Goal: Information Seeking & Learning: Find specific fact

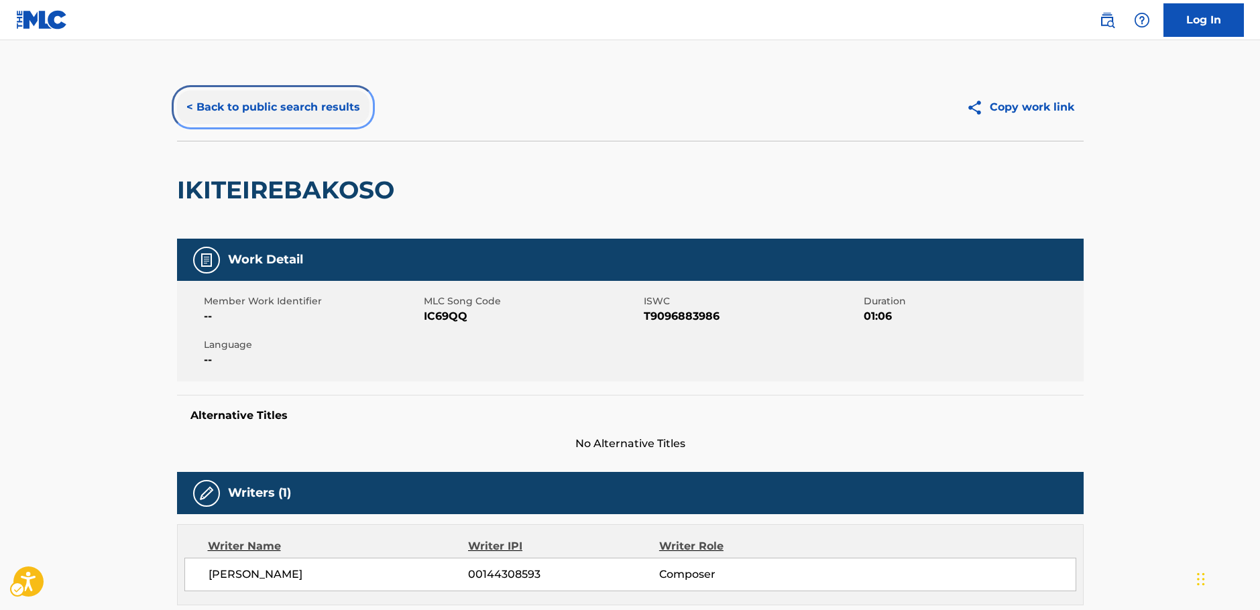
click at [221, 114] on button "< Back to public search results" at bounding box center [273, 108] width 193 height 34
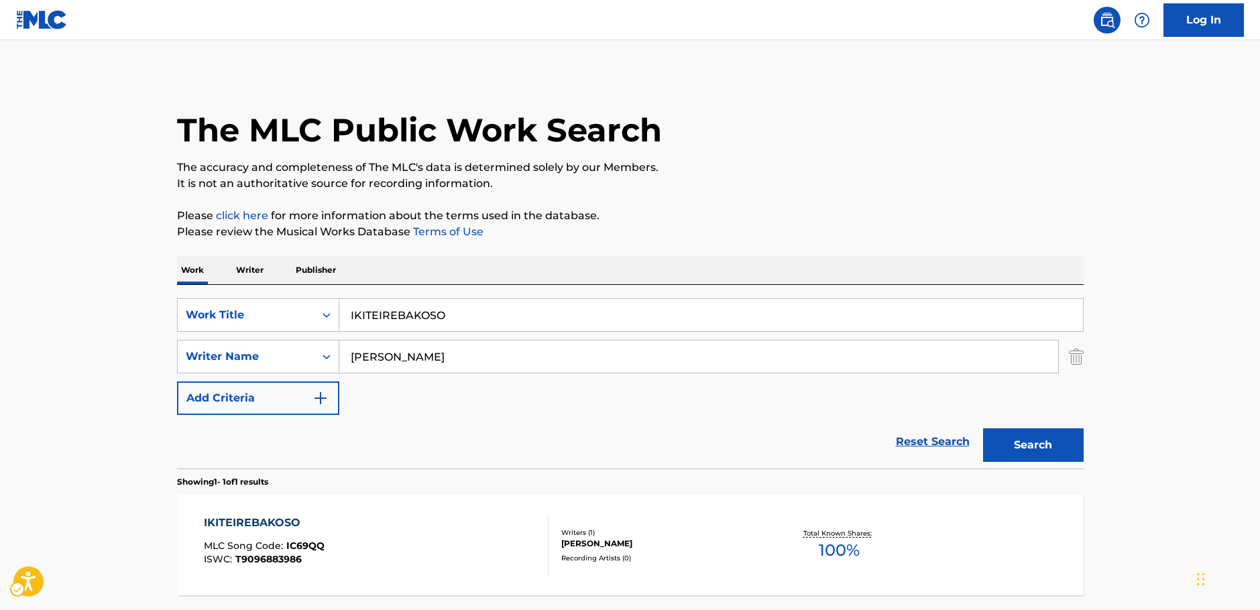
scroll to position [43, 0]
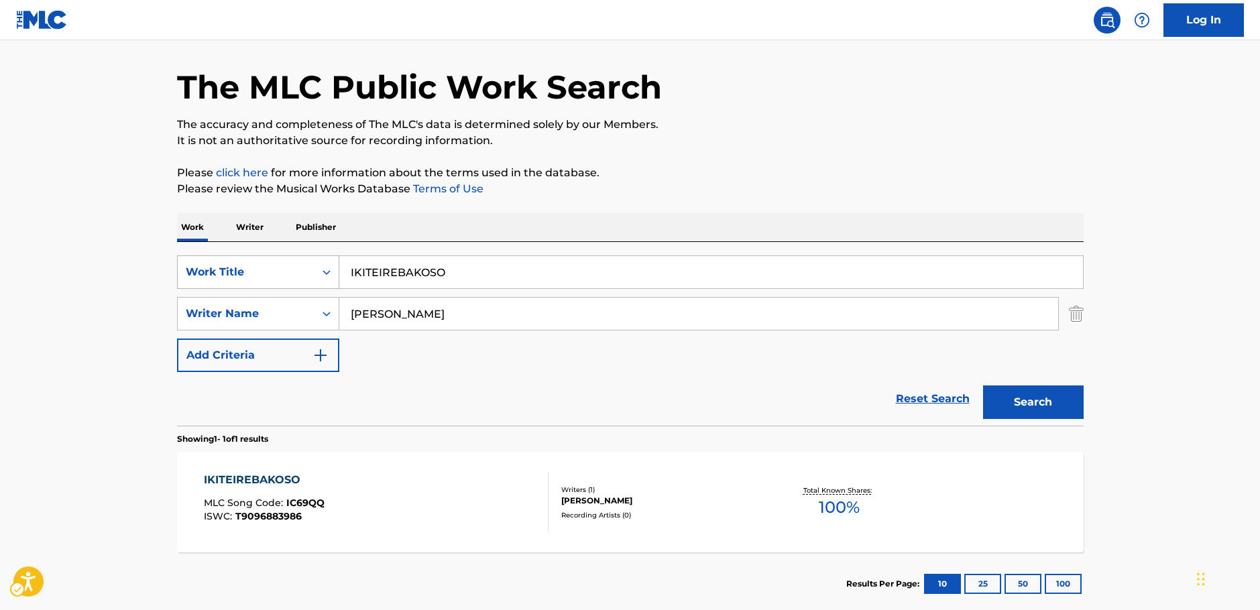
drag, startPoint x: 324, startPoint y: 273, endPoint x: 307, endPoint y: 282, distance: 18.9
click at [324, 273] on icon "Search Form" at bounding box center [327, 272] width 8 height 5
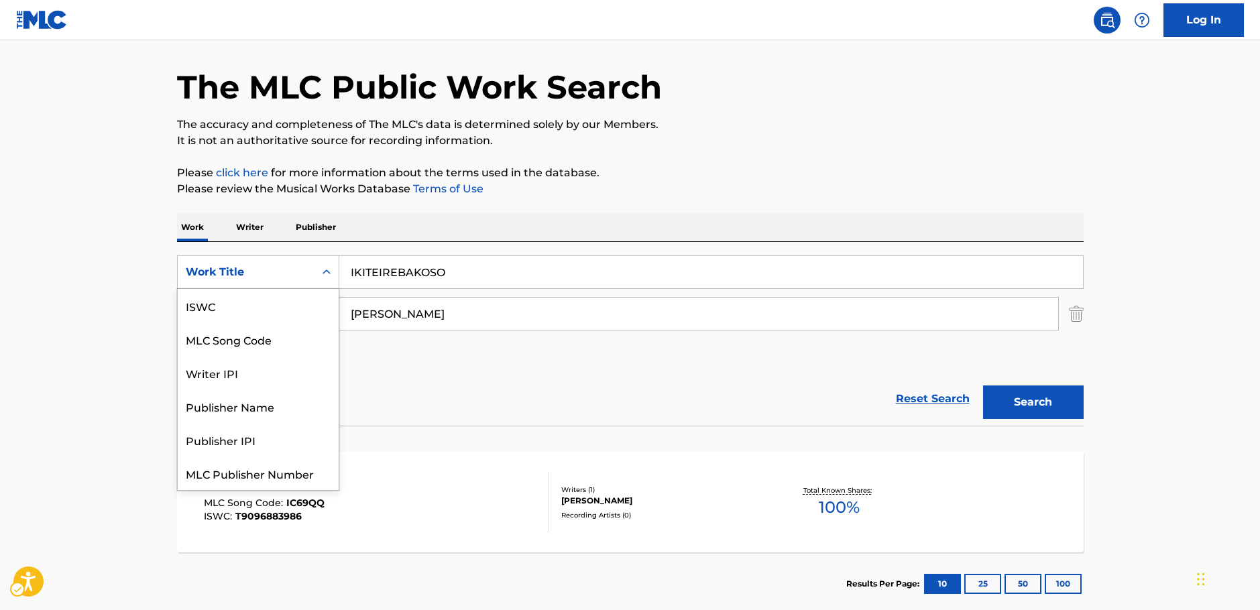
scroll to position [34, 0]
click at [246, 310] on div "MLC Song Code" at bounding box center [258, 306] width 161 height 34
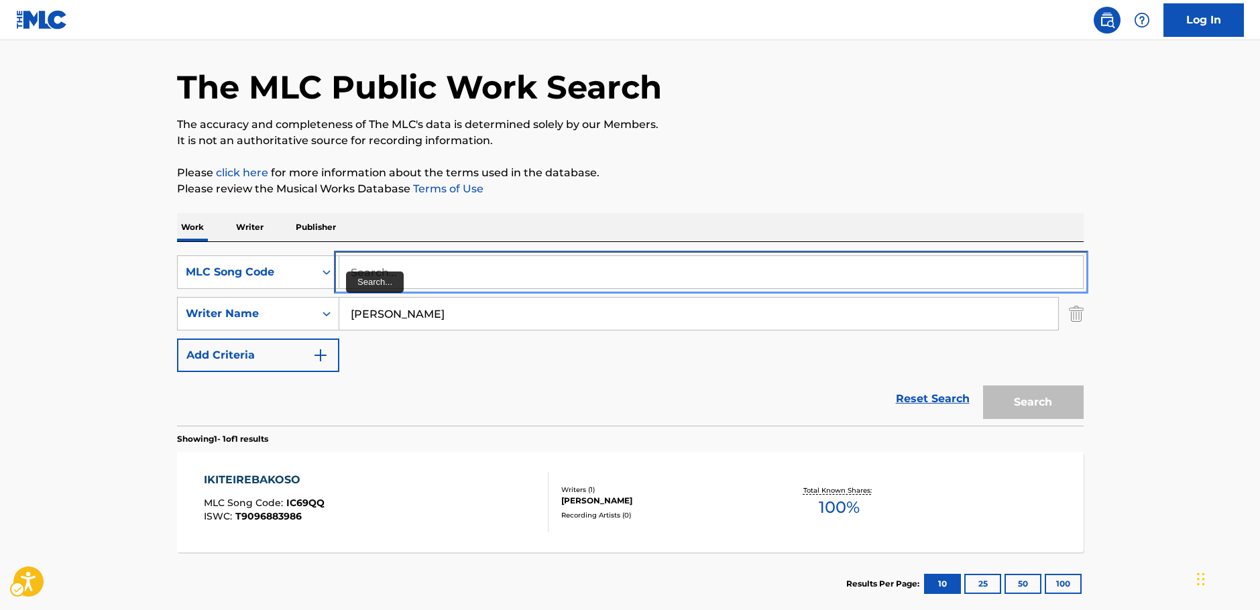
click at [354, 268] on input "Search..." at bounding box center [711, 272] width 744 height 32
paste input "O00890"
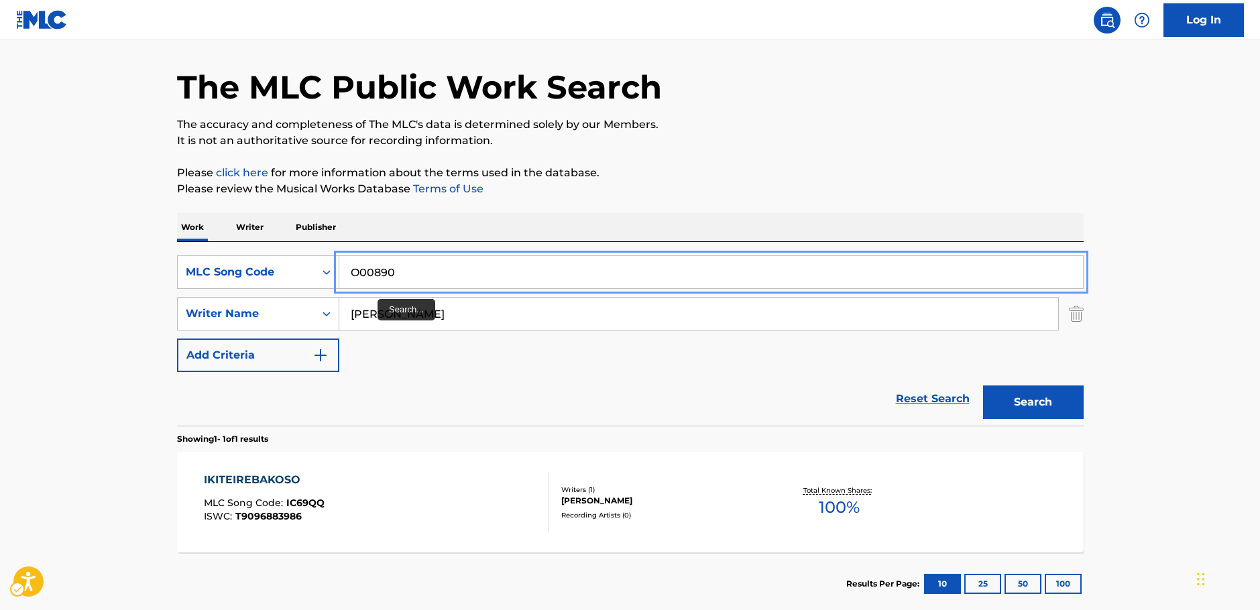
type input "O00890"
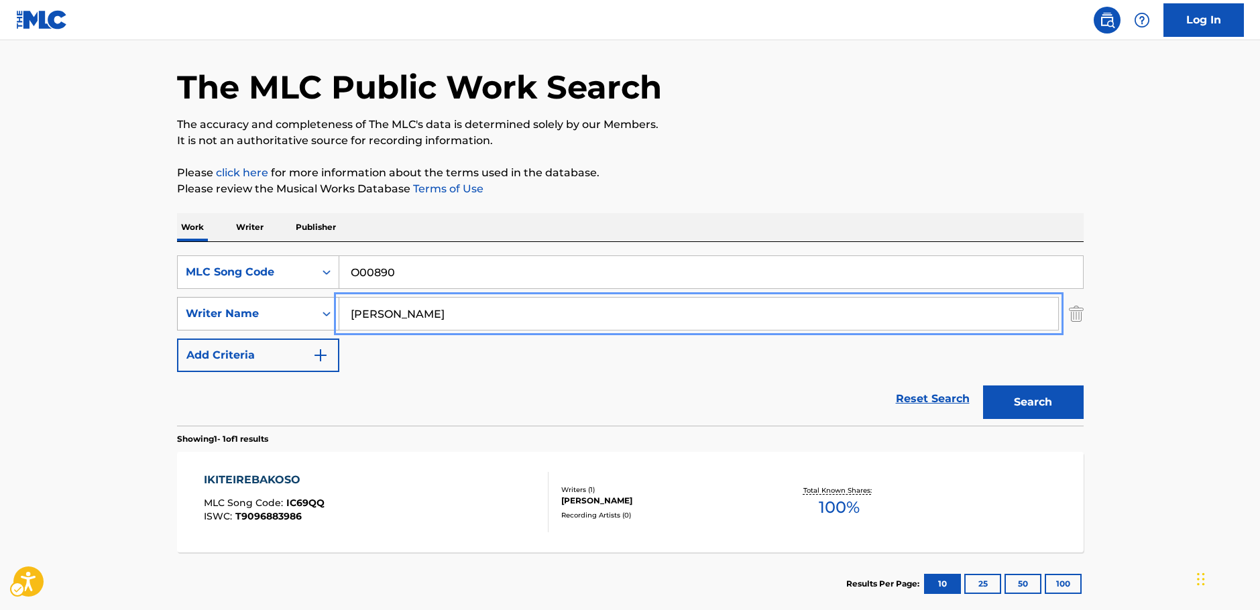
drag, startPoint x: 374, startPoint y: 318, endPoint x: 298, endPoint y: 317, distance: 75.8
click at [298, 317] on div "SearchWithCriteria7344498d-c695-4f2e-ab9b-d78ceebe9bd3 Writer Name [PERSON_NAME]" at bounding box center [630, 314] width 907 height 34
click at [983, 386] on button "Search" at bounding box center [1033, 403] width 101 height 34
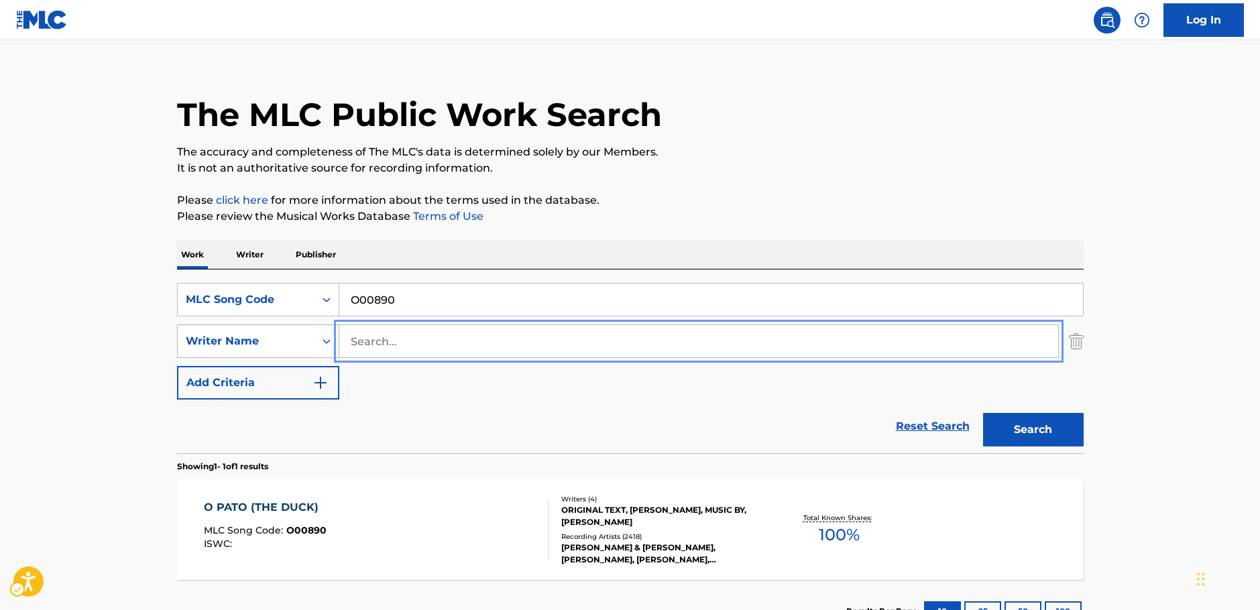
scroll to position [43, 0]
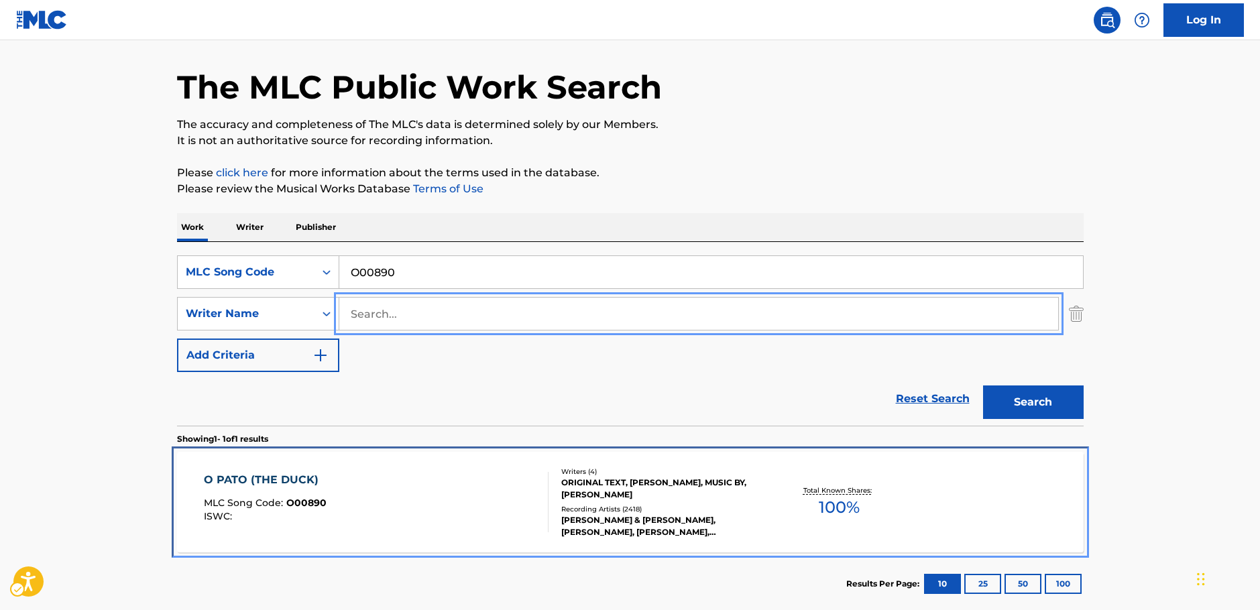
click at [443, 518] on div "O PATO (THE DUCK) MLC Song Code : O00890 ISWC :" at bounding box center [376, 502] width 345 height 60
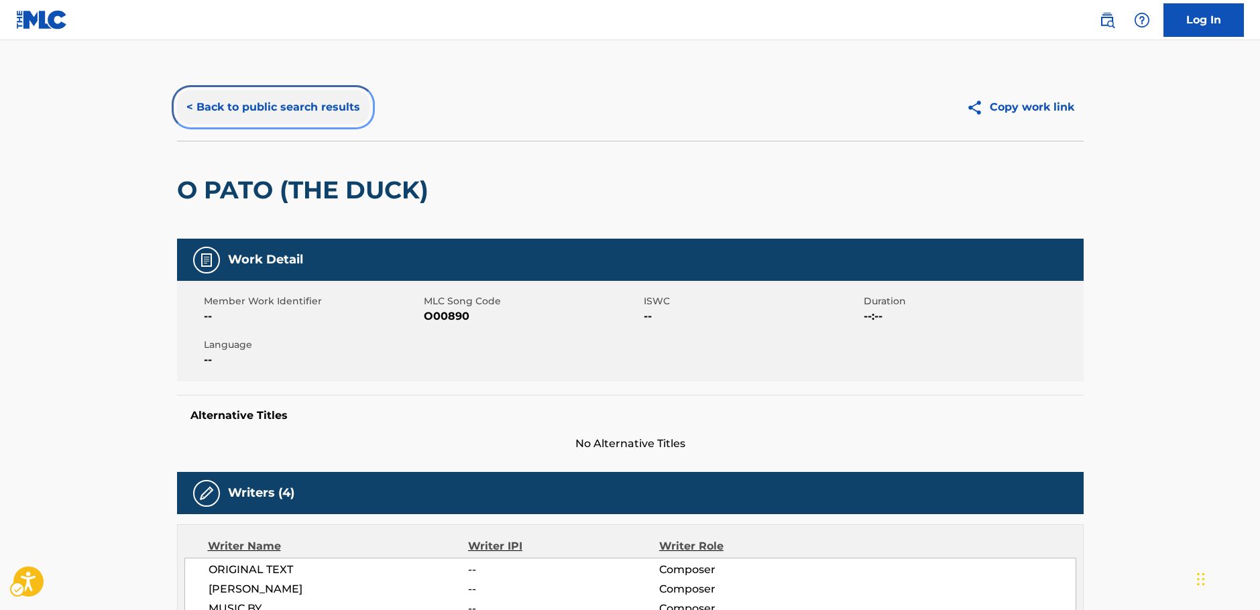
drag, startPoint x: 199, startPoint y: 101, endPoint x: 0, endPoint y: 162, distance: 207.7
click at [199, 101] on button "< Back to public search results" at bounding box center [273, 108] width 193 height 34
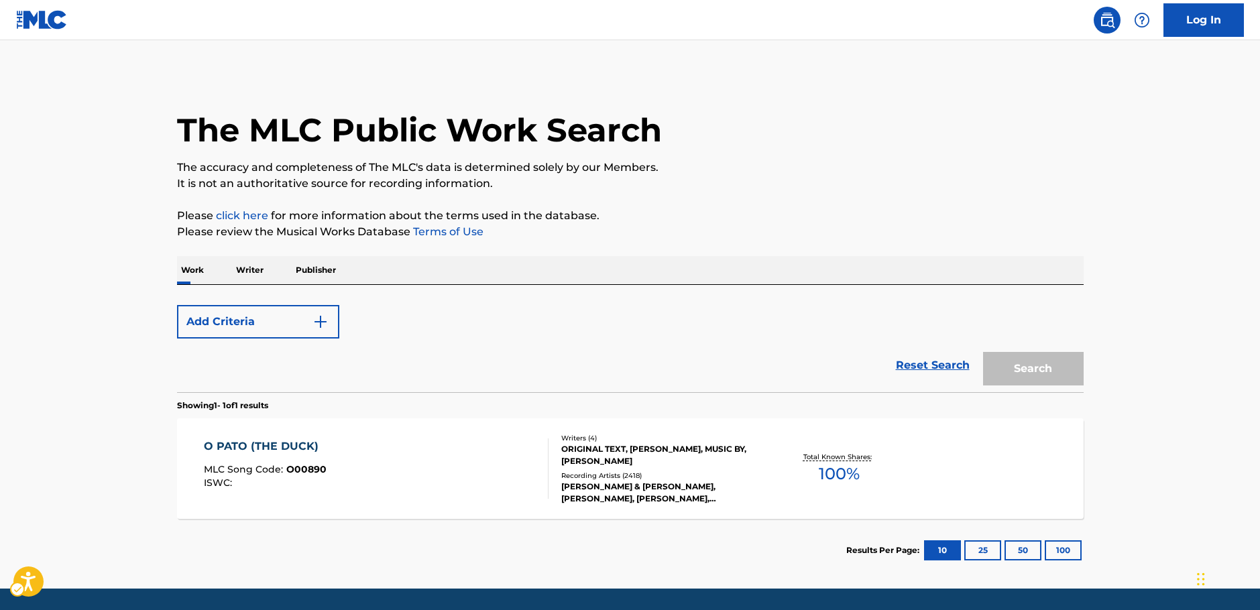
scroll to position [43, 0]
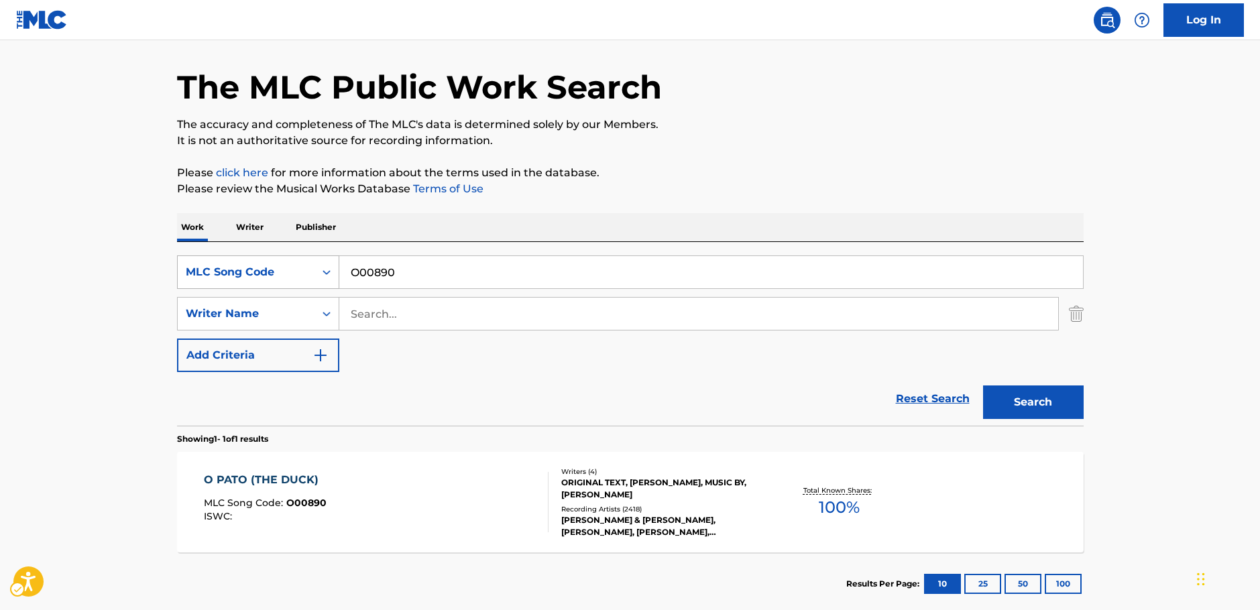
drag, startPoint x: 324, startPoint y: 273, endPoint x: 336, endPoint y: 272, distance: 12.1
click at [324, 273] on icon "Search Form" at bounding box center [327, 272] width 8 height 5
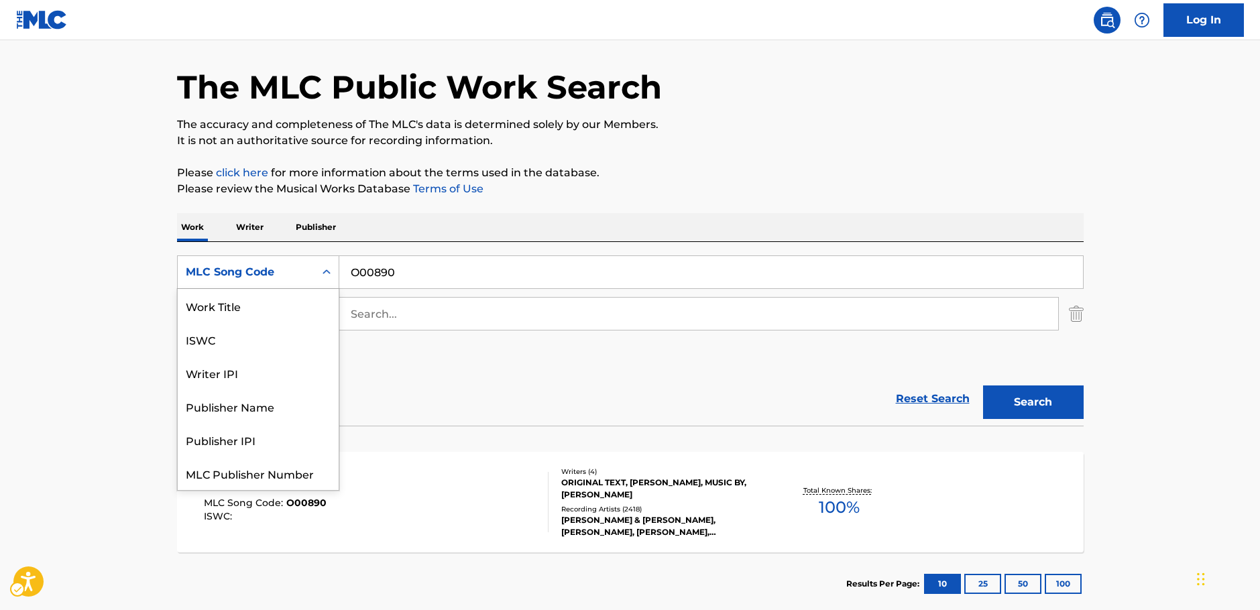
scroll to position [34, 0]
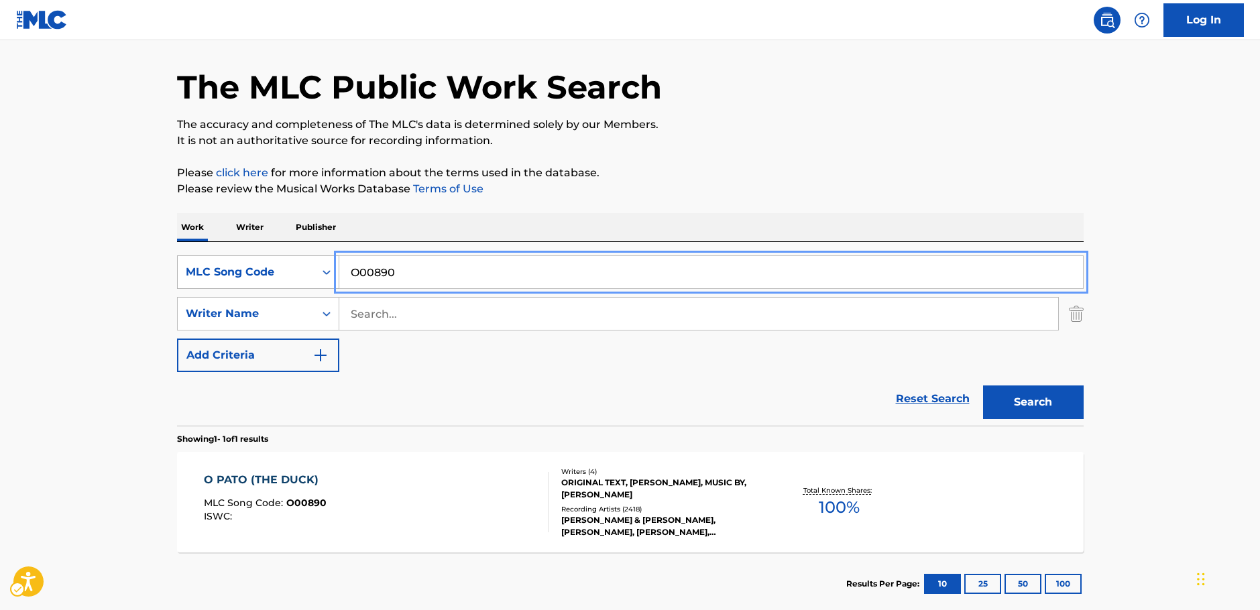
drag, startPoint x: 376, startPoint y: 269, endPoint x: 282, endPoint y: 270, distance: 93.9
click at [282, 269] on div "SearchWithCriteria98f29e46-d070-470b-973e-163928aa9071 MLC Song Code O00890" at bounding box center [630, 273] width 907 height 34
paste input "L53832"
type input "L53832"
click at [1012, 402] on button "Search" at bounding box center [1033, 403] width 101 height 34
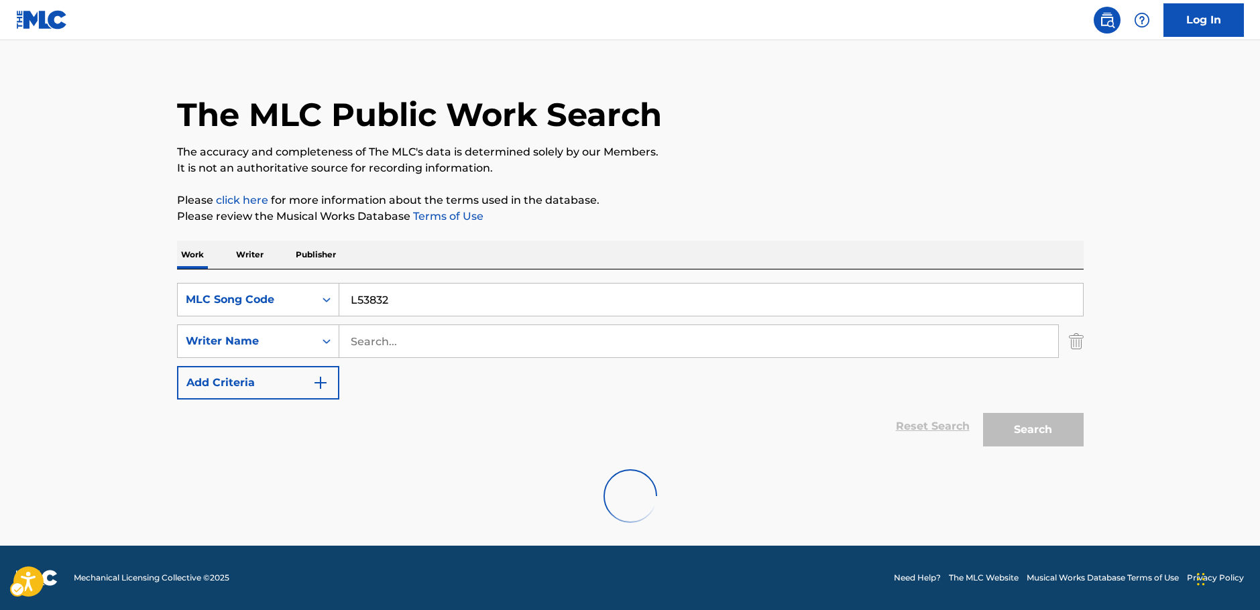
scroll to position [0, 0]
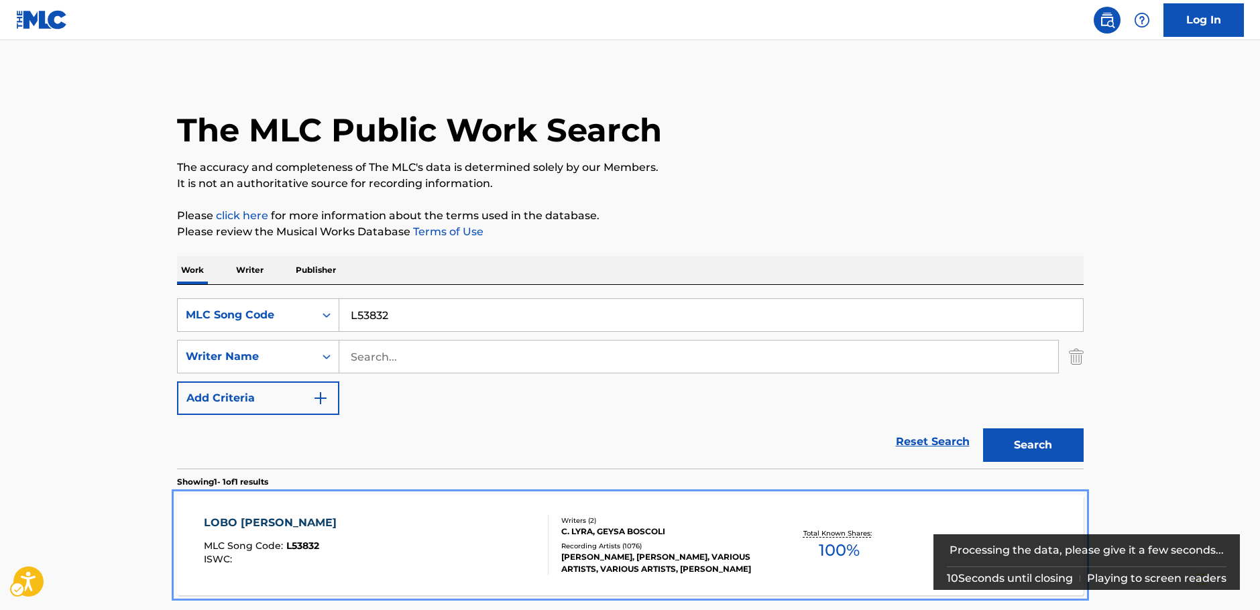
click at [335, 545] on div "LOBO [PERSON_NAME] MLC Song Code : L53832 ISWC :" at bounding box center [376, 545] width 345 height 60
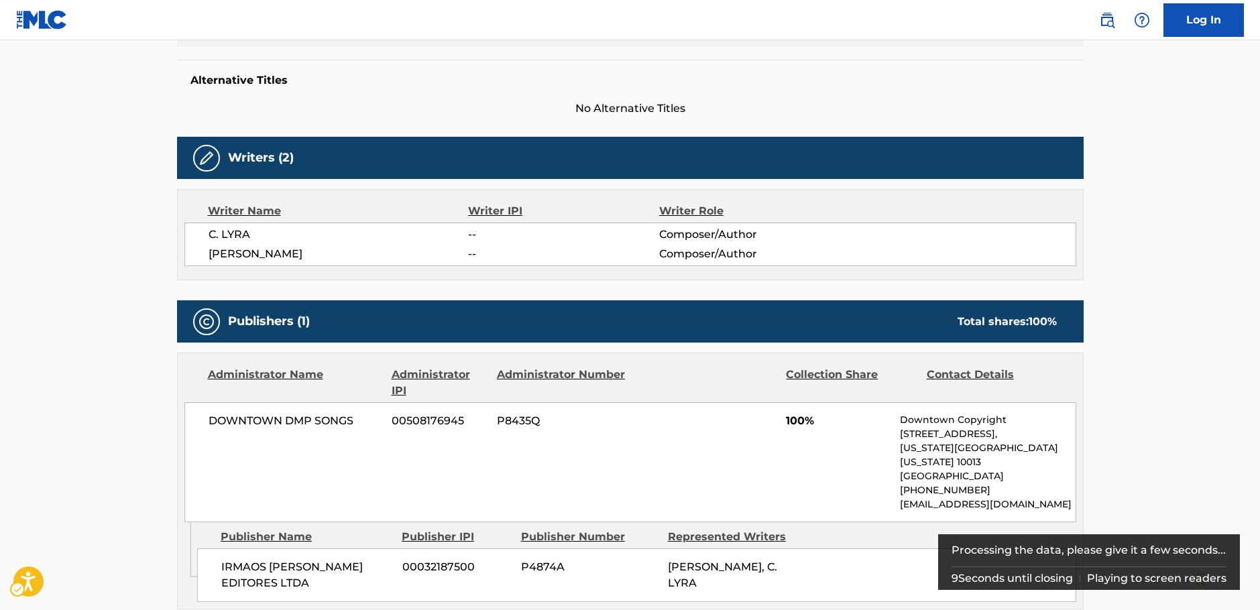
scroll to position [470, 0]
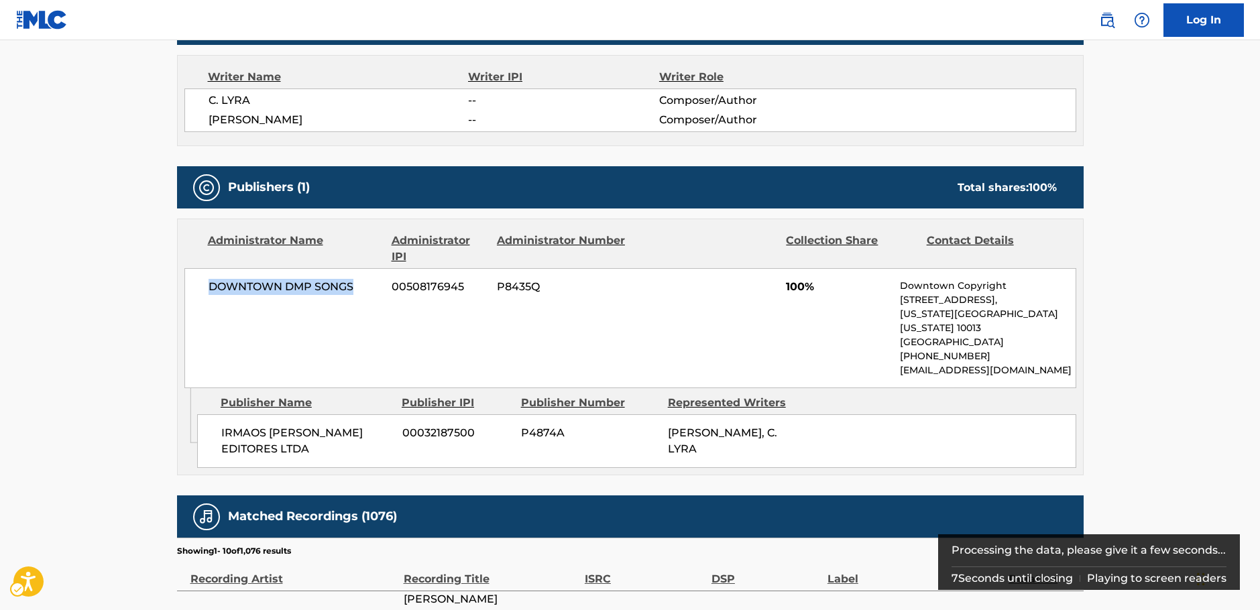
drag, startPoint x: 332, startPoint y: 294, endPoint x: 200, endPoint y: 298, distance: 132.2
click at [200, 298] on div "DOWNTOWN DMP SONGS 00508176945 P8435Q 100% Downtown Copyright [STREET_ADDRESS][…" at bounding box center [630, 328] width 892 height 120
copy span "DOWNTOWN DMP SONGS"
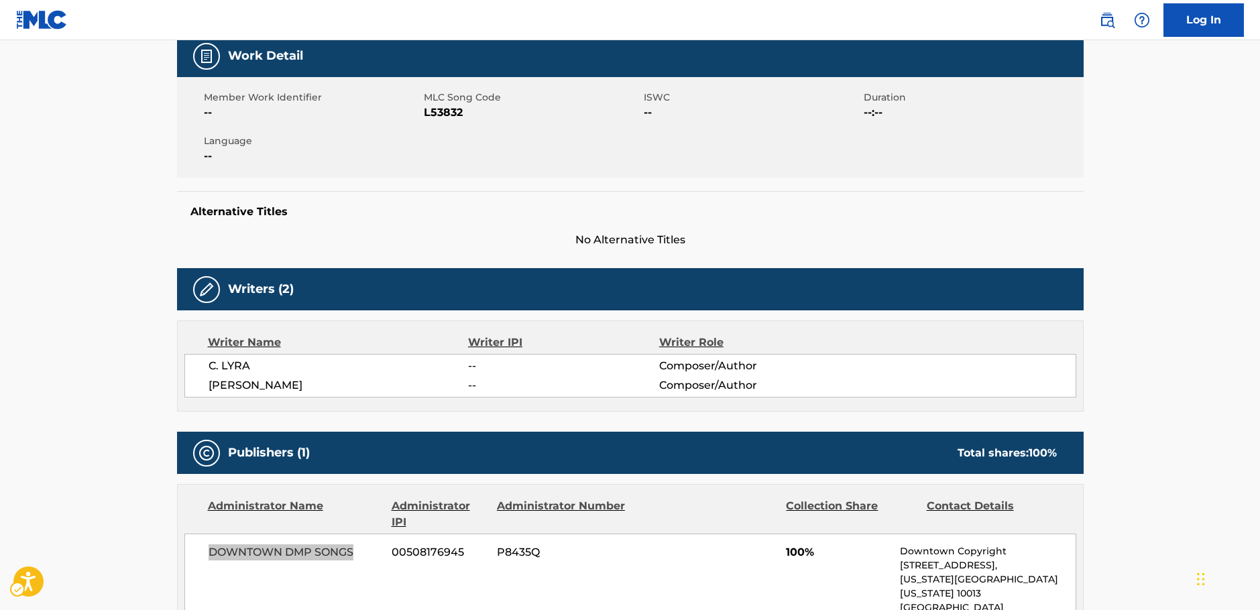
scroll to position [0, 0]
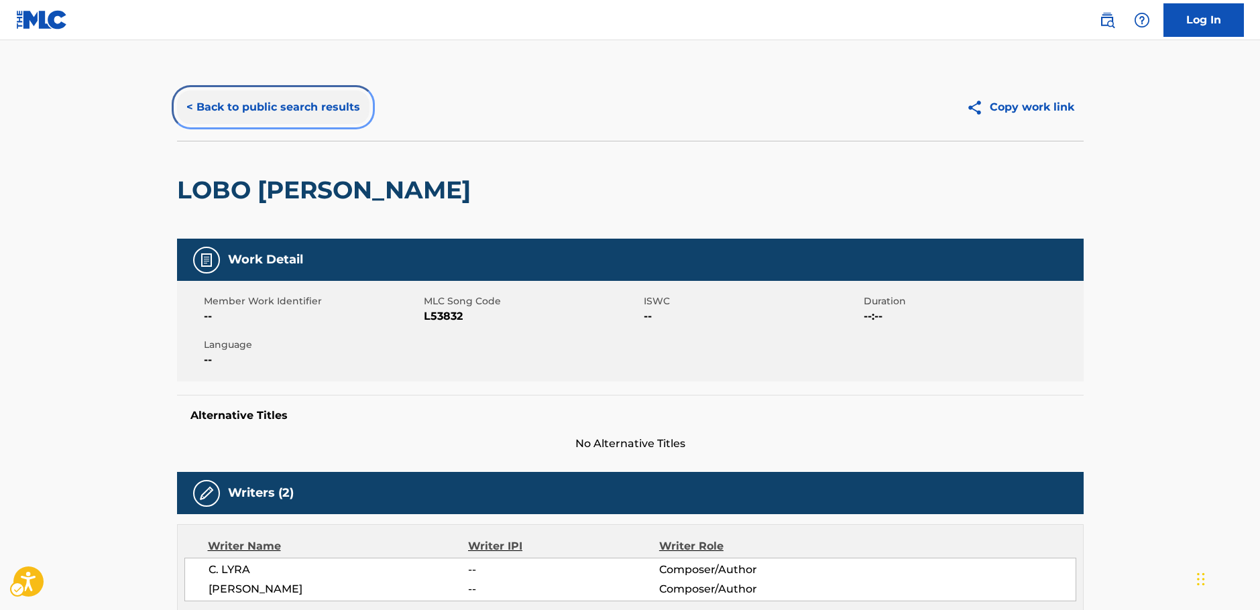
click at [264, 109] on button "< Back to public search results" at bounding box center [273, 108] width 193 height 34
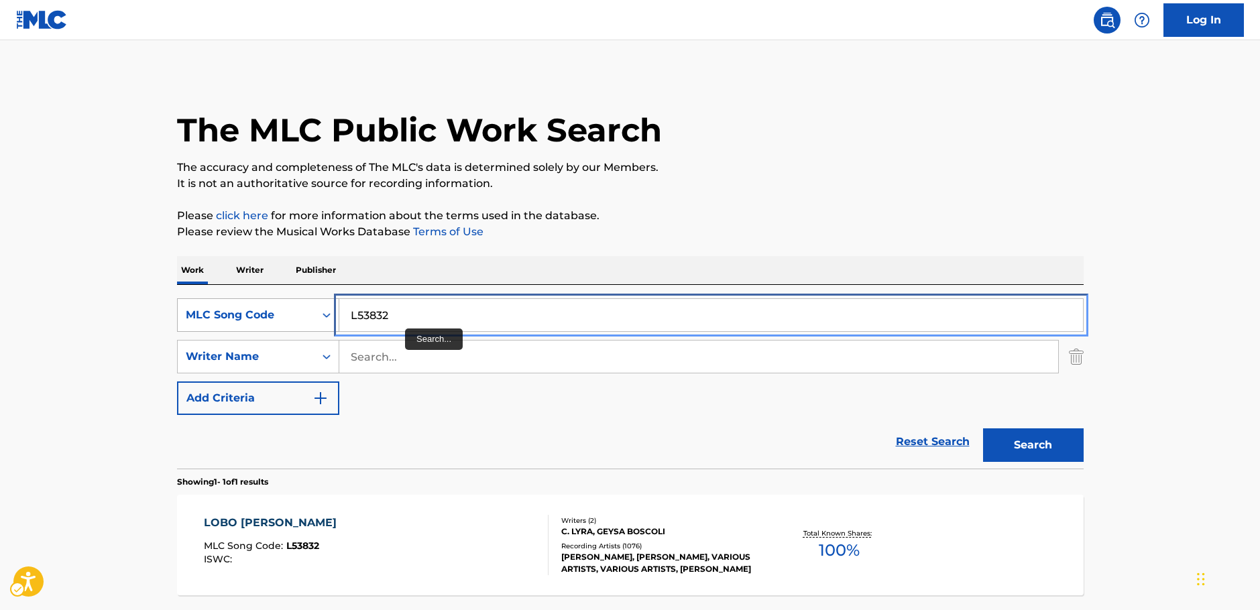
click at [234, 317] on div "SearchWithCriteria98f29e46-d070-470b-973e-163928aa9071 MLC Song Code L53832" at bounding box center [630, 315] width 907 height 34
paste input "O00890"
type input "O00890"
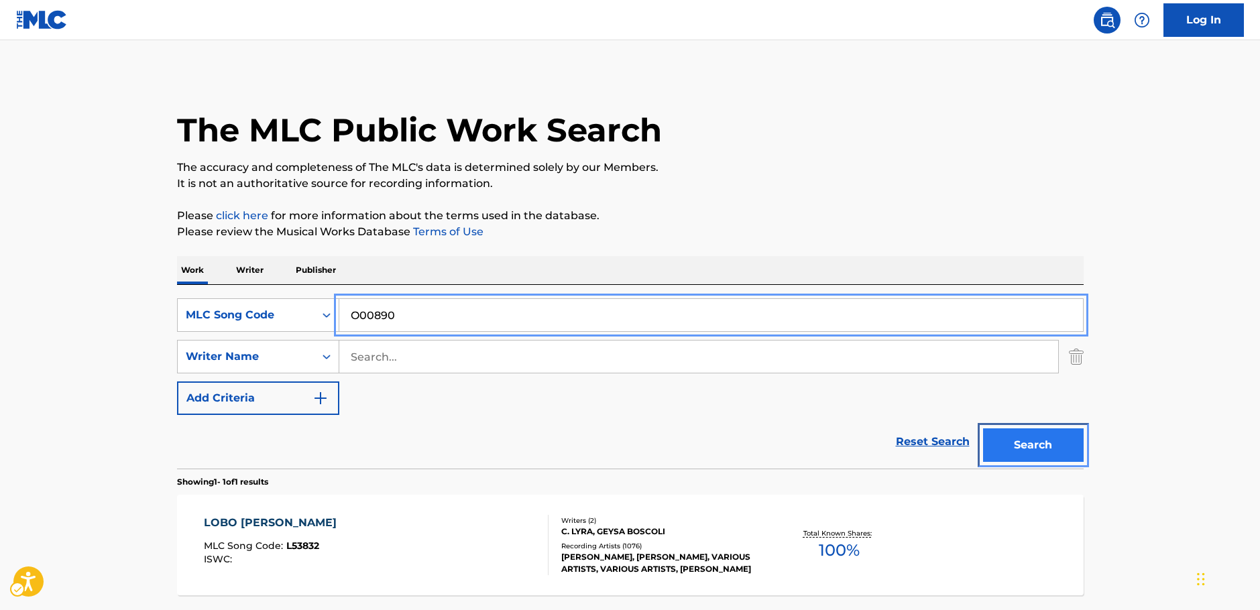
click at [1056, 449] on button "Search" at bounding box center [1033, 446] width 101 height 34
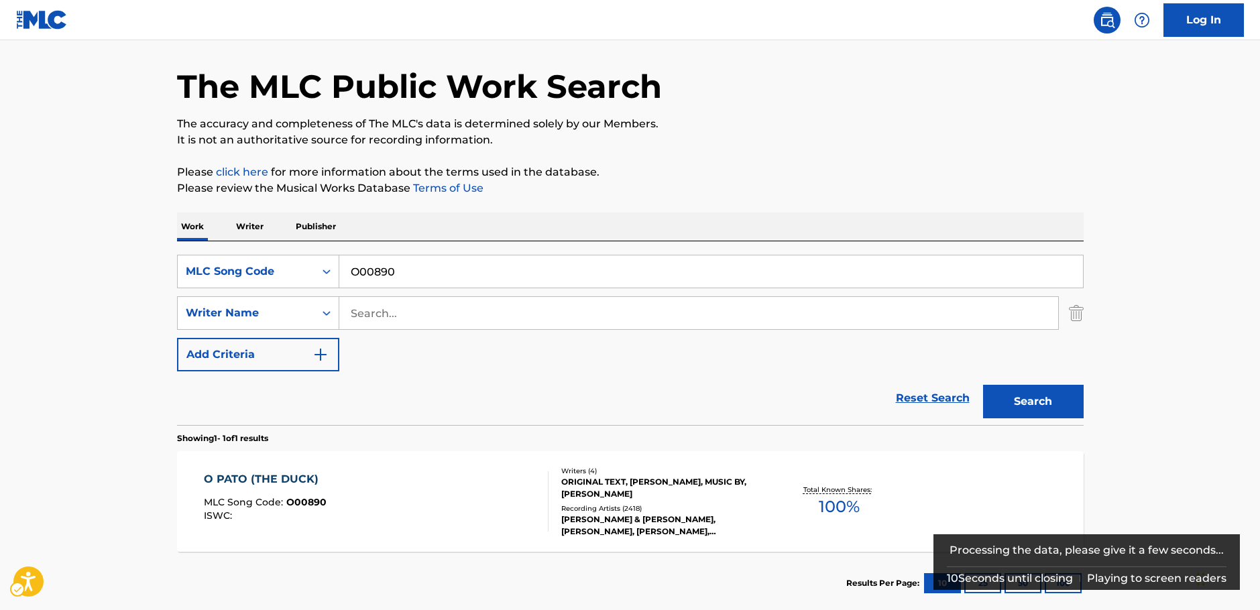
scroll to position [119, 0]
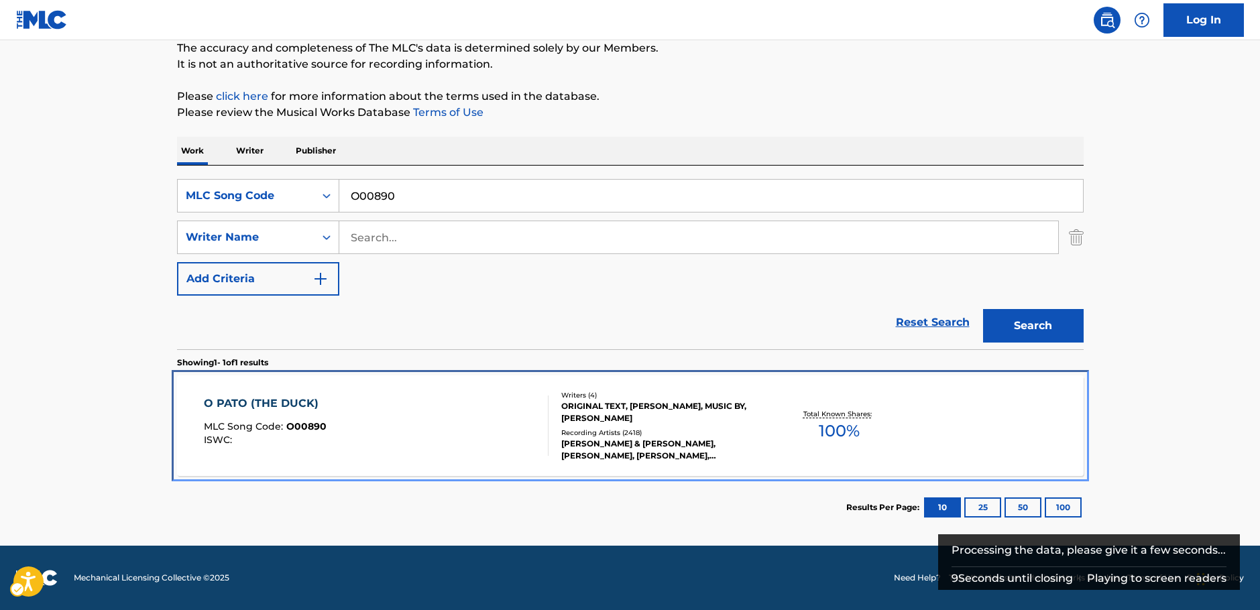
click at [417, 437] on div "O PATO (THE DUCK) MLC Song Code : O00890 ISWC :" at bounding box center [376, 426] width 345 height 60
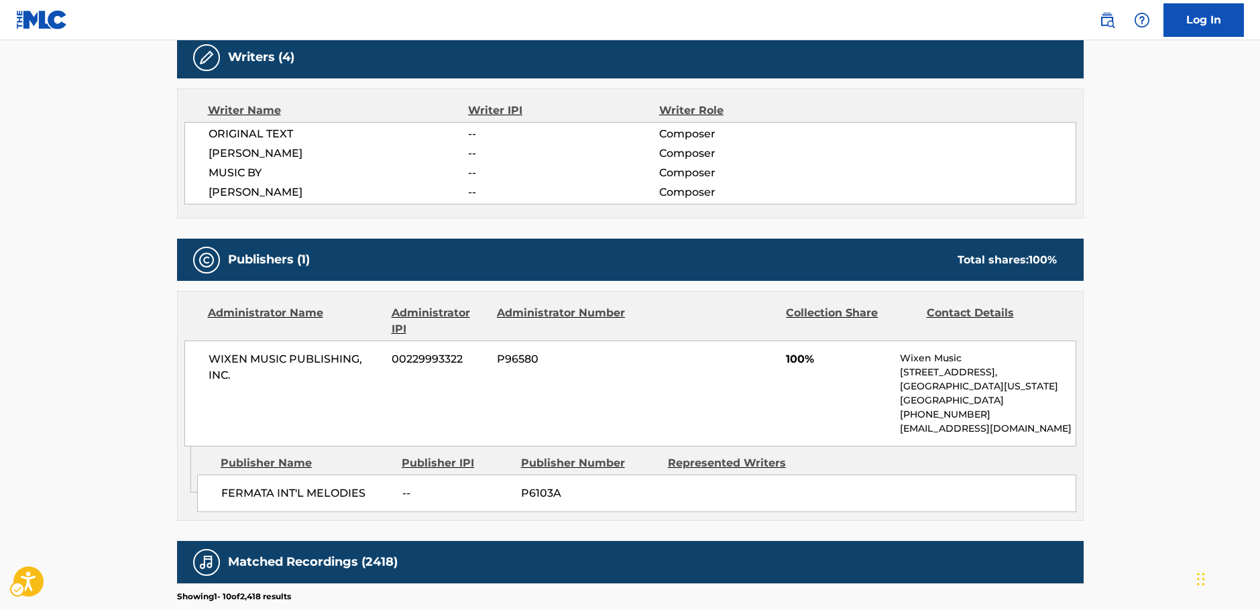
scroll to position [457, 0]
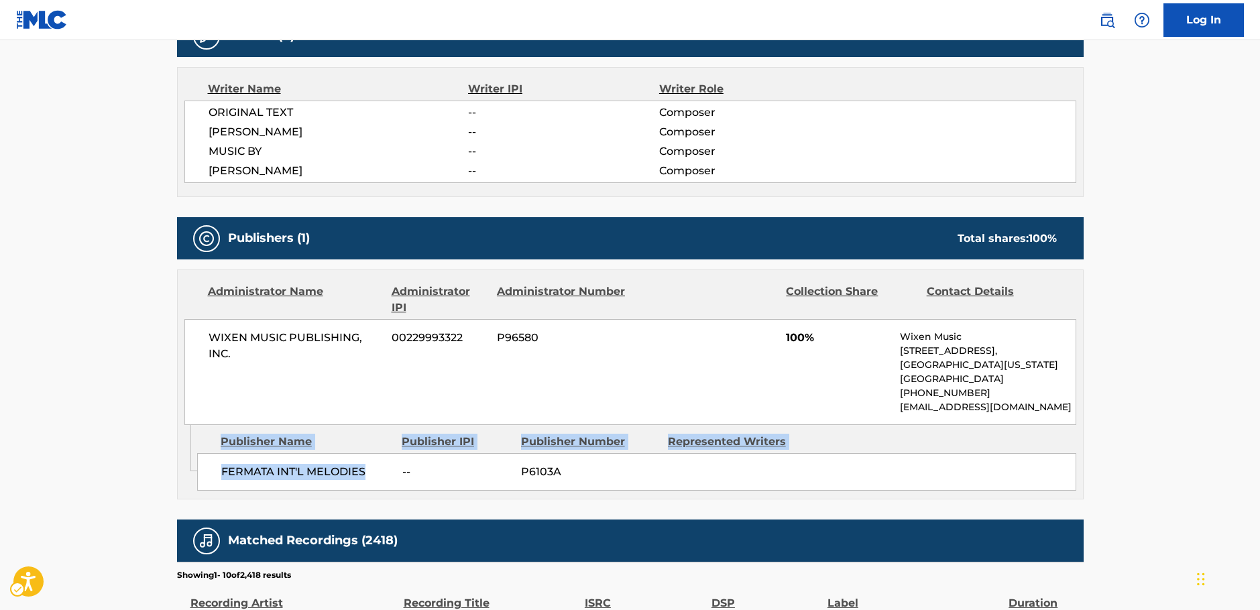
drag, startPoint x: 264, startPoint y: 478, endPoint x: 191, endPoint y: 477, distance: 72.4
click at [191, 477] on div "Admin Original Publisher Connecting Line Publisher Name Publisher IPI Publisher…" at bounding box center [631, 462] width 906 height 74
click at [284, 473] on span "FERMATA INT'L MELODIES" at bounding box center [306, 472] width 171 height 16
click at [366, 480] on span "FERMATA INT'L MELODIES" at bounding box center [306, 472] width 171 height 16
drag, startPoint x: 364, startPoint y: 474, endPoint x: 219, endPoint y: 475, distance: 144.2
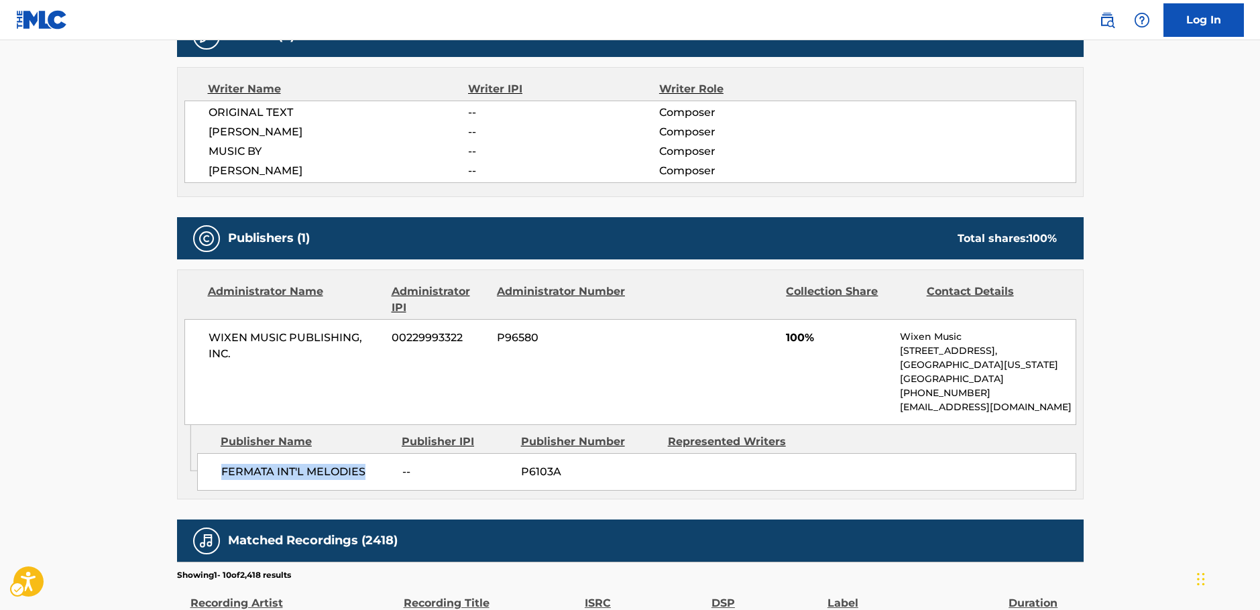
click at [219, 475] on div "FERMATA INT'L MELODIES -- P6103A" at bounding box center [636, 472] width 879 height 38
copy span "FERMATA INT'L MELODIES"
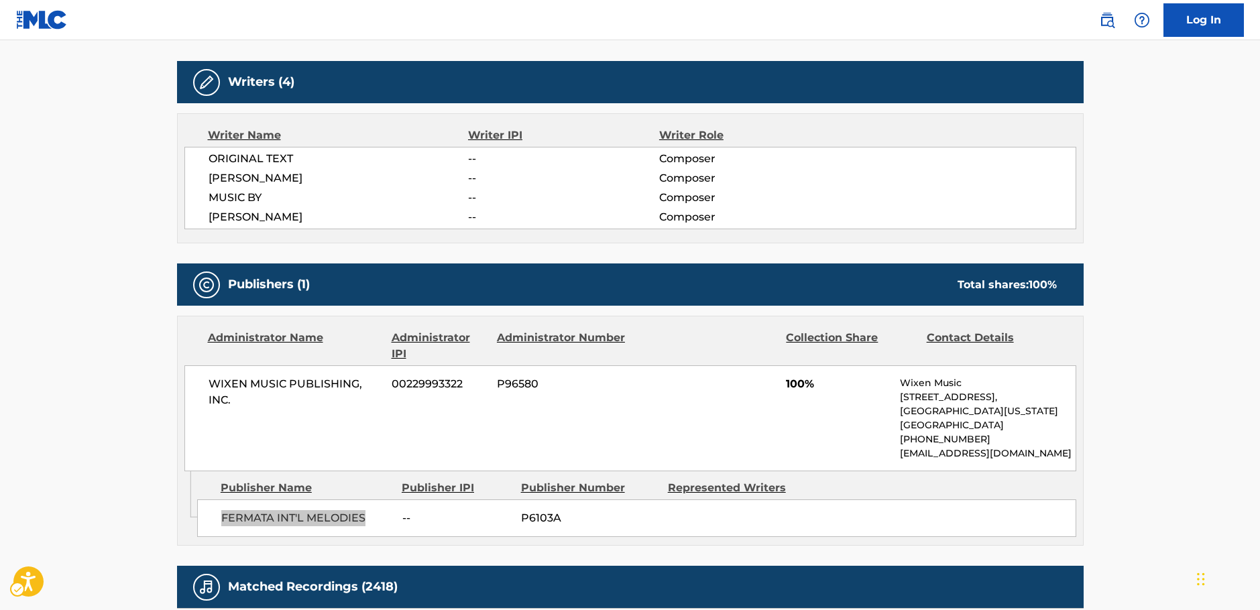
scroll to position [390, 0]
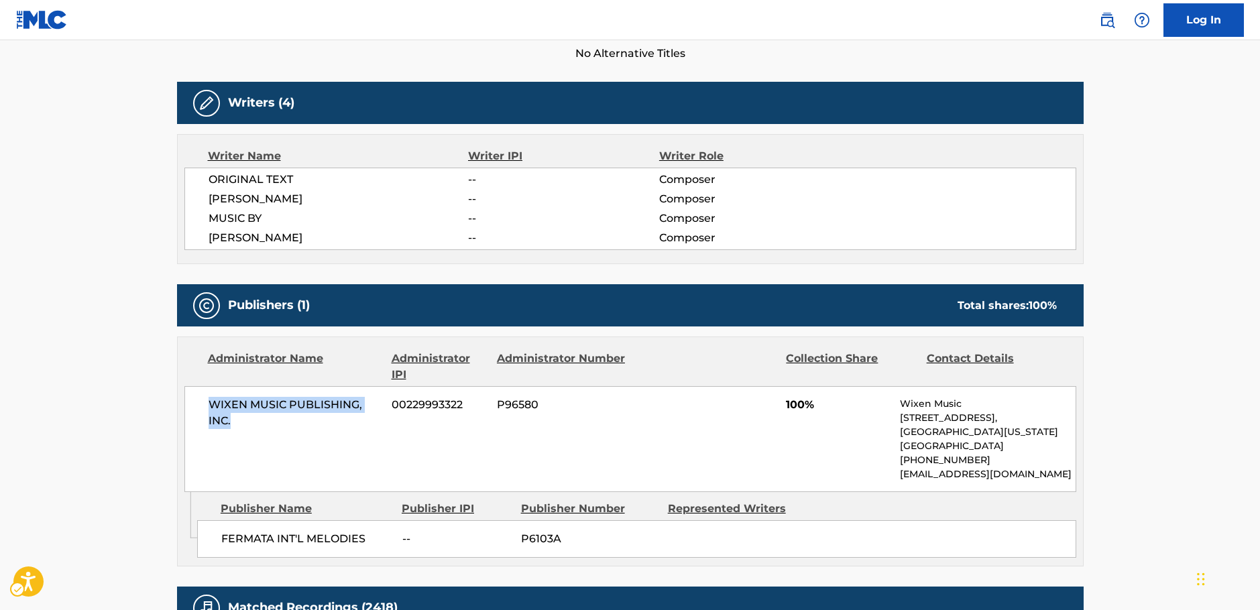
drag, startPoint x: 250, startPoint y: 423, endPoint x: 195, endPoint y: 403, distance: 59.0
click at [195, 403] on div "WIXEN MUSIC PUBLISHING, INC. 00229993322 P96580 100% Wixen Music [STREET_ADDRES…" at bounding box center [630, 439] width 892 height 106
copy span "WIXEN MUSIC PUBLISHING, INC."
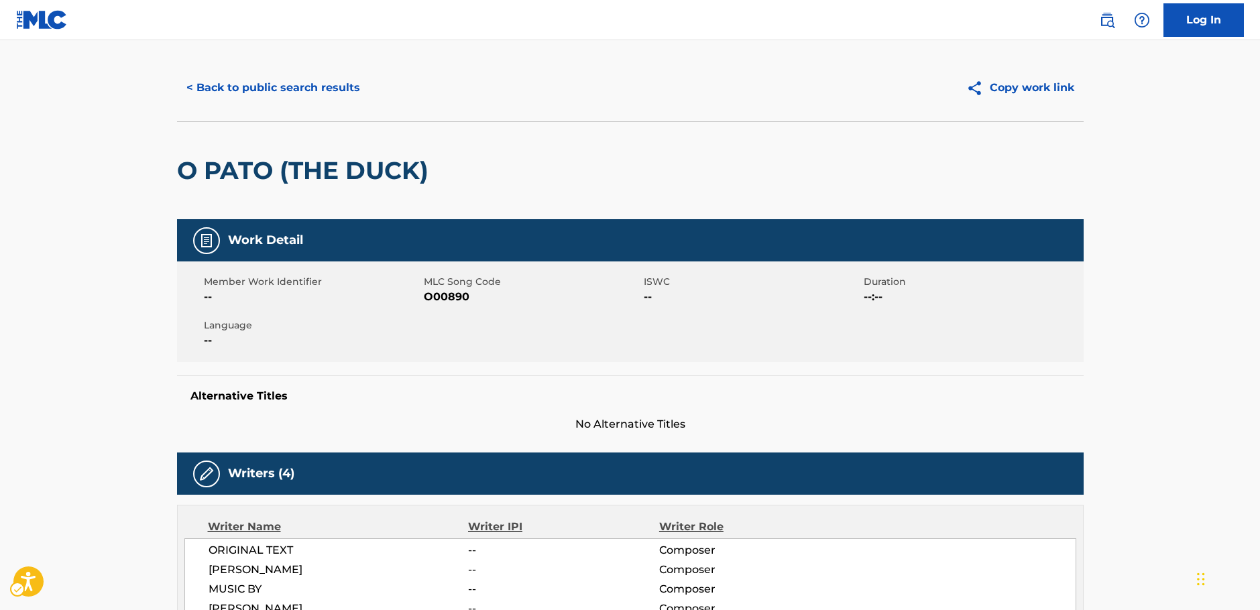
scroll to position [0, 0]
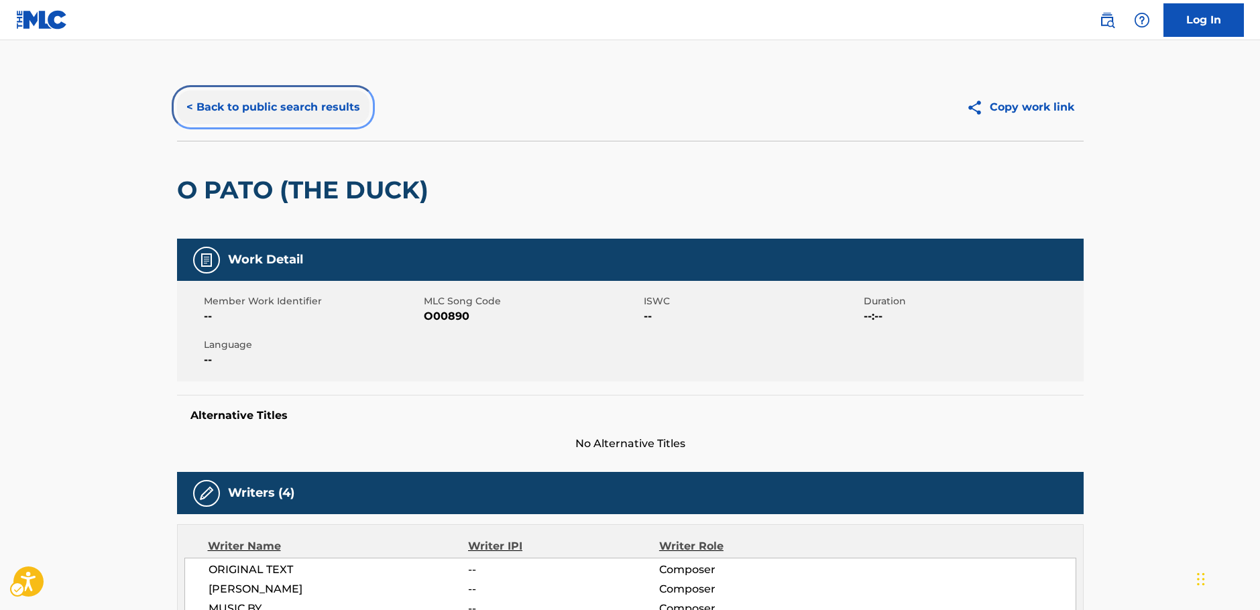
click at [267, 105] on button "< Back to public search results" at bounding box center [273, 108] width 193 height 34
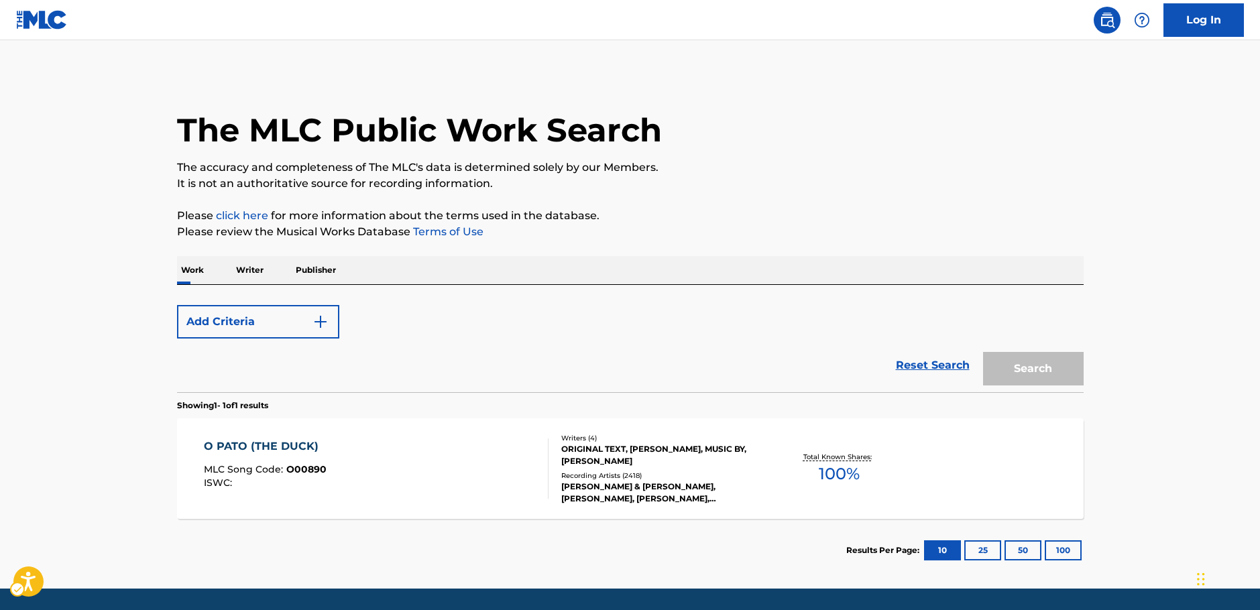
scroll to position [43, 0]
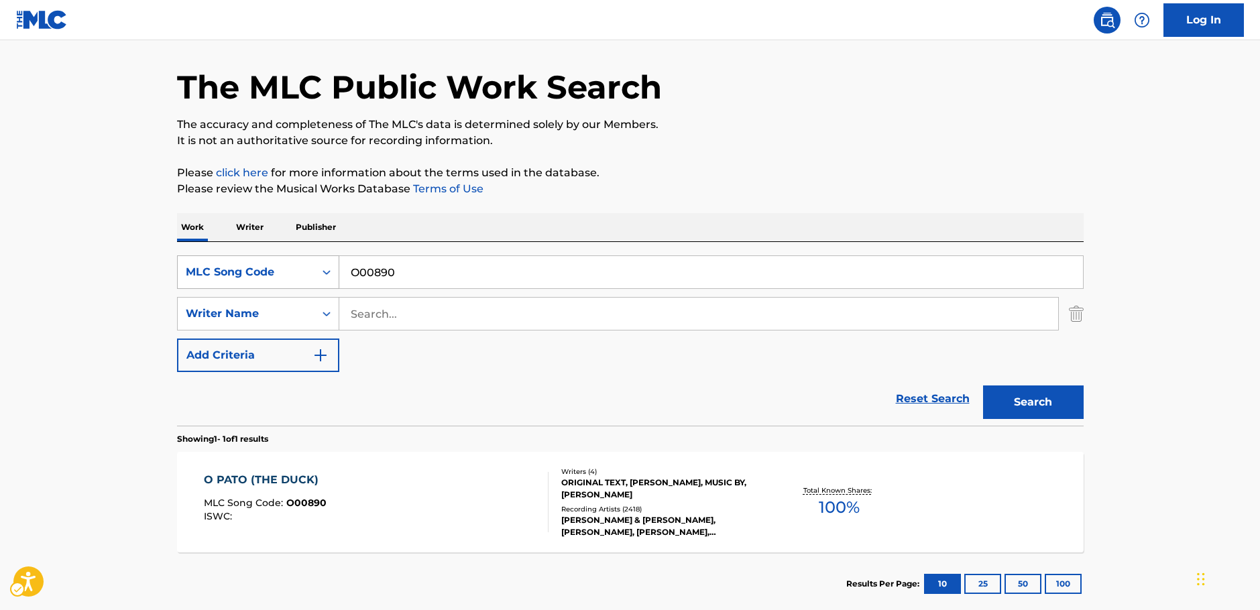
click at [332, 278] on icon "Search Form" at bounding box center [326, 272] width 13 height 13
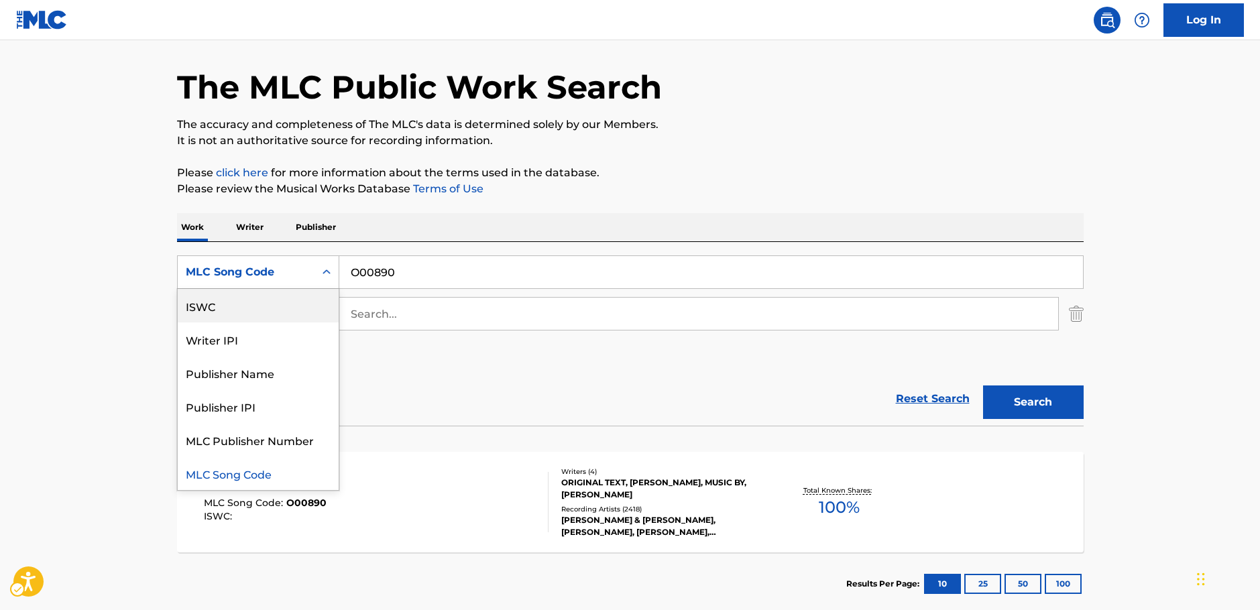
scroll to position [0, 0]
click at [265, 312] on div "Work Title" at bounding box center [258, 306] width 161 height 34
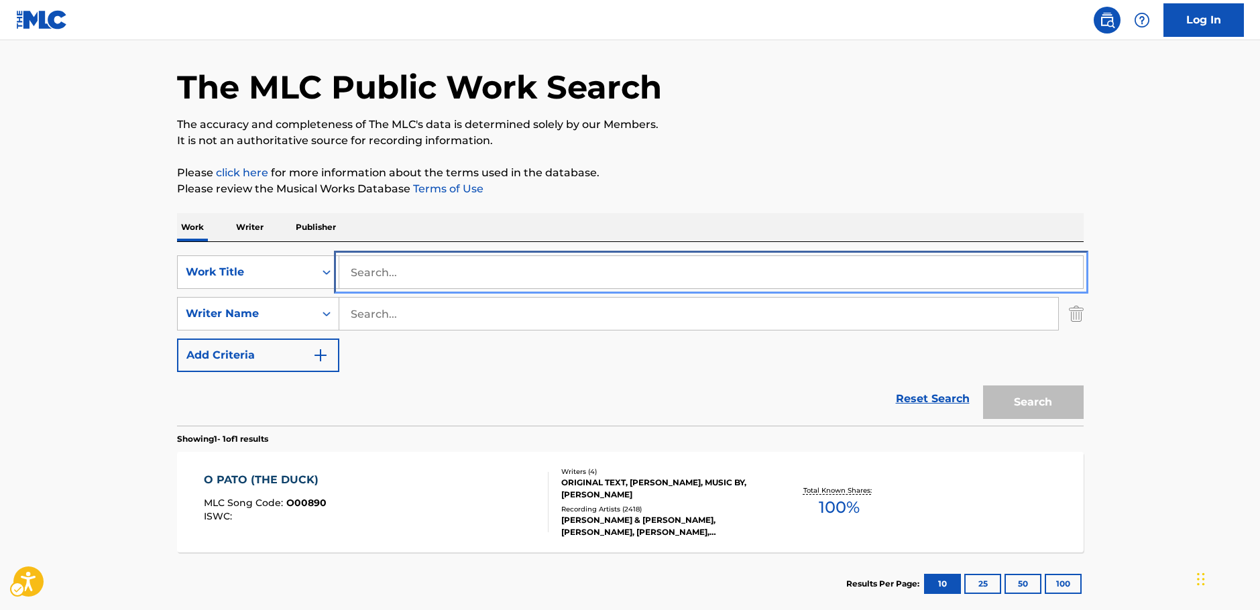
click at [356, 272] on input "Search..." at bounding box center [711, 272] width 744 height 32
paste input "Carta Ao [PERSON_NAME] 74"
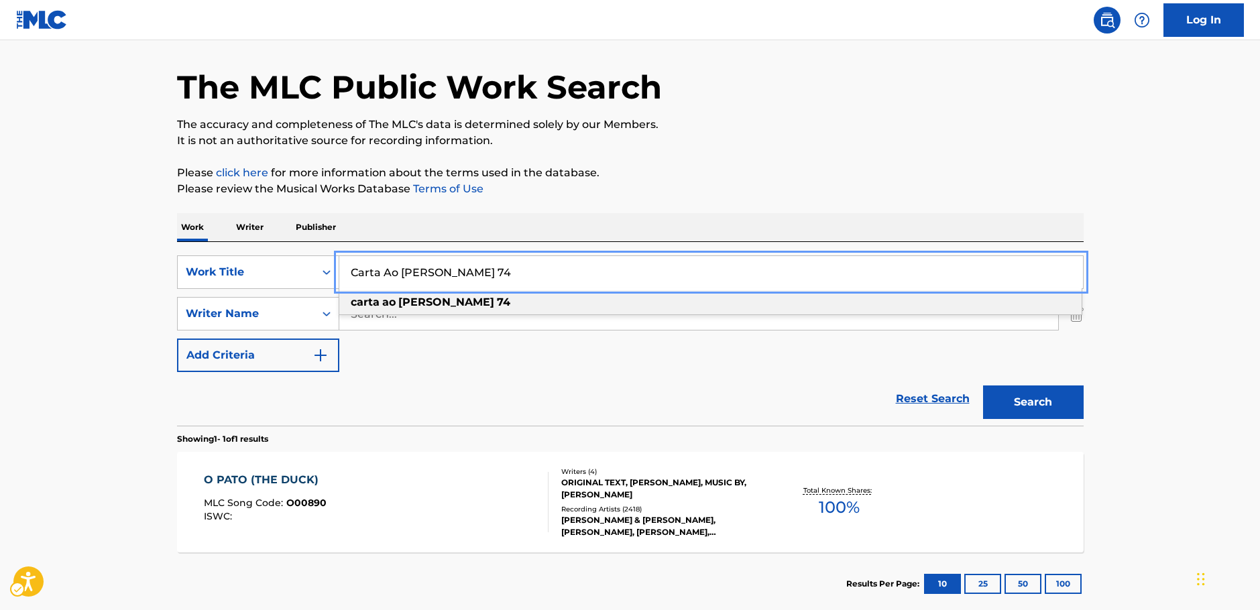
type input "Carta Ao [PERSON_NAME] 74"
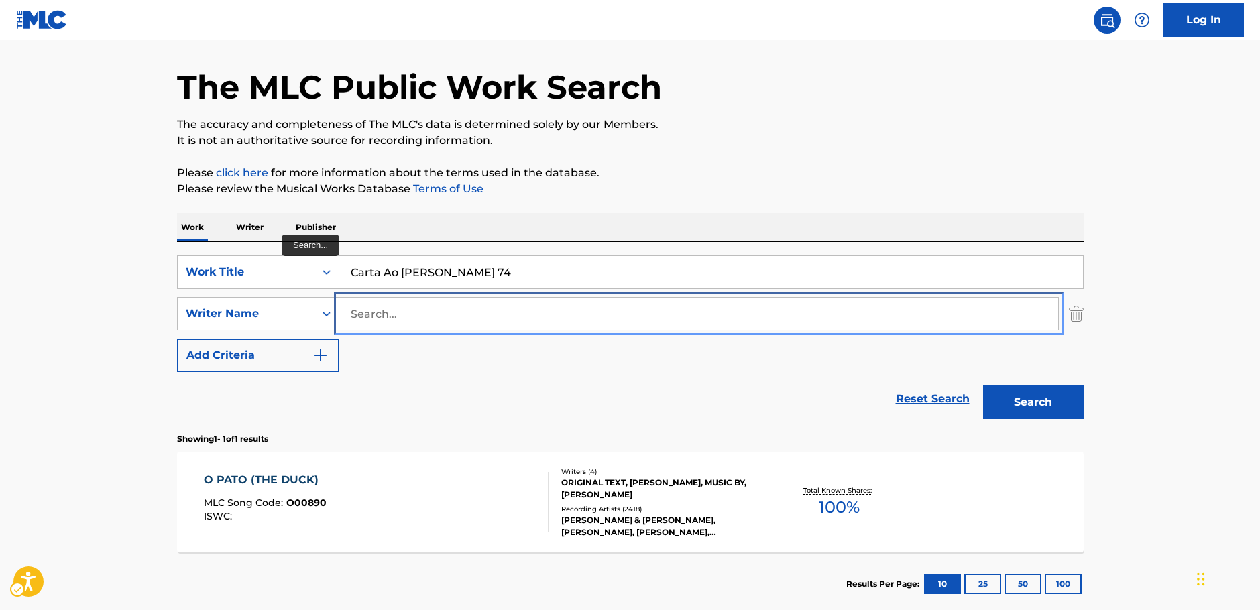
click at [369, 315] on input "Search..." at bounding box center [698, 314] width 719 height 32
paste input "deira"
drag, startPoint x: 350, startPoint y: 313, endPoint x: 305, endPoint y: 314, distance: 45.6
click at [305, 314] on div "SearchWithCriteria7344498d-c695-4f2e-ab9b-d78ceebe9bd3 Writer Name deira" at bounding box center [630, 314] width 907 height 34
paste input "La"
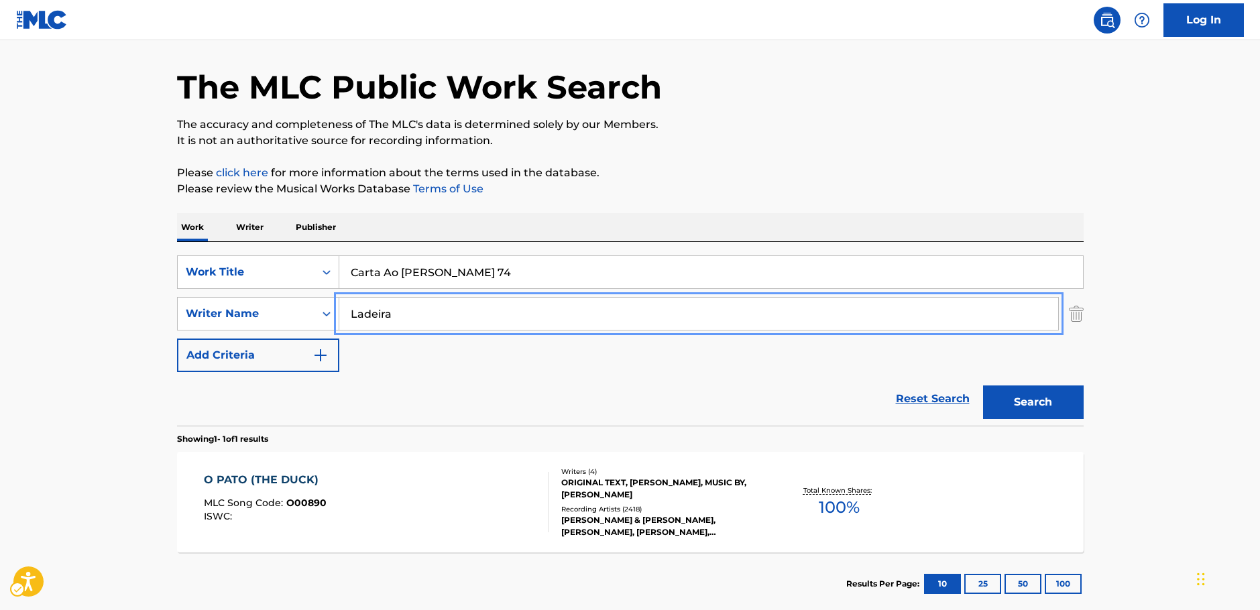
type input "Ladeira"
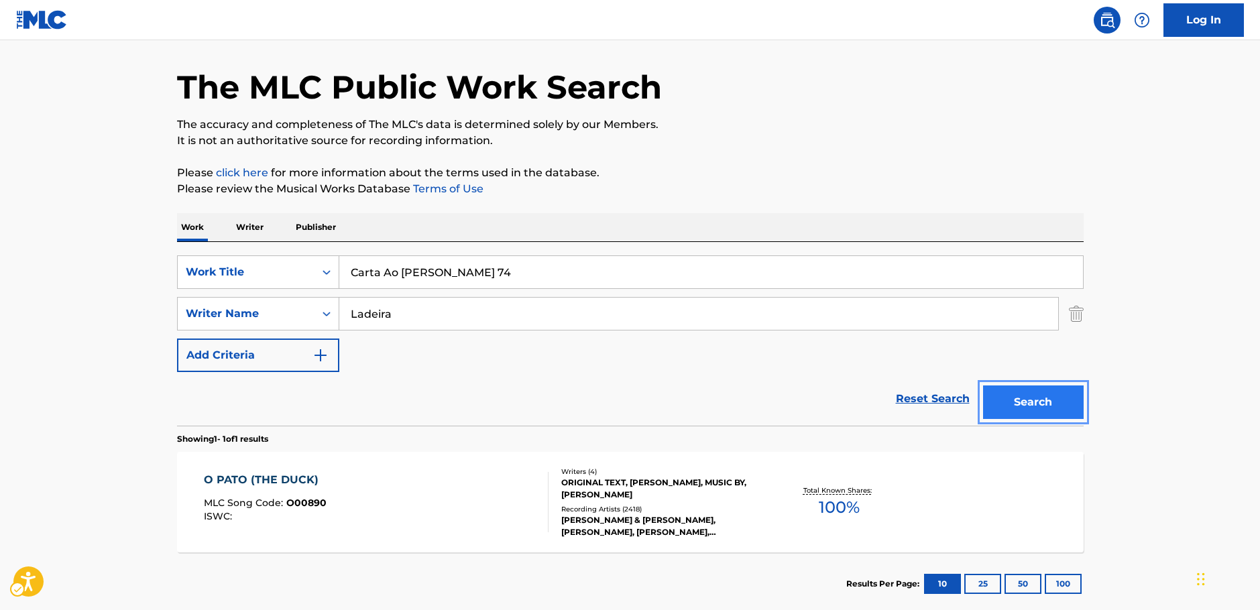
click at [1019, 397] on button "Search" at bounding box center [1033, 403] width 101 height 34
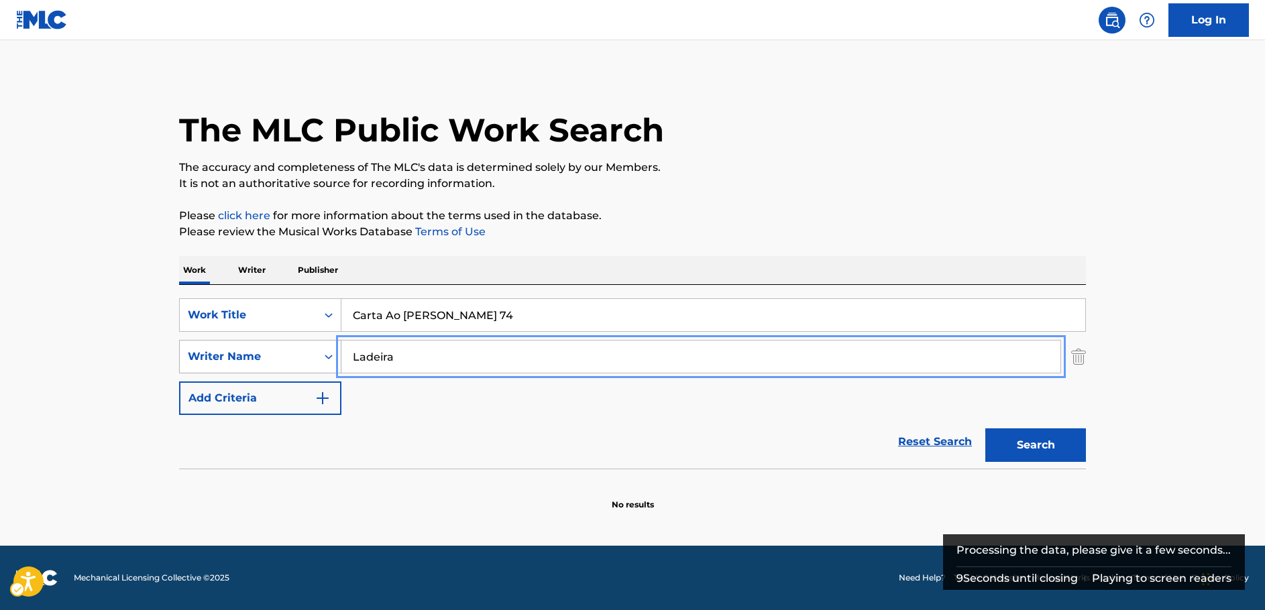
drag, startPoint x: 444, startPoint y: 358, endPoint x: 293, endPoint y: 356, distance: 150.9
click at [294, 356] on div "SearchWithCriteria7344498d-c695-4f2e-ab9b-d78ceebe9bd3 Writer Name Ladeira" at bounding box center [632, 357] width 907 height 34
click at [985, 429] on button "Search" at bounding box center [1035, 446] width 101 height 34
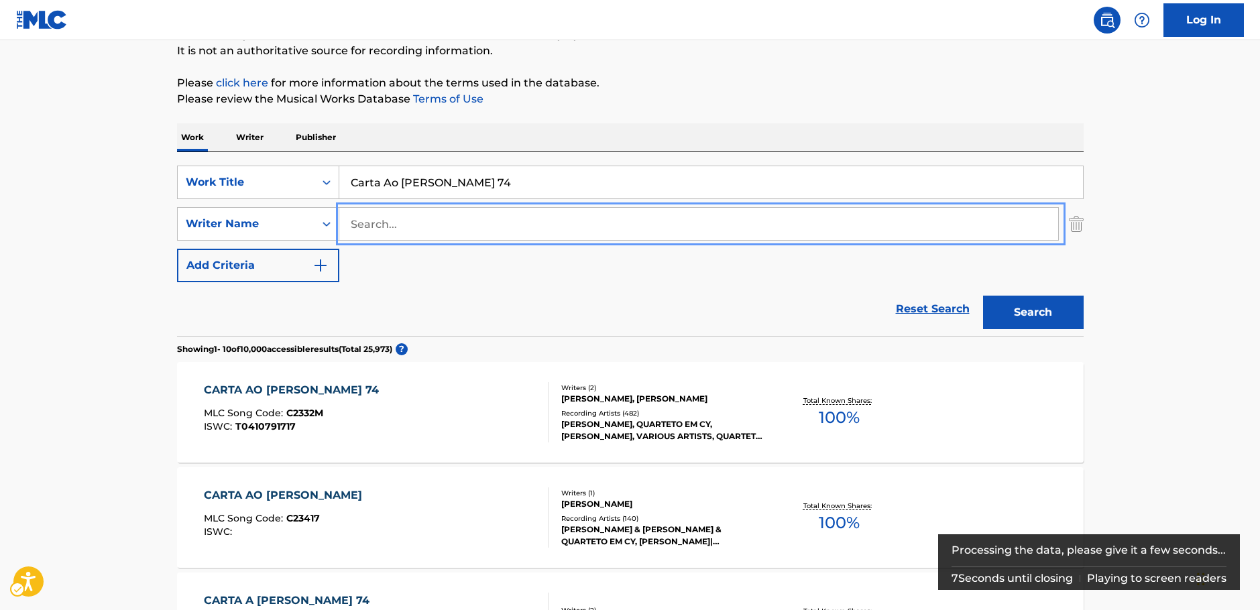
scroll to position [134, 0]
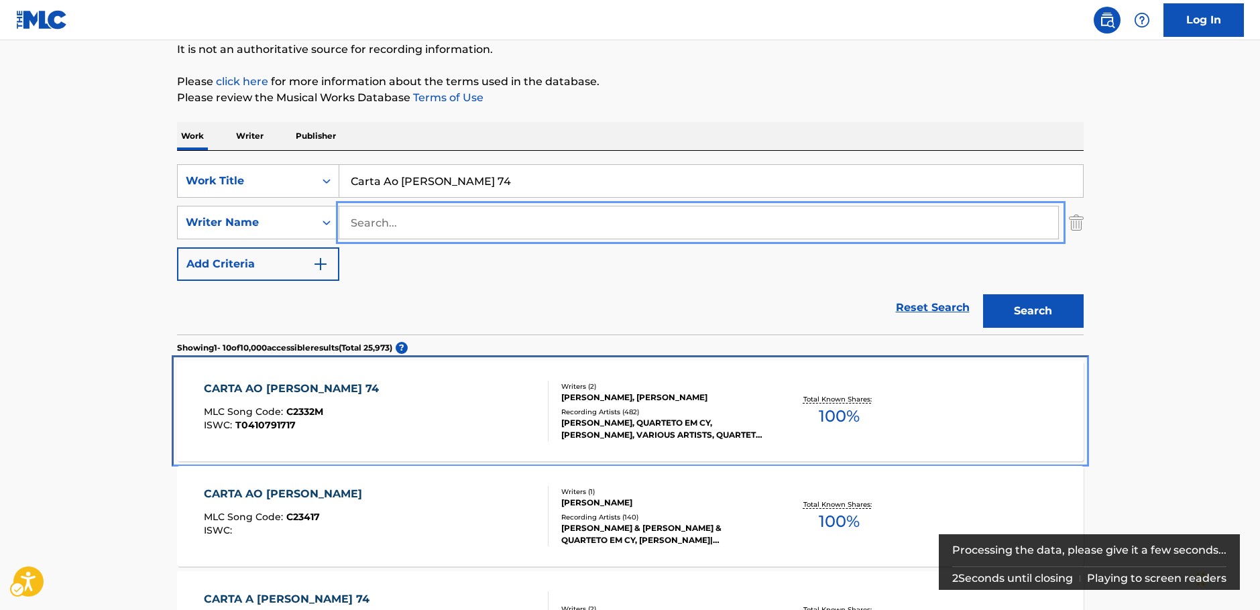
click at [395, 394] on div "CARTA AO [PERSON_NAME] 74 MLC Song Code : C2332M ISWC : T0410791717" at bounding box center [376, 411] width 345 height 60
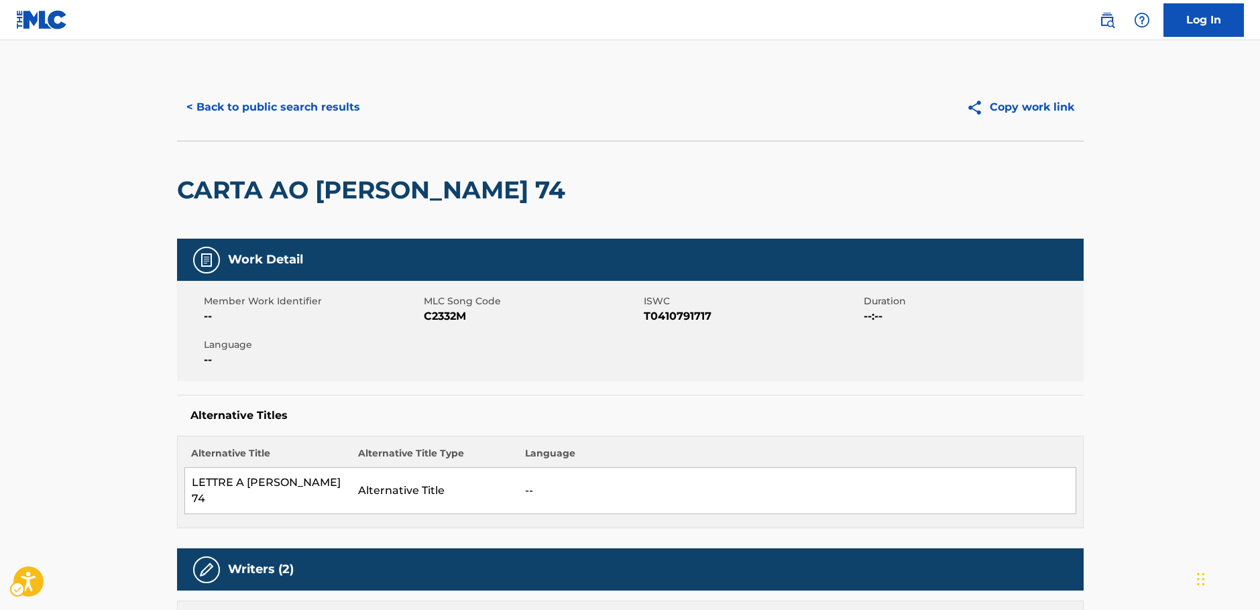
click at [450, 319] on span "MLC Song Code - C2332M" at bounding box center [532, 317] width 217 height 16
copy span "C2332M"
click at [679, 319] on span "ISWC - T0410791717" at bounding box center [752, 317] width 217 height 16
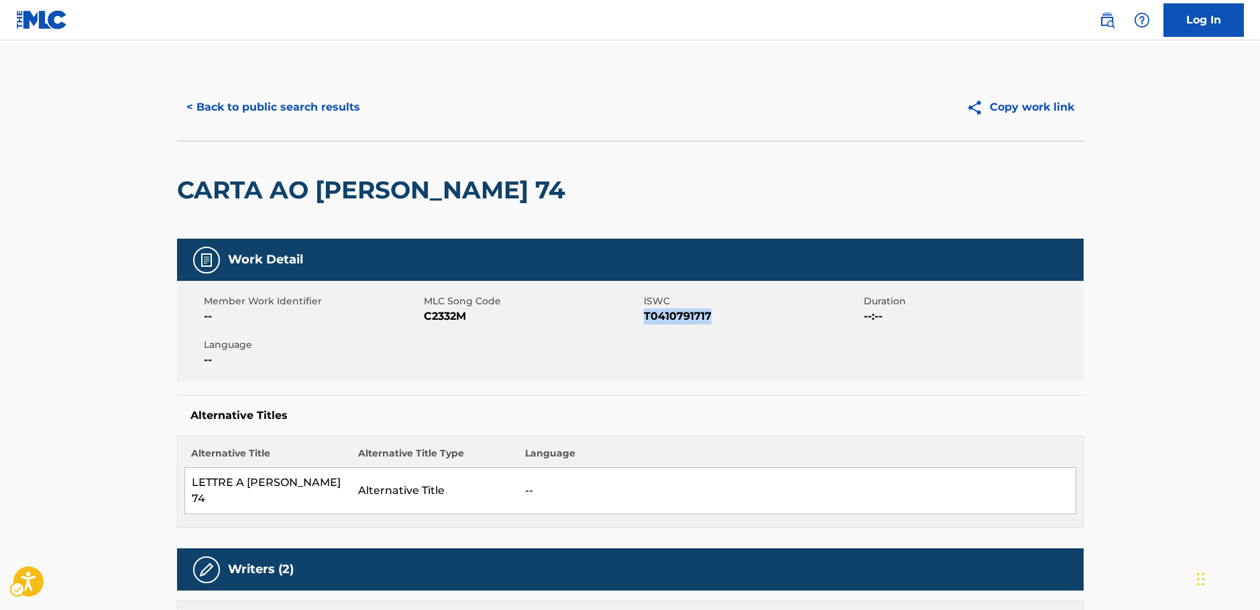
copy span "T0410791717"
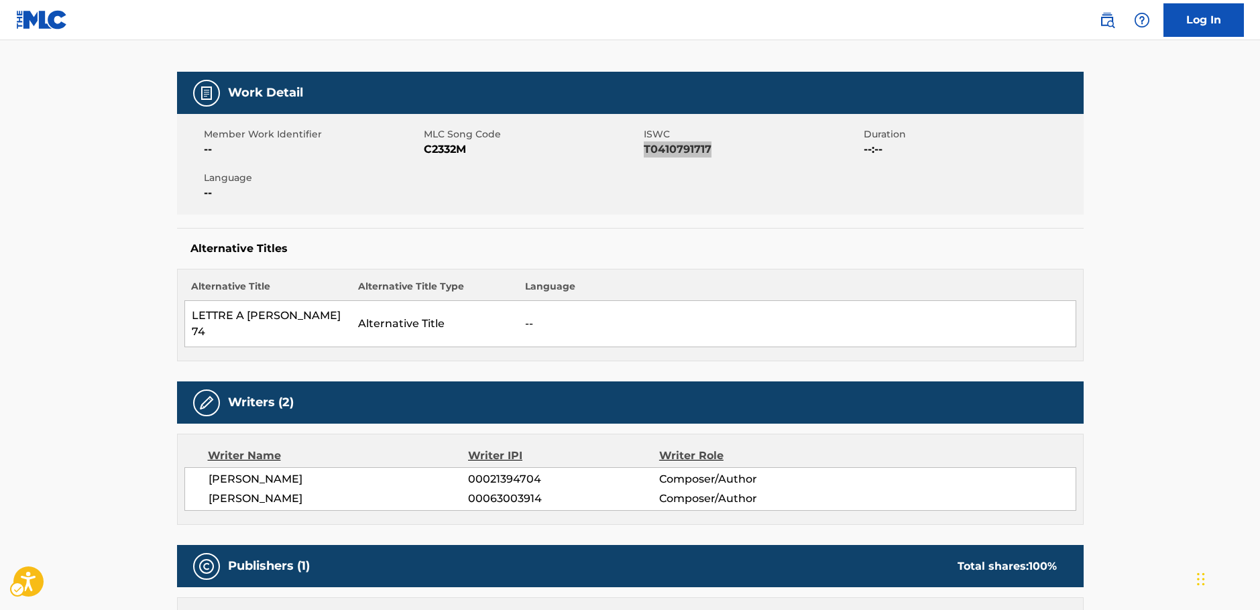
scroll to position [335, 0]
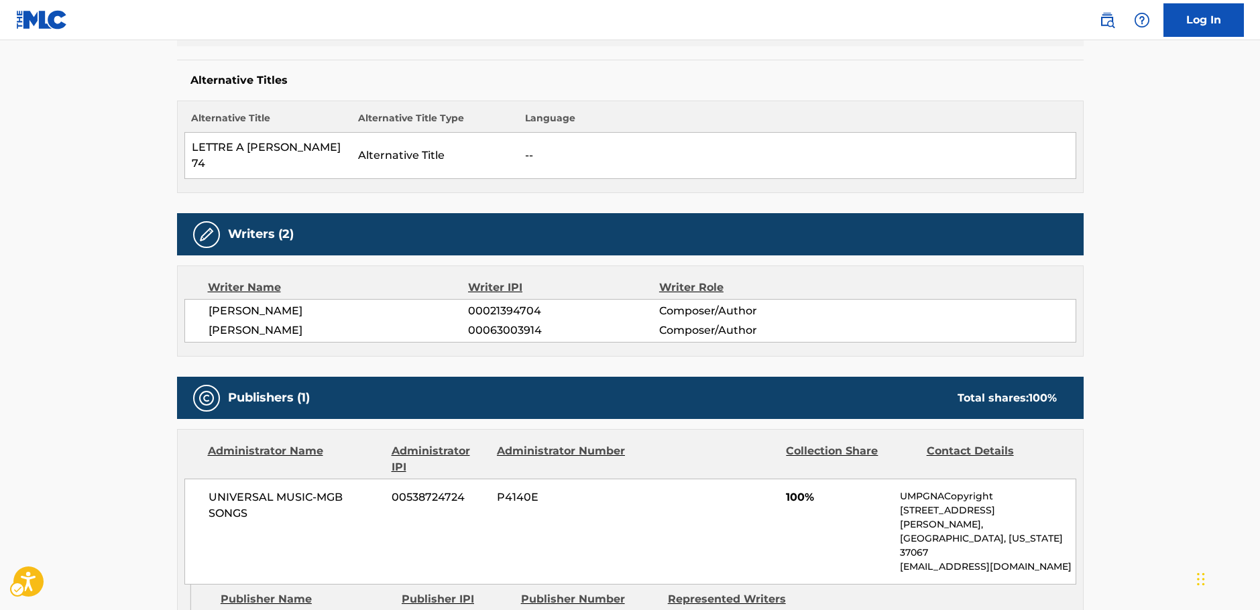
drag, startPoint x: 364, startPoint y: 313, endPoint x: 199, endPoint y: 294, distance: 165.3
click at [199, 299] on div "[PERSON_NAME] 00021394704 Composer/Author [PERSON_NAME] FILHO 00063003914 Compo…" at bounding box center [630, 321] width 892 height 44
copy div "[PERSON_NAME] 00021394704 Composer/Author [PERSON_NAME]"
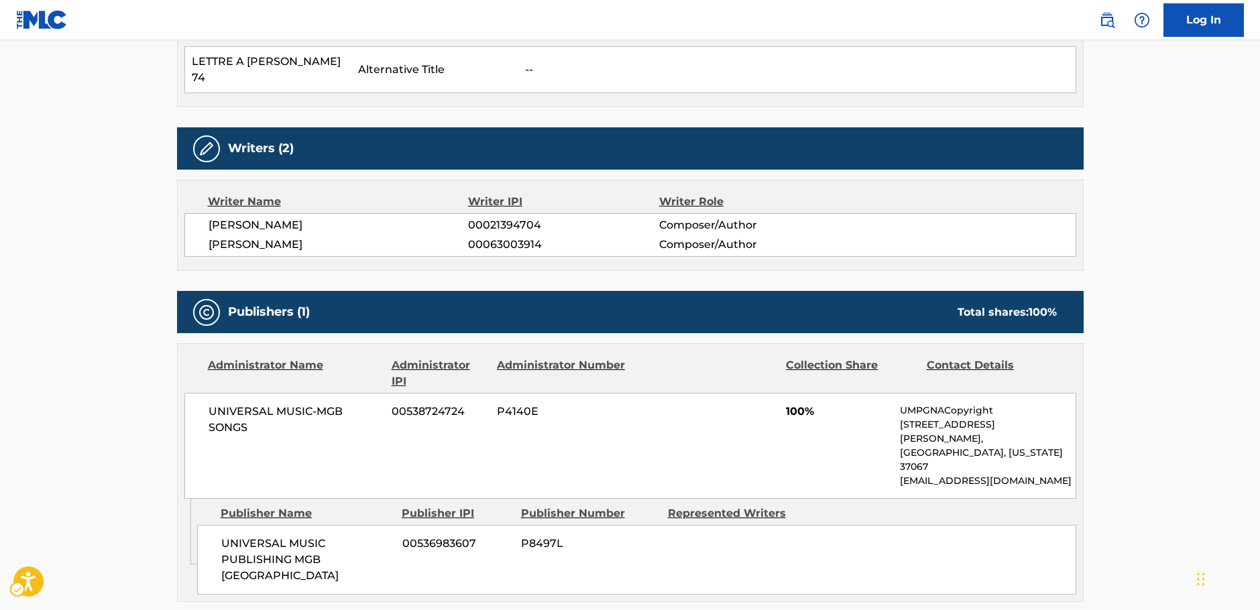
scroll to position [604, 0]
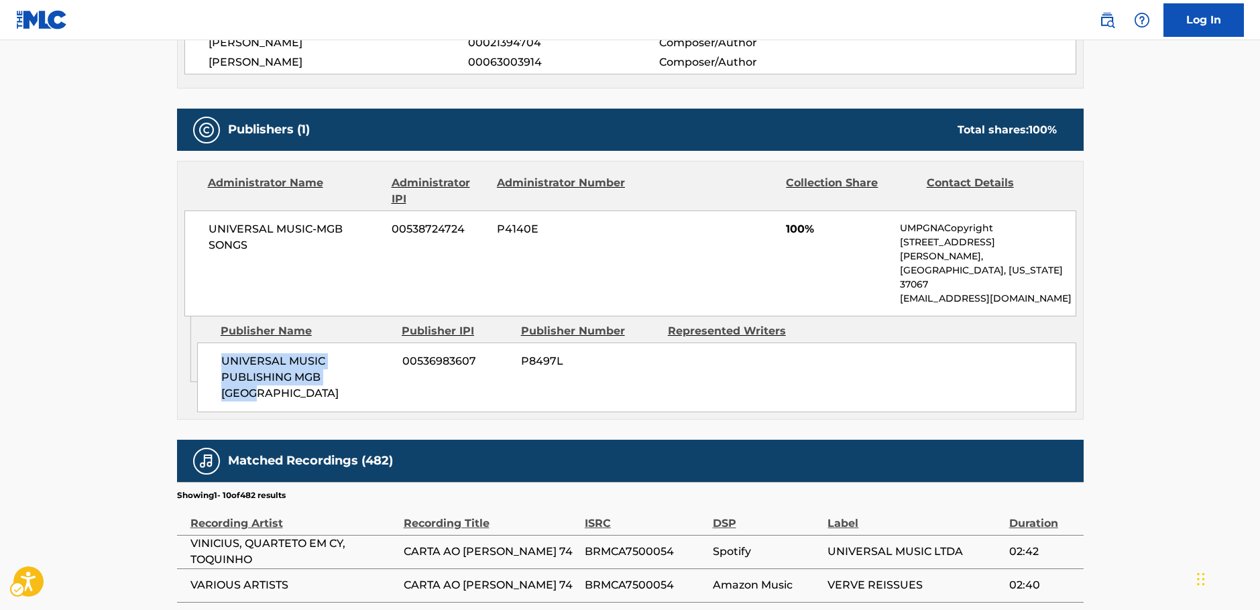
drag, startPoint x: 279, startPoint y: 331, endPoint x: 1, endPoint y: 359, distance: 279.7
click at [219, 343] on div "UNIVERSAL MUSIC PUBLISHING MGB [GEOGRAPHIC_DATA] 00536983607 P8497L" at bounding box center [636, 378] width 879 height 70
copy span "UNIVERSAL MUSIC PUBLISHING MGB [GEOGRAPHIC_DATA]"
drag, startPoint x: 267, startPoint y: 219, endPoint x: 236, endPoint y: 230, distance: 32.7
click at [215, 223] on span "UNIVERSAL MUSIC-MGB SONGS" at bounding box center [296, 237] width 174 height 32
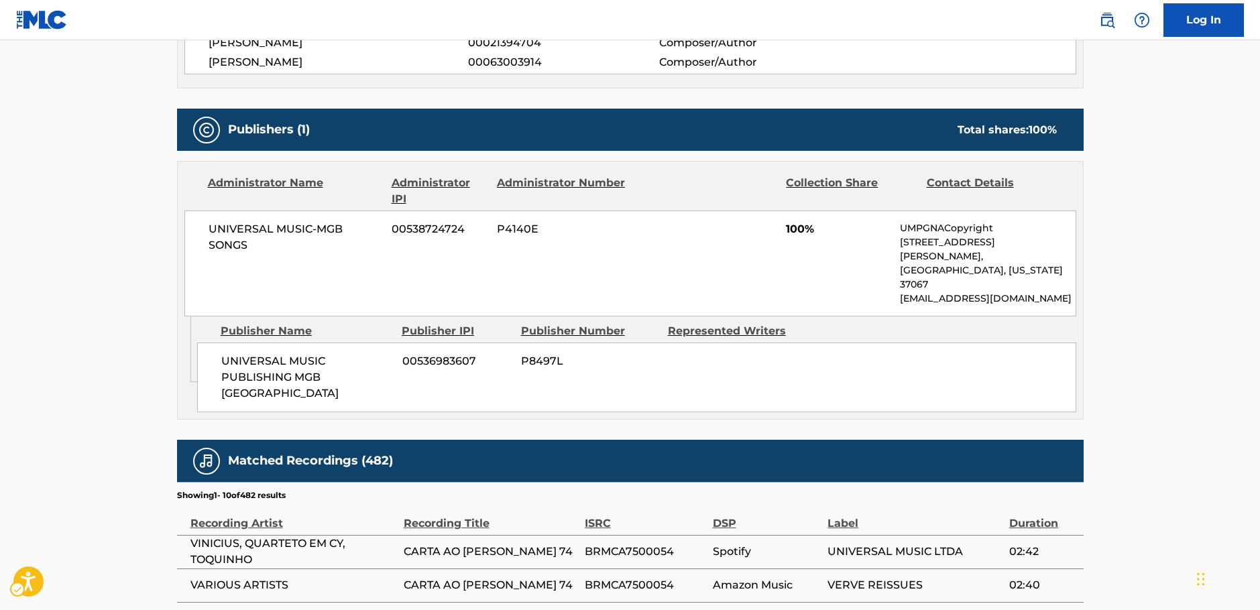
click at [236, 230] on span "UNIVERSAL MUSIC-MGB SONGS" at bounding box center [296, 237] width 174 height 32
drag, startPoint x: 258, startPoint y: 230, endPoint x: 191, endPoint y: 209, distance: 69.6
click at [191, 211] on div "UNIVERSAL MUSIC-MGB SONGS 00538724724 P4140E 100% UMPGNACopyright [STREET_ADDRE…" at bounding box center [630, 264] width 892 height 106
copy span "UNIVERSAL MUSIC-MGB SONGS"
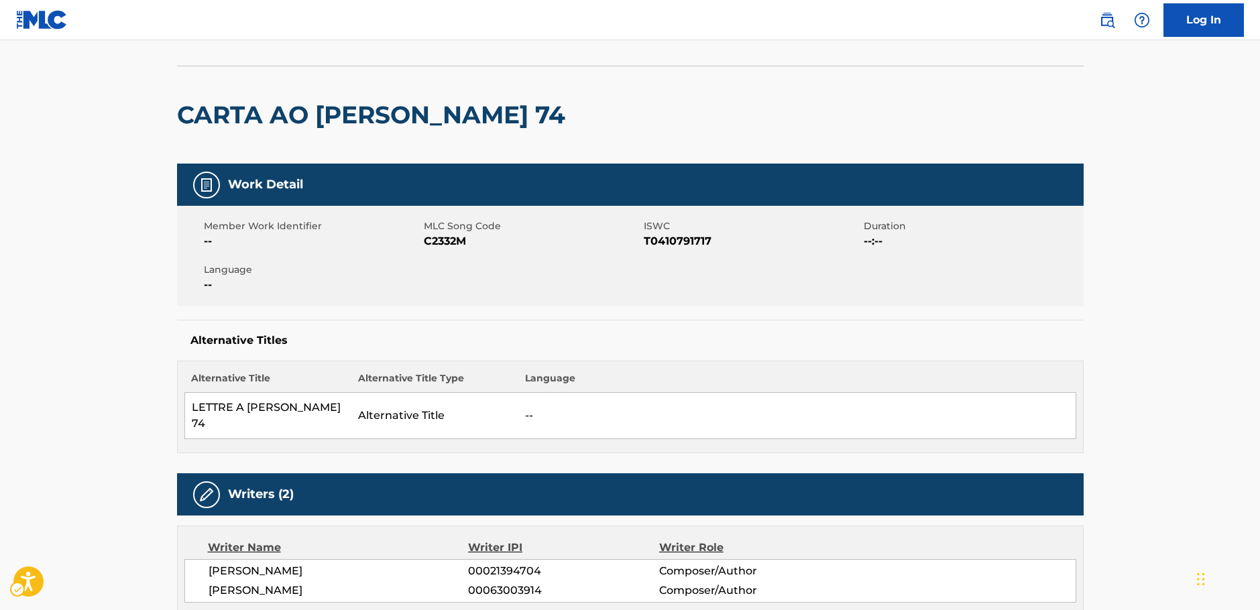
scroll to position [0, 0]
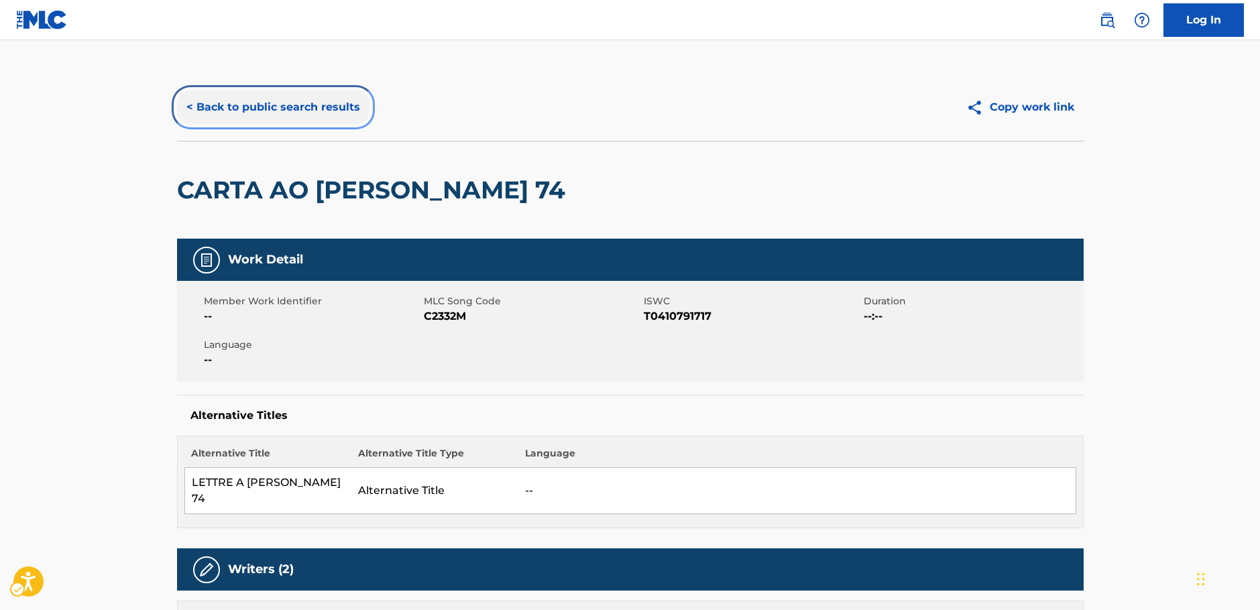
drag, startPoint x: 254, startPoint y: 111, endPoint x: 2, endPoint y: 230, distance: 278.8
click at [254, 111] on button "< Back to public search results" at bounding box center [273, 108] width 193 height 34
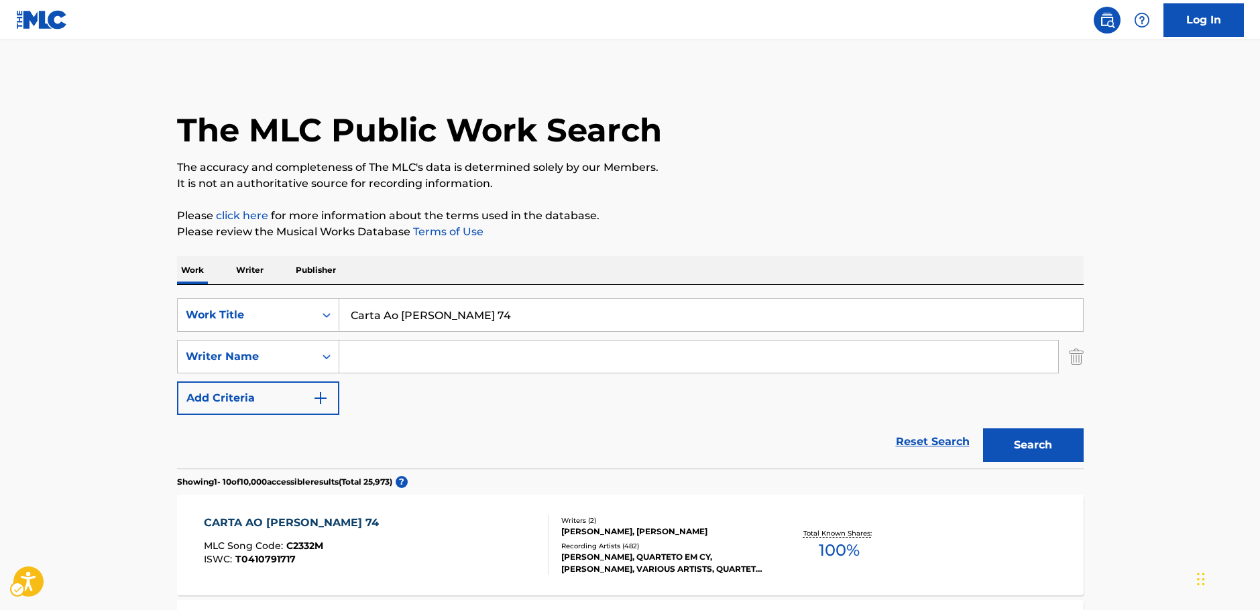
scroll to position [134, 0]
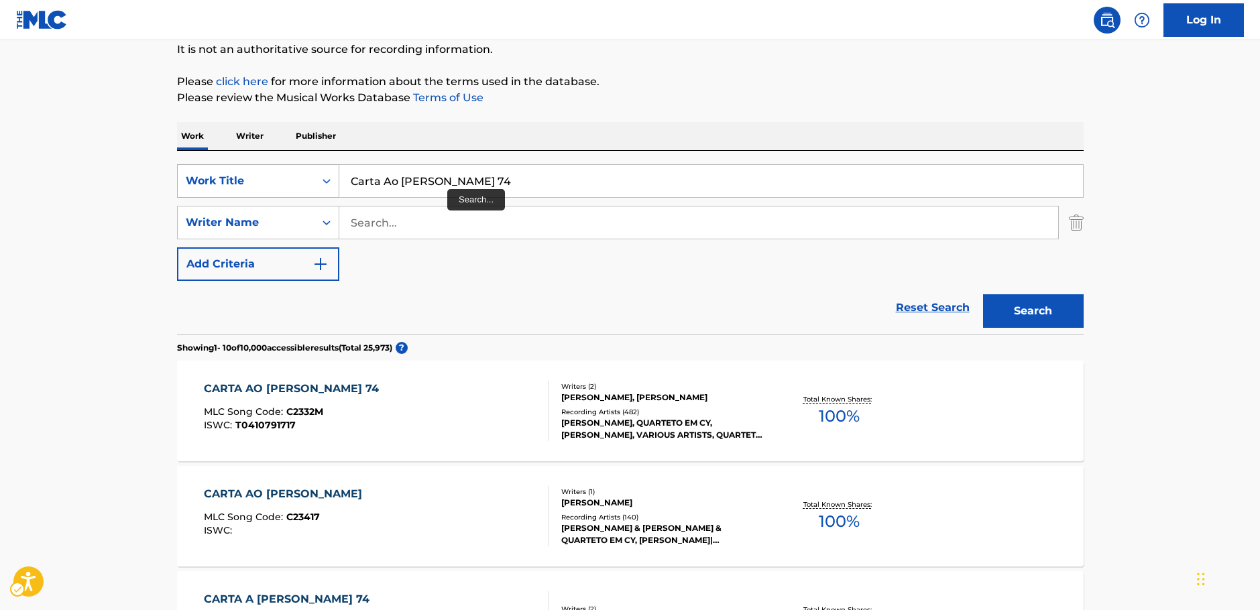
click at [321, 188] on div "Search Form" at bounding box center [327, 181] width 24 height 24
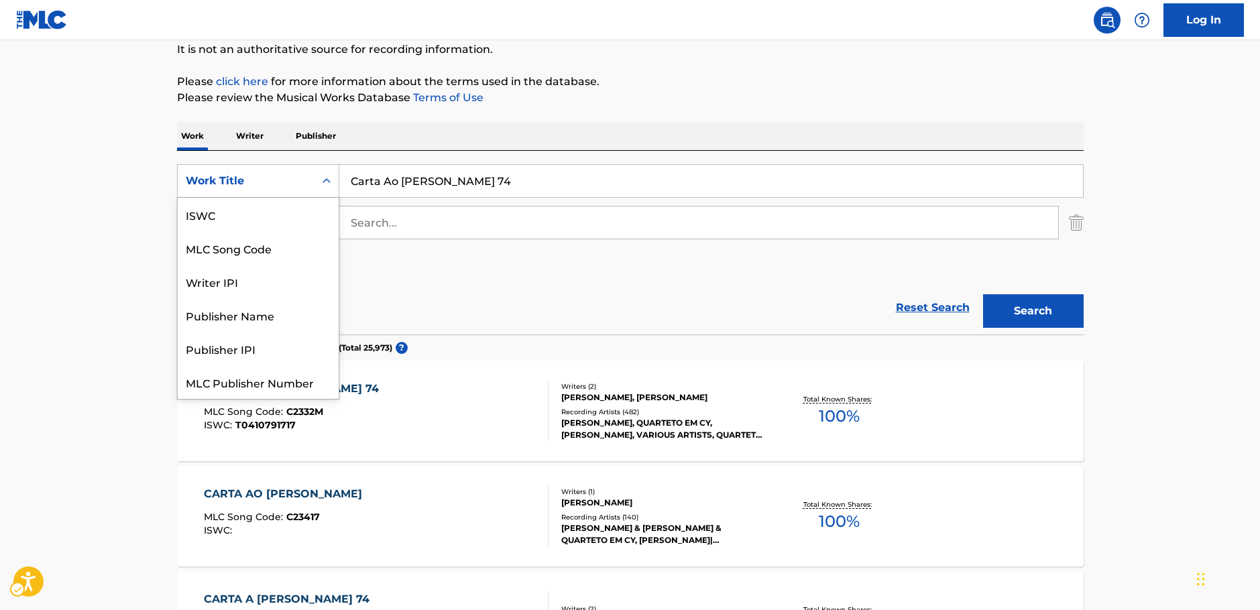
scroll to position [34, 0]
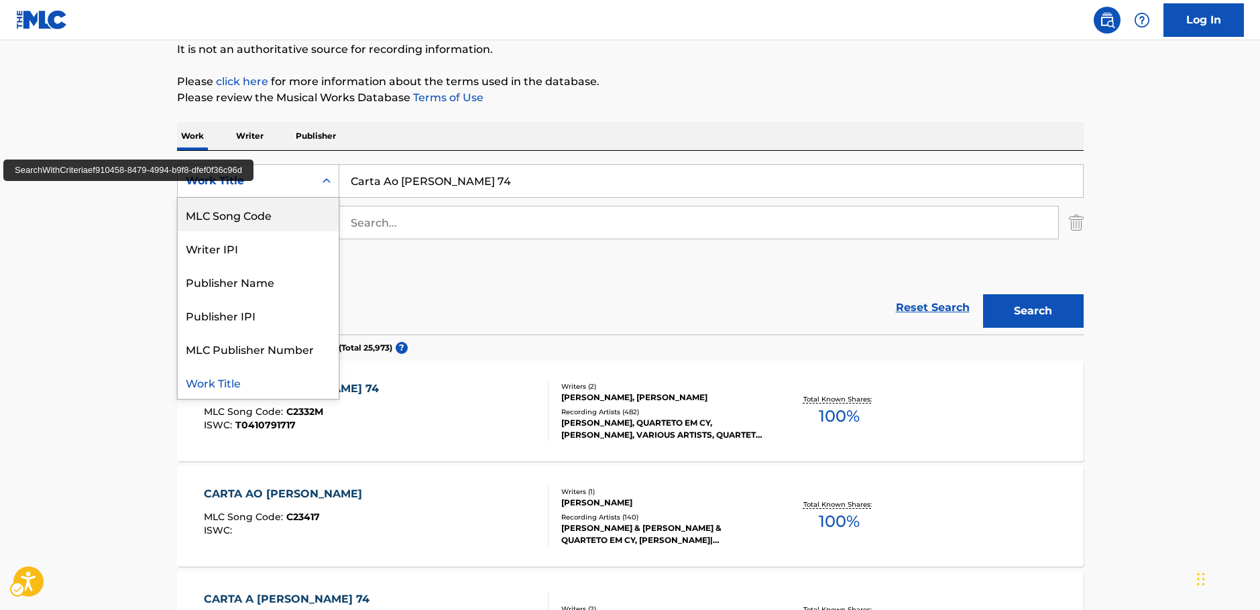
click at [272, 213] on div "MLC Song Code" at bounding box center [258, 215] width 161 height 34
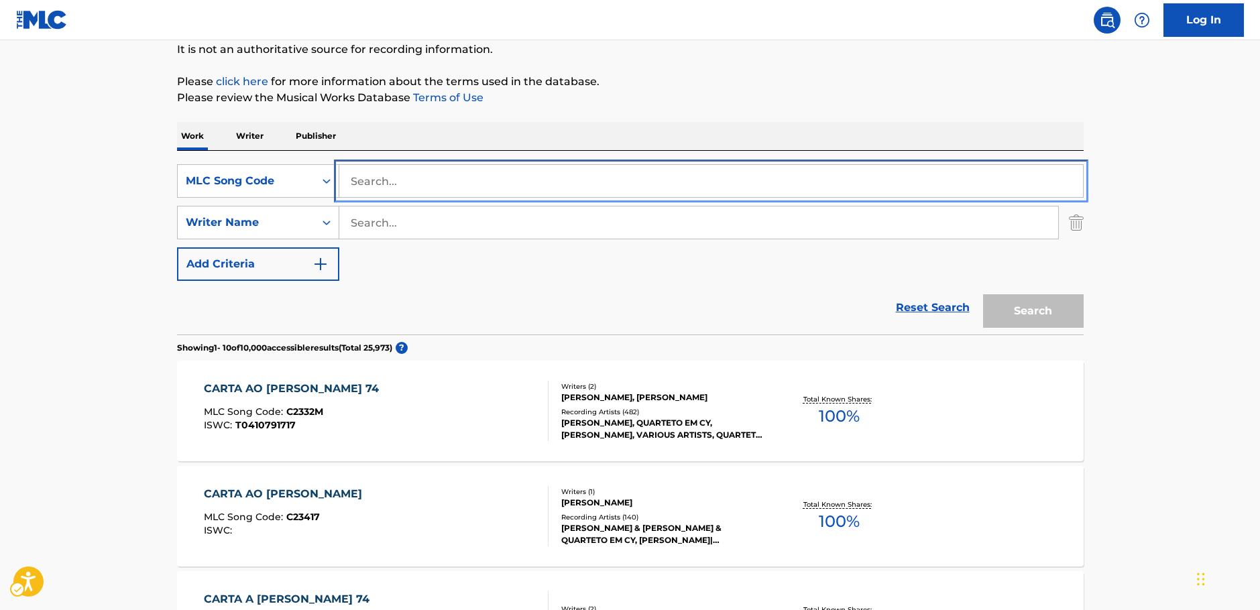
click at [401, 174] on input "Search..." at bounding box center [711, 181] width 744 height 32
paste input "S25848"
type input "S25848"
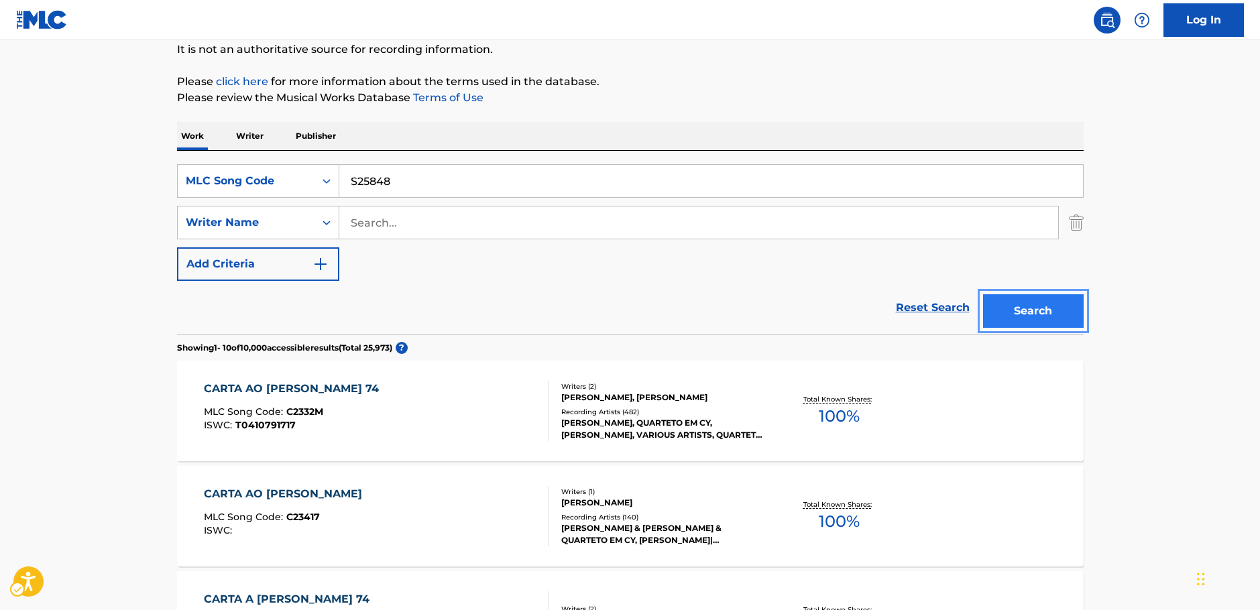
click at [1008, 314] on button "Search" at bounding box center [1033, 311] width 101 height 34
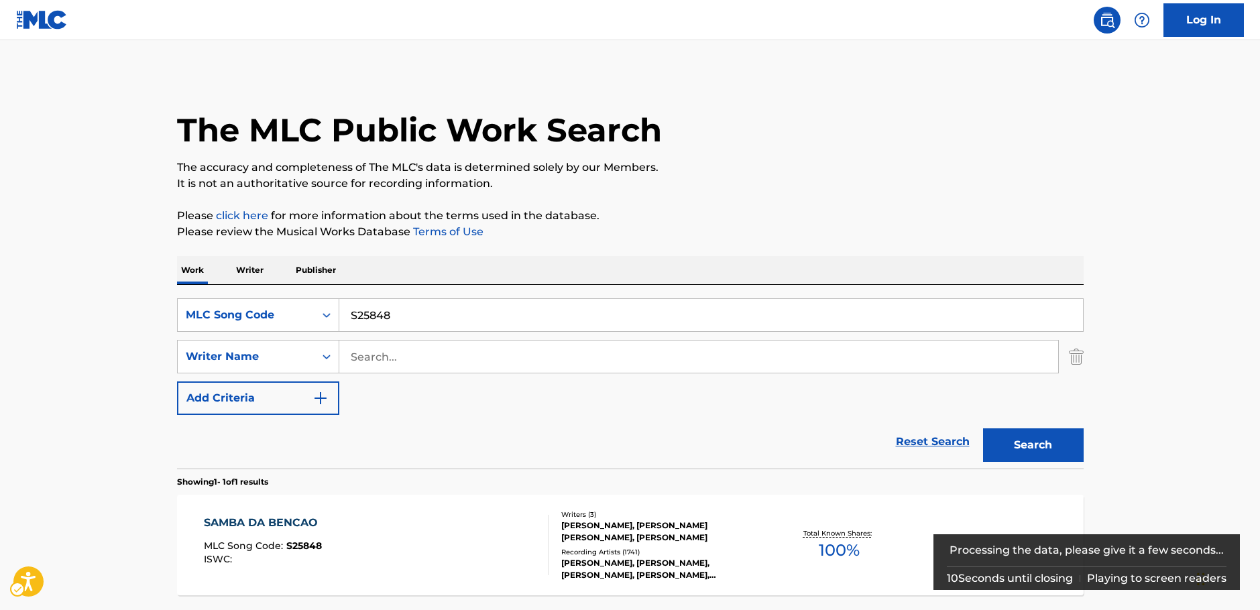
scroll to position [119, 0]
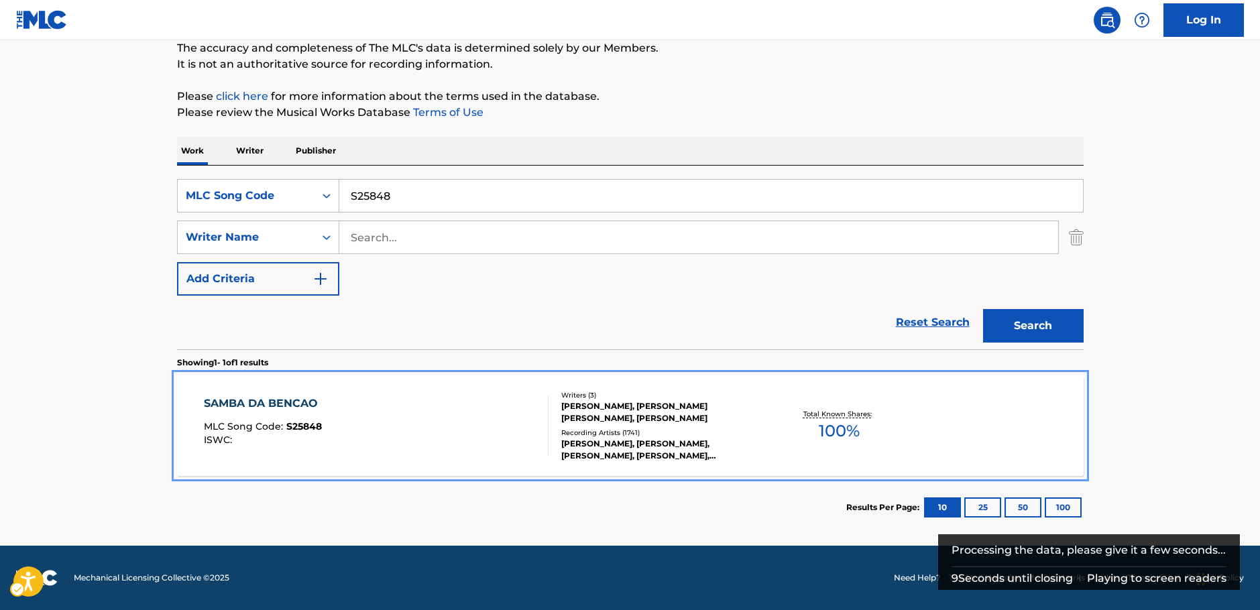
click at [361, 427] on div "SAMBA DA BENCAO MLC Song Code : S25848 ISWC :" at bounding box center [376, 426] width 345 height 60
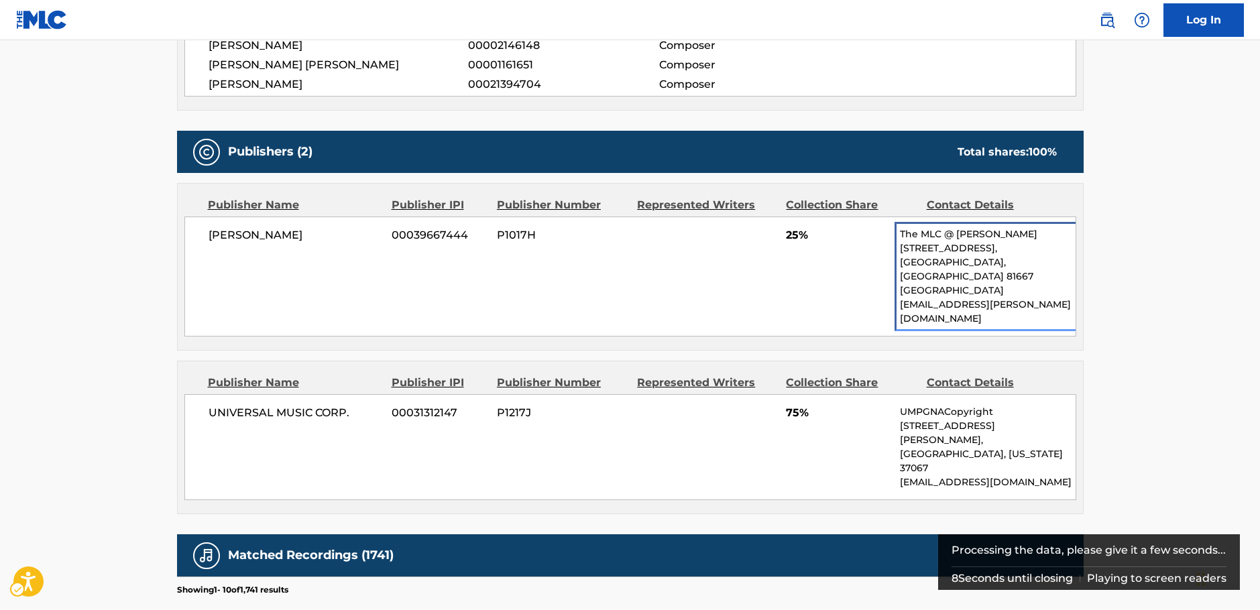
scroll to position [537, 0]
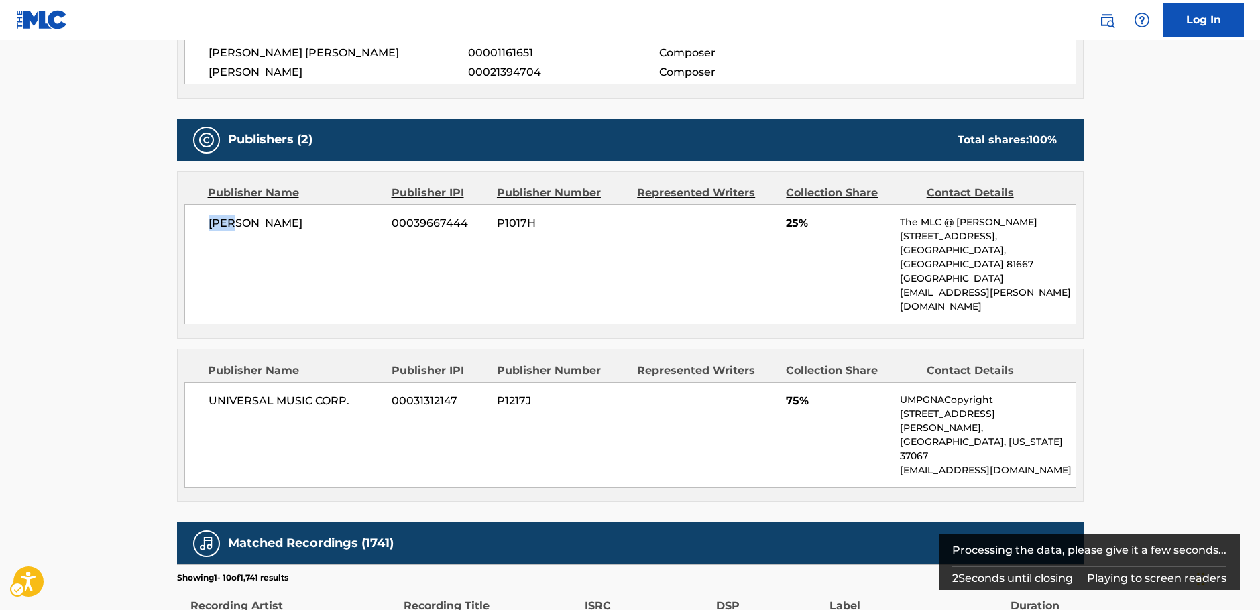
drag, startPoint x: 263, startPoint y: 226, endPoint x: 3, endPoint y: 233, distance: 259.7
click at [206, 223] on div "[PERSON_NAME] 00039667444 P1017H 25% The MLC @ GEMA [STREET_ADDRESS] [EMAIL_ADD…" at bounding box center [630, 265] width 892 height 120
copy span "[PERSON_NAME]"
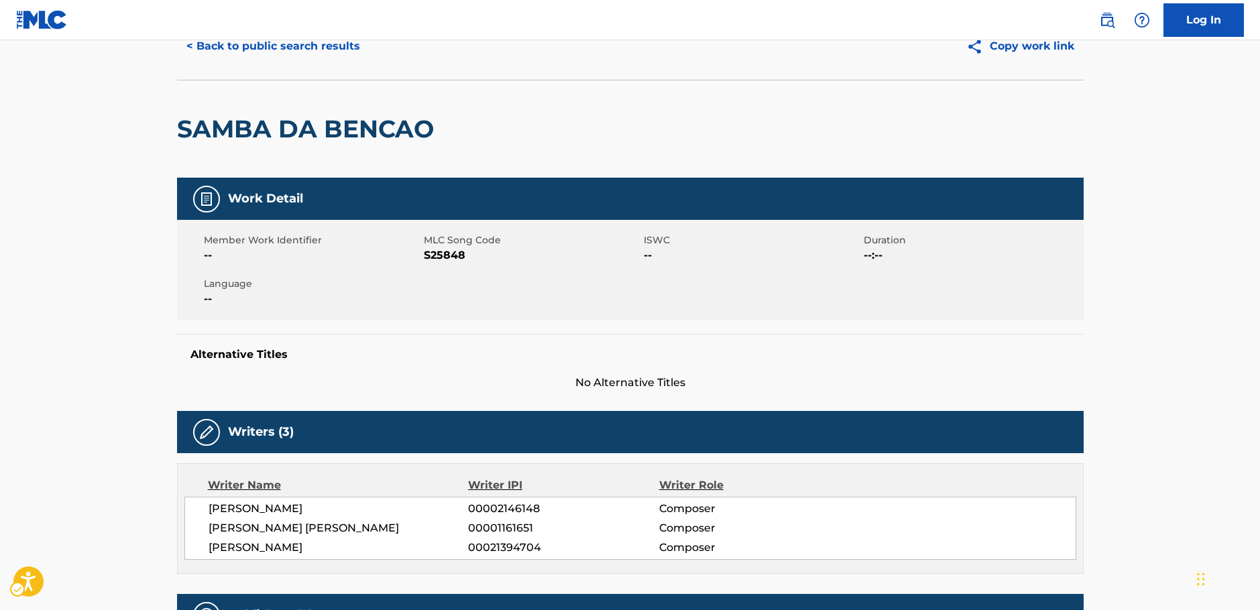
scroll to position [0, 0]
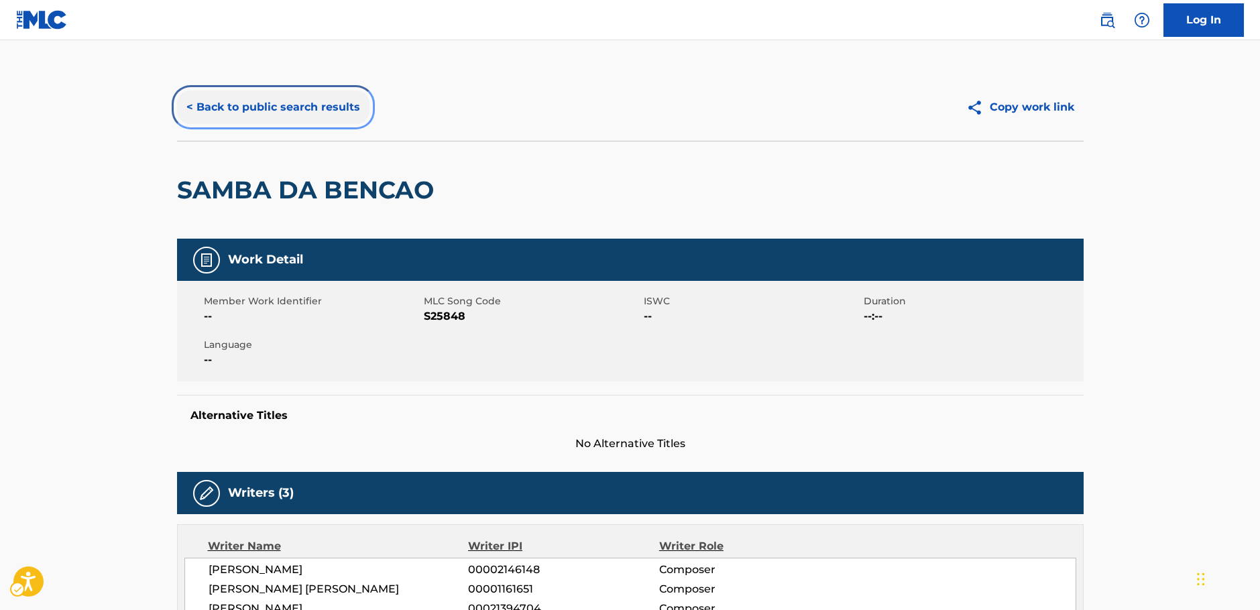
click at [316, 107] on button "< Back to public search results" at bounding box center [273, 108] width 193 height 34
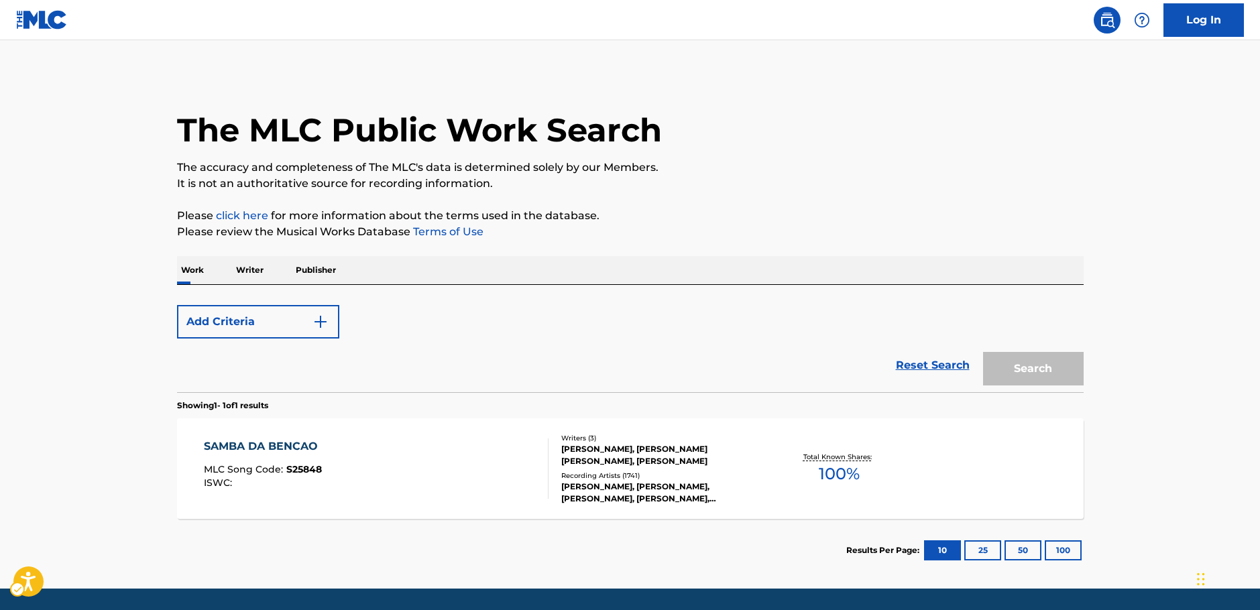
scroll to position [43, 0]
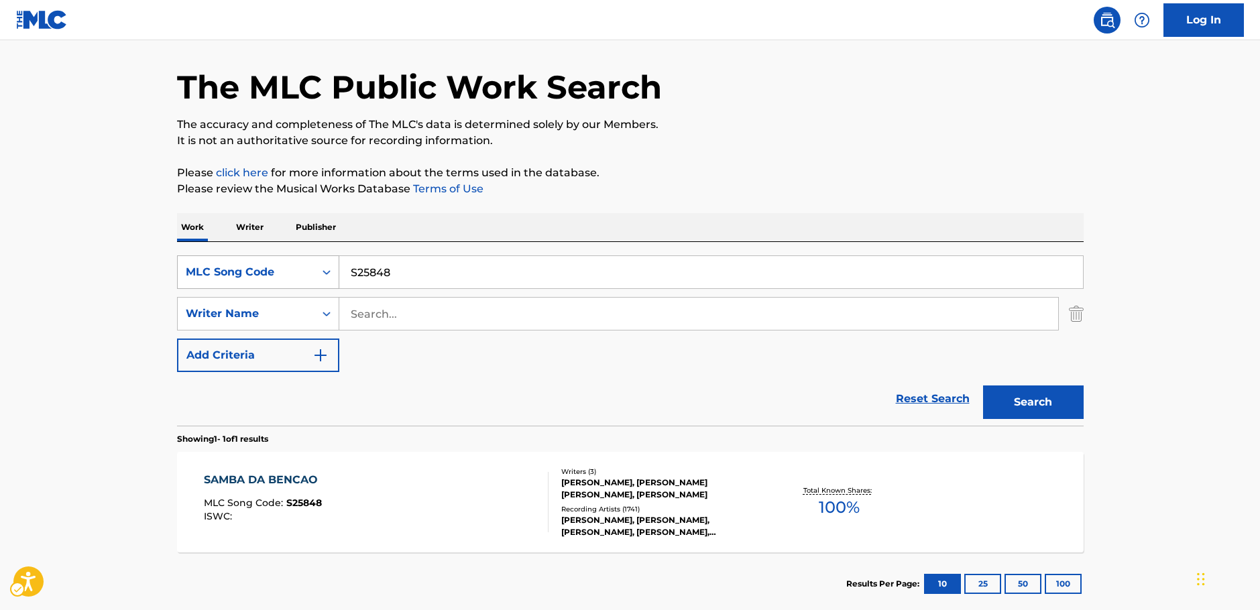
drag, startPoint x: 300, startPoint y: 266, endPoint x: 288, endPoint y: 268, distance: 12.2
click at [286, 266] on div "SearchWithCriteriae50ea1c1-2487-4af8-a574-7a77d358f444 MLC Song Code S25848" at bounding box center [630, 273] width 907 height 34
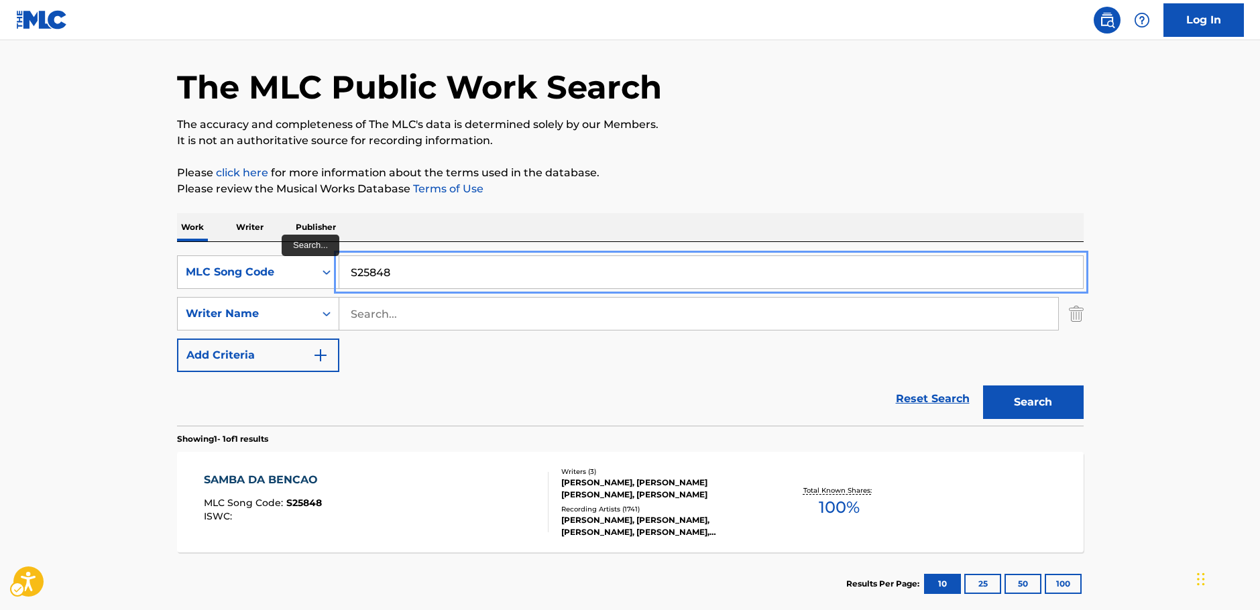
drag, startPoint x: 429, startPoint y: 268, endPoint x: 353, endPoint y: 269, distance: 76.5
click at [349, 269] on input "S25848" at bounding box center [711, 272] width 744 height 32
paste input "D19077"
type input "D19077"
click at [1056, 396] on button "Search" at bounding box center [1033, 403] width 101 height 34
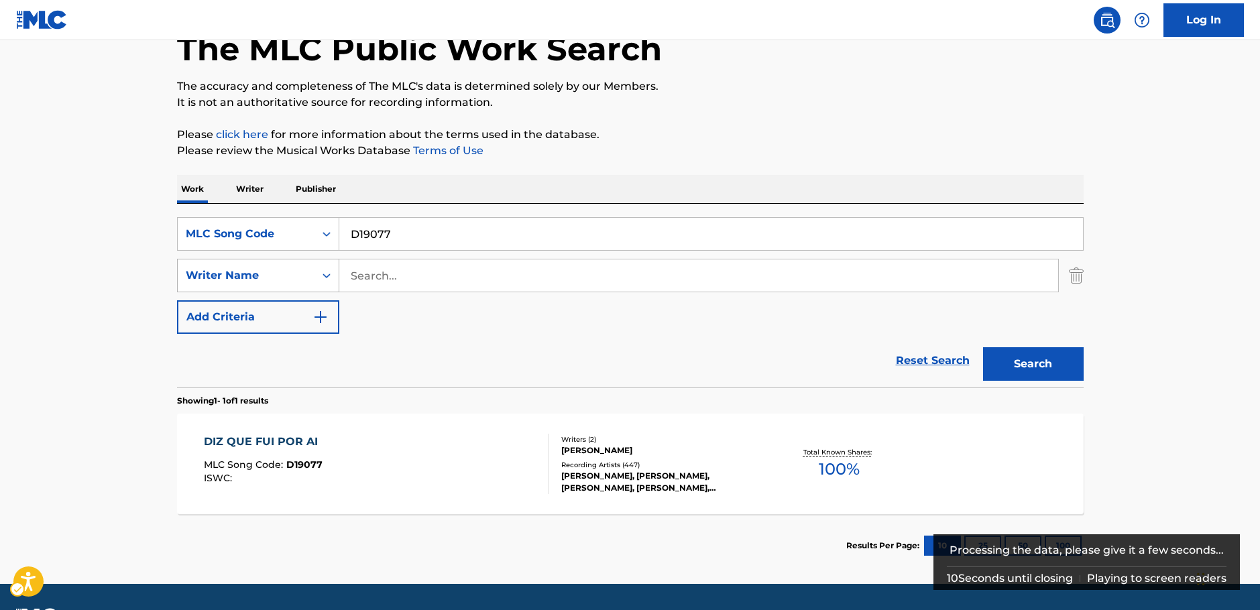
scroll to position [119, 0]
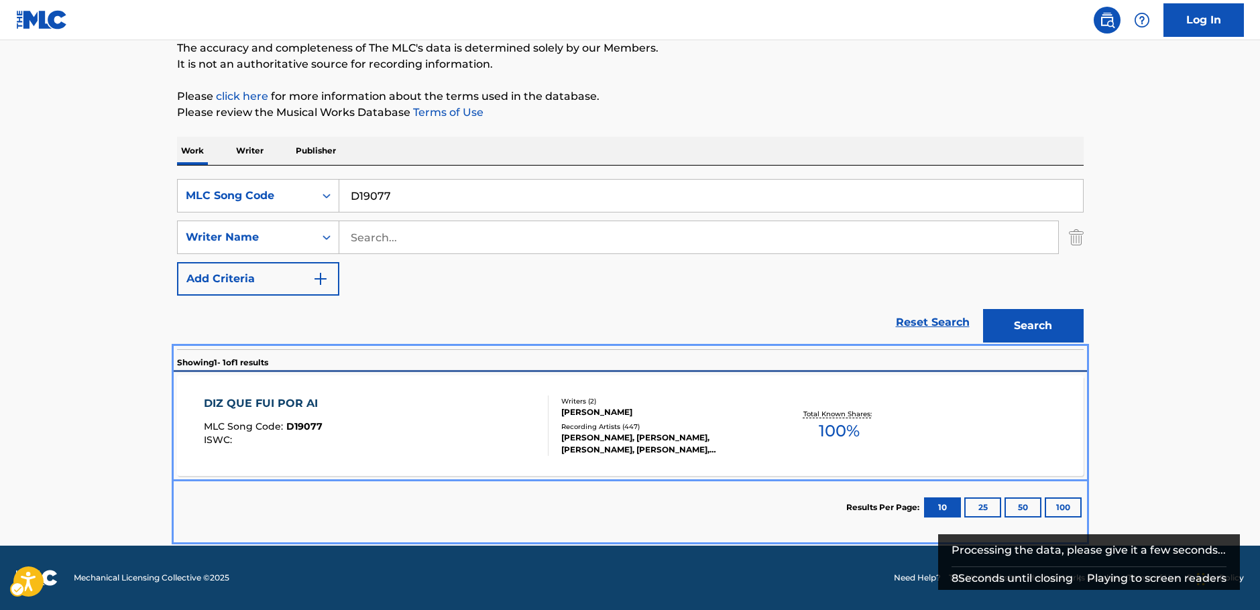
click at [447, 419] on div "DIZ QUE FUI POR AI MLC Song Code : D19077 ISWC :" at bounding box center [376, 426] width 345 height 60
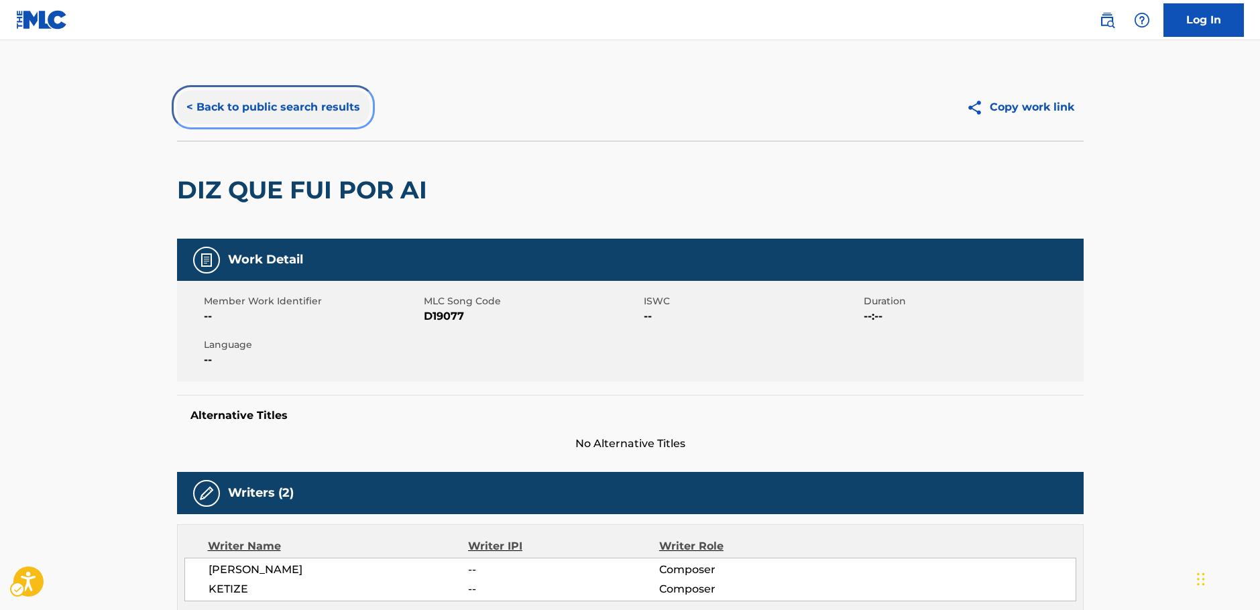
click at [314, 105] on button "< Back to public search results" at bounding box center [273, 108] width 193 height 34
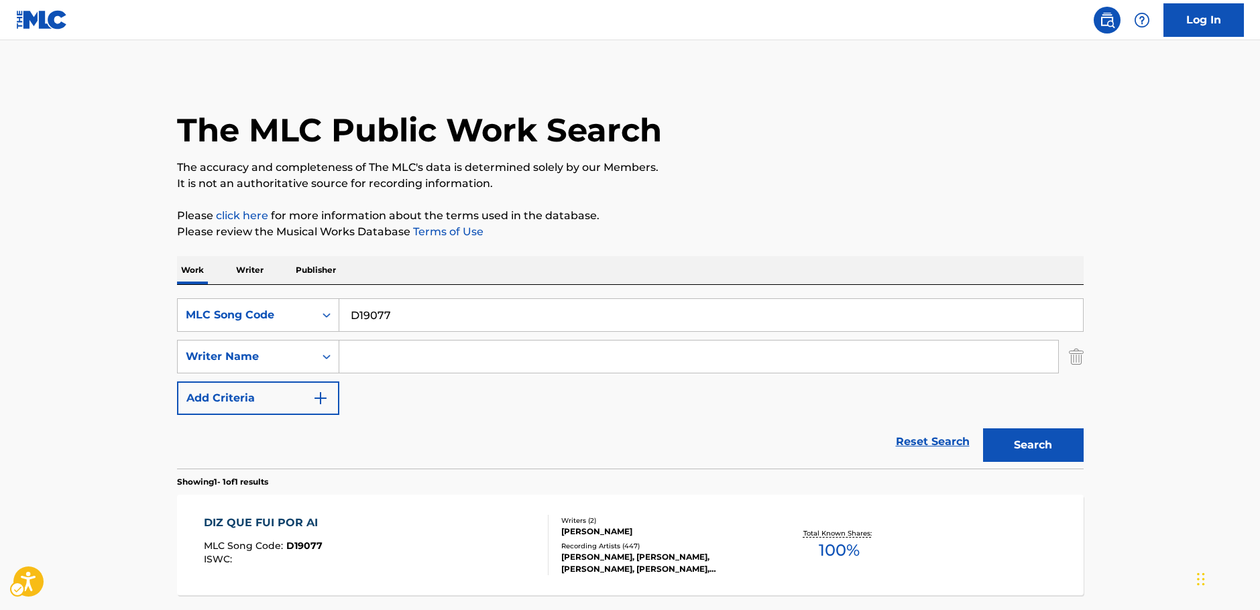
scroll to position [43, 0]
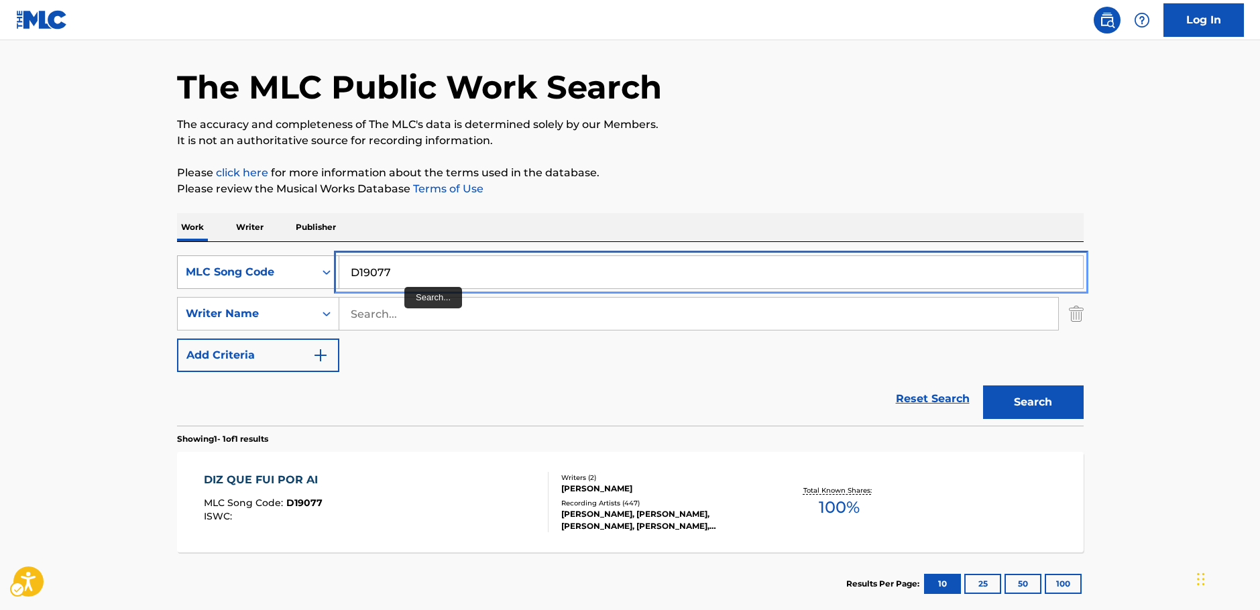
click at [279, 269] on div "SearchWithCriteriae50ea1c1-2487-4af8-a574-7a77d358f444 MLC Song Code D19077" at bounding box center [630, 273] width 907 height 34
paste input "F11752"
type input "F11752"
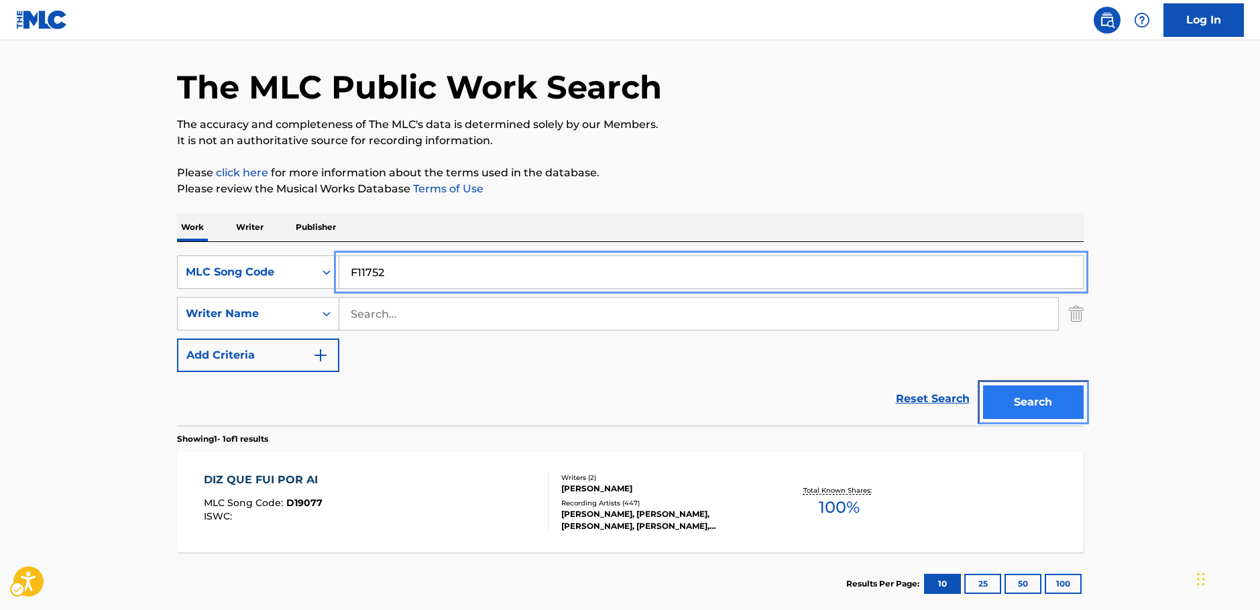
click at [1014, 397] on button "Search" at bounding box center [1033, 403] width 101 height 34
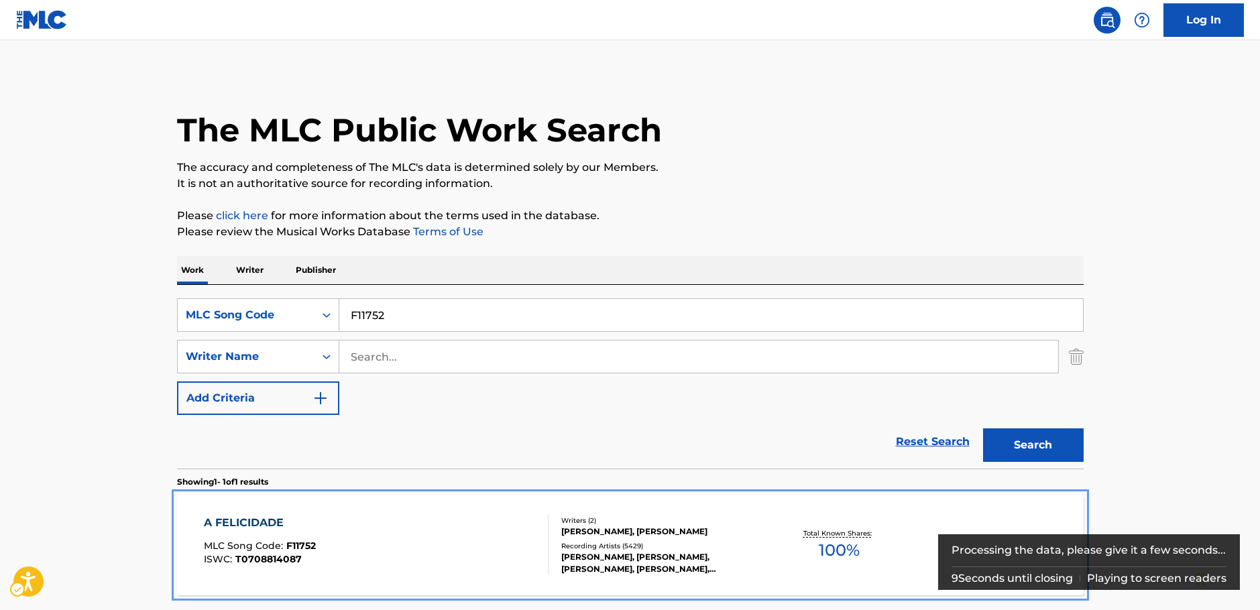
click at [323, 528] on div "A FELICIDADE MLC Song Code : F11752 ISWC : T0708814087" at bounding box center [376, 545] width 345 height 60
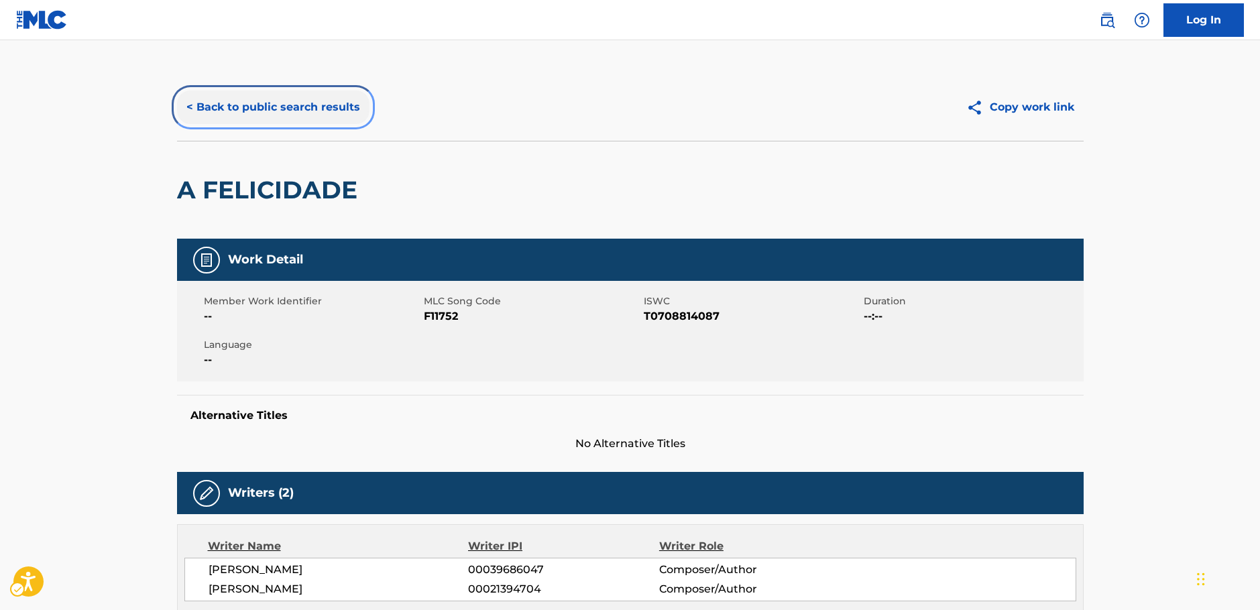
click at [298, 113] on button "< Back to public search results" at bounding box center [273, 108] width 193 height 34
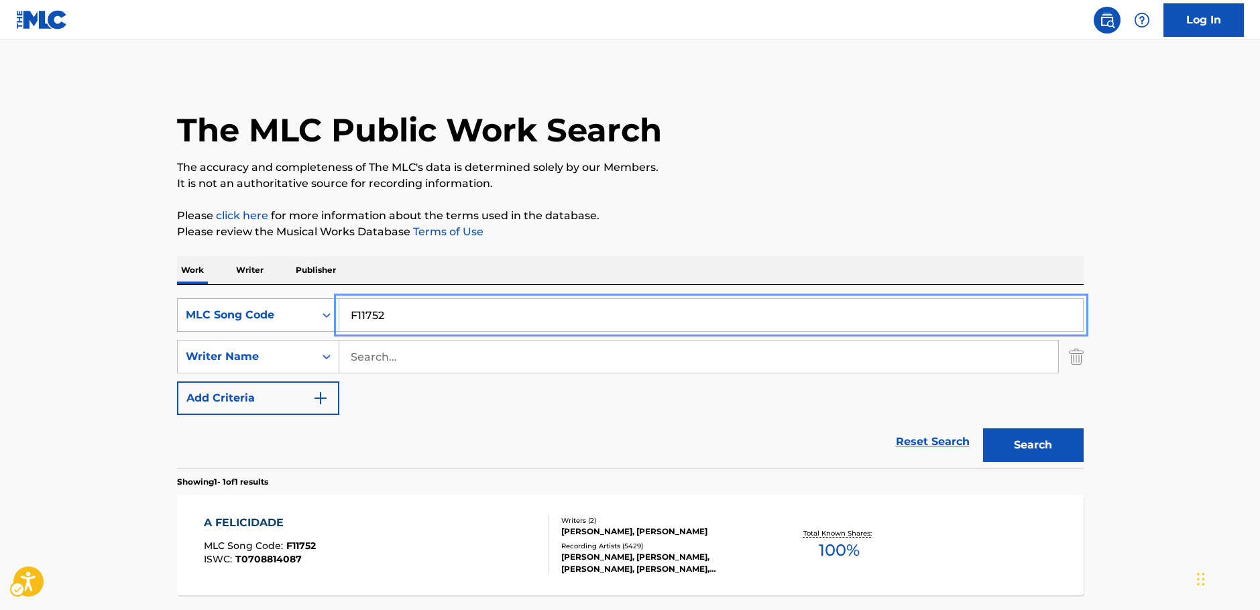
drag, startPoint x: 417, startPoint y: 318, endPoint x: 248, endPoint y: 321, distance: 169.1
click at [248, 321] on div "SearchWithCriteriae50ea1c1-2487-4af8-a574-7a77d358f444 MLC Song Code F11752" at bounding box center [630, 315] width 907 height 34
paste input "I21437"
type input "I21437"
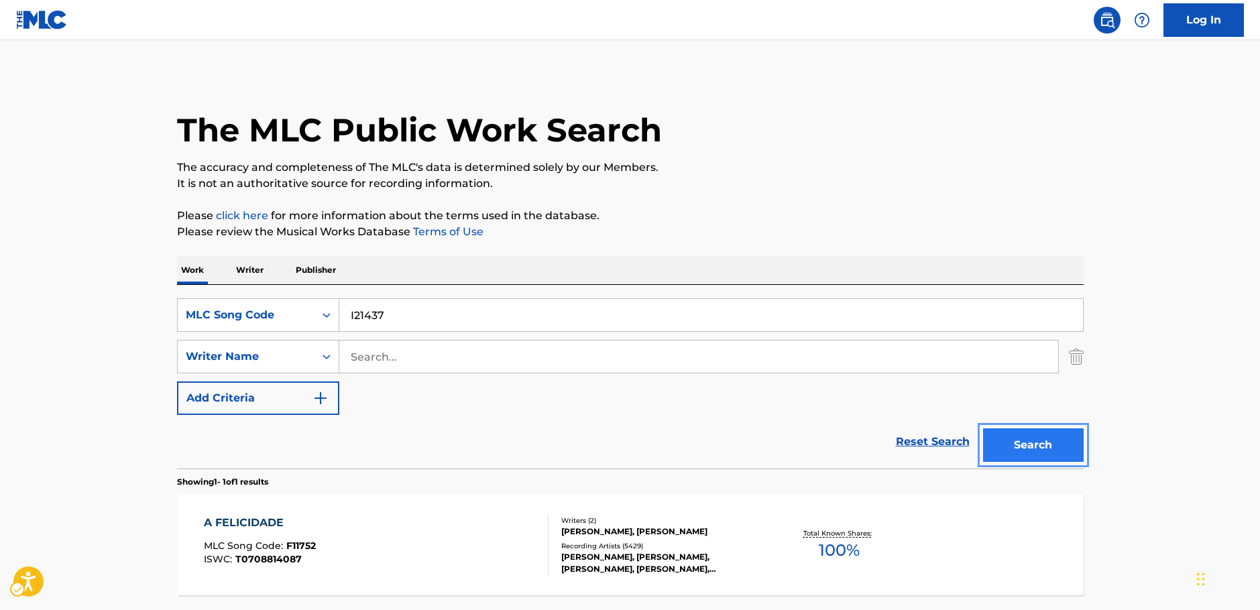
click at [1055, 439] on button "Search" at bounding box center [1033, 446] width 101 height 34
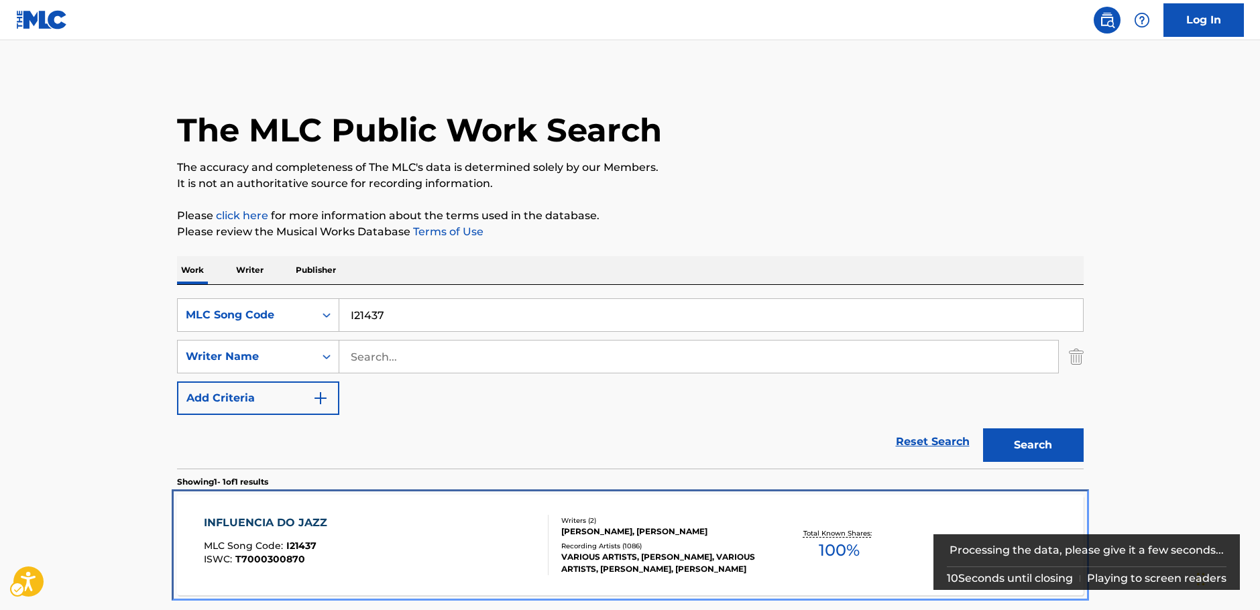
click at [412, 536] on div "INFLUENCIA DO JAZZ MLC Song Code : I21437 ISWC : T7000300870" at bounding box center [376, 545] width 345 height 60
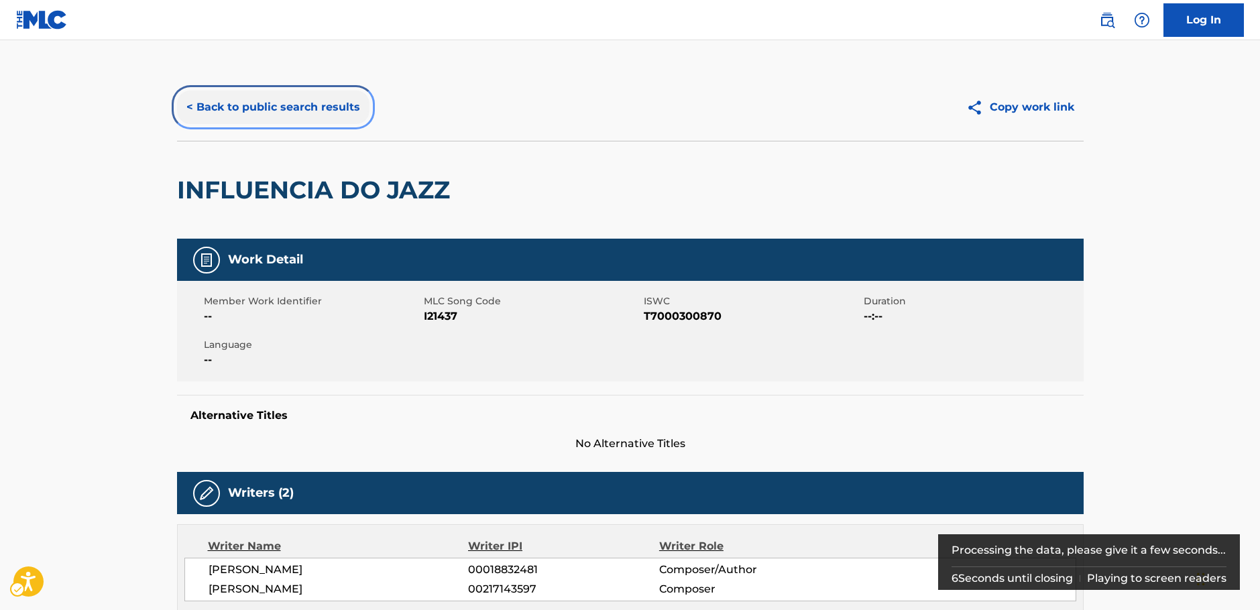
click at [254, 110] on button "< Back to public search results" at bounding box center [273, 108] width 193 height 34
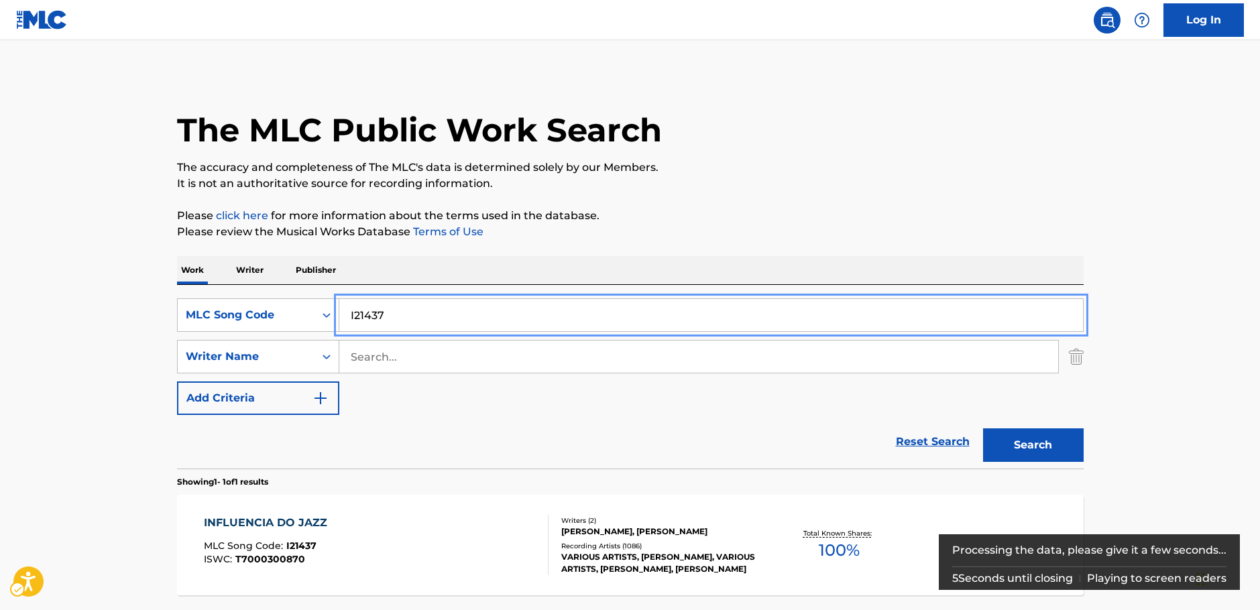
drag, startPoint x: 402, startPoint y: 318, endPoint x: 943, endPoint y: 394, distance: 546.0
click at [247, 322] on div "SearchWithCriteriae50ea1c1-2487-4af8-a574-7a77d358f444 MLC Song Code I21437" at bounding box center [630, 315] width 907 height 34
paste input "L53832"
type input "L53832"
click at [1048, 447] on button "Search" at bounding box center [1033, 446] width 101 height 34
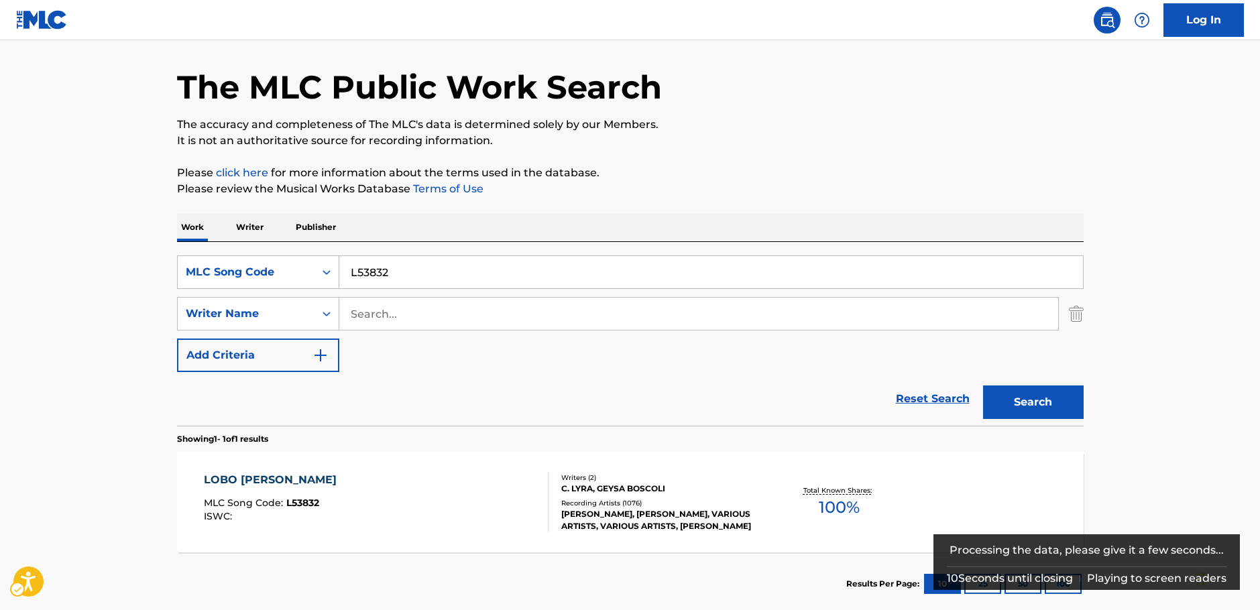
scroll to position [67, 0]
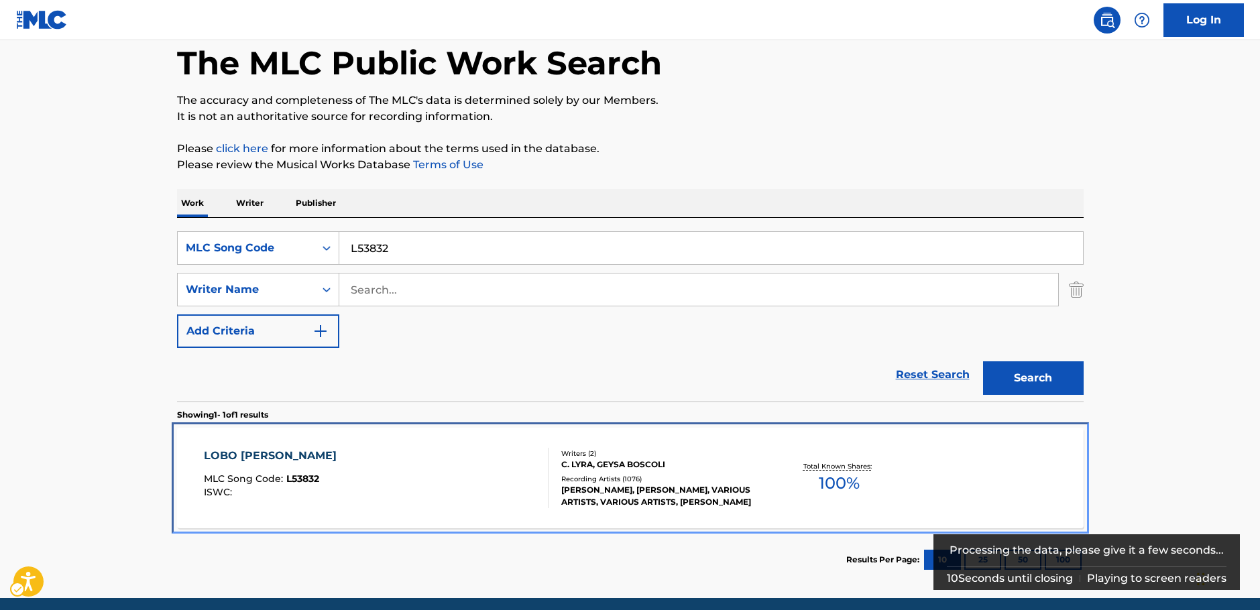
click at [434, 494] on div "LOBO [PERSON_NAME] MLC Song Code : L53832 ISWC :" at bounding box center [376, 478] width 345 height 60
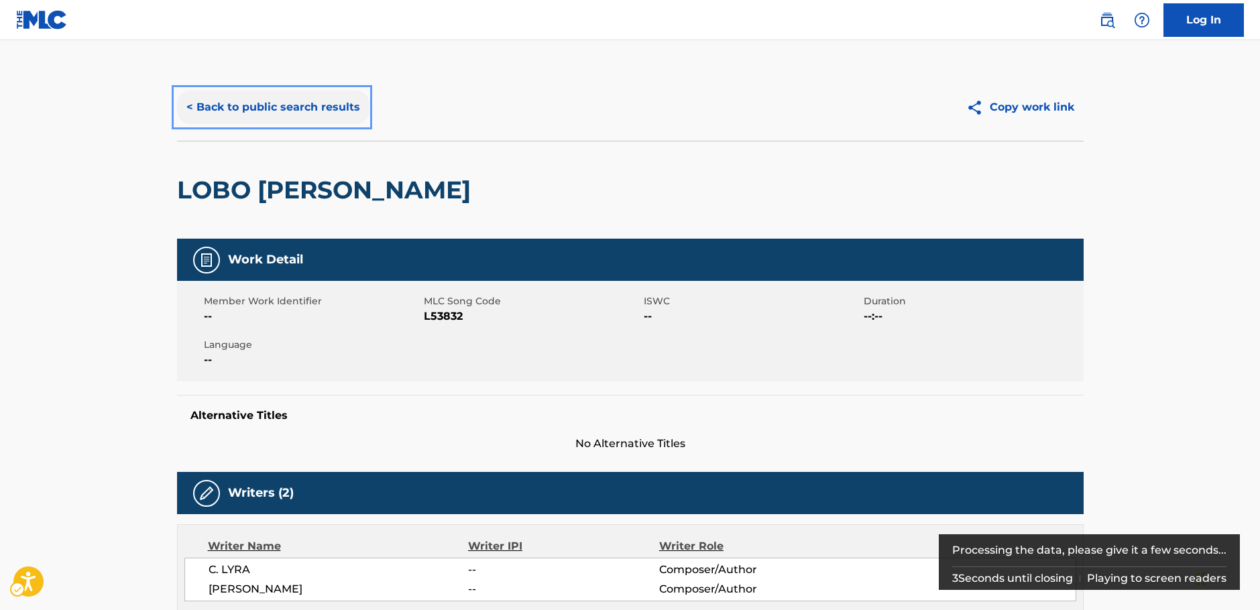
click at [289, 113] on button "< Back to public search results" at bounding box center [273, 108] width 193 height 34
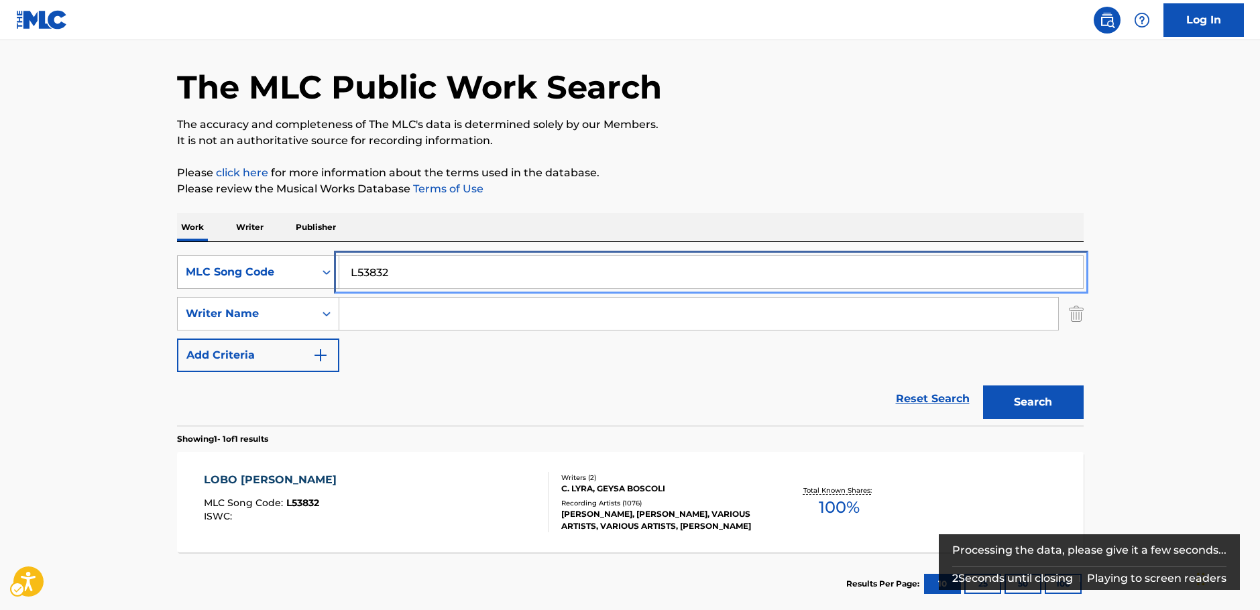
click at [242, 270] on div "SearchWithCriteriae50ea1c1-2487-4af8-a574-7a77d358f444 MLC Song Code L53832" at bounding box center [630, 273] width 907 height 34
paste input "B42500"
type input "B42500"
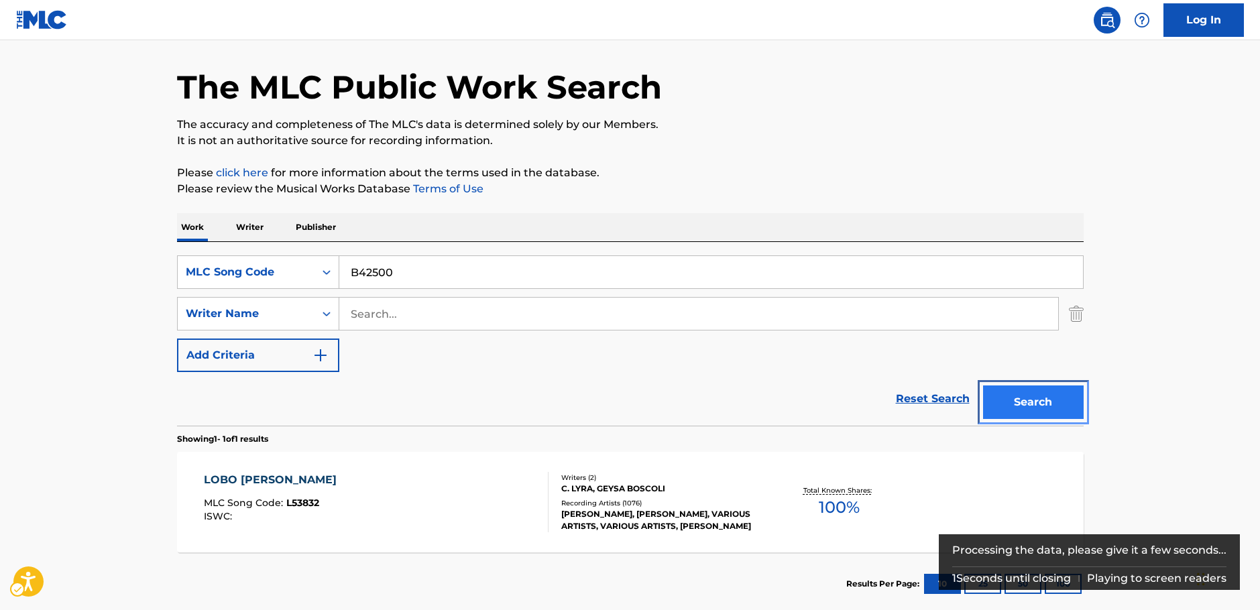
click at [1048, 402] on button "Search" at bounding box center [1033, 403] width 101 height 34
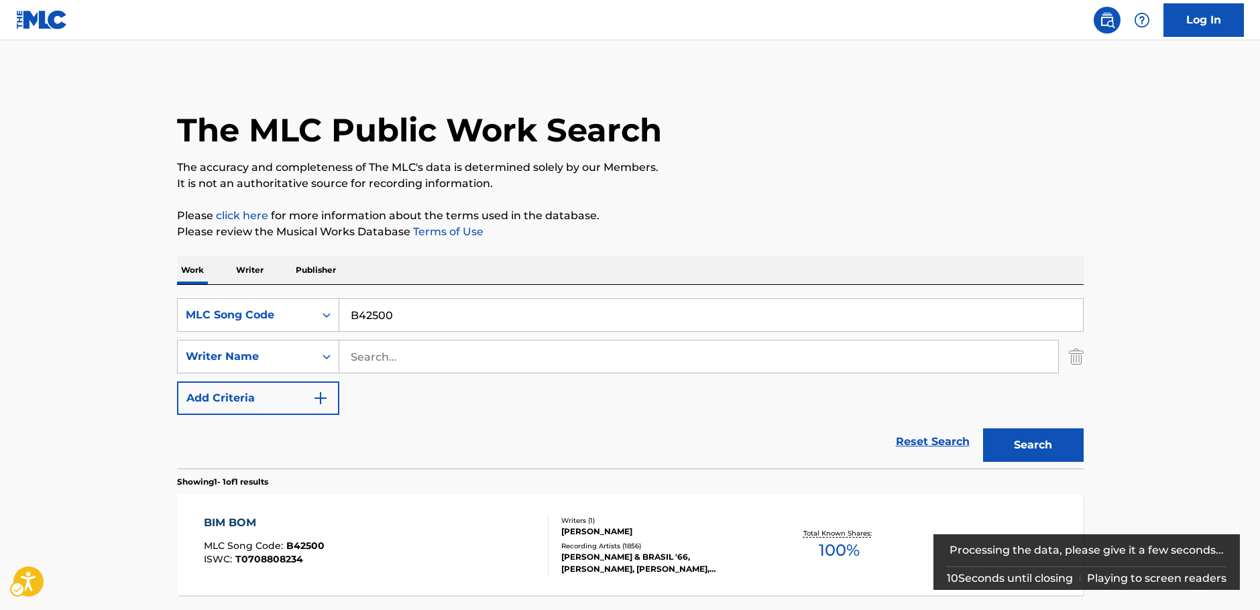
scroll to position [119, 0]
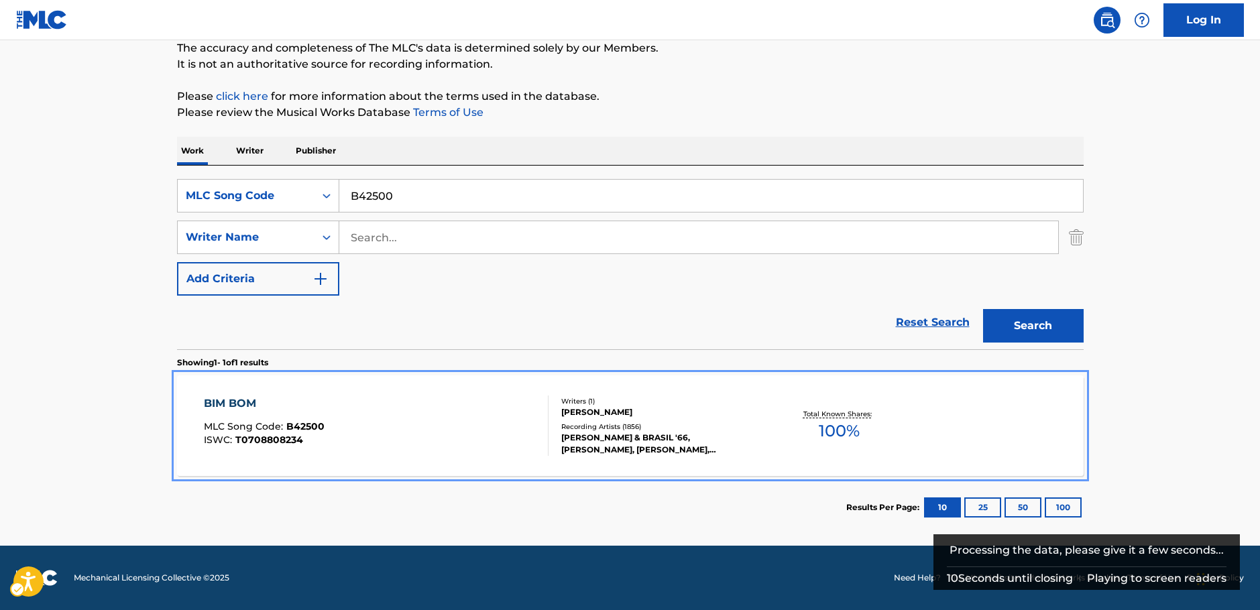
click at [412, 414] on div "BIM BOM MLC Song Code : B42500 ISWC : T0708808234" at bounding box center [376, 426] width 345 height 60
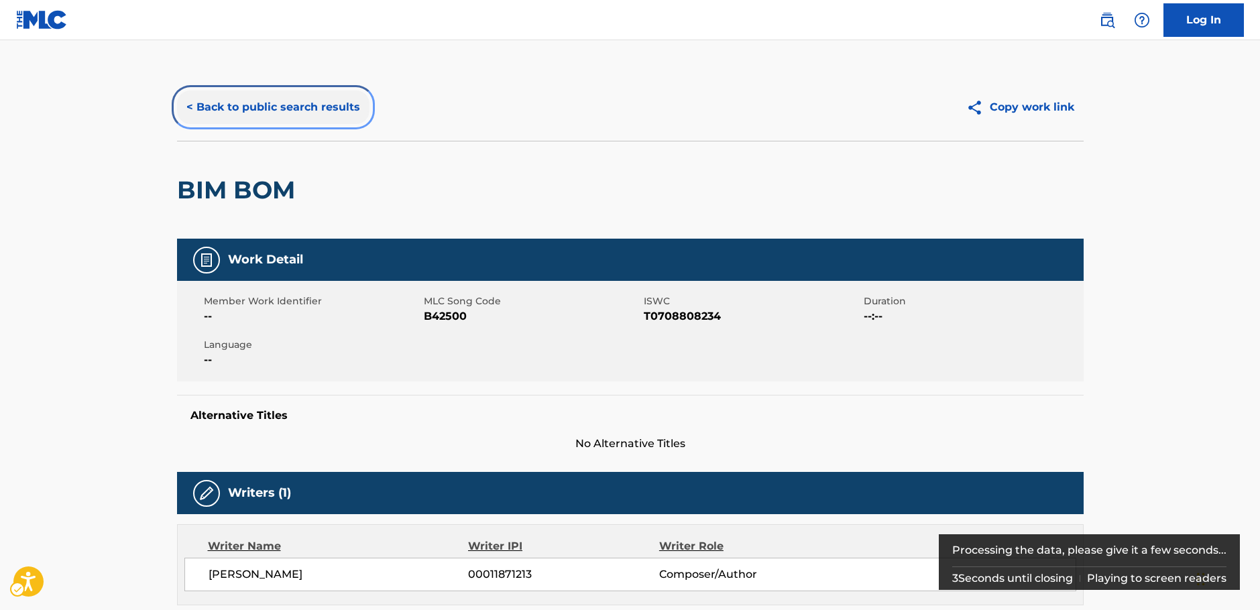
click at [301, 106] on button "< Back to public search results" at bounding box center [273, 108] width 193 height 34
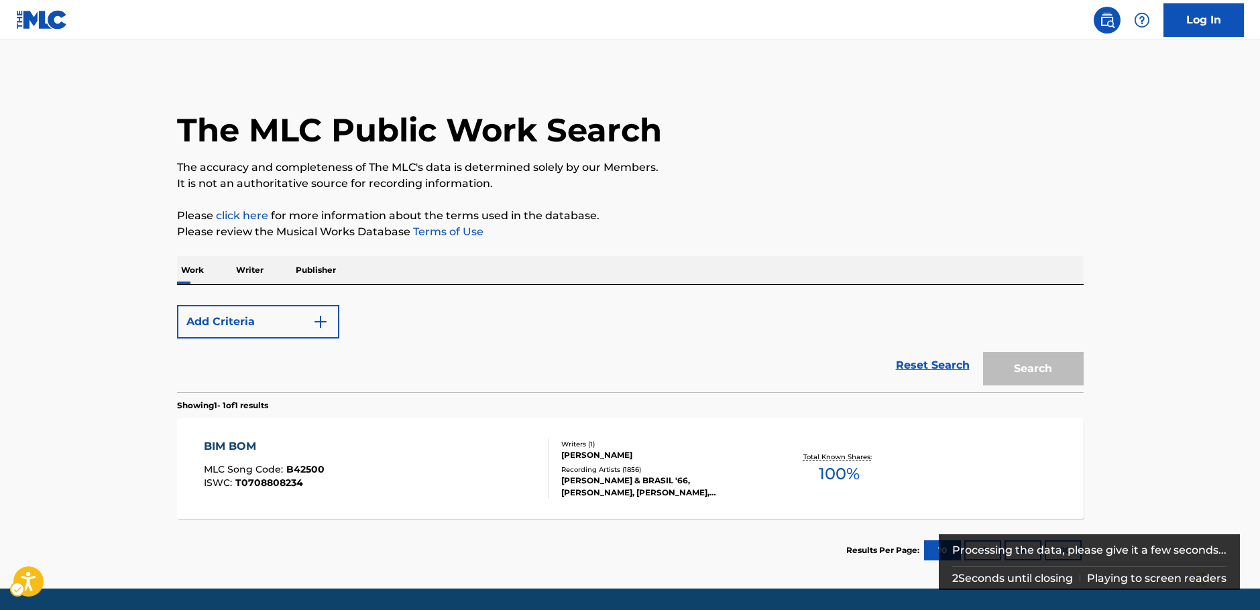
scroll to position [43, 0]
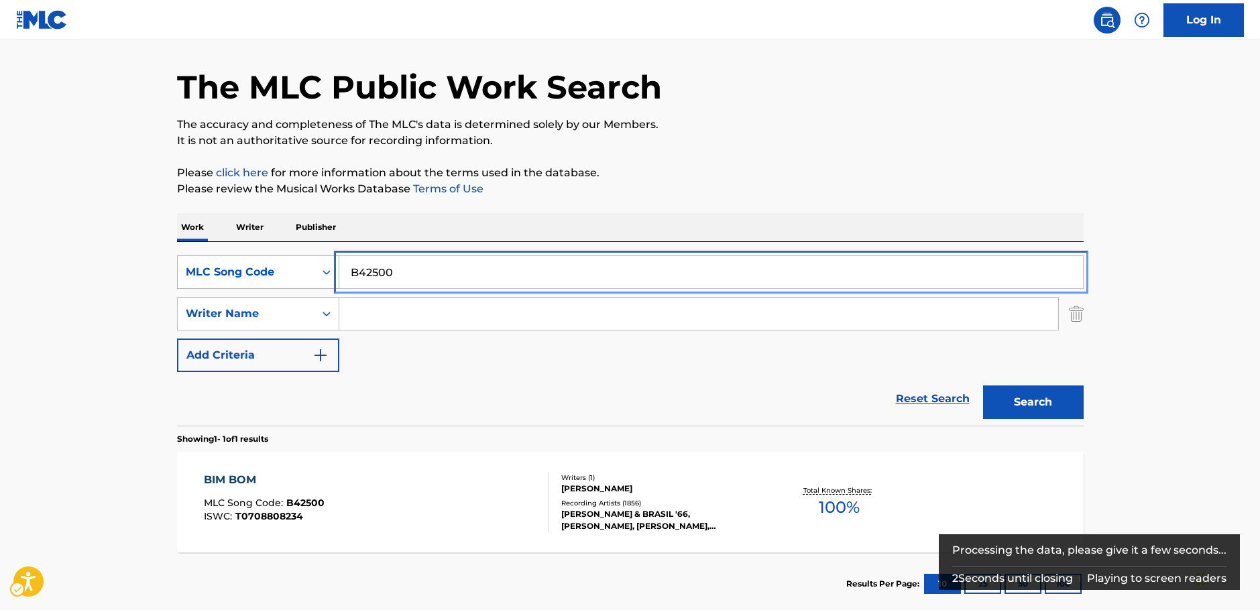
drag, startPoint x: 307, startPoint y: 269, endPoint x: 266, endPoint y: 269, distance: 40.9
click at [266, 269] on div "SearchWithCriteriae50ea1c1-2487-4af8-a574-7a77d358f444 MLC Song Code B42500" at bounding box center [630, 273] width 907 height 34
paste input "O5868"
type input "O58680"
click at [1030, 410] on button "Search" at bounding box center [1033, 403] width 101 height 34
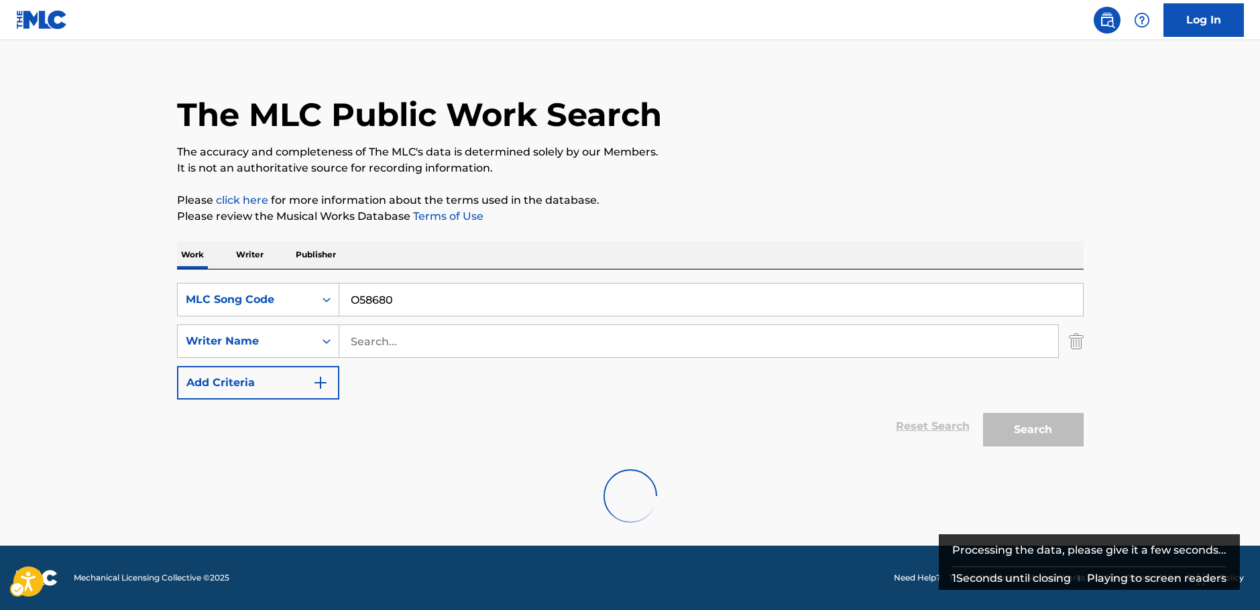
scroll to position [0, 0]
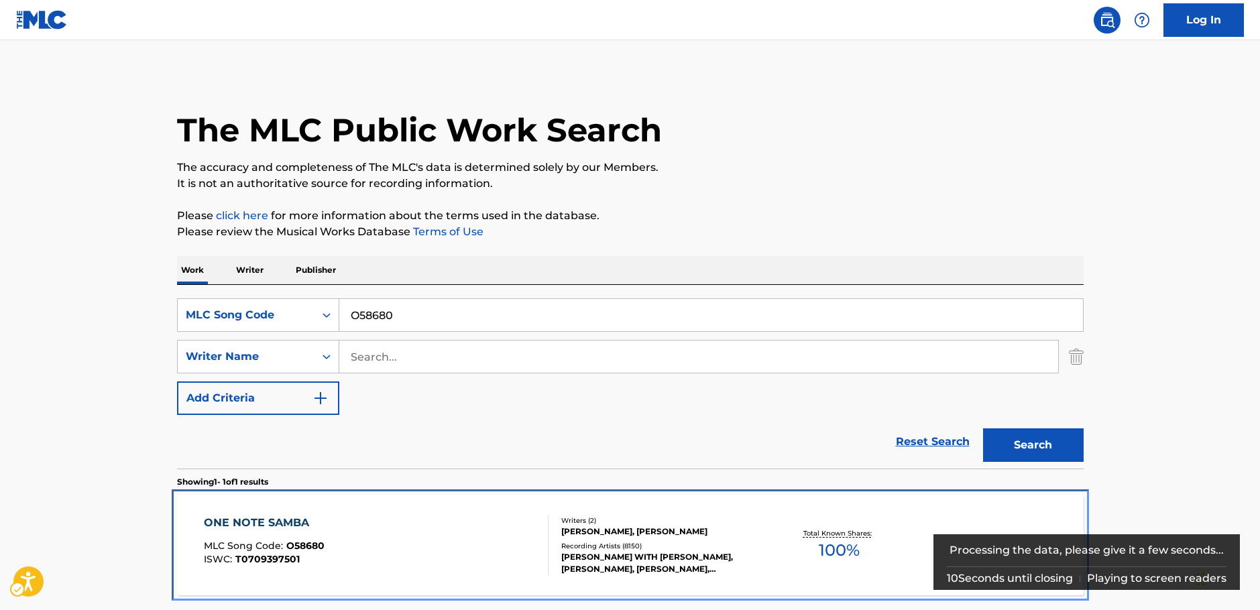
click at [411, 535] on div "ONE NOTE SAMBA MLC Song Code : O58680 ISWC : T0709397501" at bounding box center [376, 545] width 345 height 60
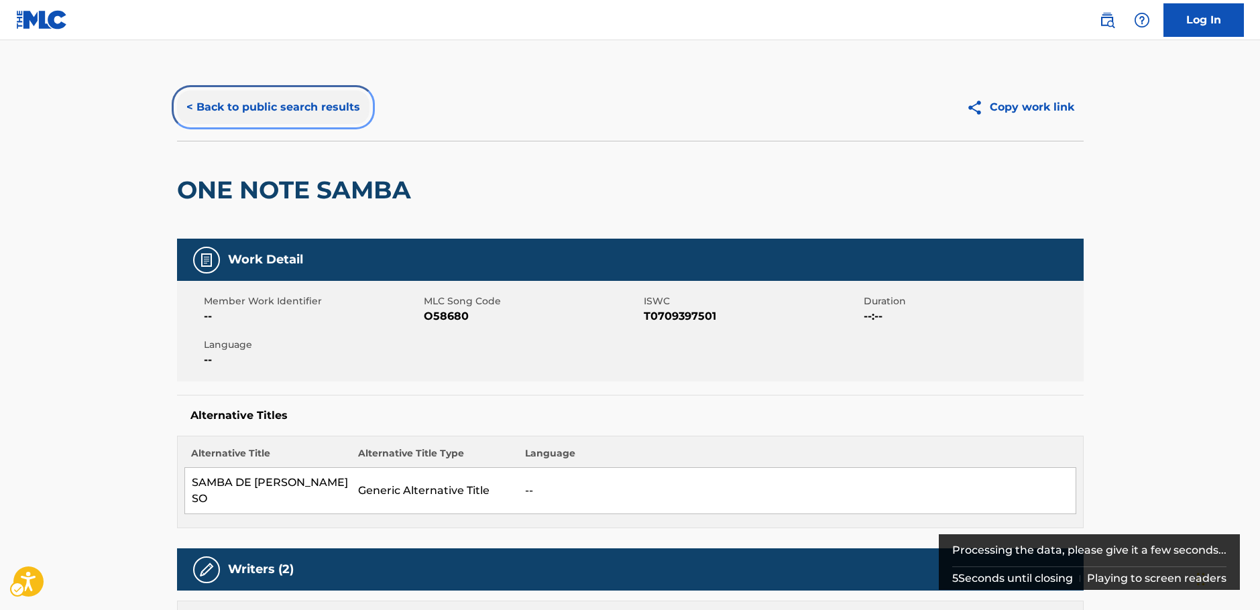
click at [211, 105] on button "< Back to public search results" at bounding box center [273, 108] width 193 height 34
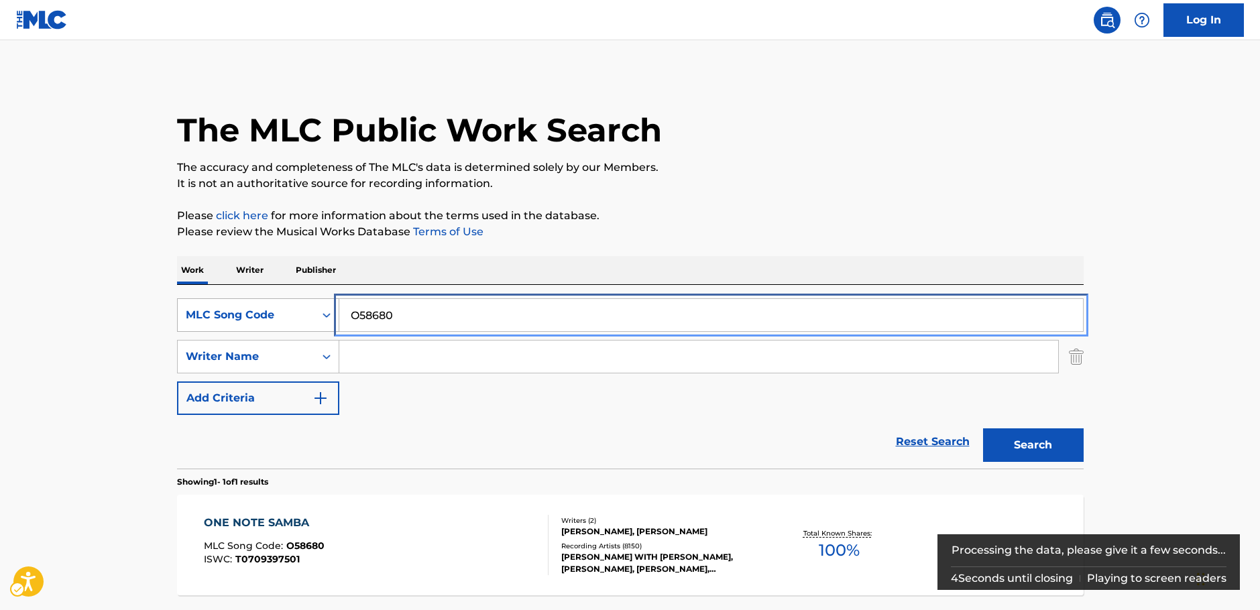
drag, startPoint x: 468, startPoint y: 319, endPoint x: 284, endPoint y: 316, distance: 184.5
click at [285, 316] on div "SearchWithCriteriae50ea1c1-2487-4af8-a574-7a77d358f444 MLC Song Code O58680" at bounding box center [630, 315] width 907 height 34
paste input "0024"
type input "O00240"
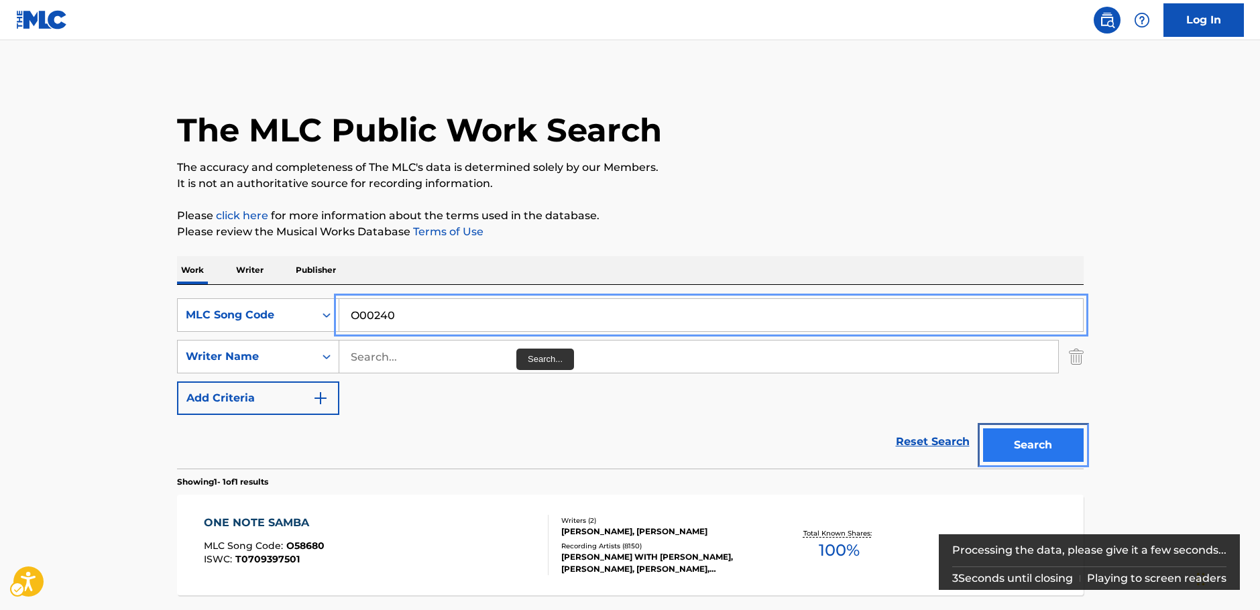
click at [1056, 445] on button "Search" at bounding box center [1033, 446] width 101 height 34
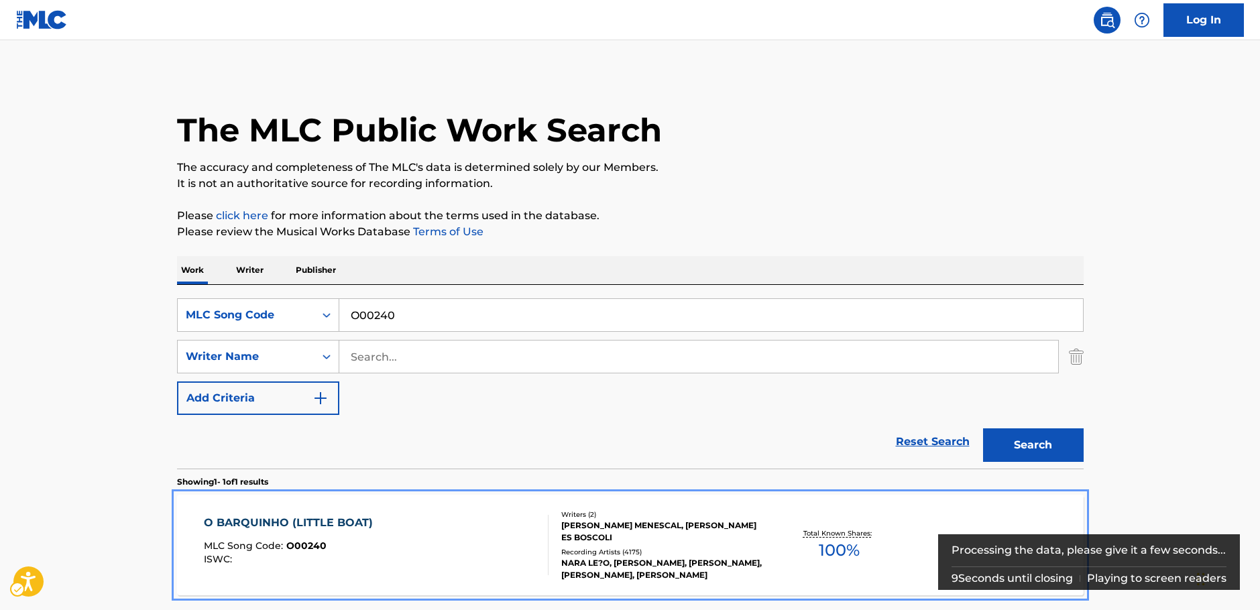
click at [418, 540] on div "O BARQUINHO (LITTLE BOAT) MLC Song Code : O00240 ISWC :" at bounding box center [376, 545] width 345 height 60
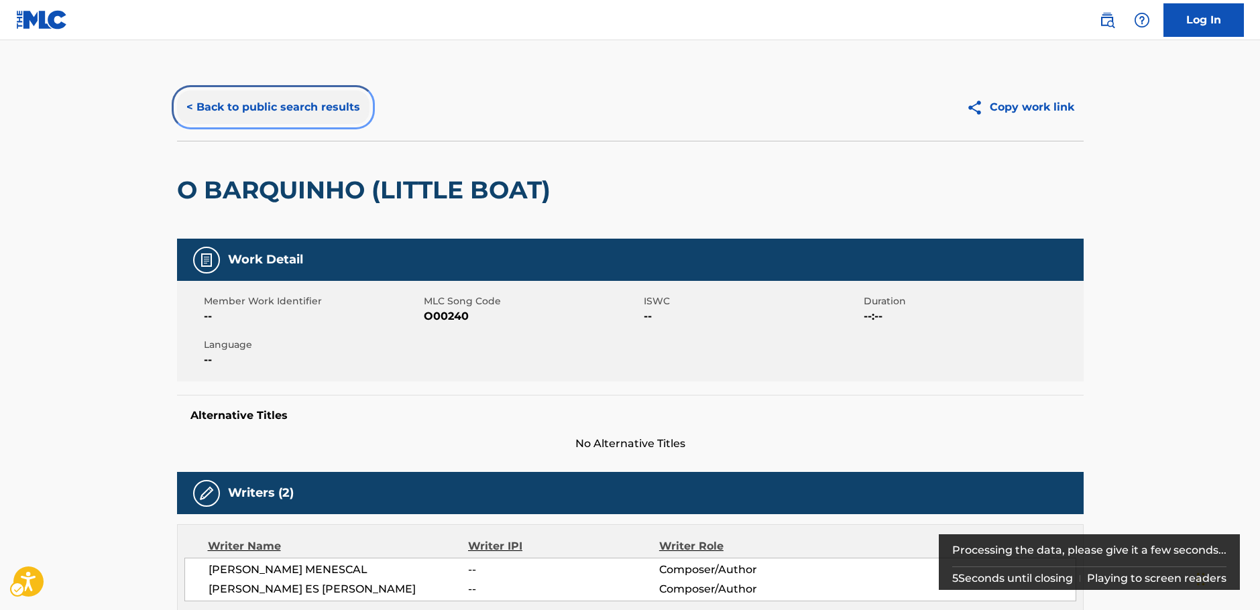
drag, startPoint x: 264, startPoint y: 106, endPoint x: 373, endPoint y: 211, distance: 151.3
click at [264, 106] on button "< Back to public search results" at bounding box center [273, 108] width 193 height 34
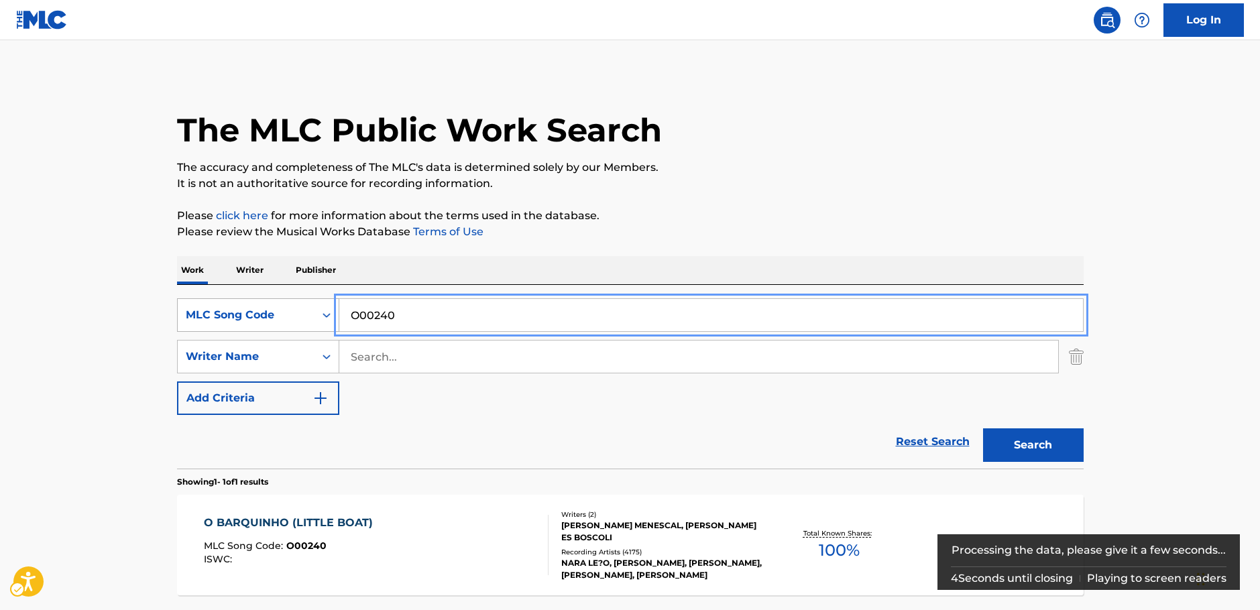
drag, startPoint x: 415, startPoint y: 317, endPoint x: 264, endPoint y: 318, distance: 151.6
click at [264, 318] on div "SearchWithCriteriae50ea1c1-2487-4af8-a574-7a77d358f444 MLC Song Code O00240" at bounding box center [630, 315] width 907 height 34
paste input "Q6960"
type input "Q69600"
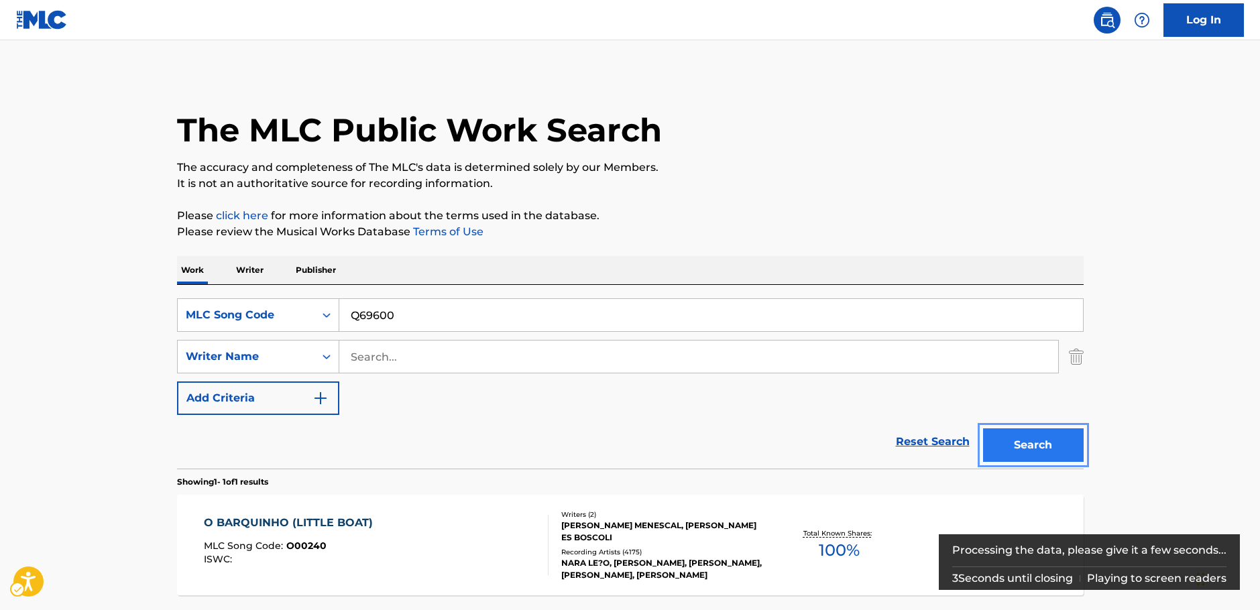
click at [1034, 441] on button "Search" at bounding box center [1033, 446] width 101 height 34
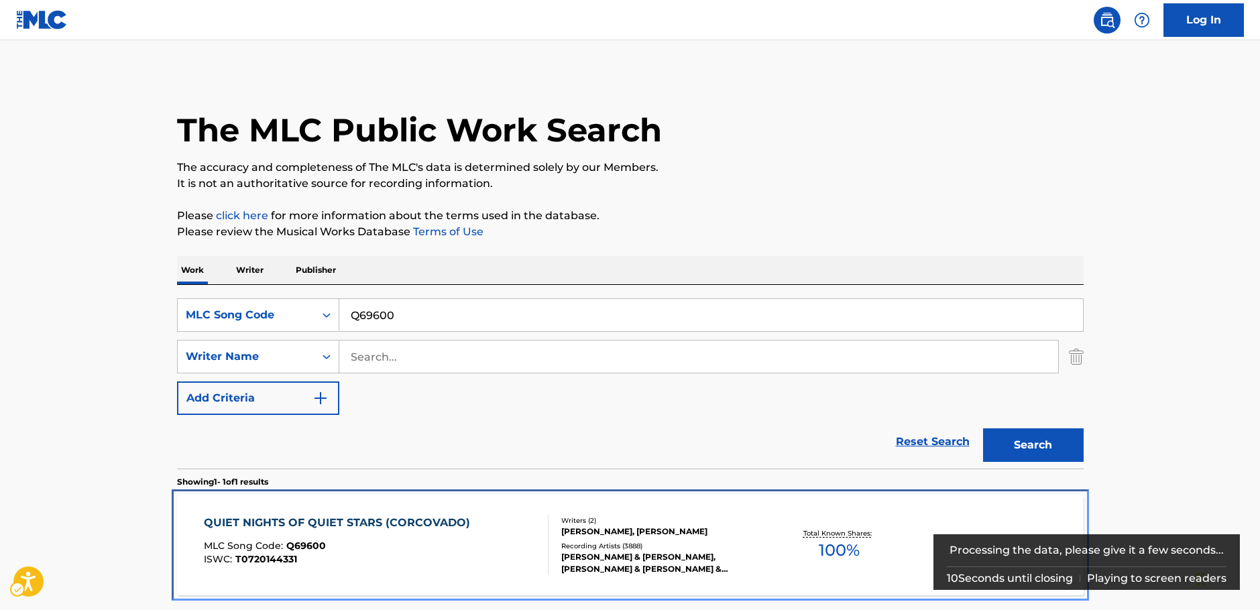
click at [363, 546] on div "MLC Song Code : Q69600" at bounding box center [340, 547] width 273 height 13
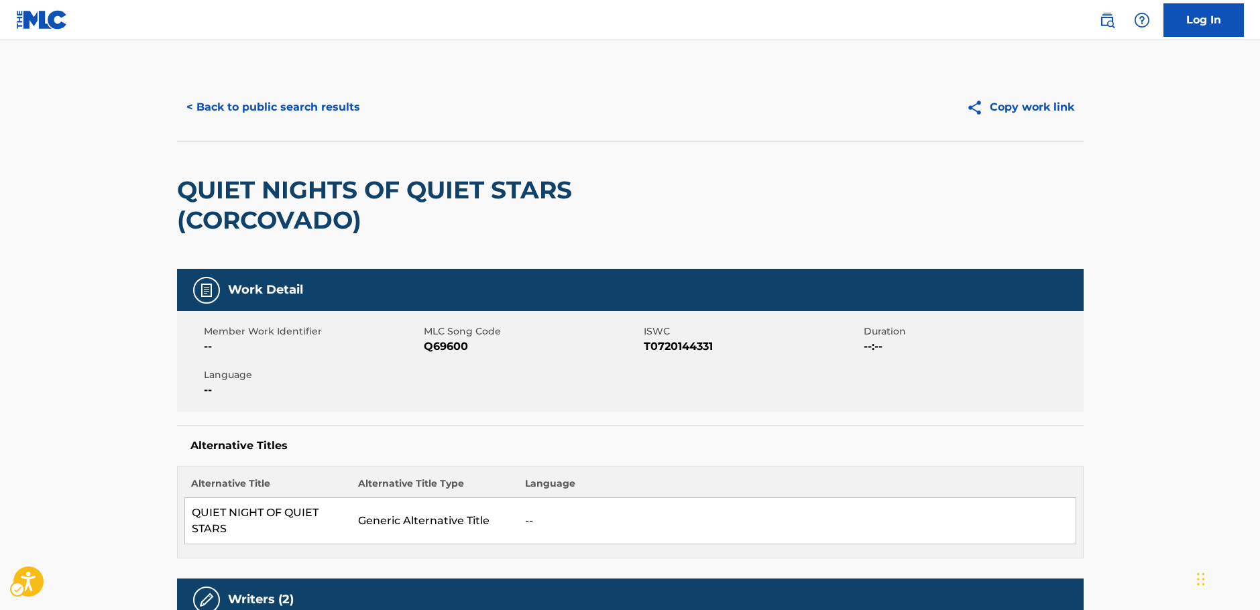
click at [271, 89] on div "< Back to public search results Copy work link" at bounding box center [630, 107] width 907 height 67
click at [272, 109] on button "< Back to public search results" at bounding box center [273, 108] width 193 height 34
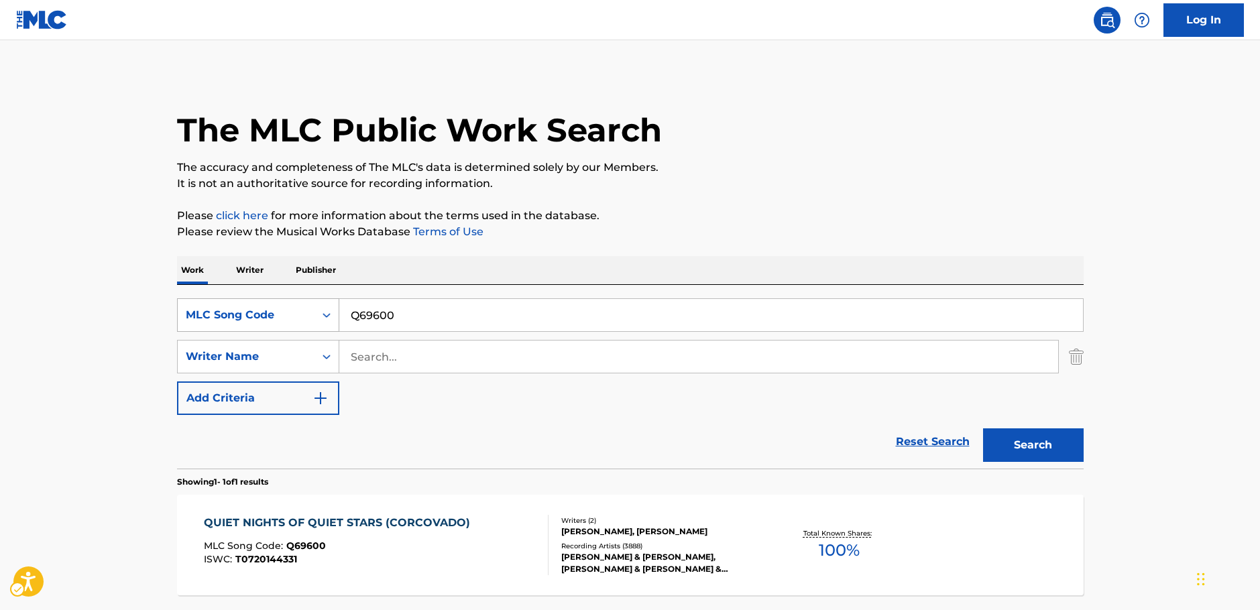
click at [307, 317] on div "MLC Song Code" at bounding box center [246, 315] width 137 height 25
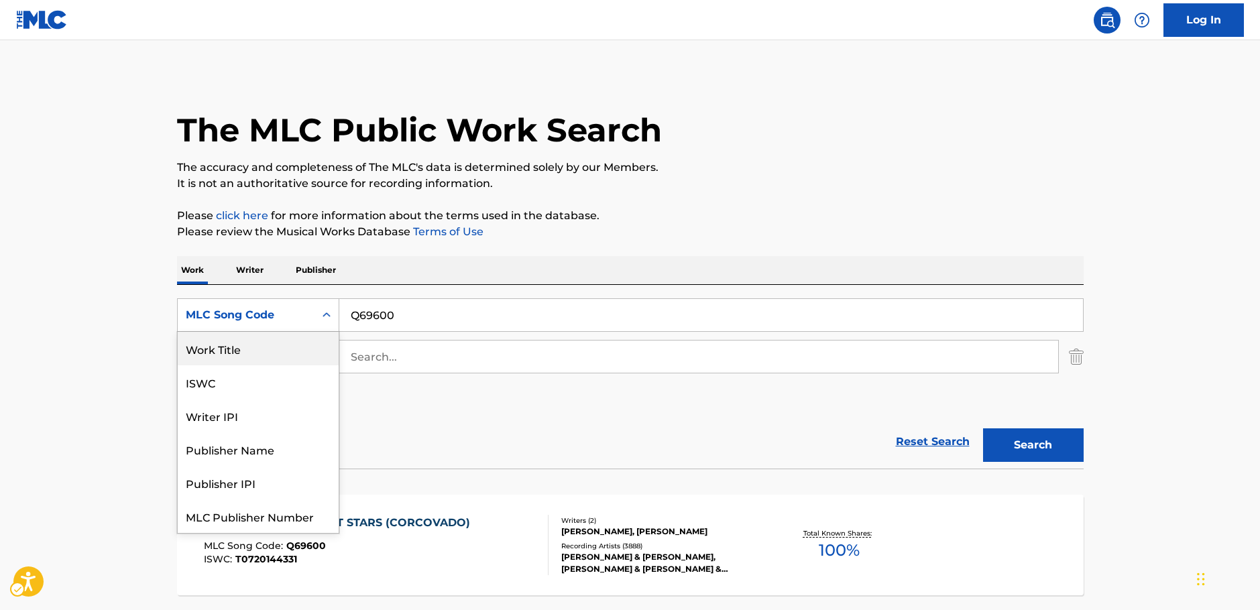
click at [252, 356] on div "Work Title" at bounding box center [258, 349] width 161 height 34
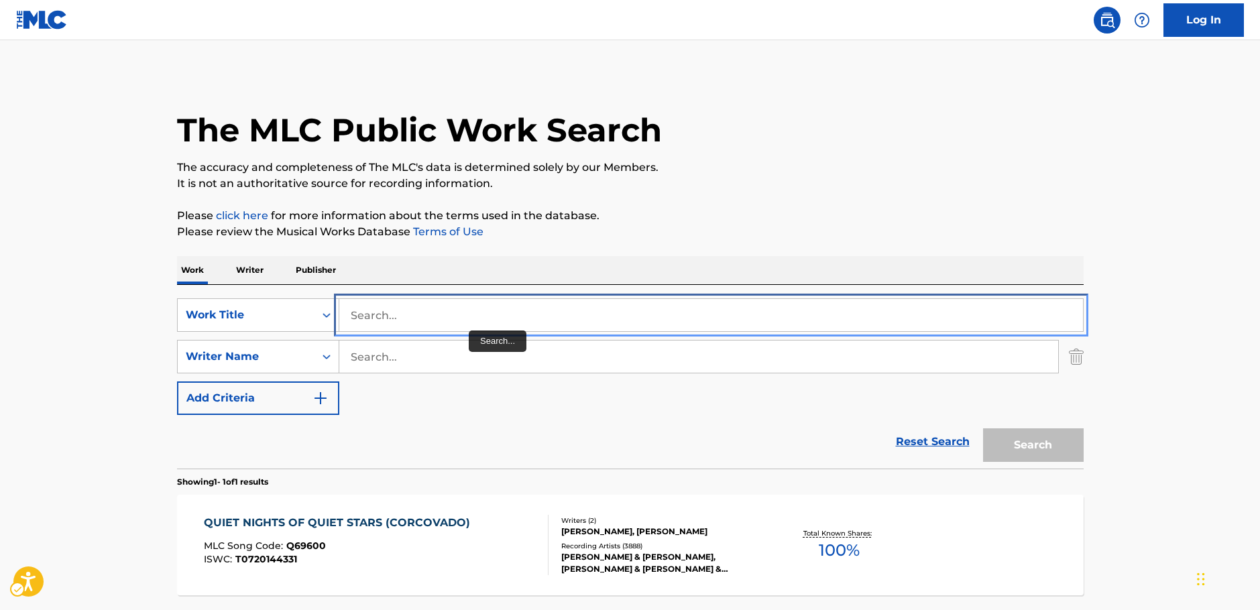
click at [461, 317] on input "Search..." at bounding box center [711, 315] width 744 height 32
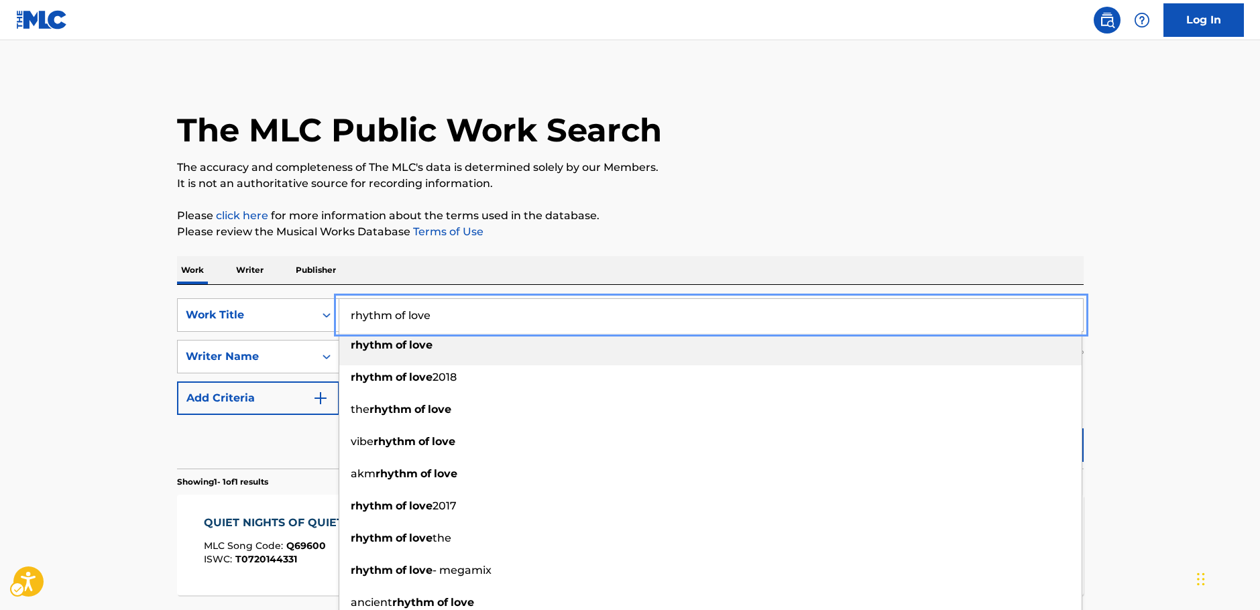
type input "rhythm of love"
click at [36, 341] on main "The MLC Public Work Search The accuracy and completeness of The MLC's data is d…" at bounding box center [630, 352] width 1260 height 625
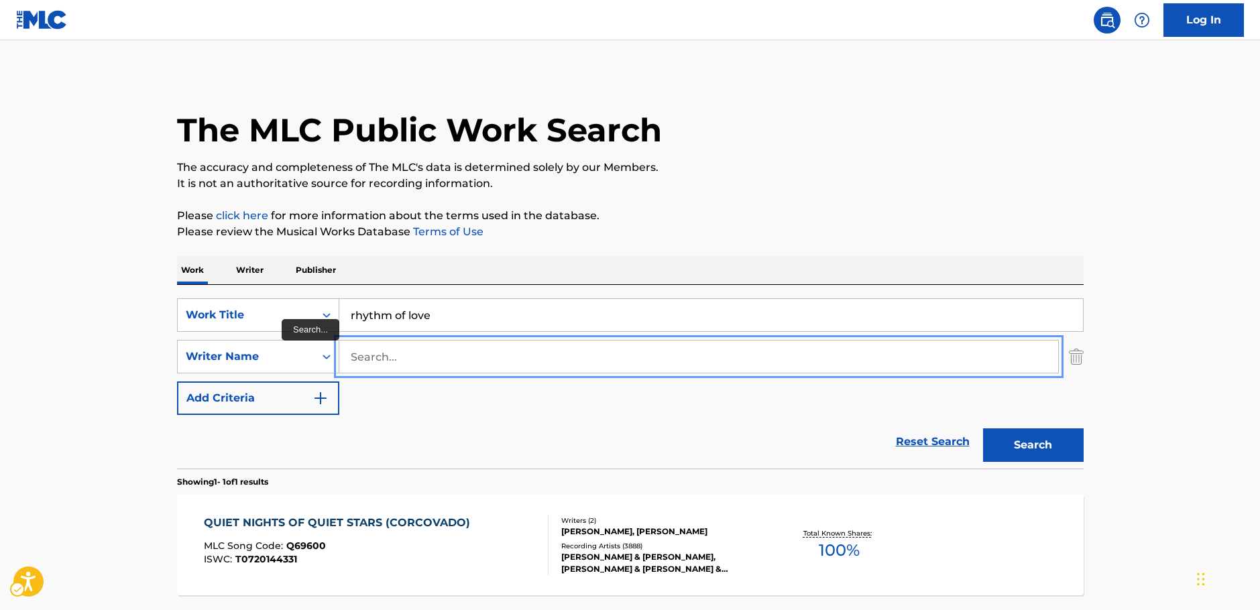
click at [419, 359] on input "Search..." at bounding box center [698, 357] width 719 height 32
type input "[PERSON_NAME]"
click at [983, 429] on button "Search" at bounding box center [1033, 446] width 101 height 34
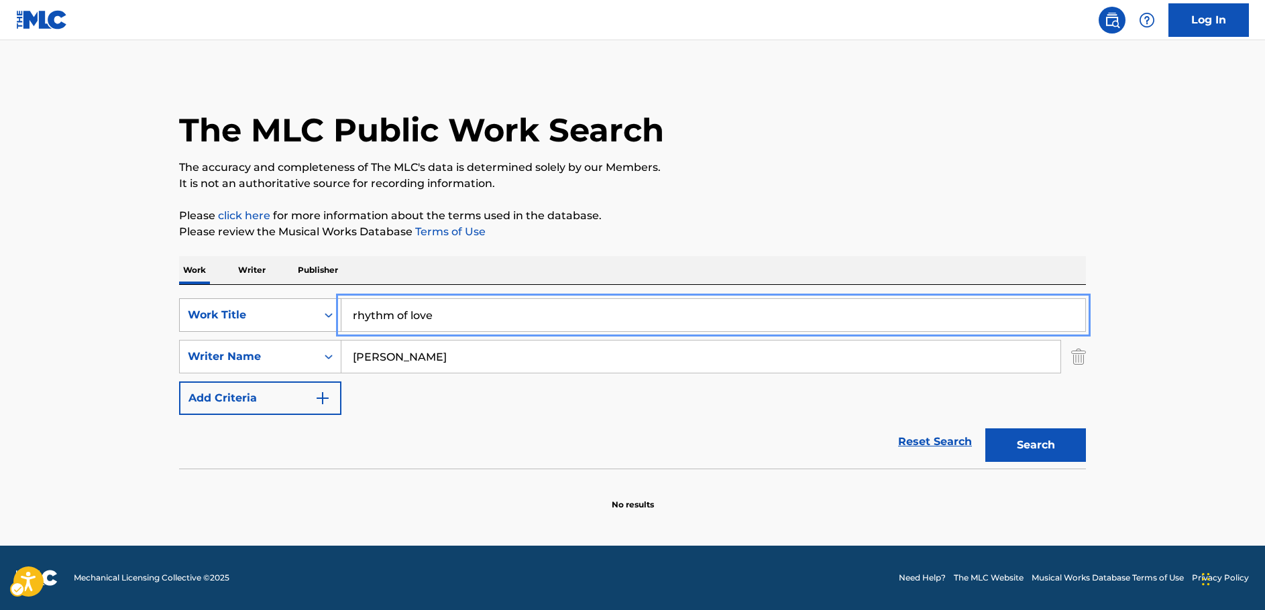
drag, startPoint x: 347, startPoint y: 317, endPoint x: 264, endPoint y: 320, distance: 83.2
click at [264, 320] on div "SearchWithCriteria1b7f3803-9a6c-4b63-b108-a63d308e2454 Work Title rhythm of love" at bounding box center [632, 315] width 907 height 34
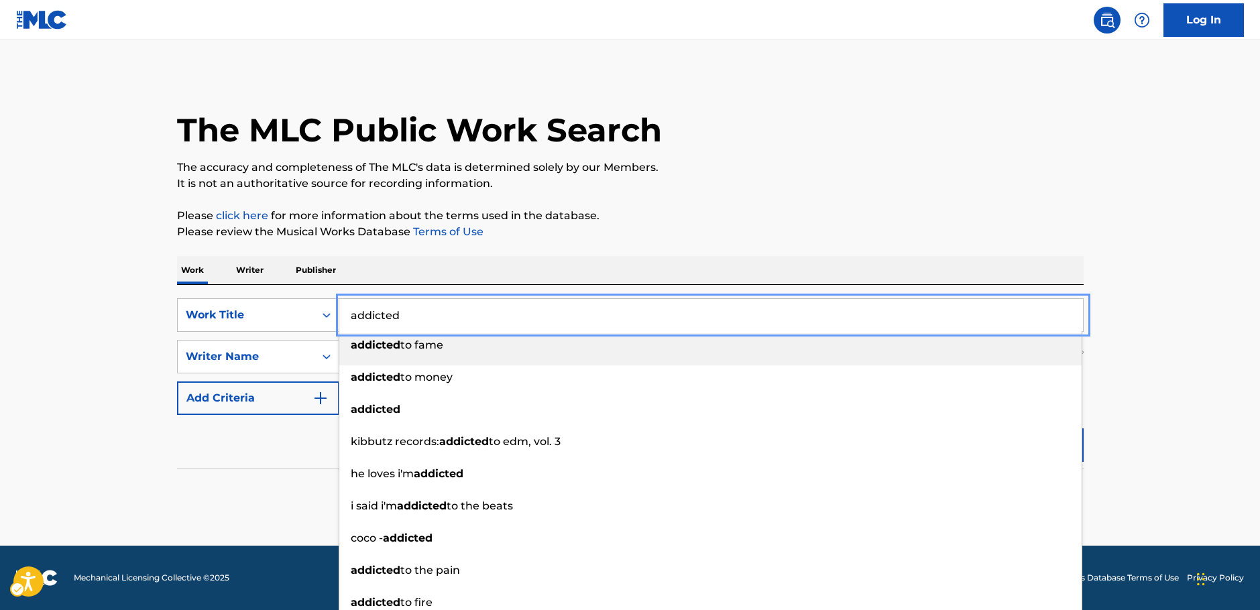
type input "addicted"
click at [129, 344] on main "The MLC Public Work Search The accuracy and completeness of The MLC's data is d…" at bounding box center [630, 293] width 1260 height 506
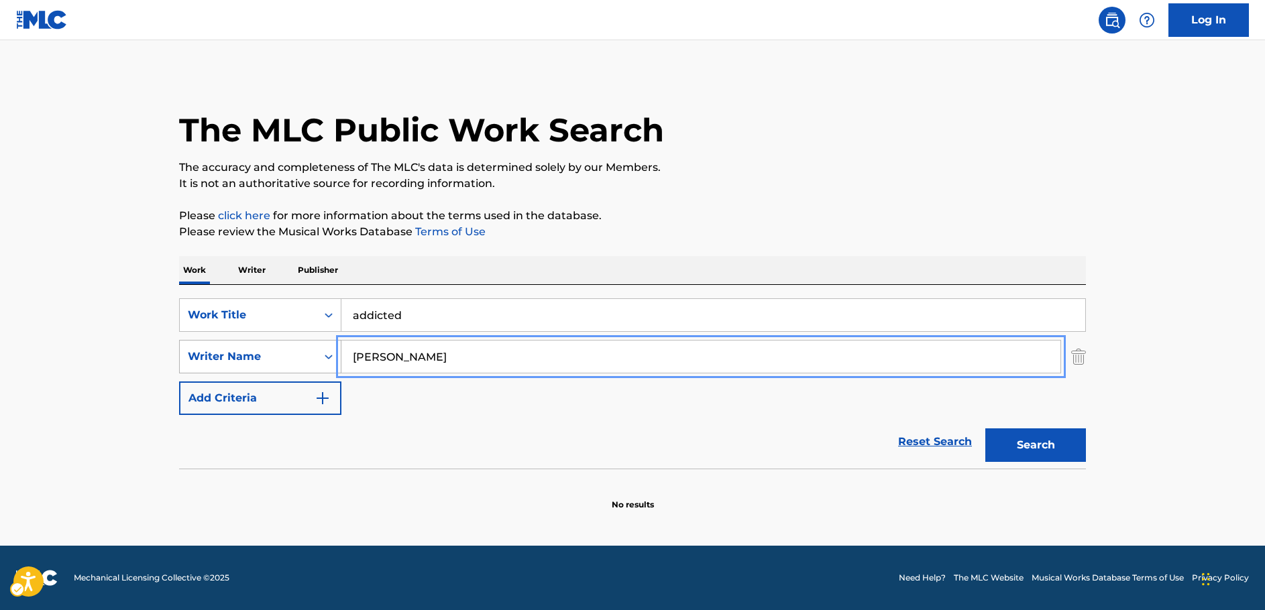
drag, startPoint x: 256, startPoint y: 362, endPoint x: 253, endPoint y: 351, distance: 10.4
click at [248, 358] on div "SearchWithCriteria7344498d-c695-4f2e-ab9b-d78ceebe9bd3 Writer Name [PERSON_NAME]" at bounding box center [632, 357] width 907 height 34
paste input "[PERSON_NAME]"
click at [1024, 442] on button "Search" at bounding box center [1035, 446] width 101 height 34
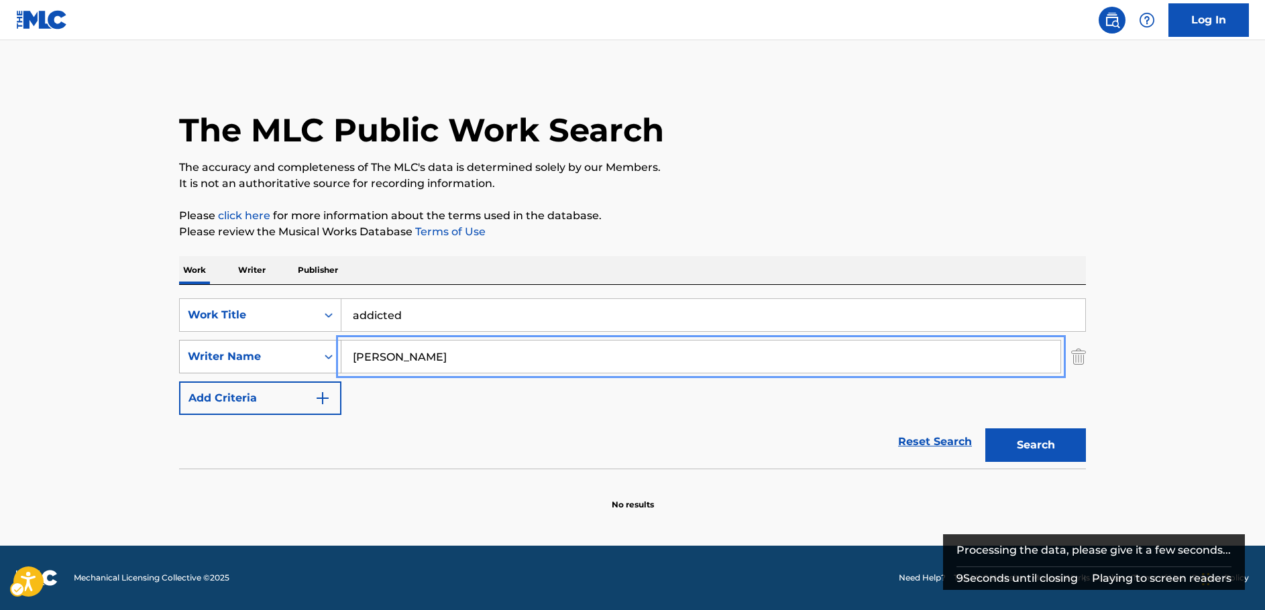
drag, startPoint x: 381, startPoint y: 354, endPoint x: 246, endPoint y: 353, distance: 135.5
click at [246, 353] on div "SearchWithCriteria7344498d-c695-4f2e-ab9b-d78ceebe9bd3 Writer Name [PERSON_NAME]" at bounding box center [632, 357] width 907 height 34
click at [985, 429] on button "Search" at bounding box center [1035, 446] width 101 height 34
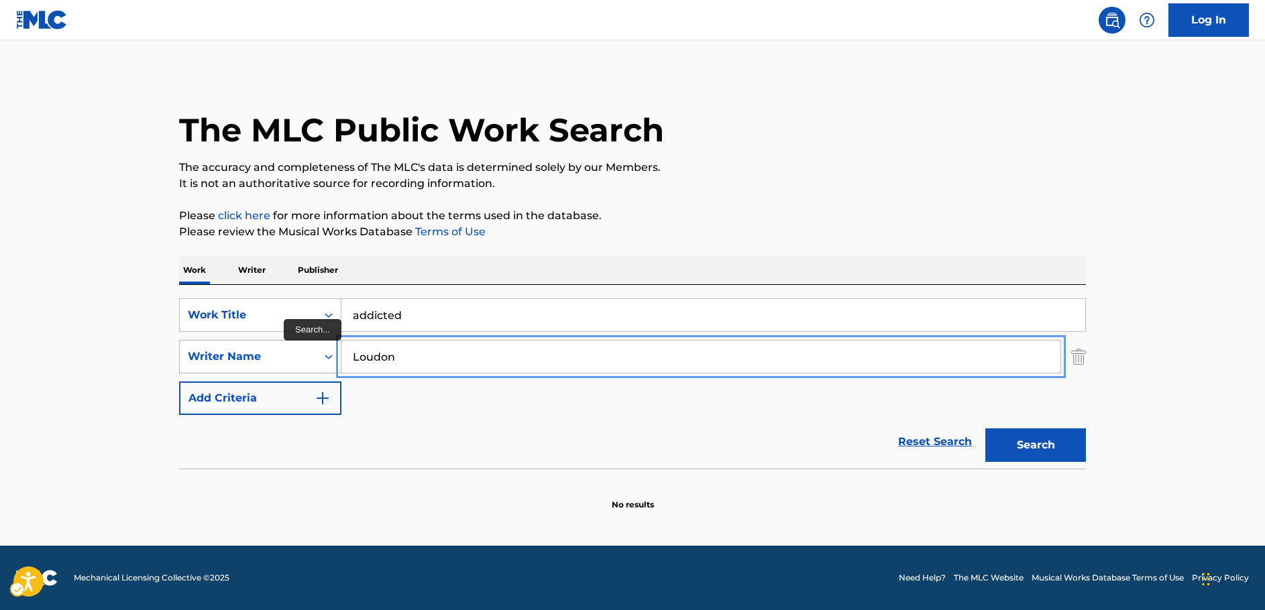
drag, startPoint x: 404, startPoint y: 358, endPoint x: 288, endPoint y: 351, distance: 116.9
click at [288, 351] on div "SearchWithCriteria7344498d-c695-4f2e-ab9b-d78ceebe9bd3 Writer Name Loudon" at bounding box center [632, 357] width 907 height 34
paste input "[PERSON_NAME]"
type input "[PERSON_NAME]"
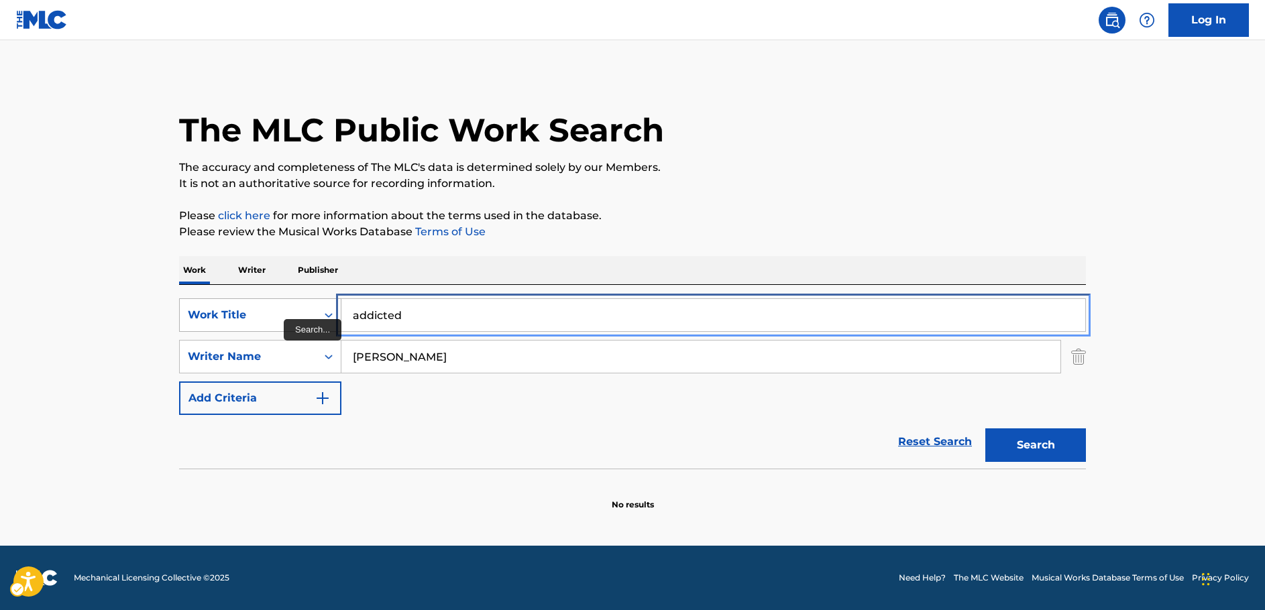
drag, startPoint x: 371, startPoint y: 315, endPoint x: 286, endPoint y: 320, distance: 84.6
click at [279, 326] on div "SearchWithCriteria1b7f3803-9a6c-4b63-b108-a63d308e2454 Work Title addicted" at bounding box center [632, 315] width 907 height 34
paste input "Prieta"
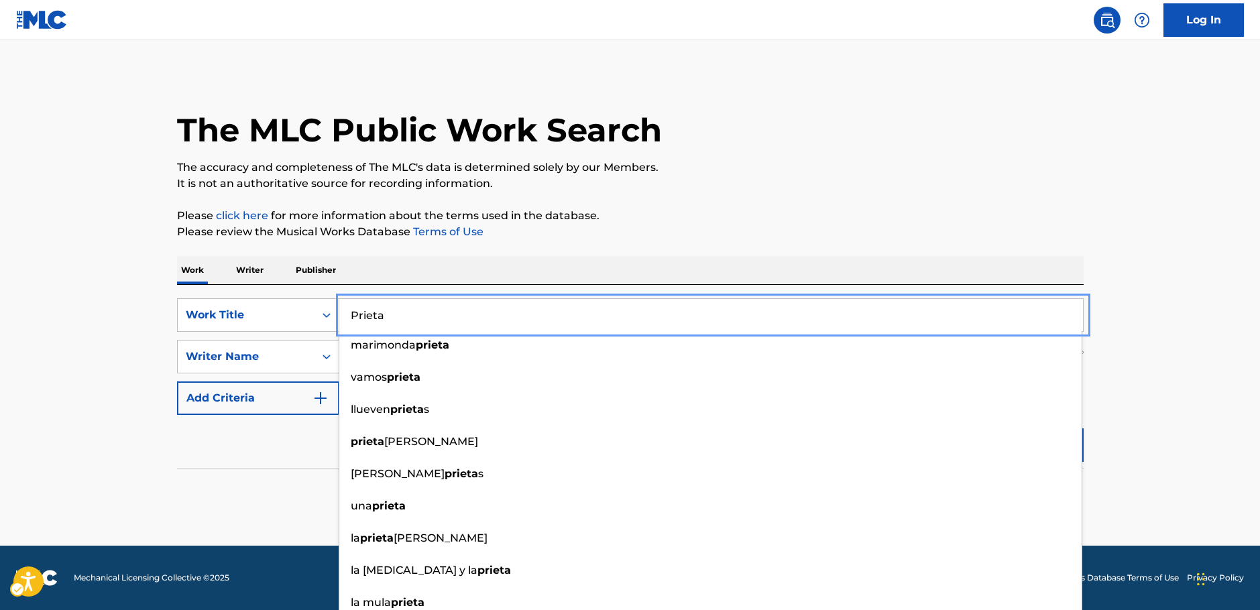
type input "Prieta"
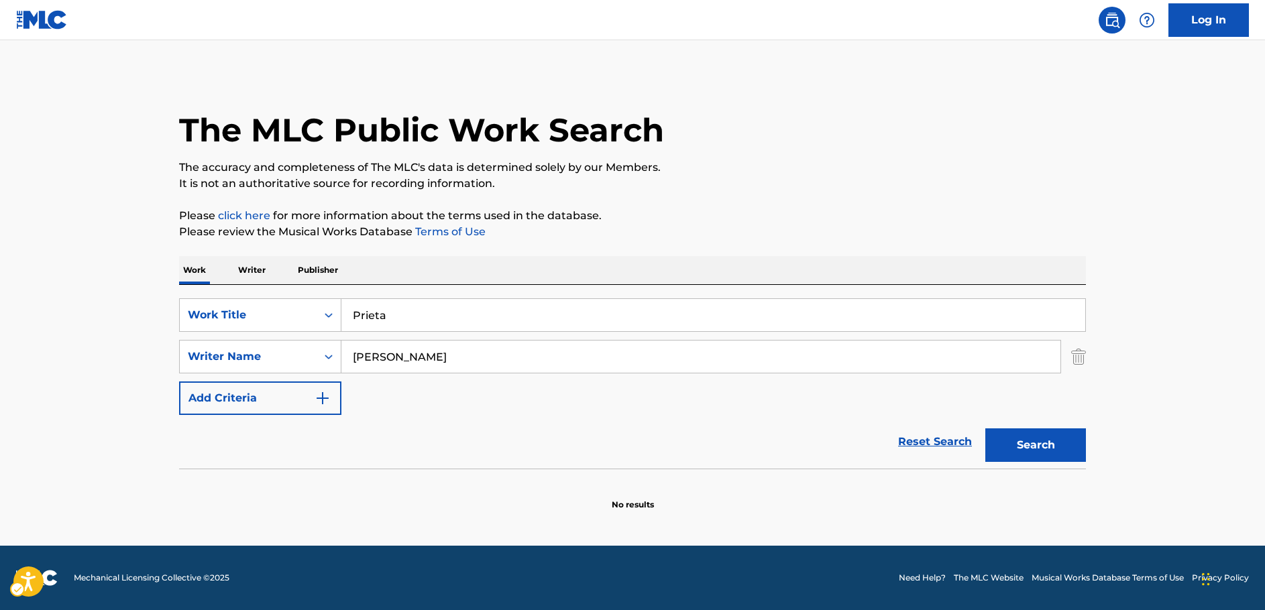
drag, startPoint x: 1192, startPoint y: 406, endPoint x: 1106, endPoint y: 429, distance: 88.8
click at [1187, 406] on main "The MLC Public Work Search The accuracy and completeness of The MLC's data is d…" at bounding box center [632, 293] width 1265 height 506
click at [1058, 447] on button "Search" at bounding box center [1035, 446] width 101 height 34
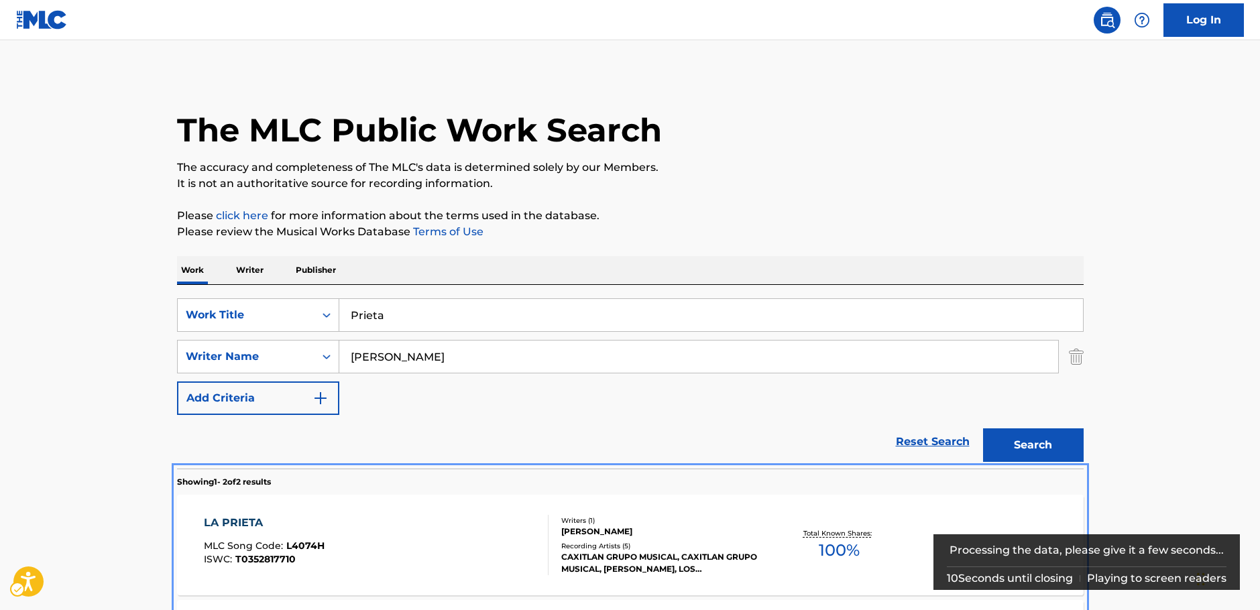
scroll to position [154, 0]
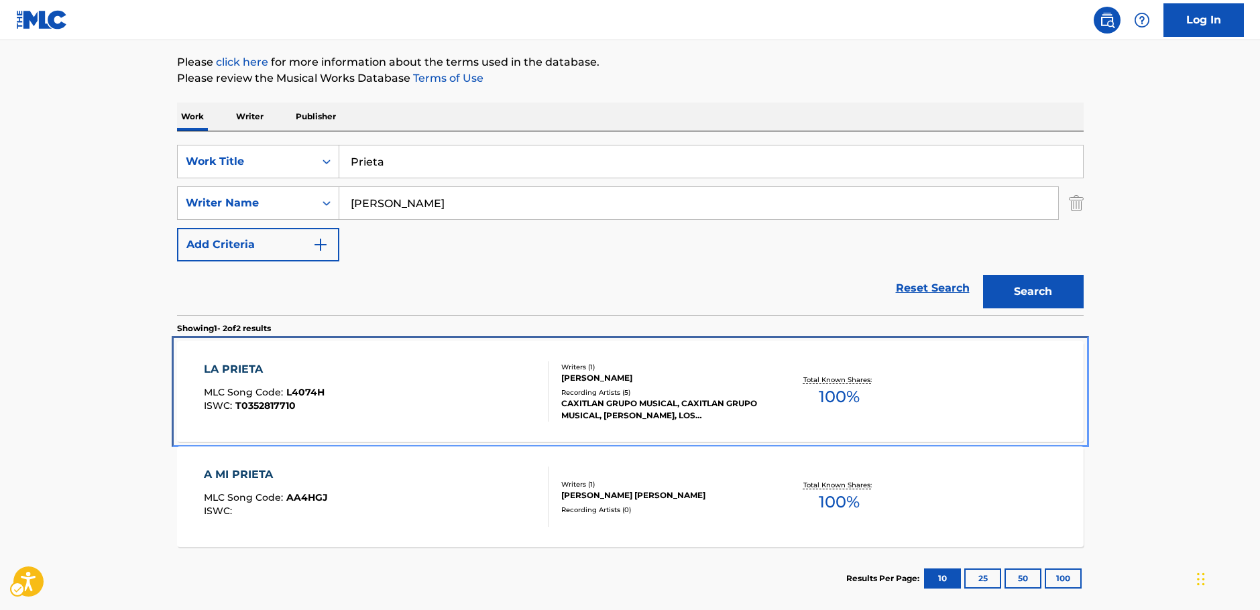
click at [402, 382] on div "LA PRIETA MLC Song Code : L4074H ISWC : T0352817710" at bounding box center [376, 392] width 345 height 60
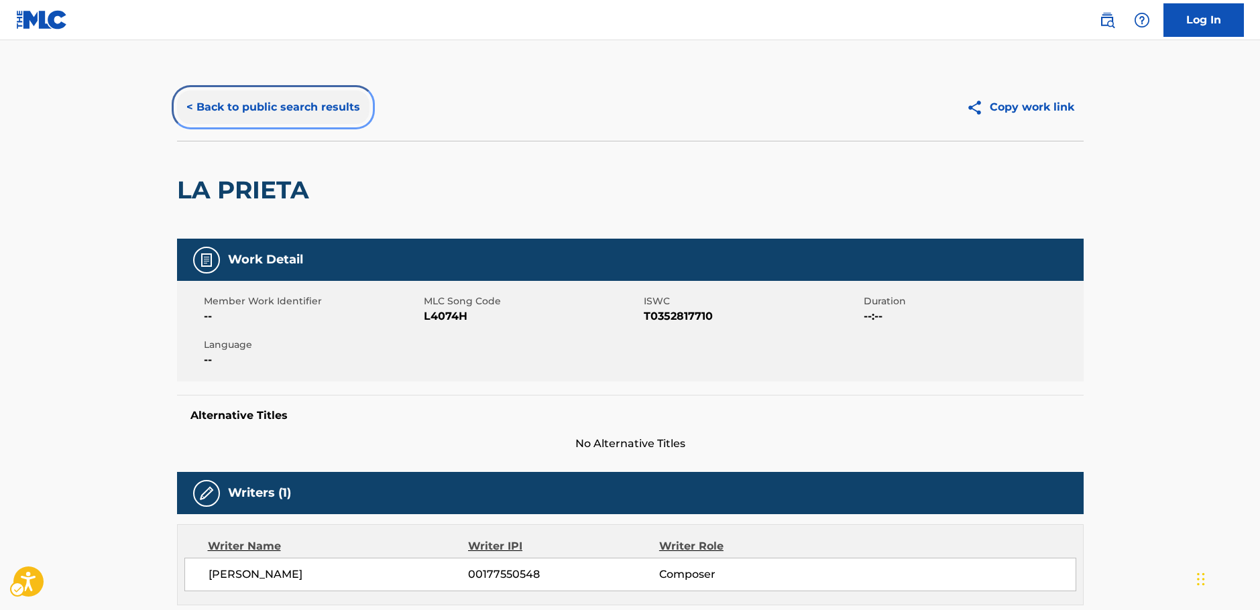
click at [339, 113] on button "< Back to public search results" at bounding box center [273, 108] width 193 height 34
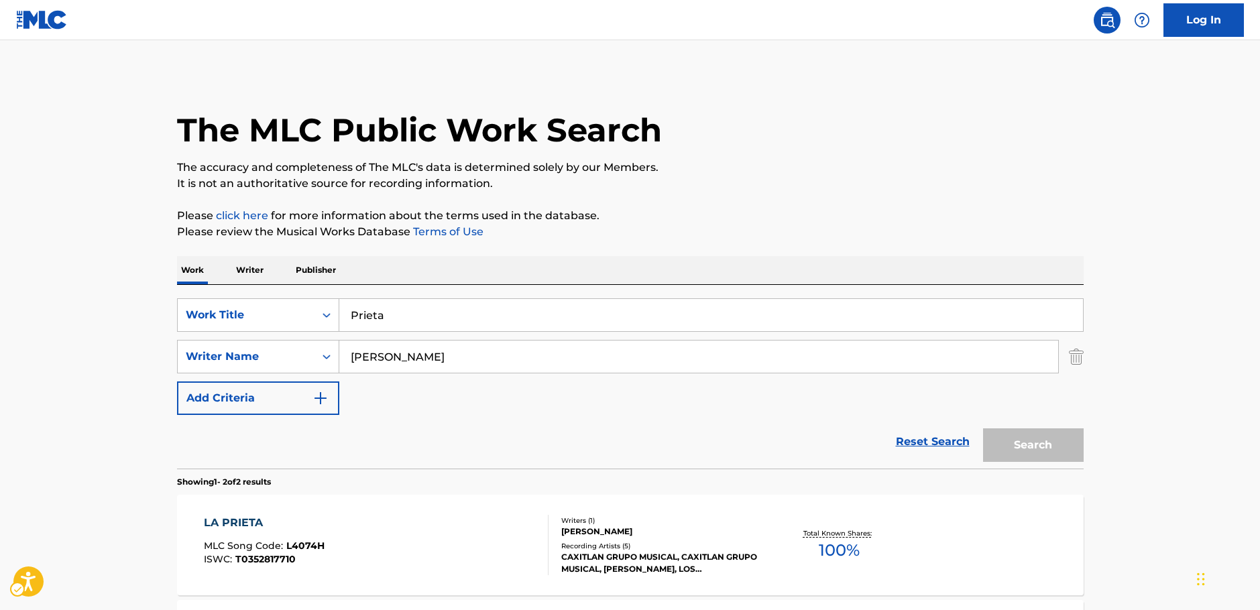
scroll to position [148, 0]
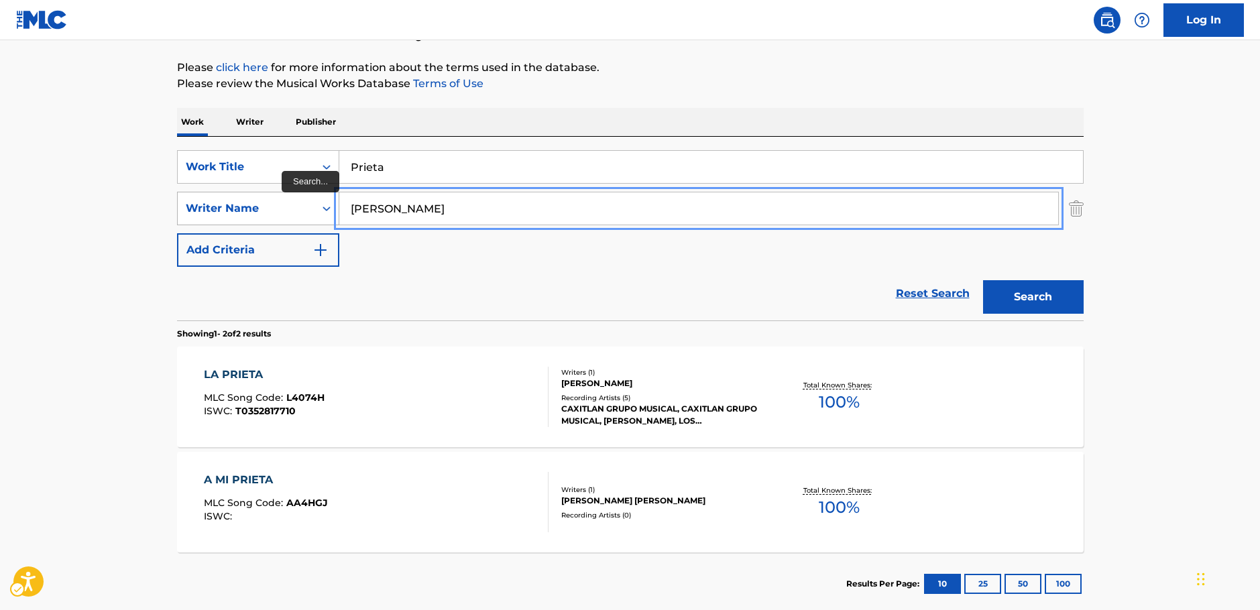
drag, startPoint x: 368, startPoint y: 206, endPoint x: 295, endPoint y: 196, distance: 73.8
click at [272, 202] on div "SearchWithCriteria7344498d-c695-4f2e-ab9b-d78ceebe9bd3 Writer Name [PERSON_NAME]" at bounding box center [630, 209] width 907 height 34
paste input "Memini"
type input "Memini"
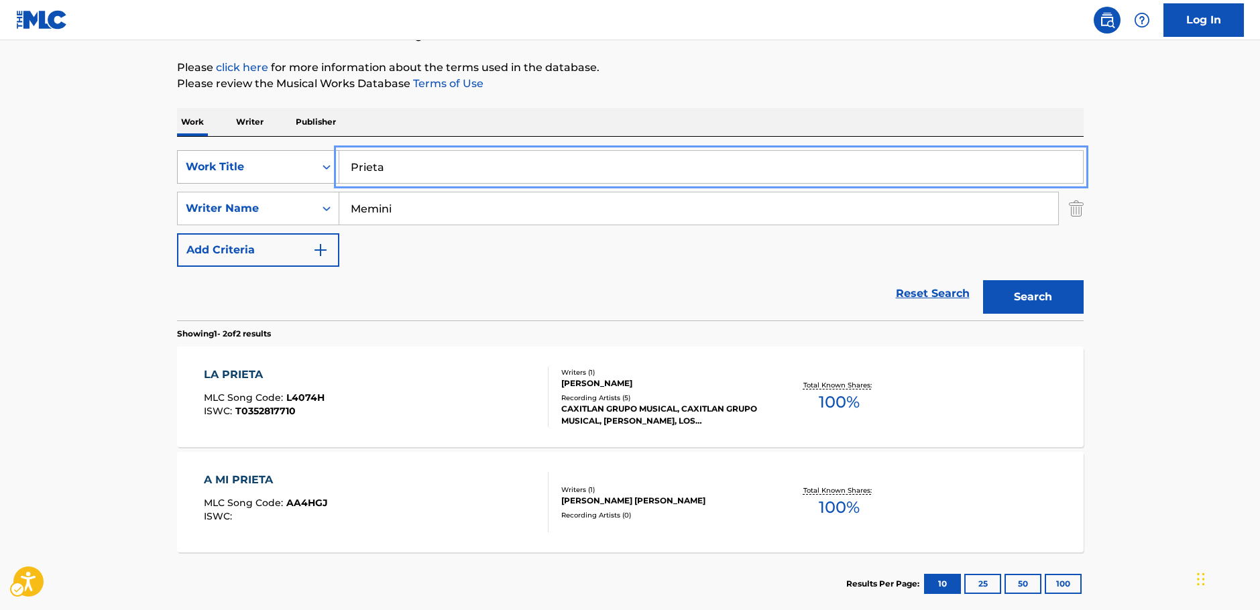
drag, startPoint x: 324, startPoint y: 168, endPoint x: 313, endPoint y: 164, distance: 12.3
click at [311, 168] on div "SearchWithCriteria1b7f3803-9a6c-4b63-b108-a63d308e2454 Work Title Prieta" at bounding box center [630, 167] width 907 height 34
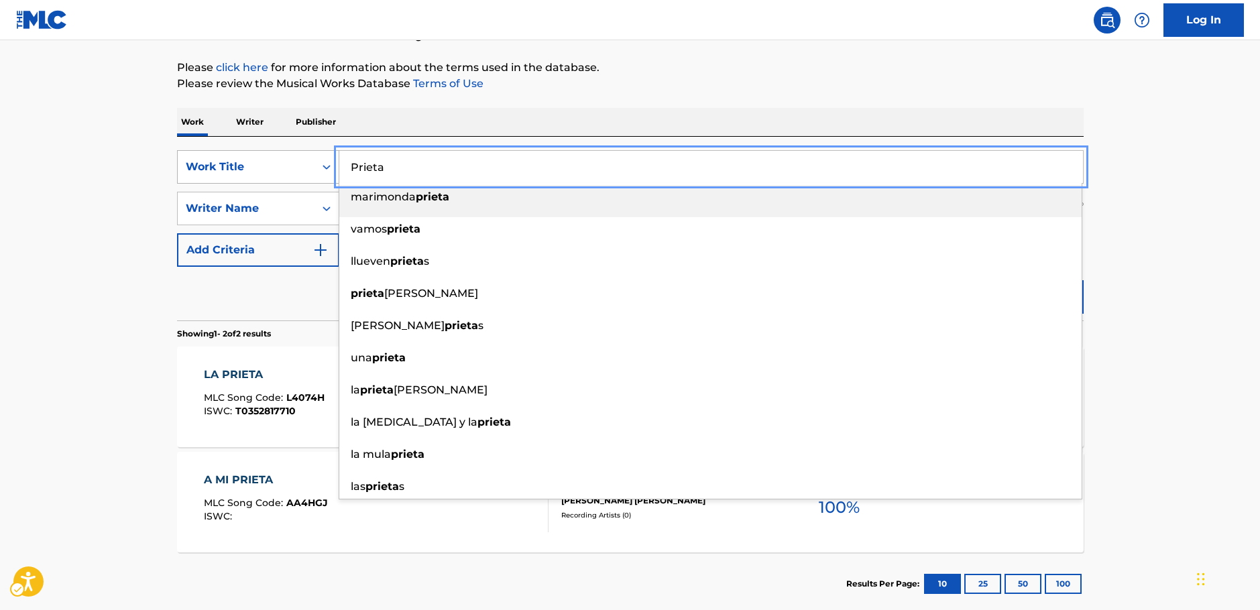
paste input "Gajdexhiu"
type input "Gajdexhiu"
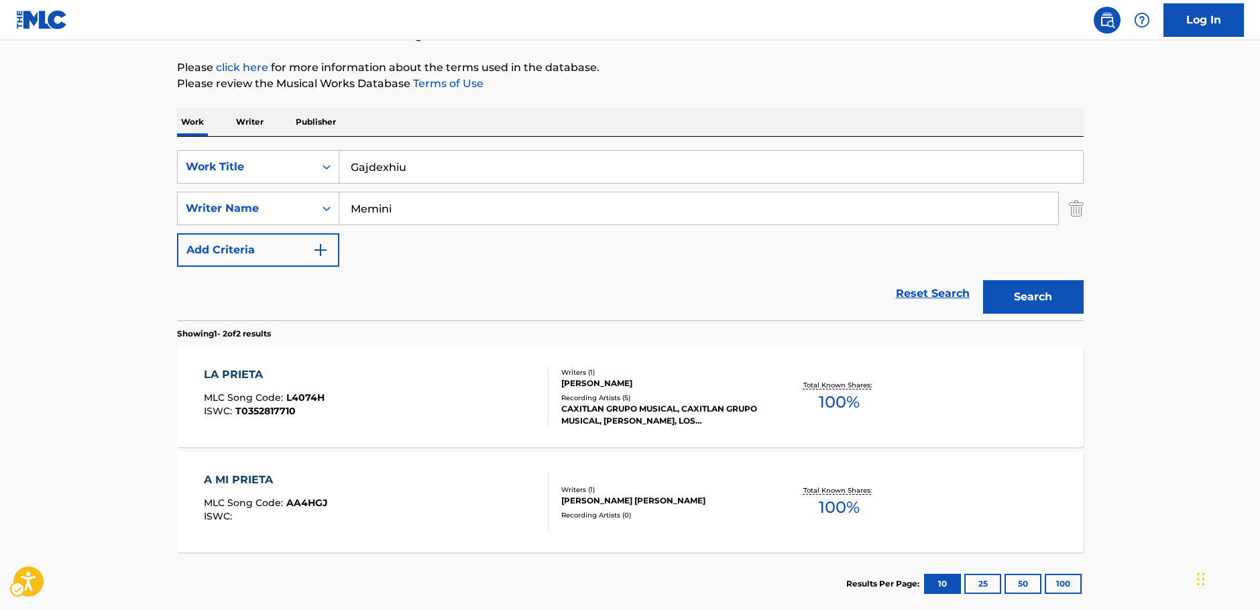
click at [40, 239] on main "The MLC Public Work Search The accuracy and completeness of The MLC's data is d…" at bounding box center [630, 257] width 1260 height 730
click at [1042, 287] on button "Search" at bounding box center [1033, 297] width 101 height 34
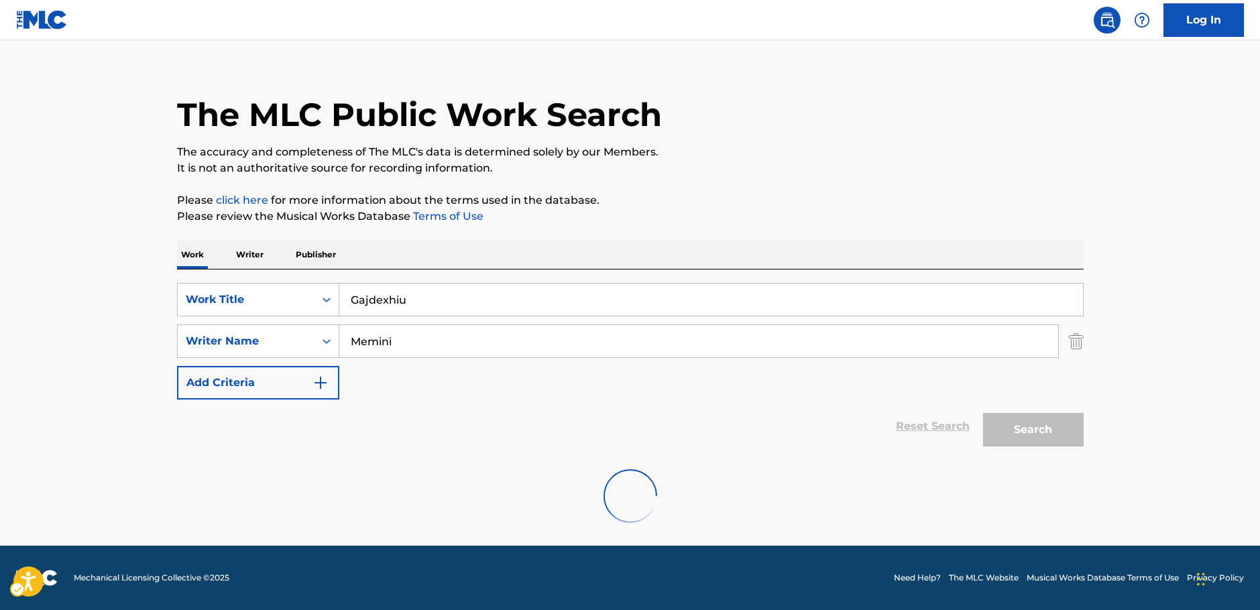
scroll to position [0, 0]
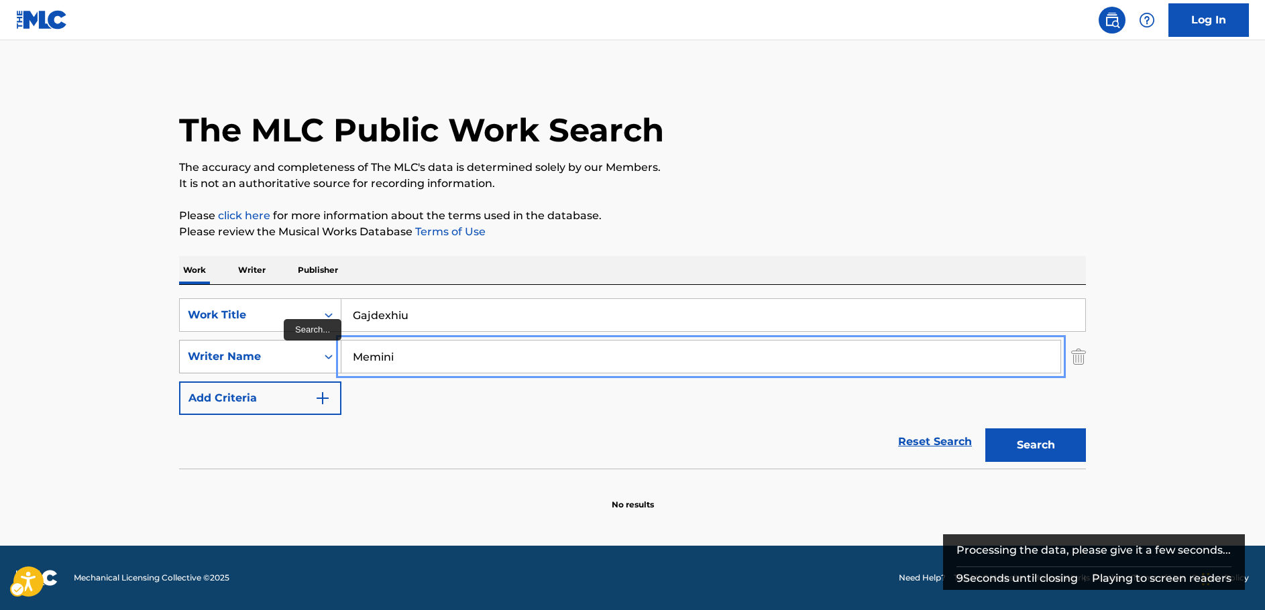
drag, startPoint x: 424, startPoint y: 371, endPoint x: 280, endPoint y: 362, distance: 144.5
click at [280, 362] on div "SearchWithCriteria7344498d-c695-4f2e-ab9b-d78ceebe9bd3 Writer Name Memini" at bounding box center [632, 357] width 907 height 34
click at [985, 429] on button "Search" at bounding box center [1035, 446] width 101 height 34
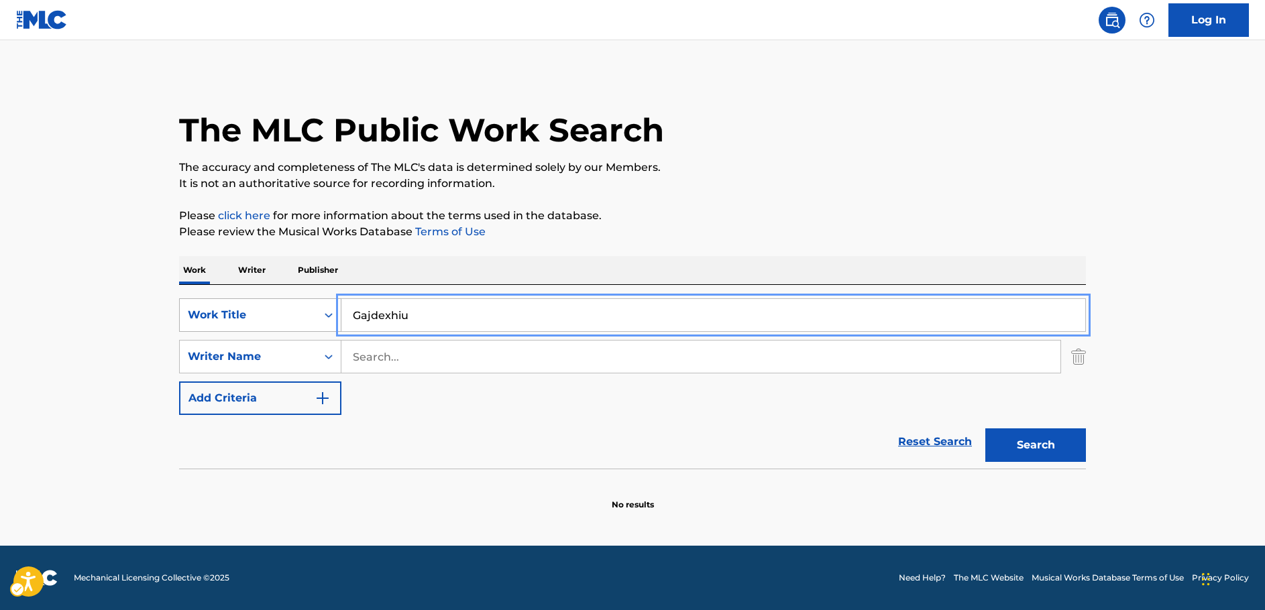
drag, startPoint x: 378, startPoint y: 315, endPoint x: 319, endPoint y: 315, distance: 59.0
click at [319, 315] on div "SearchWithCriteria1b7f3803-9a6c-4b63-b108-a63d308e2454 Work Title Gajdexhiu" at bounding box center [632, 315] width 907 height 34
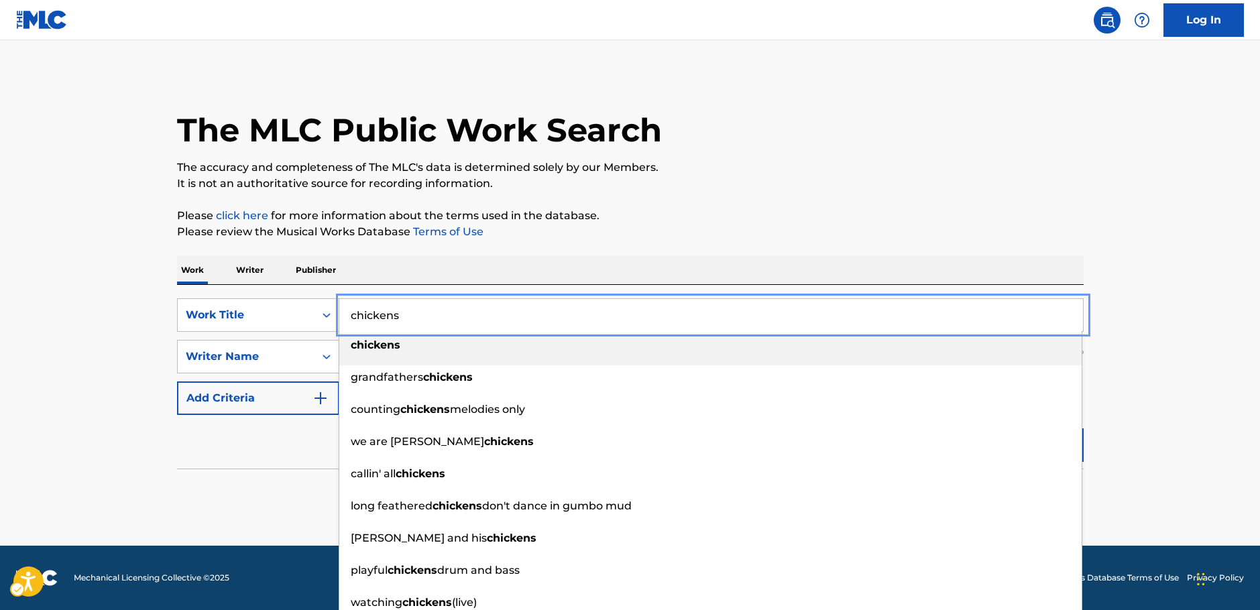
type input "chickens"
click at [137, 306] on main "The MLC Public Work Search The accuracy and completeness of The MLC's data is d…" at bounding box center [630, 293] width 1260 height 506
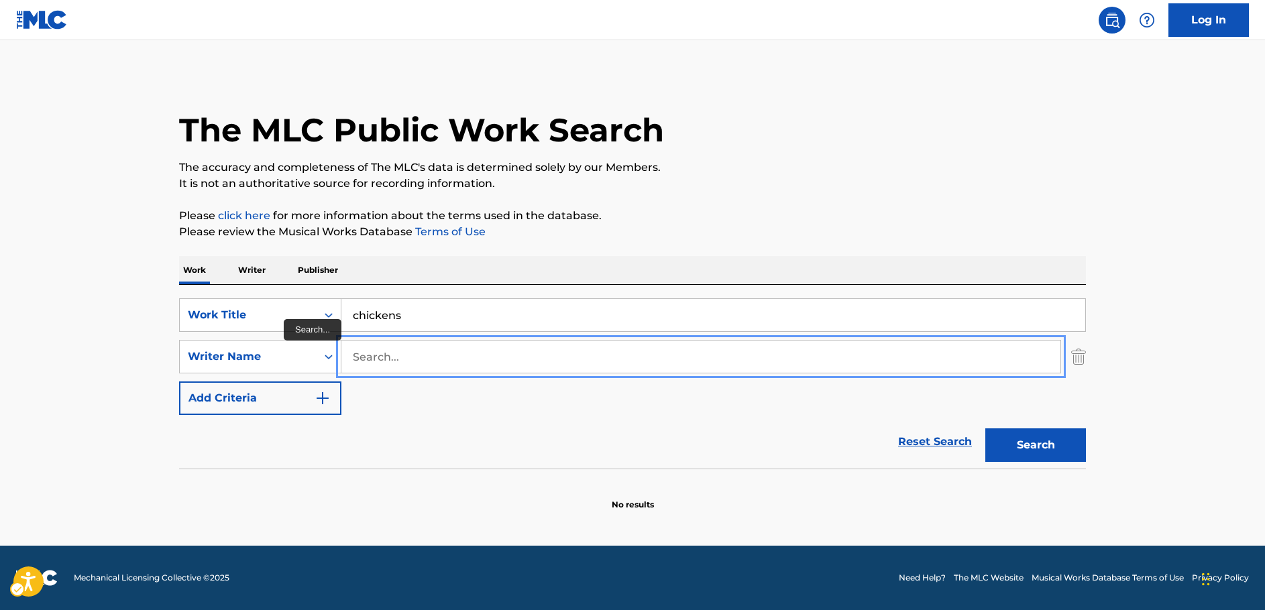
click at [414, 359] on input "Search..." at bounding box center [700, 357] width 719 height 32
type input "[PERSON_NAME]"
click at [985, 429] on button "Search" at bounding box center [1035, 446] width 101 height 34
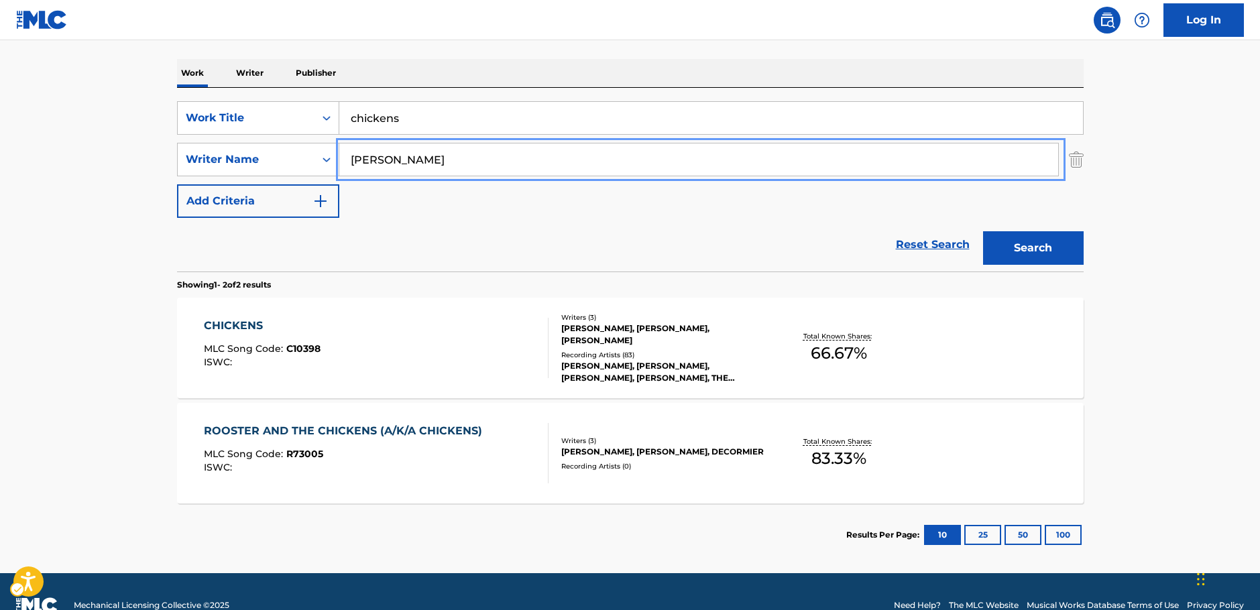
scroll to position [201, 0]
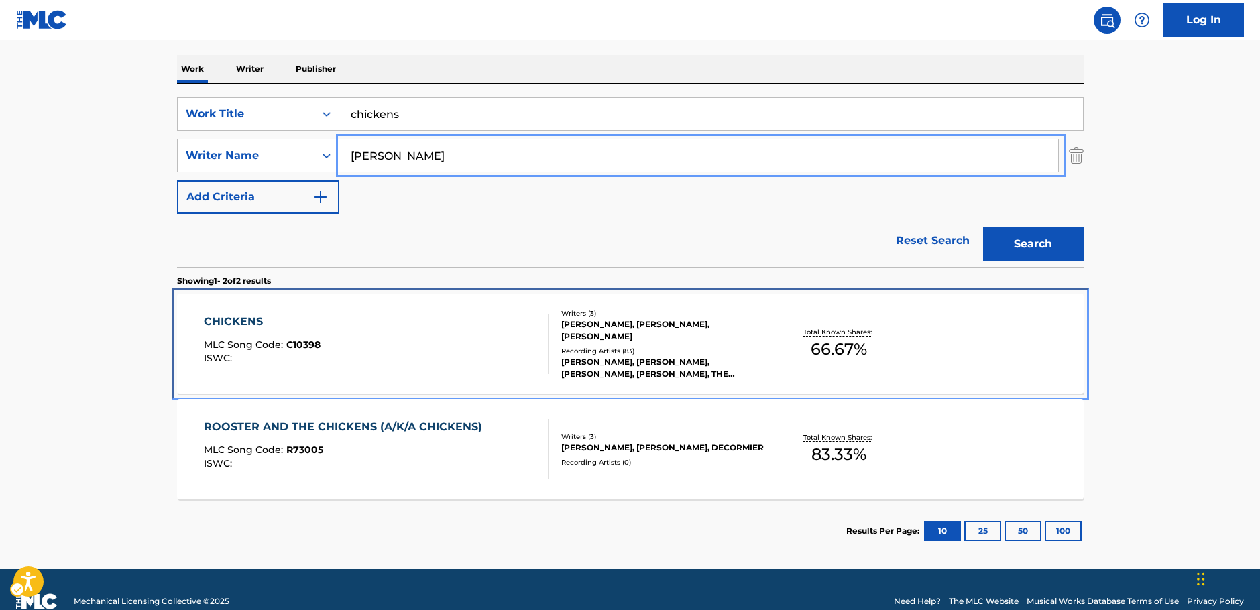
click at [425, 328] on div "CHICKENS MLC Song Code : C10398 ISWC :" at bounding box center [376, 344] width 345 height 60
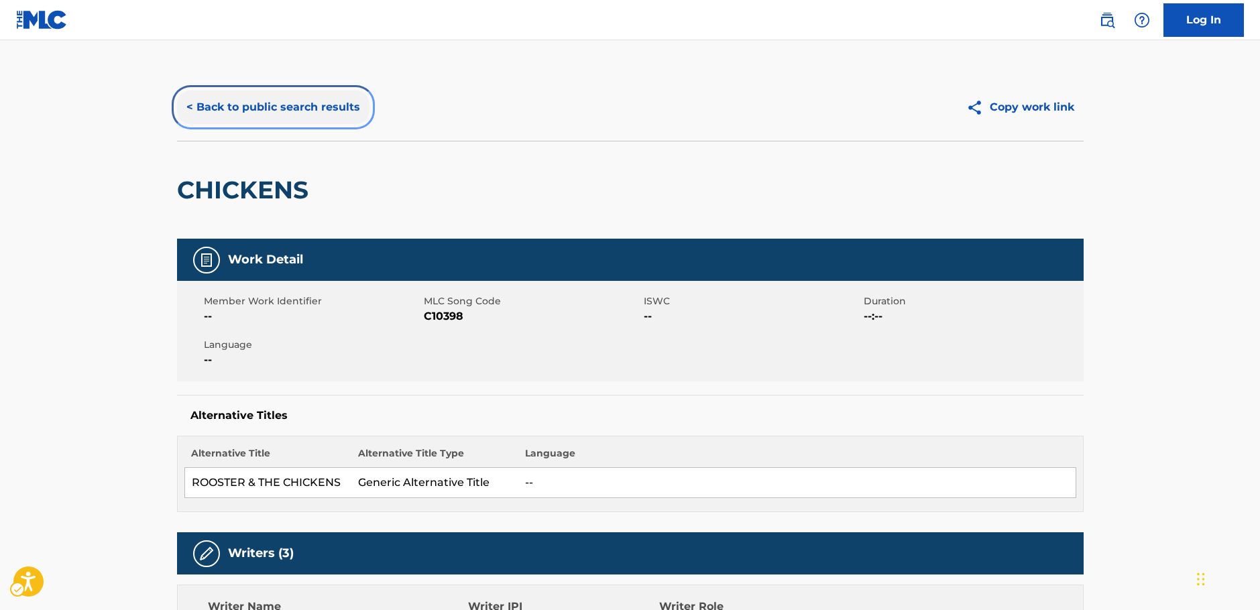
click at [276, 115] on button "< Back to public search results" at bounding box center [273, 108] width 193 height 34
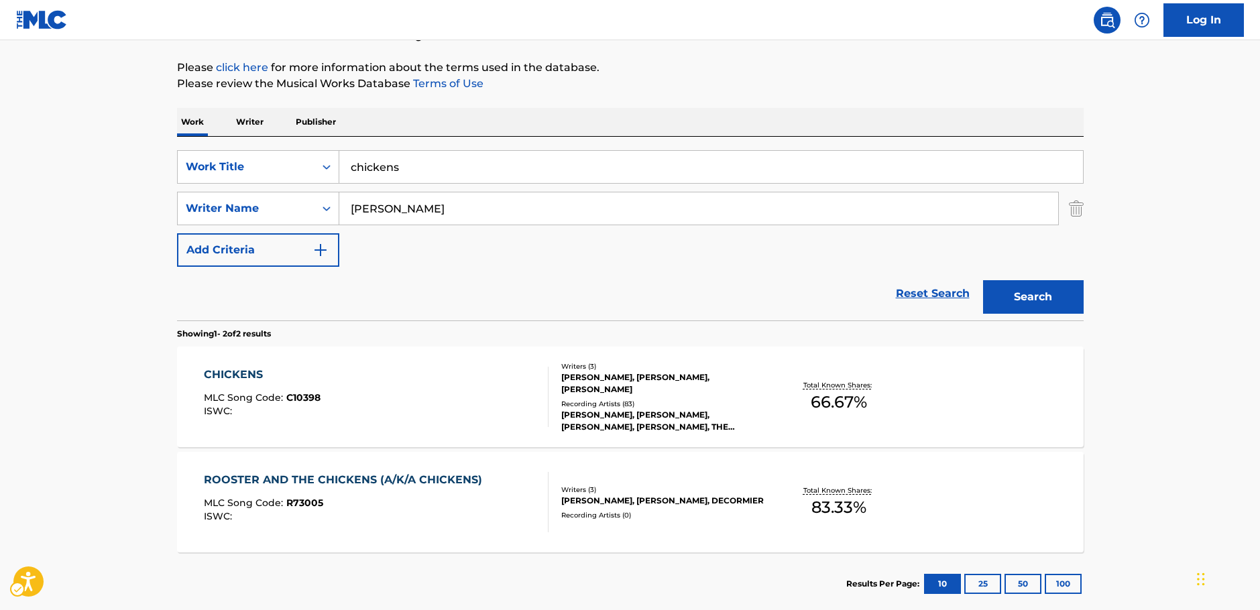
scroll to position [225, 0]
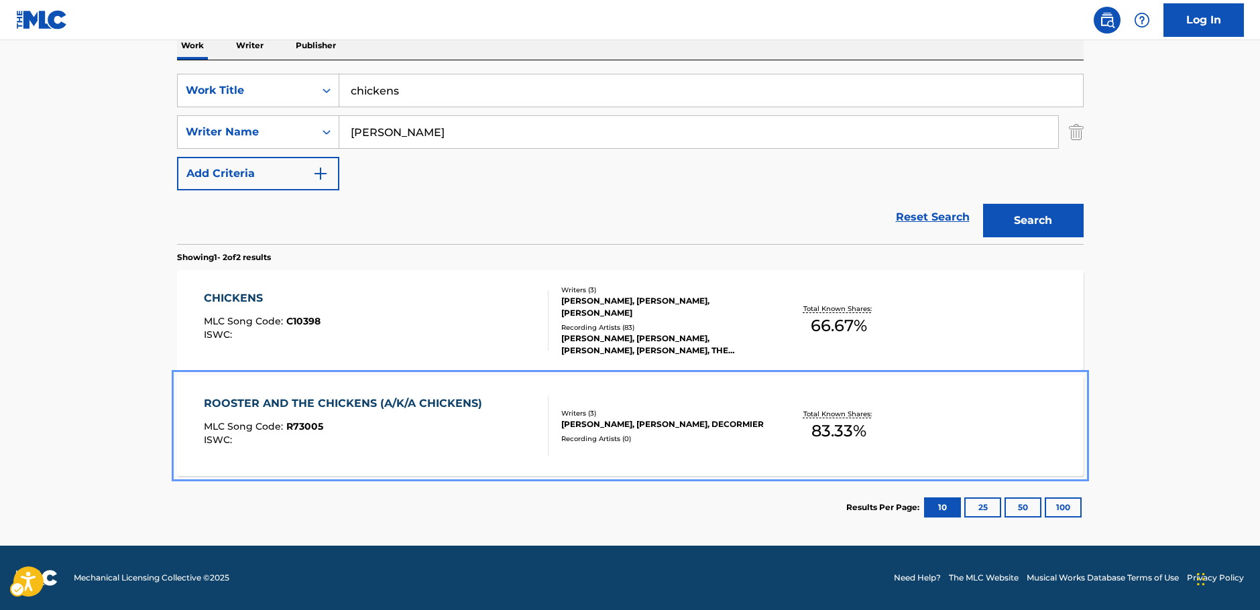
click at [400, 425] on div "MLC Song Code : R73005" at bounding box center [346, 428] width 285 height 13
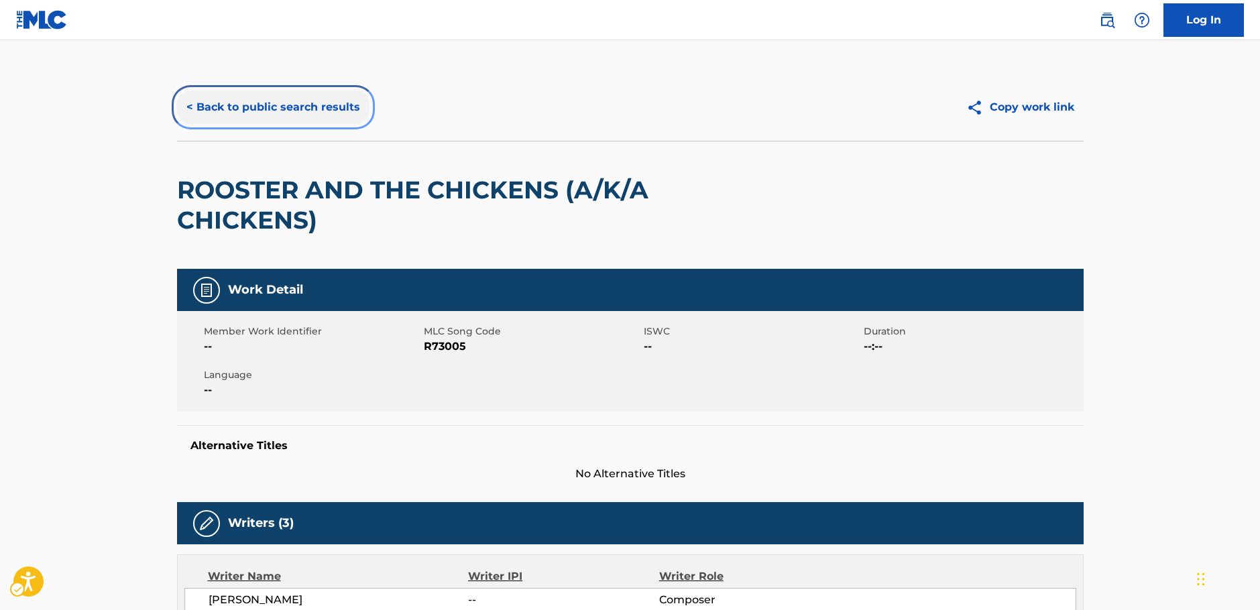
click at [312, 103] on button "< Back to public search results" at bounding box center [273, 108] width 193 height 34
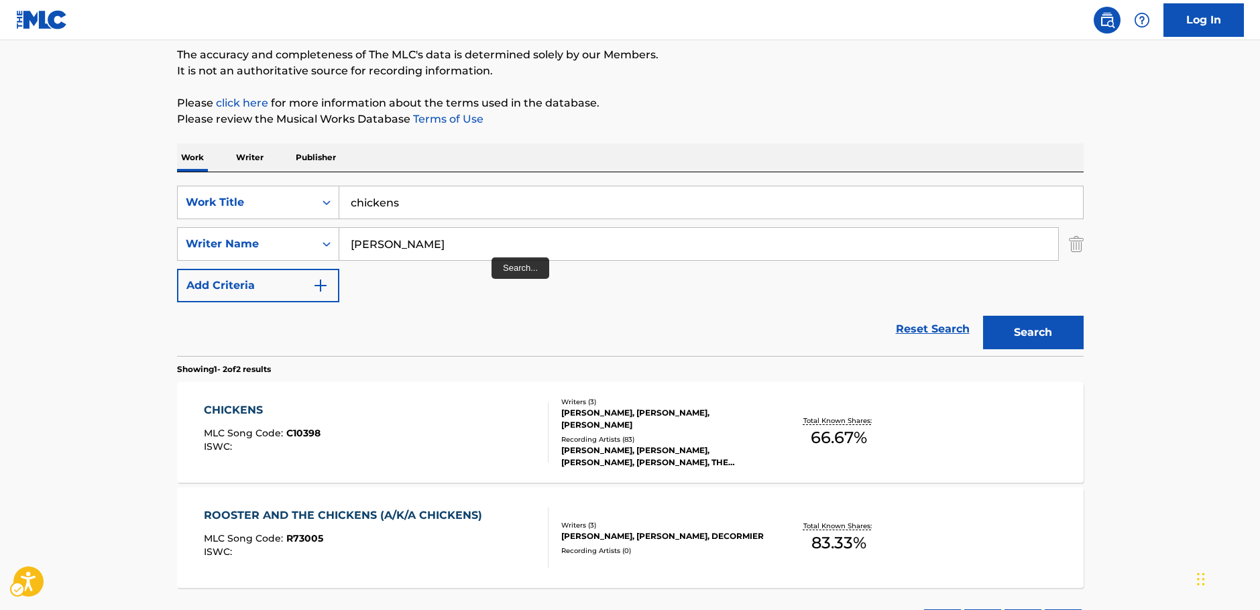
scroll to position [81, 0]
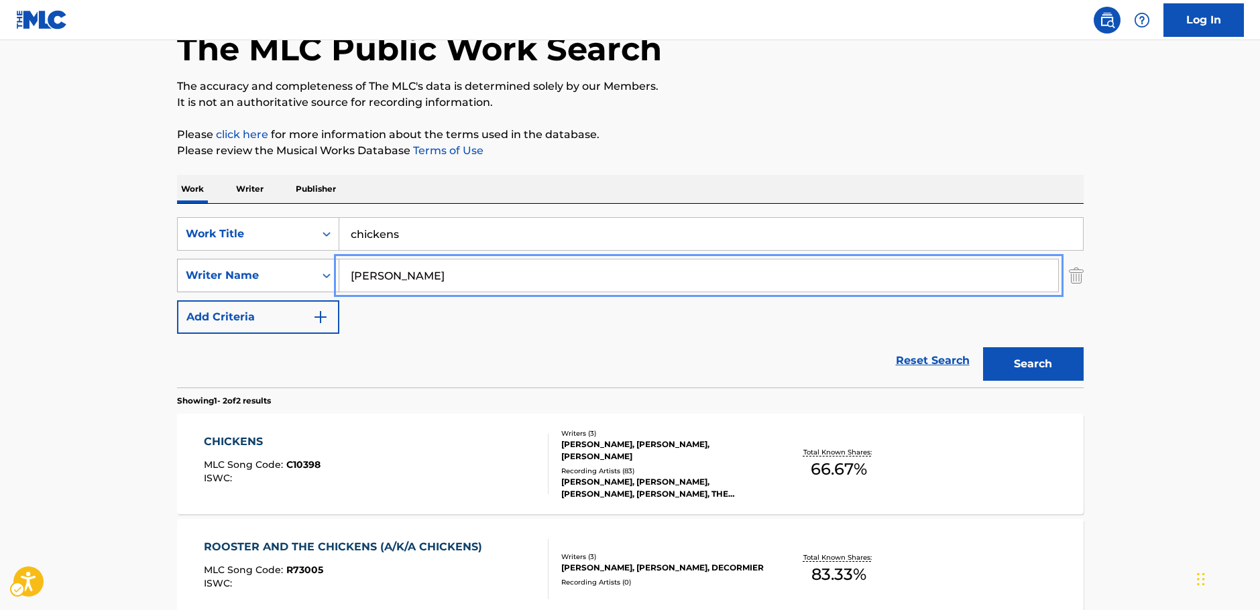
drag, startPoint x: 433, startPoint y: 283, endPoint x: 370, endPoint y: 257, distance: 67.6
click at [309, 276] on div "SearchWithCriteria7344498d-c695-4f2e-ab9b-d78ceebe9bd3 Writer Name [PERSON_NAME]" at bounding box center [630, 276] width 907 height 34
paste input "[PERSON_NAME]"
type input "[PERSON_NAME]"
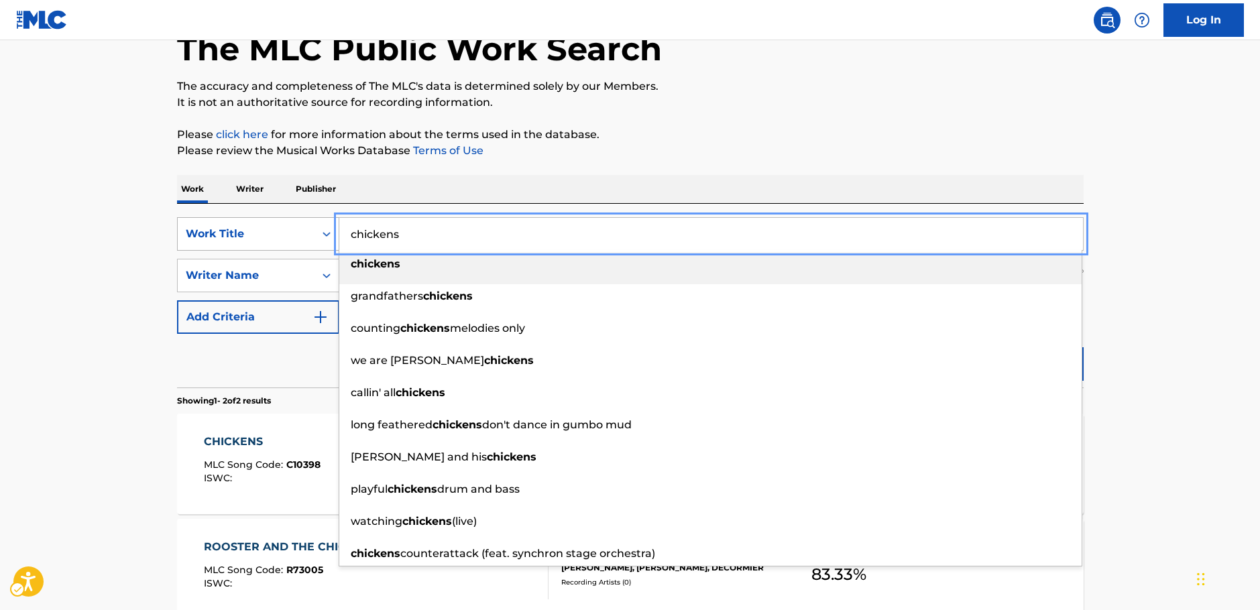
drag, startPoint x: 417, startPoint y: 231, endPoint x: 258, endPoint y: 230, distance: 159.6
click at [259, 230] on div "SearchWithCriteria1b7f3803-9a6c-4b63-b108-a63d308e2454 Work Title chickens chic…" at bounding box center [630, 234] width 907 height 34
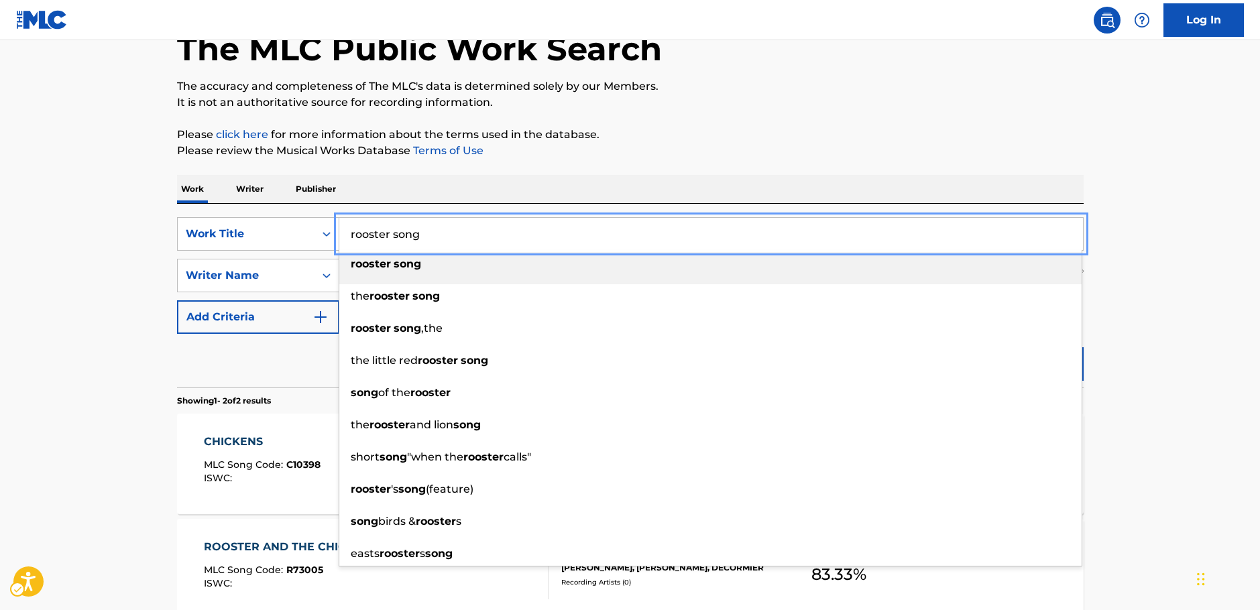
type input "rooster song"
drag, startPoint x: 113, startPoint y: 270, endPoint x: 121, endPoint y: 271, distance: 8.7
click at [112, 270] on main "The MLC Public Work Search The accuracy and completeness of The MLC's data is d…" at bounding box center [630, 324] width 1260 height 730
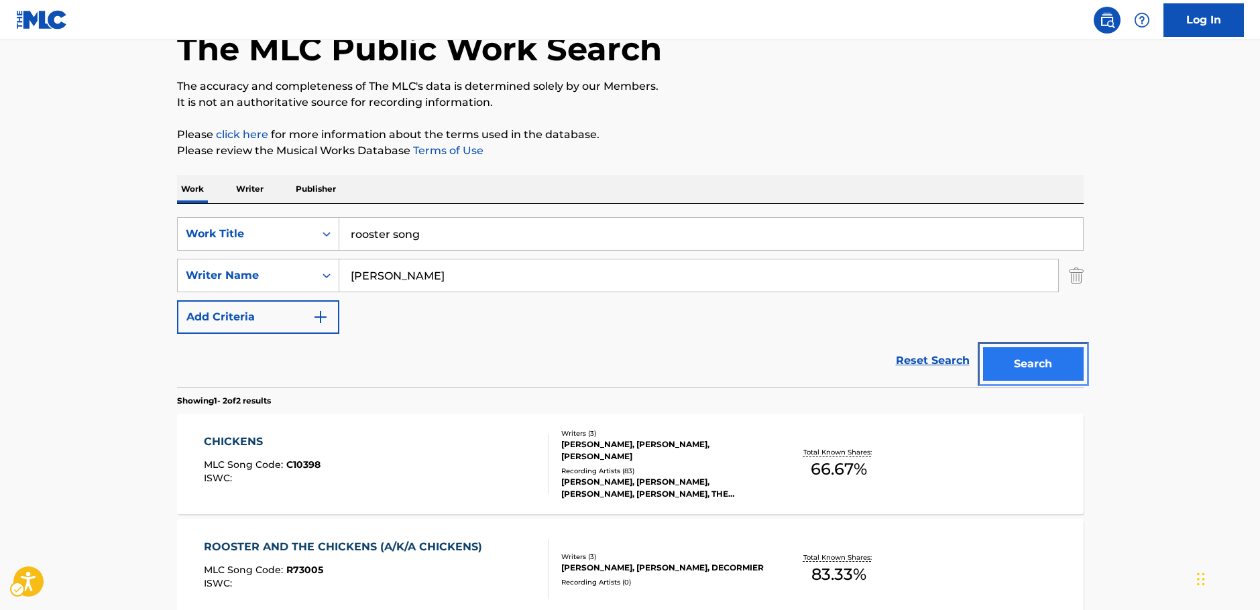
click at [1021, 360] on button "Search" at bounding box center [1033, 364] width 101 height 34
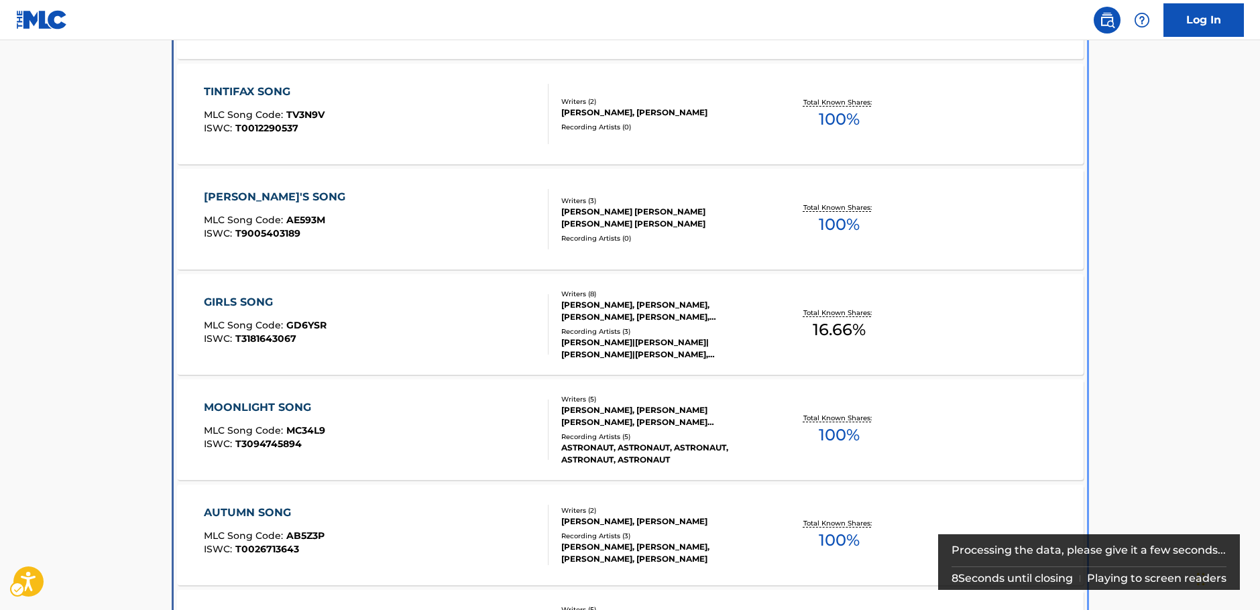
scroll to position [0, 0]
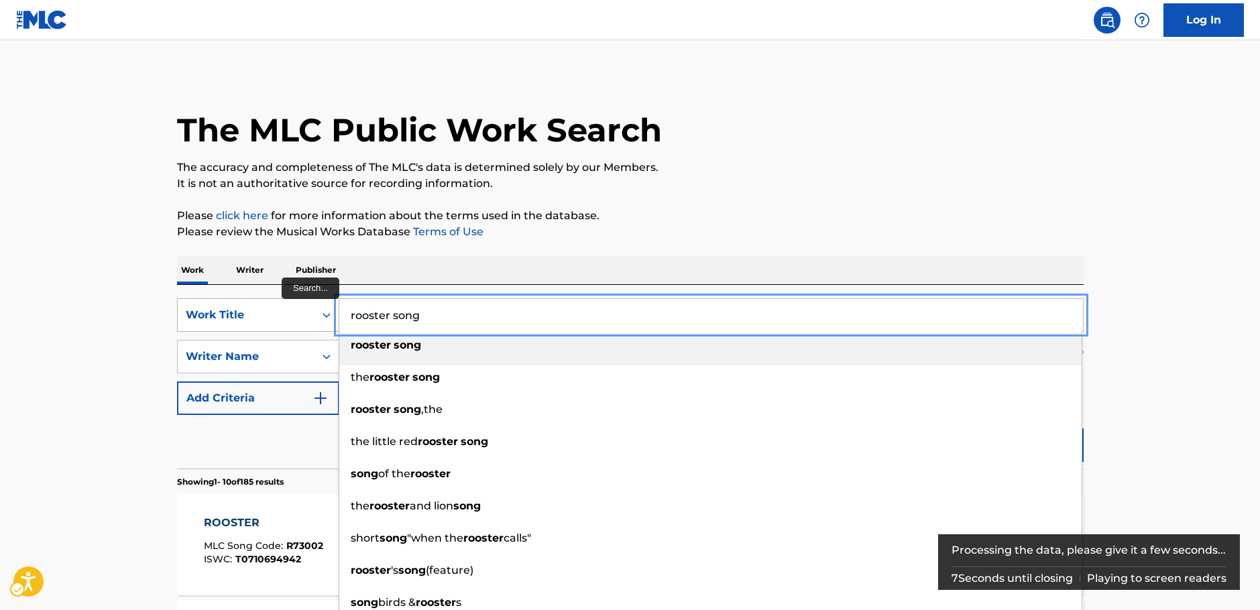
drag, startPoint x: 440, startPoint y: 311, endPoint x: 324, endPoint y: 303, distance: 116.4
click at [319, 308] on div "SearchWithCriteria1b7f3803-9a6c-4b63-b108-a63d308e2454 Work Title rooster song …" at bounding box center [630, 315] width 907 height 34
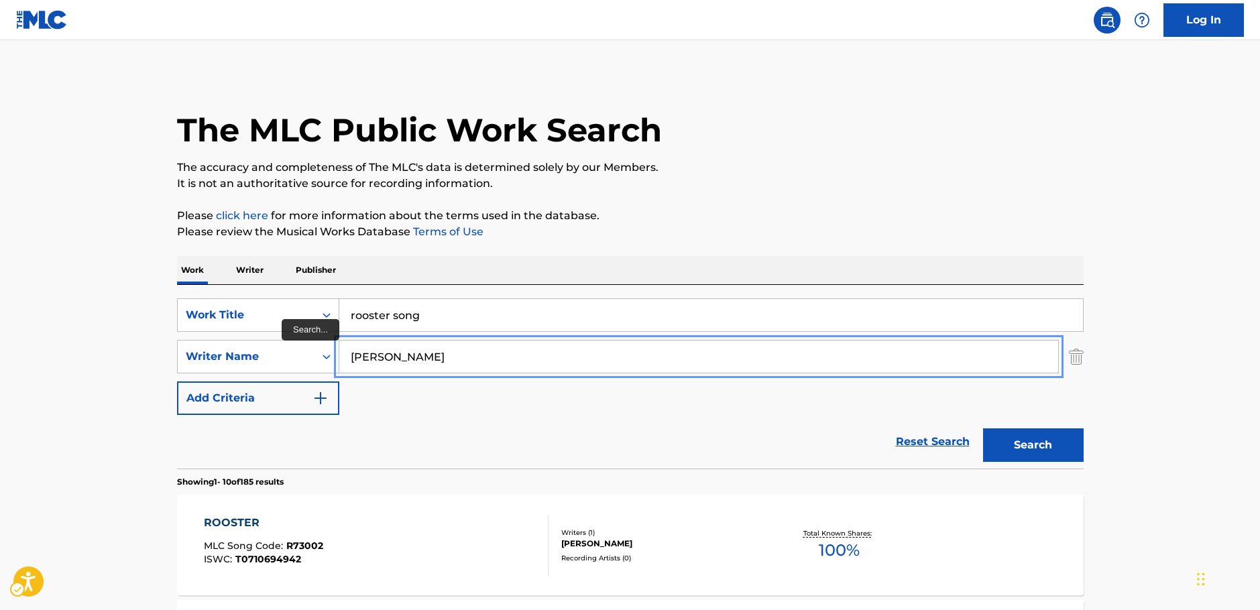
drag, startPoint x: 394, startPoint y: 360, endPoint x: 383, endPoint y: 337, distance: 24.6
click at [306, 358] on div "SearchWithCriteria7344498d-c695-4f2e-ab9b-d78ceebe9bd3 Writer Name [PERSON_NAME]" at bounding box center [630, 357] width 907 height 34
paste input "[PERSON_NAME]"
type input "[PERSON_NAME]"
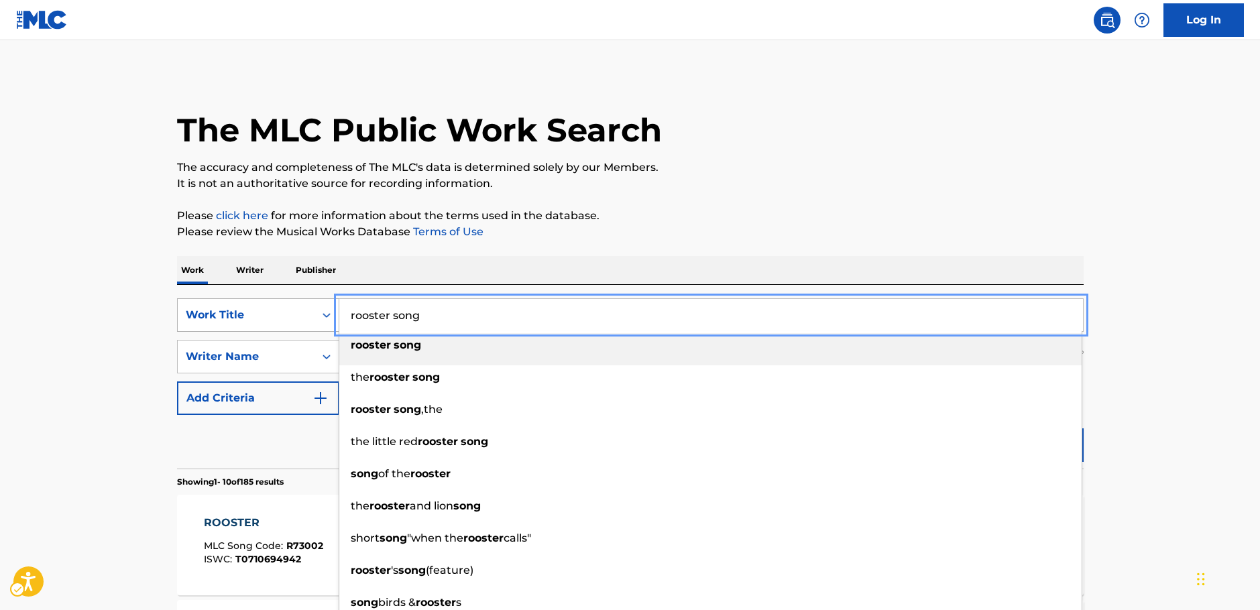
drag, startPoint x: 459, startPoint y: 315, endPoint x: 282, endPoint y: 317, distance: 177.1
click at [282, 317] on div "SearchWithCriteria1b7f3803-9a6c-4b63-b108-a63d308e2454 Work Title rooster song …" at bounding box center [630, 315] width 907 height 34
type input "chicken song"
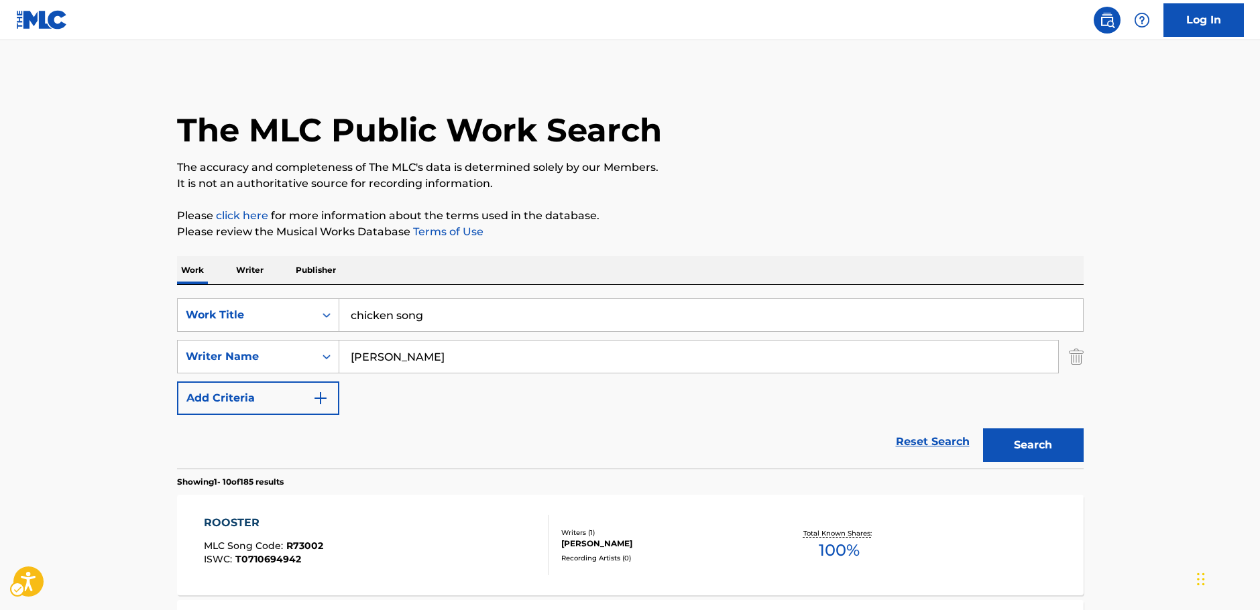
click at [1044, 449] on button "Search" at bounding box center [1033, 446] width 101 height 34
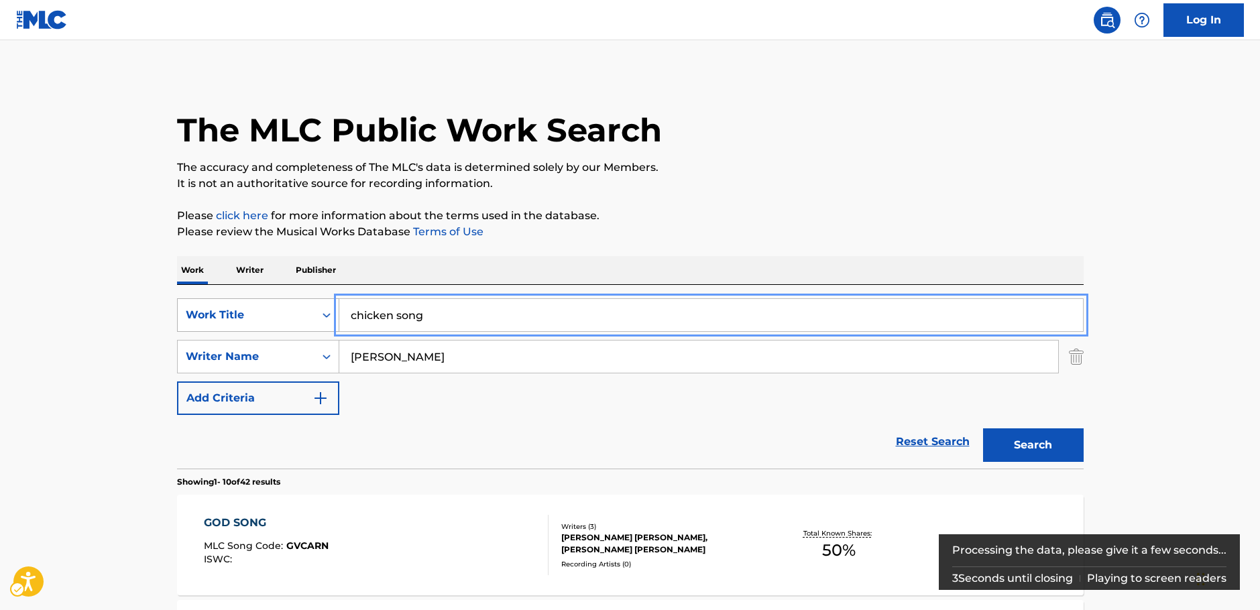
drag, startPoint x: 319, startPoint y: 313, endPoint x: 302, endPoint y: 308, distance: 18.2
click at [292, 313] on div "SearchWithCriteria1b7f3803-9a6c-4b63-b108-a63d308e2454 Work Title chicken song" at bounding box center [630, 315] width 907 height 34
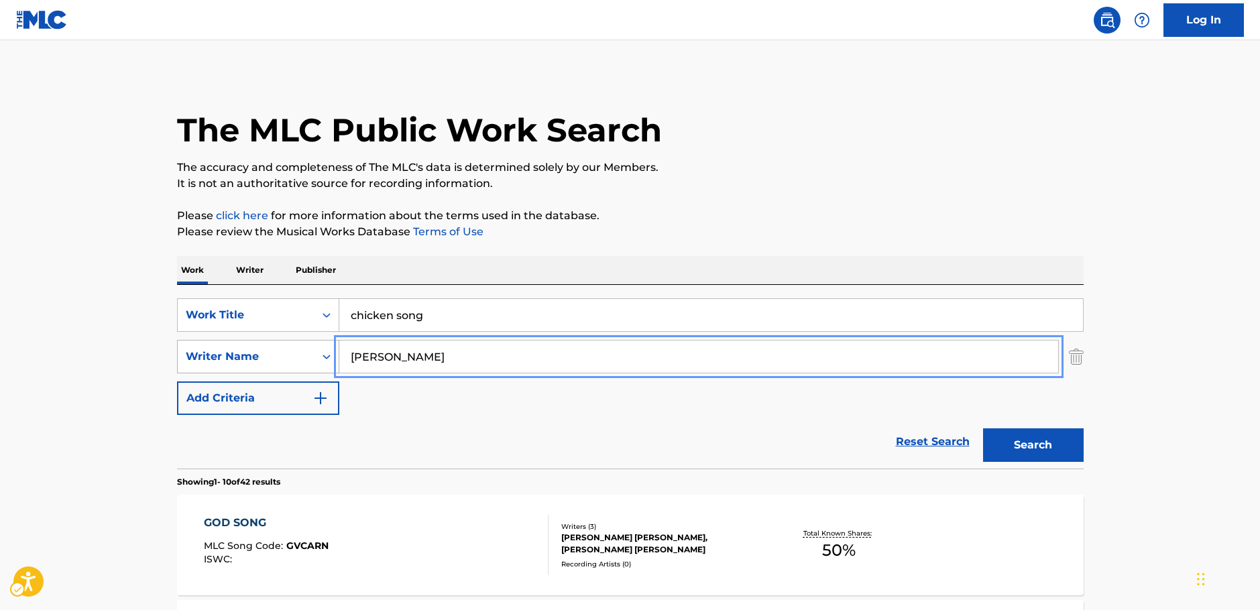
drag, startPoint x: 415, startPoint y: 364, endPoint x: 309, endPoint y: 356, distance: 105.7
click at [309, 356] on div "SearchWithCriteria7344498d-c695-4f2e-ab9b-d78ceebe9bd3 Writer Name [PERSON_NAME]" at bounding box center [630, 357] width 907 height 34
paste input "[PERSON_NAME]"
type input "[PERSON_NAME]"
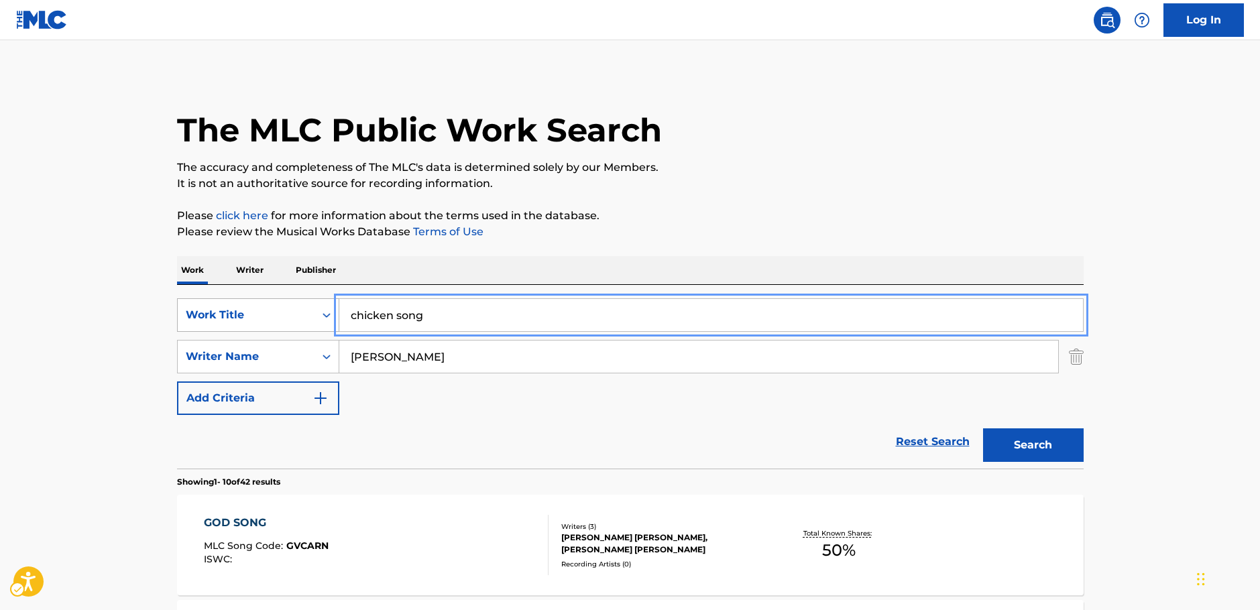
drag, startPoint x: 288, startPoint y: 307, endPoint x: 265, endPoint y: 301, distance: 23.6
click at [265, 301] on div "SearchWithCriteria1b7f3803-9a6c-4b63-b108-a63d308e2454 Work Title chicken song" at bounding box center [630, 315] width 907 height 34
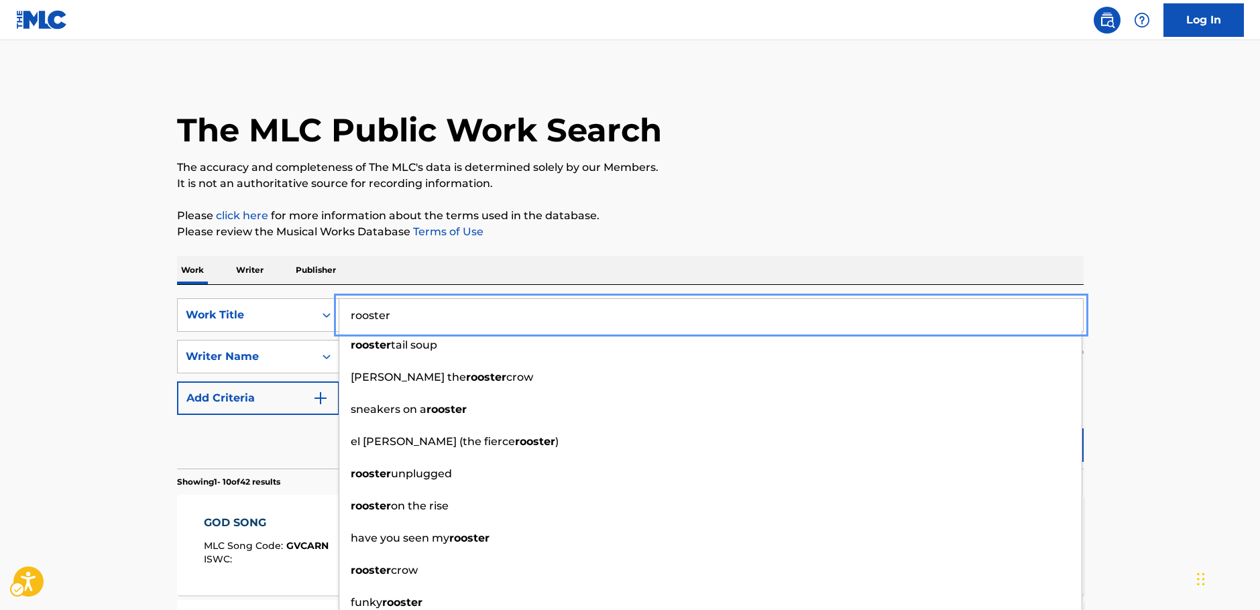
type input "rooster"
drag, startPoint x: 1147, startPoint y: 419, endPoint x: 1085, endPoint y: 447, distance: 68.7
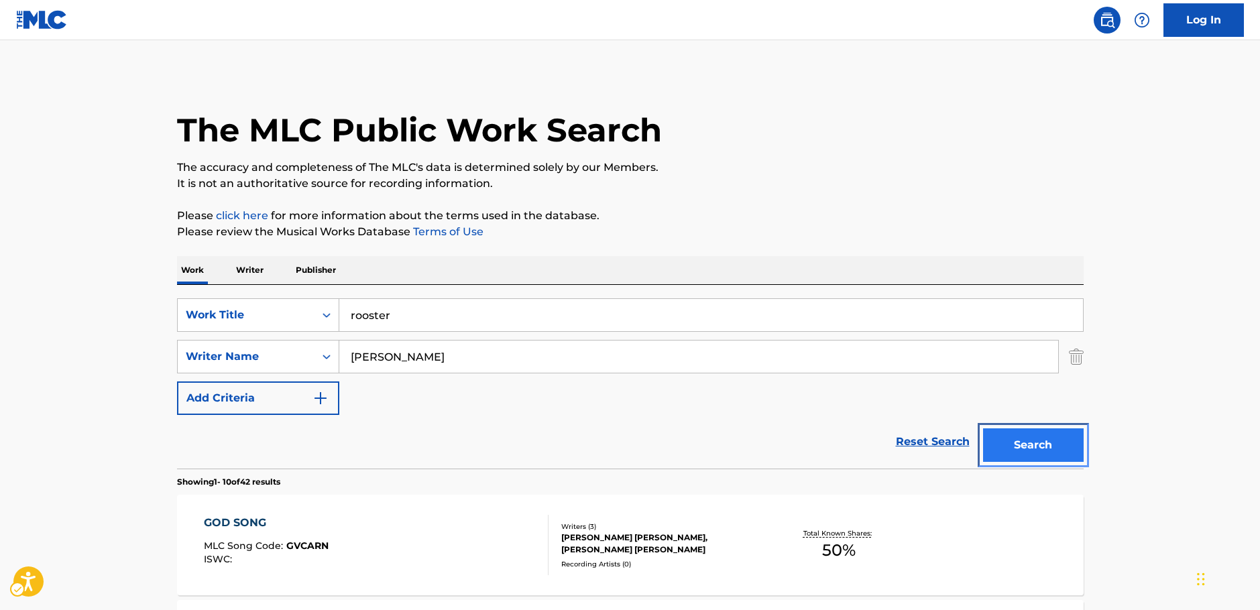
click at [1054, 451] on button "Search" at bounding box center [1033, 446] width 101 height 34
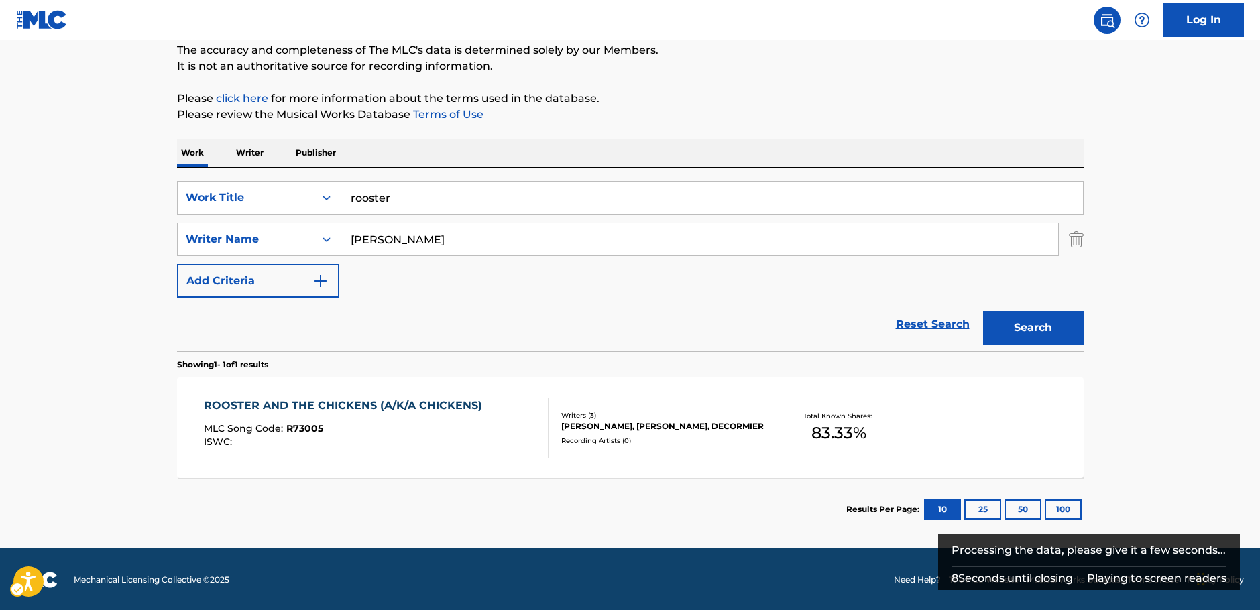
scroll to position [119, 0]
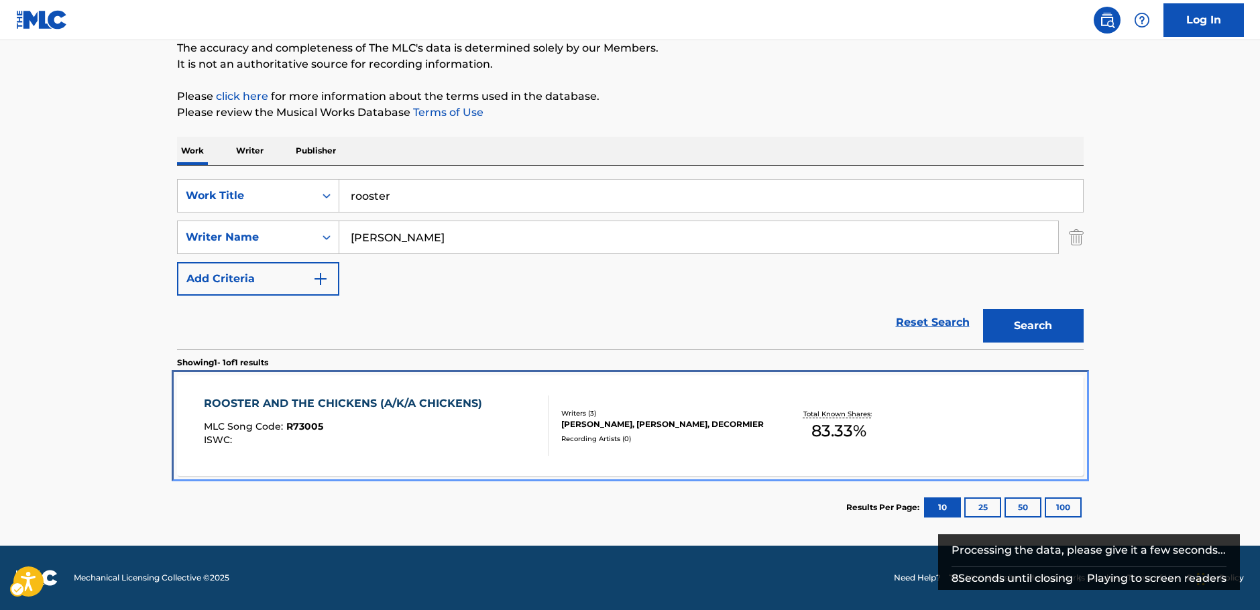
click at [453, 408] on div "ROOSTER AND THE CHICKENS (A/K/A CHICKENS)" at bounding box center [346, 404] width 285 height 16
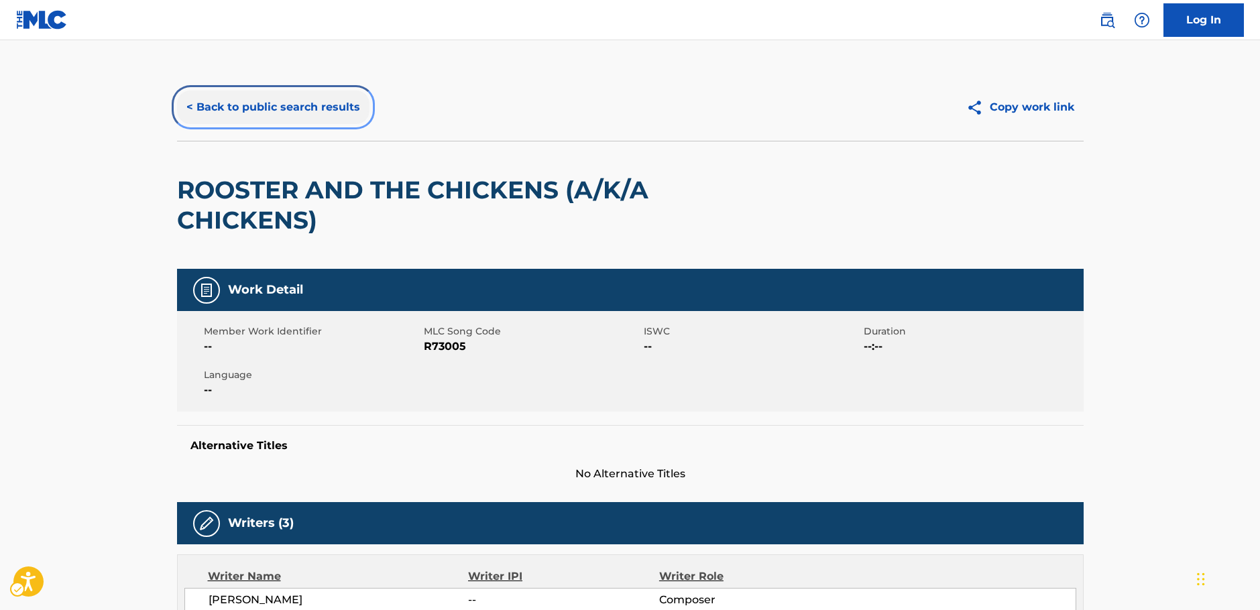
click at [252, 115] on button "< Back to public search results" at bounding box center [273, 108] width 193 height 34
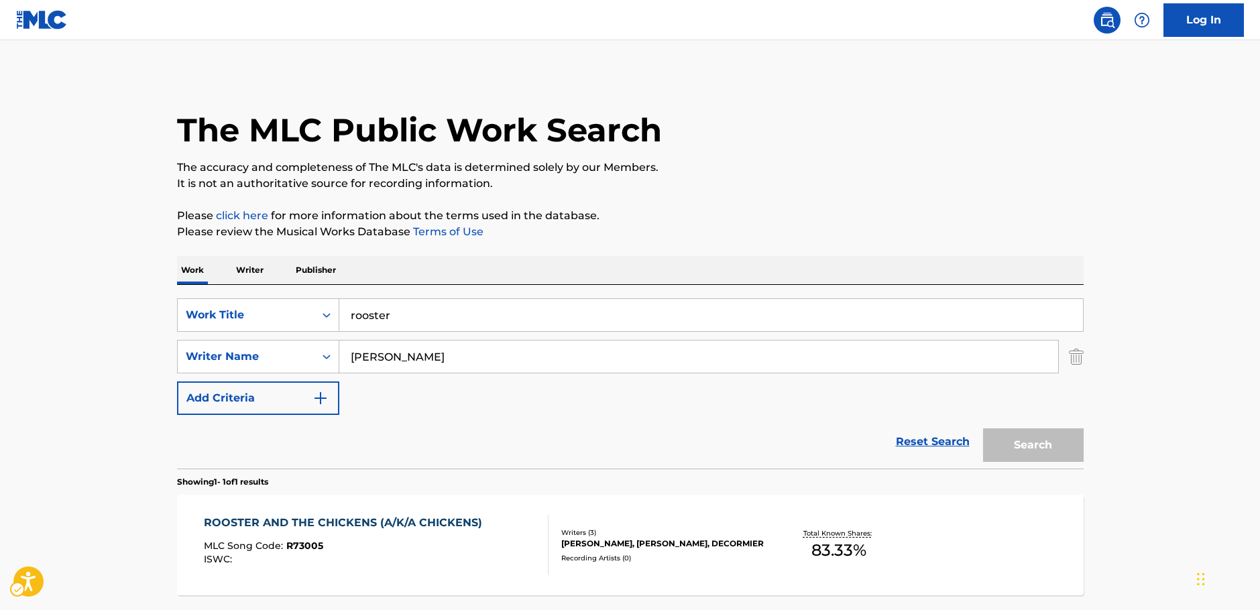
scroll to position [43, 0]
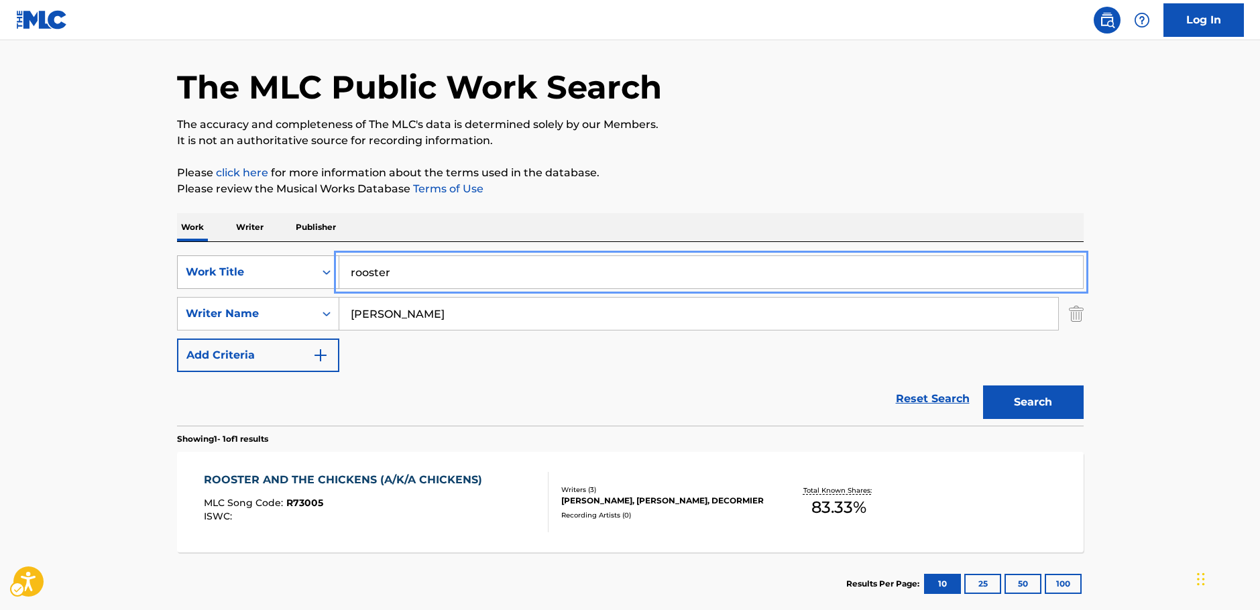
drag, startPoint x: 313, startPoint y: 282, endPoint x: 301, endPoint y: 284, distance: 12.8
click at [301, 284] on div "SearchWithCriteria1b7f3803-9a6c-4b63-b108-a63d308e2454 Work Title rooster" at bounding box center [630, 273] width 907 height 34
paste input "[PERSON_NAME] [PERSON_NAME] Song"
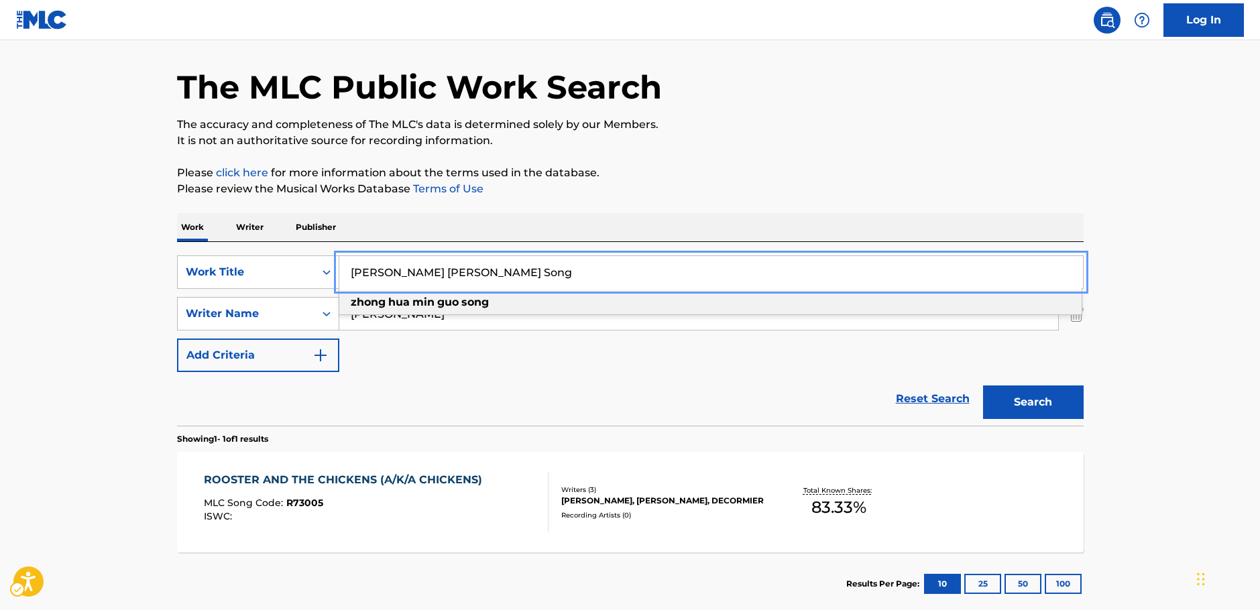
type input "[PERSON_NAME] [PERSON_NAME] Song"
drag, startPoint x: 89, startPoint y: 332, endPoint x: 449, endPoint y: 334, distance: 360.2
click at [90, 332] on main "The MLC Public Work Search The accuracy and completeness of The MLC's data is d…" at bounding box center [630, 309] width 1260 height 625
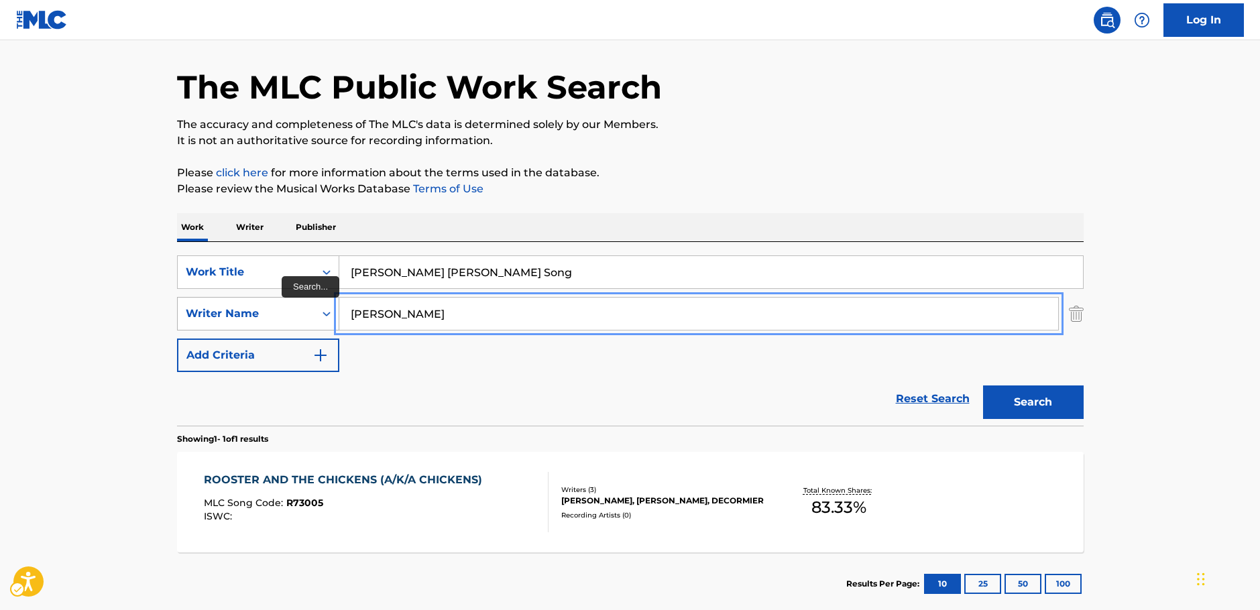
drag, startPoint x: 439, startPoint y: 316, endPoint x: 242, endPoint y: 311, distance: 197.3
click at [242, 311] on div "SearchWithCriteria7344498d-c695-4f2e-ab9b-d78ceebe9bd3 Writer Name [PERSON_NAME]" at bounding box center [630, 314] width 907 height 34
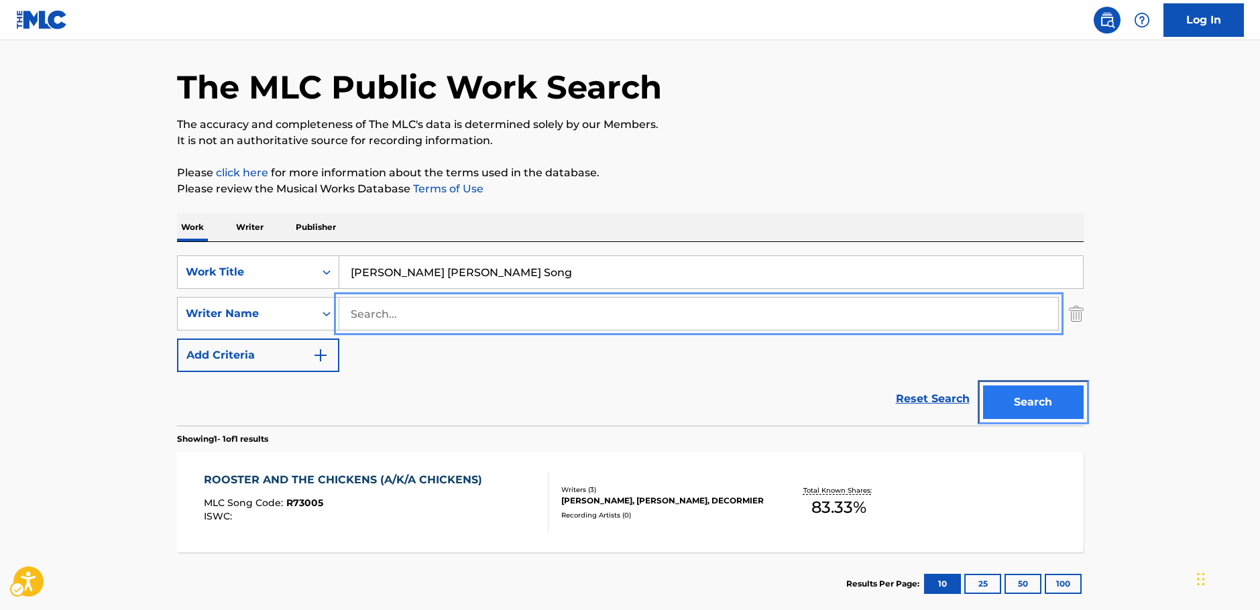
click at [1033, 400] on button "Search" at bounding box center [1033, 403] width 101 height 34
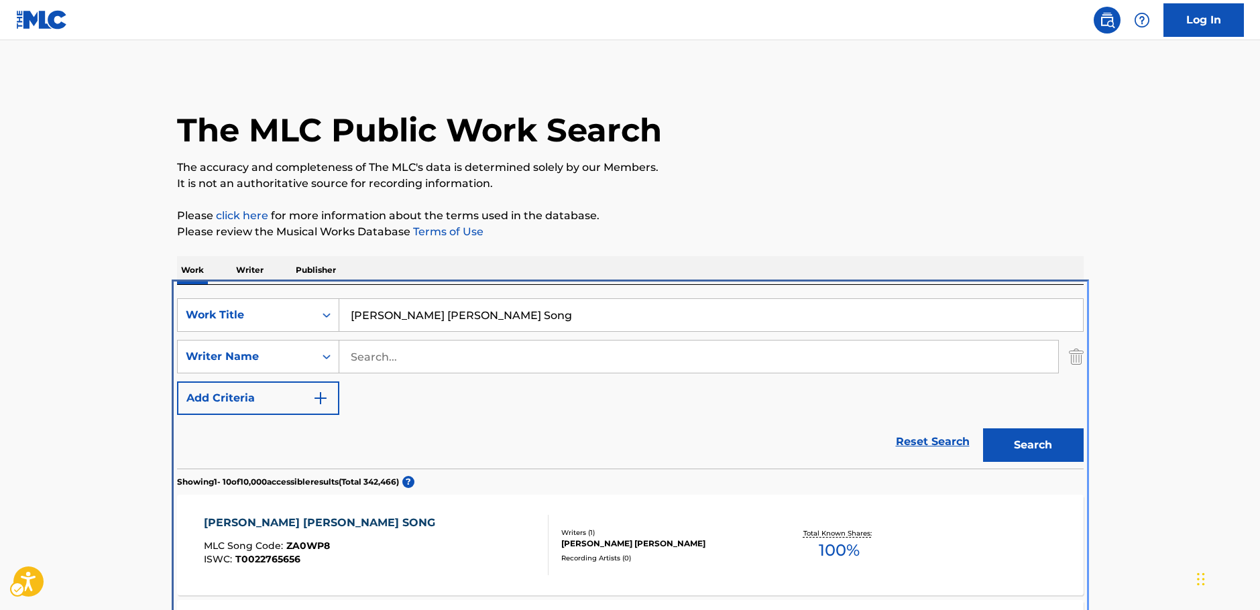
scroll to position [285, 0]
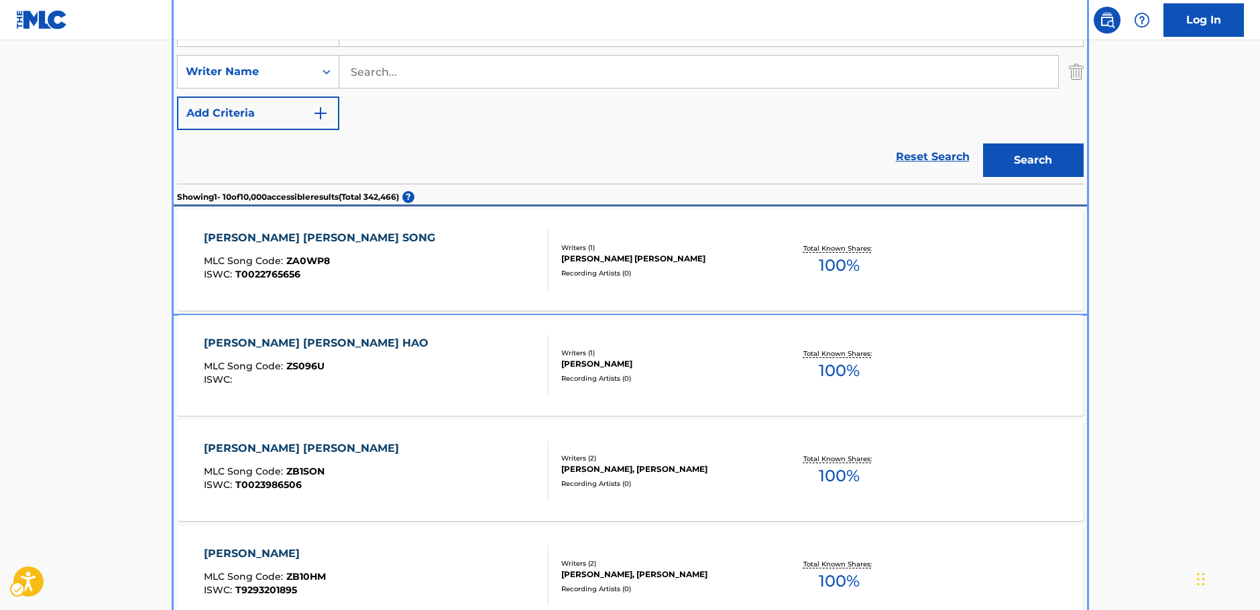
click at [425, 254] on div "[PERSON_NAME] [PERSON_NAME] SONG MLC Song Code : ZA0WP8 ISWC : T0022765656" at bounding box center [376, 260] width 345 height 60
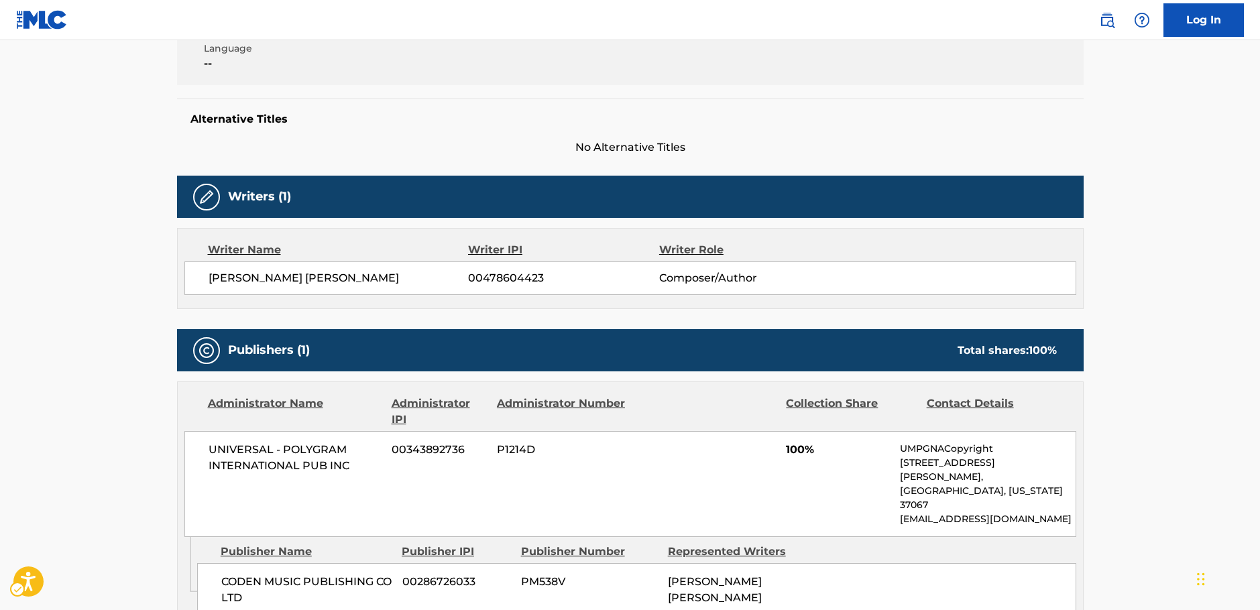
scroll to position [70, 0]
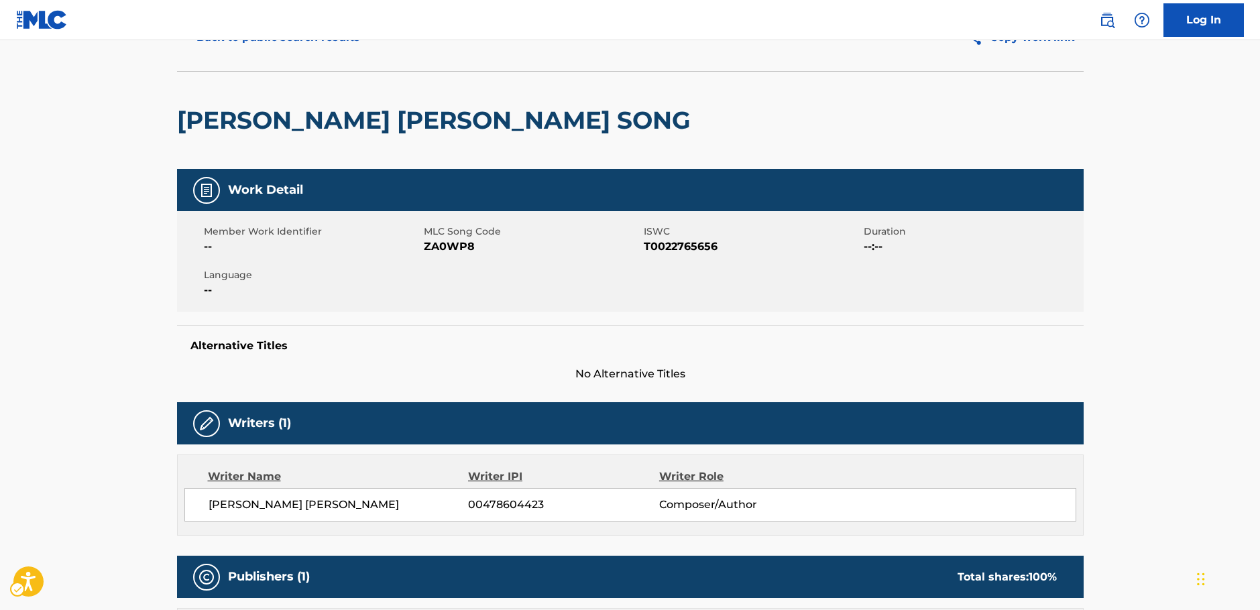
click at [449, 244] on span "MLC Song Code - ZA0WP8" at bounding box center [532, 247] width 217 height 16
copy span "ZA0WP8"
click at [676, 252] on span "ISWC - T0022765656" at bounding box center [752, 247] width 217 height 16
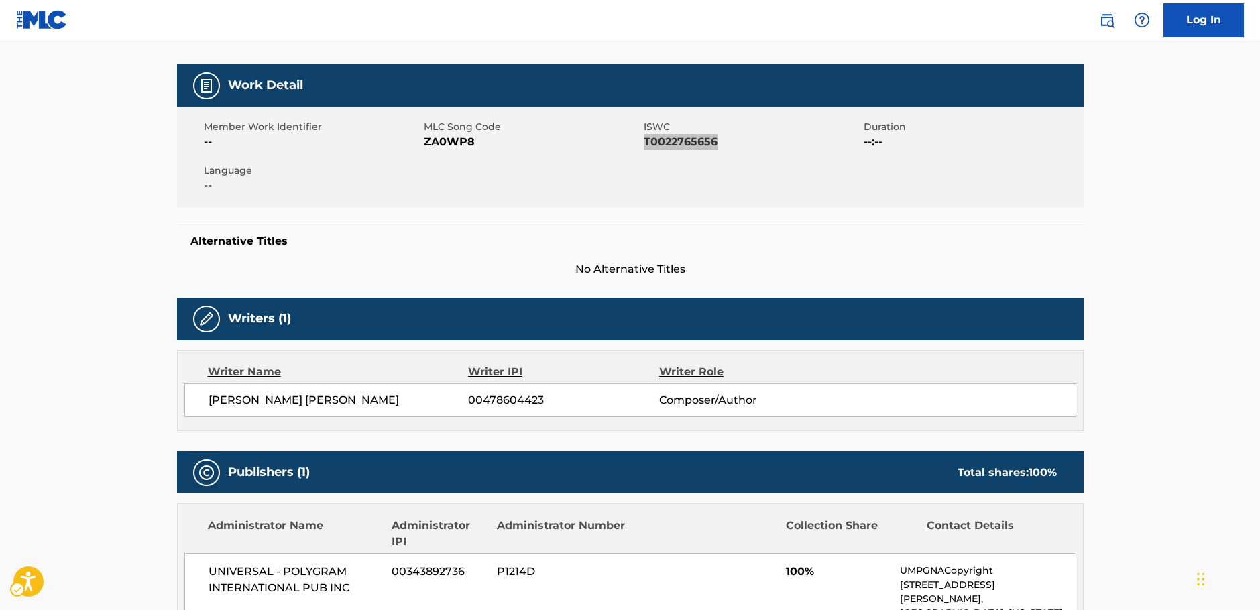
scroll to position [405, 0]
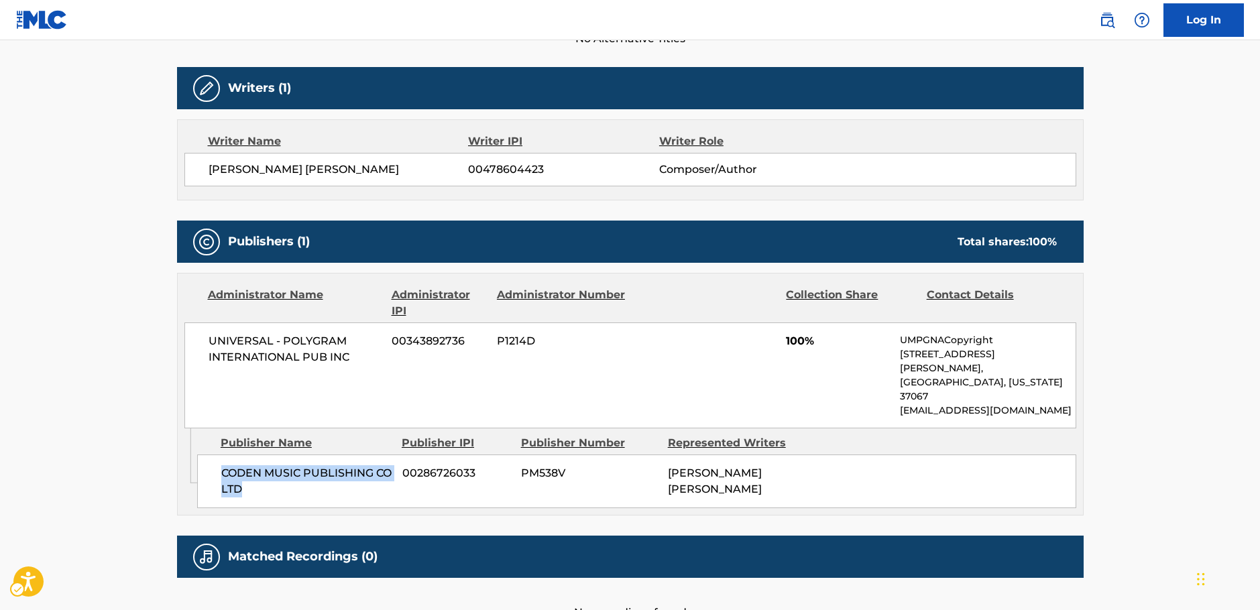
drag, startPoint x: 241, startPoint y: 450, endPoint x: 218, endPoint y: 444, distance: 24.2
click at [218, 455] on div "CODEN MUSIC PUBLISHING CO LTD 00286726033 PM538V [PERSON_NAME] [PERSON_NAME]" at bounding box center [636, 482] width 879 height 54
drag, startPoint x: 254, startPoint y: 353, endPoint x: 170, endPoint y: 345, distance: 84.9
click at [170, 345] on div "< Back to public search results Copy work link [PERSON_NAME] [PERSON_NAME] SONG…" at bounding box center [630, 145] width 939 height 952
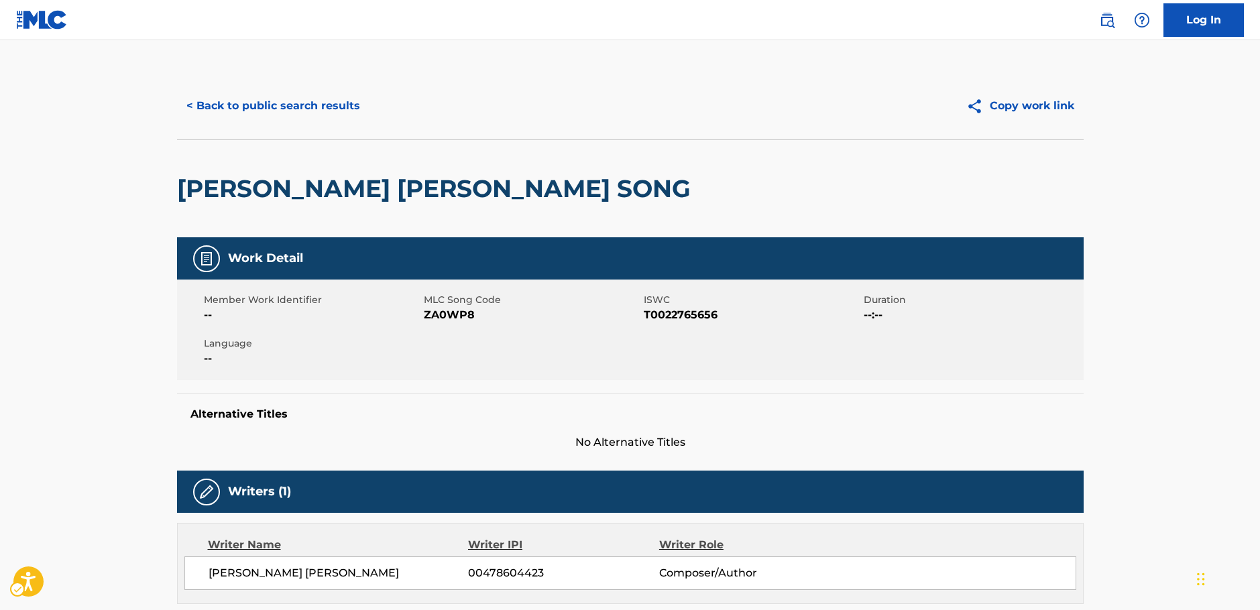
scroll to position [0, 0]
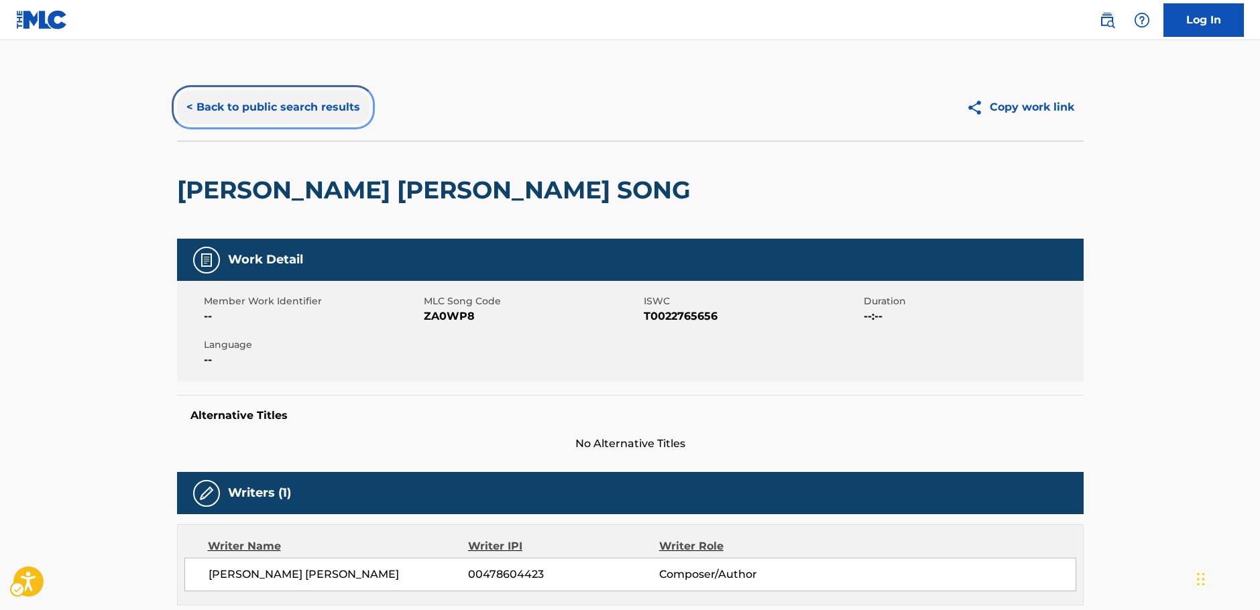
click at [298, 105] on button "< Back to public search results" at bounding box center [273, 108] width 193 height 34
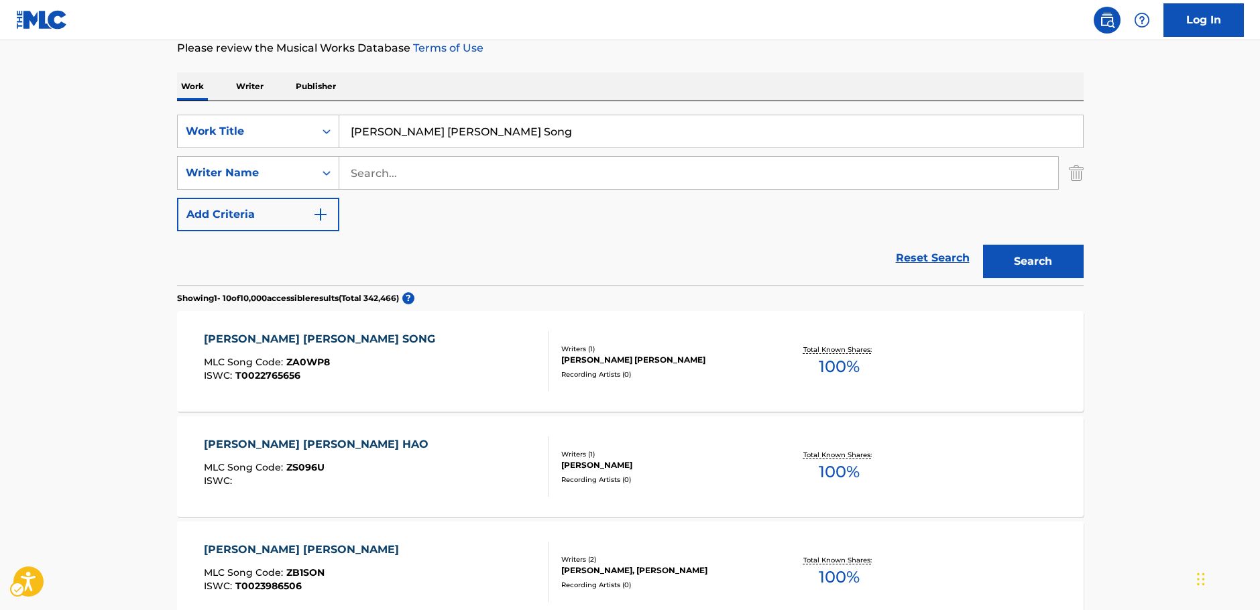
scroll to position [84, 0]
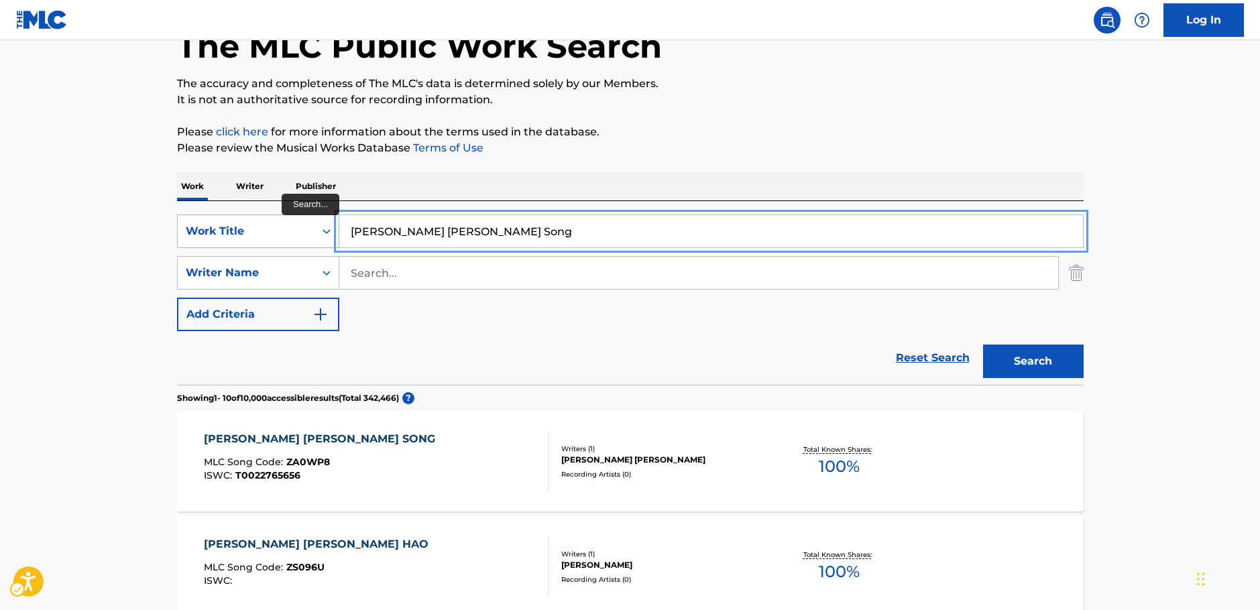
drag, startPoint x: 482, startPoint y: 235, endPoint x: 311, endPoint y: 229, distance: 171.2
click at [311, 229] on div "SearchWithCriteria1b7f3803-9a6c-4b63-b108-a63d308e2454 Work Title [PERSON_NAME]…" at bounding box center [630, 232] width 907 height 34
click at [380, 233] on input "christtmas caroling" at bounding box center [711, 231] width 744 height 32
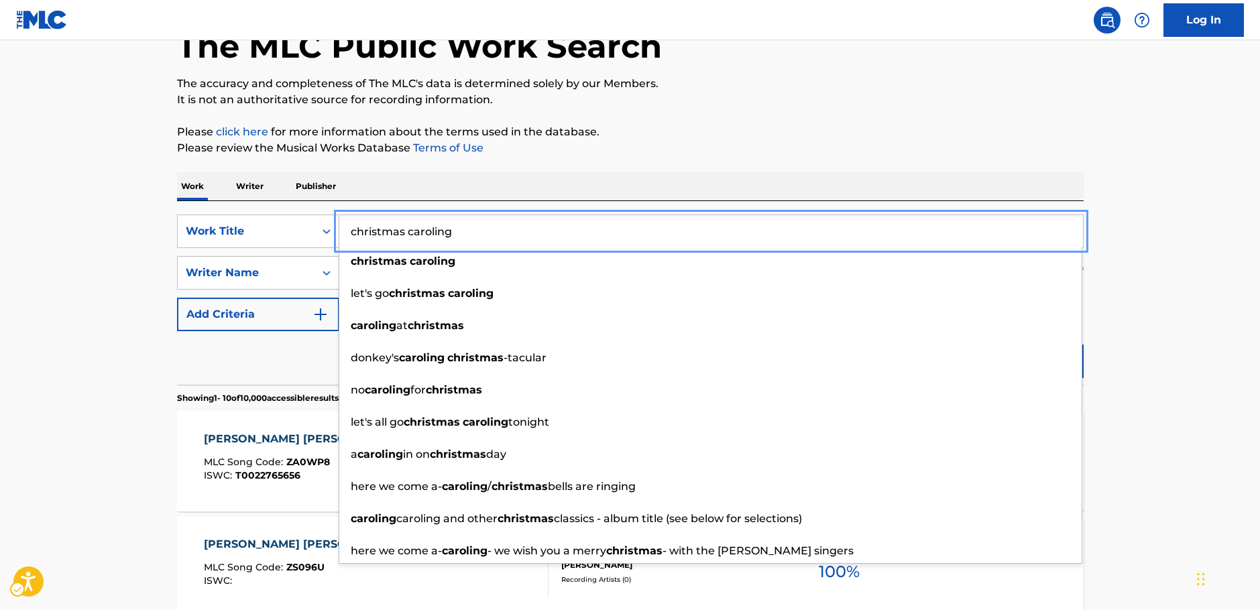
type input "christmas caroling"
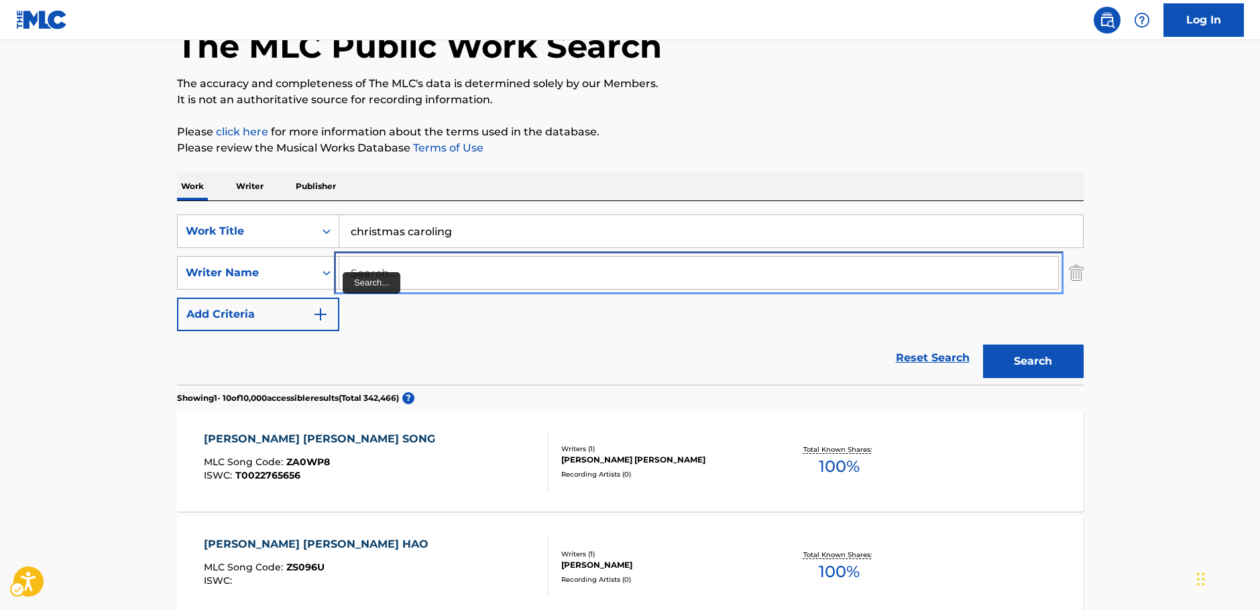
click at [421, 273] on input "Search..." at bounding box center [698, 273] width 719 height 32
type input "sviridov"
click at [983, 345] on button "Search" at bounding box center [1033, 362] width 101 height 34
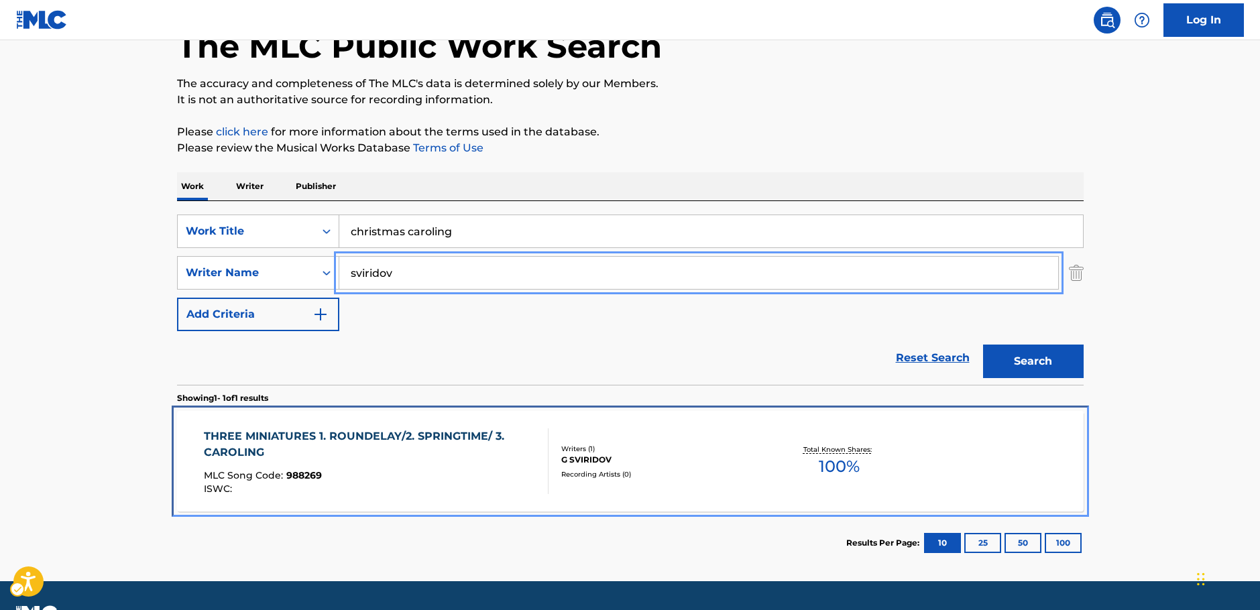
click at [399, 477] on div "MLC Song Code : 988269" at bounding box center [370, 477] width 333 height 13
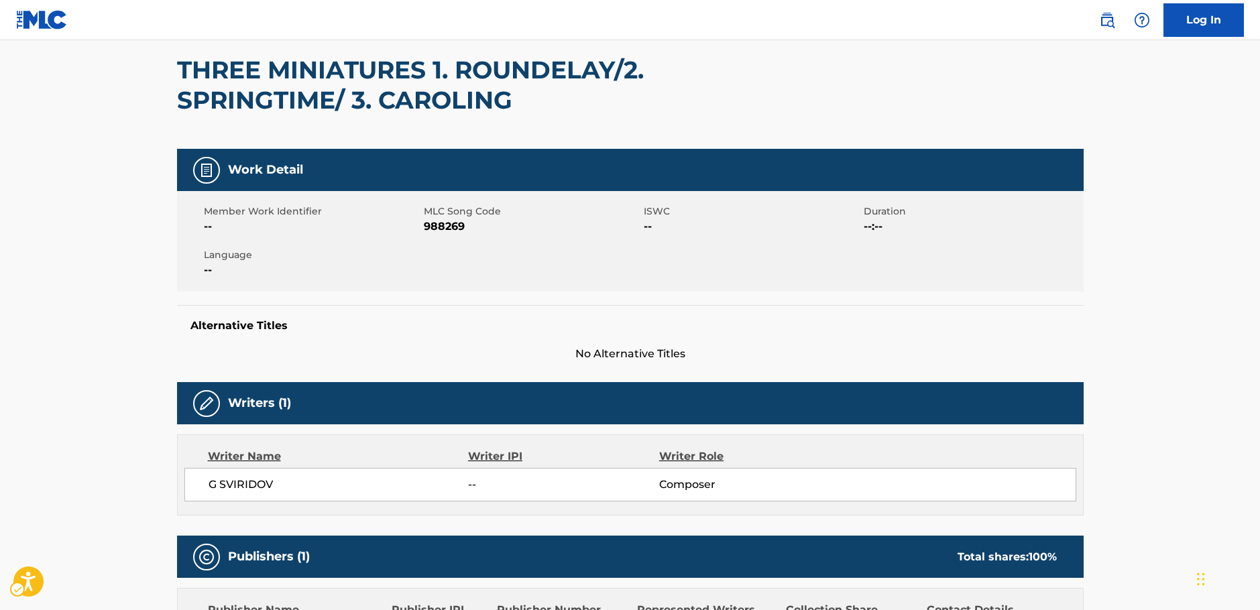
scroll to position [39, 0]
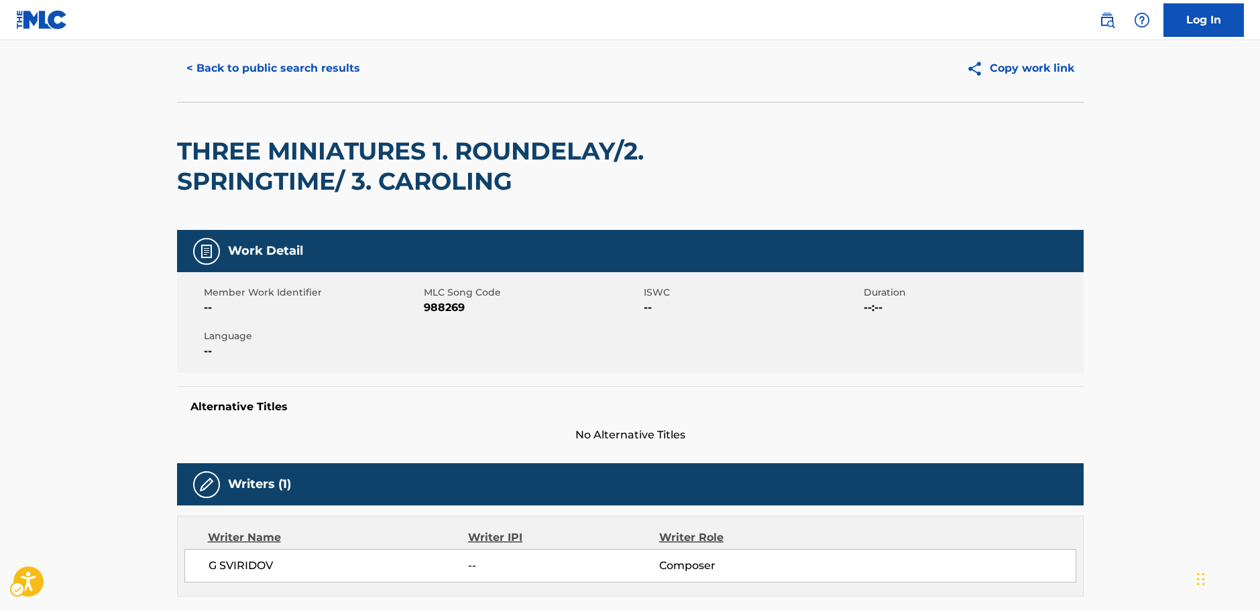
click at [456, 303] on span "988269" at bounding box center [532, 308] width 217 height 16
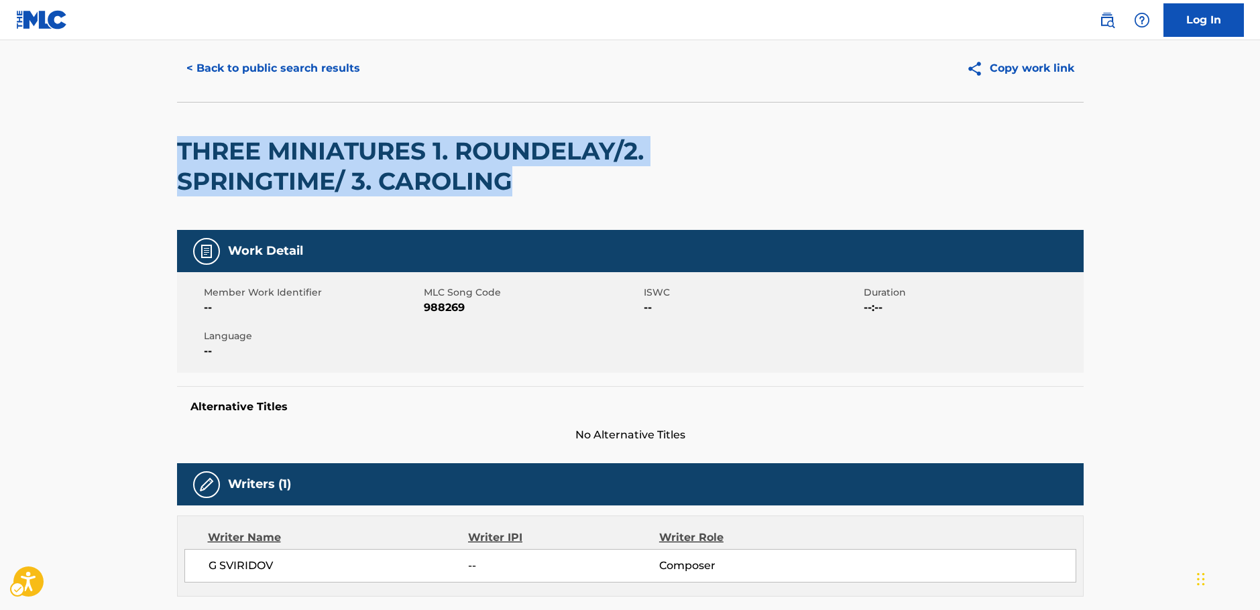
drag, startPoint x: 537, startPoint y: 188, endPoint x: 164, endPoint y: 156, distance: 374.3
click at [164, 156] on div "< Back to public search results Copy work link THREE MINIATURES 1. ROUNDELAY/2.…" at bounding box center [630, 481] width 939 height 893
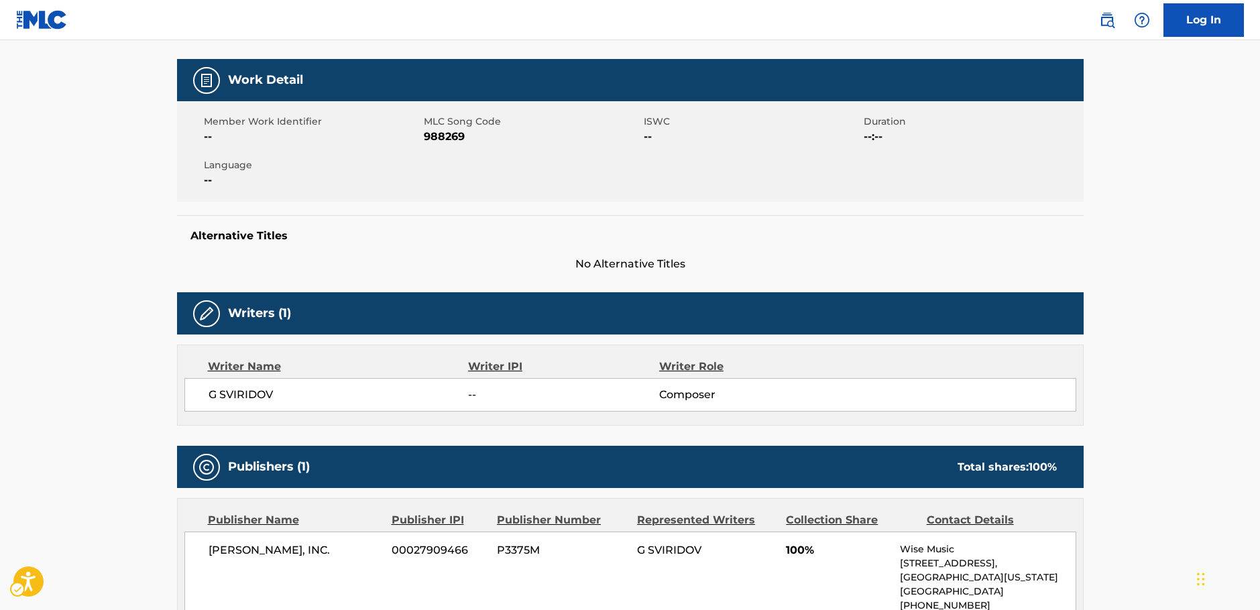
scroll to position [307, 0]
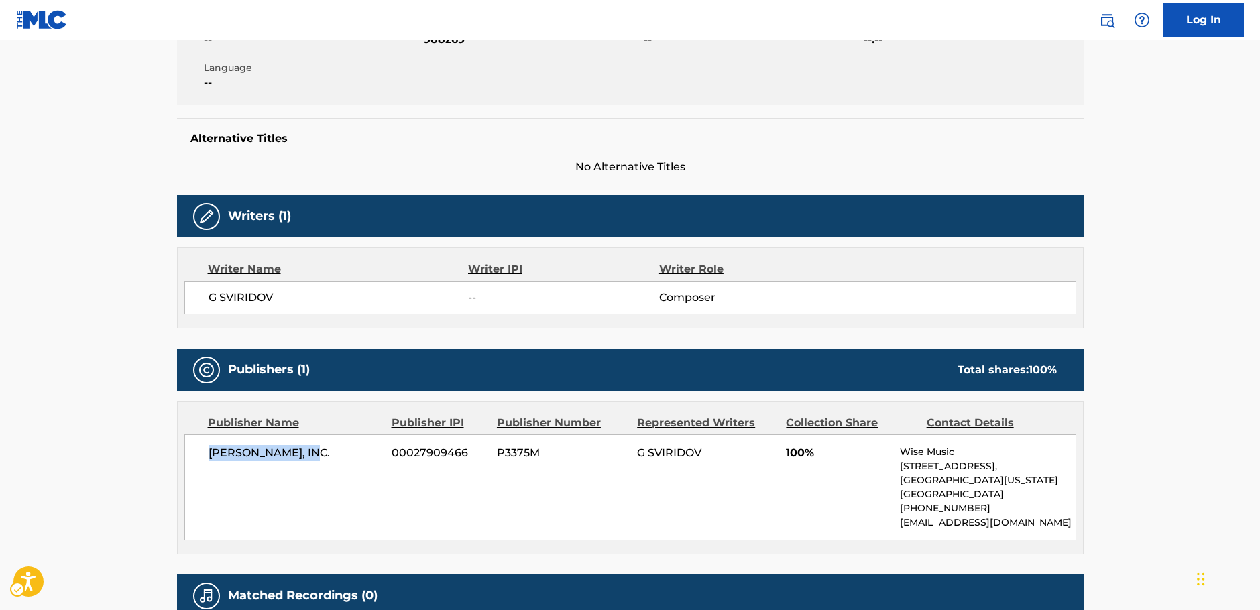
drag, startPoint x: 286, startPoint y: 453, endPoint x: 197, endPoint y: 454, distance: 89.2
click at [196, 456] on div "[PERSON_NAME], INC. 00027909466 P3375M G SVIRIDOV 100% Wise Music [STREET_ADDRE…" at bounding box center [630, 488] width 892 height 106
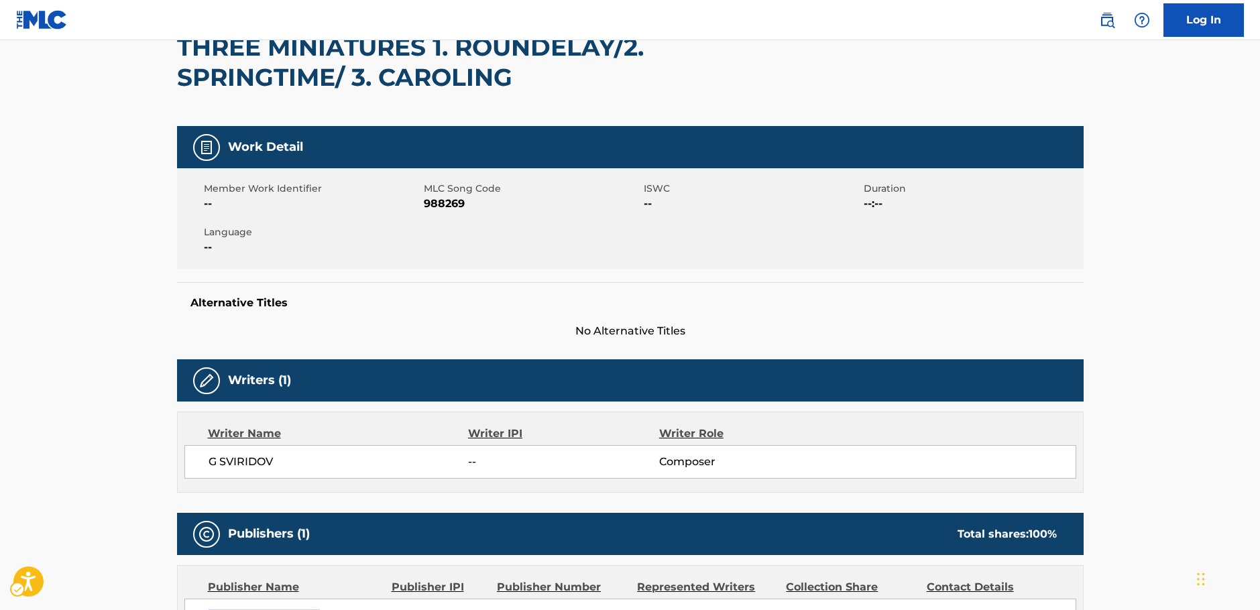
scroll to position [0, 0]
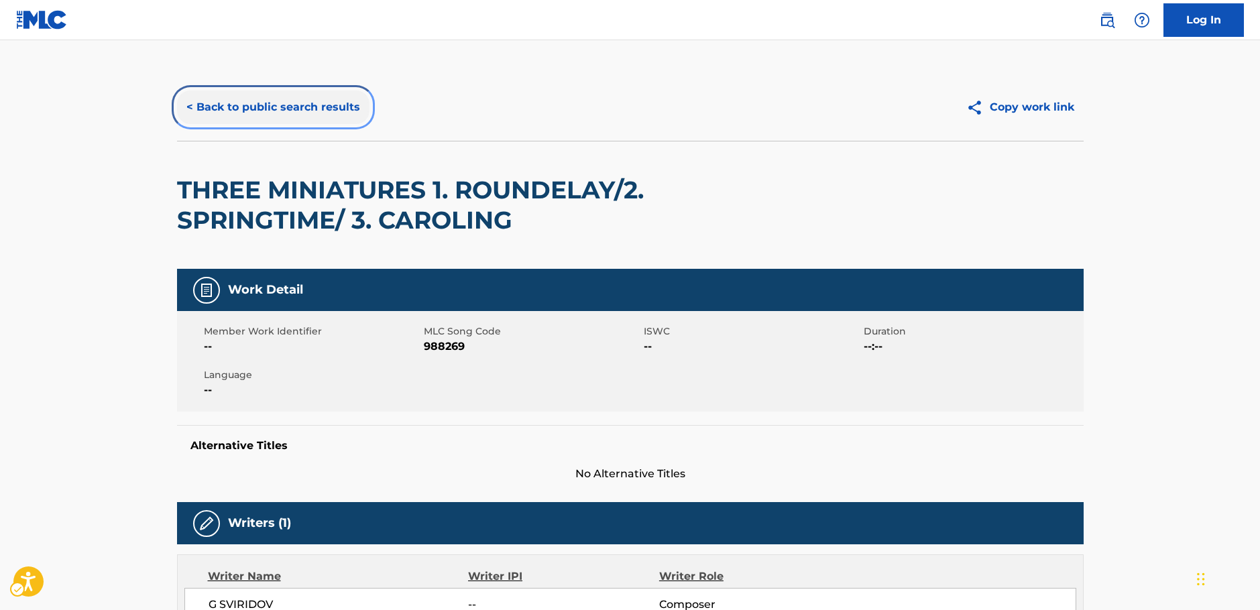
click at [286, 97] on button "< Back to public search results" at bounding box center [273, 108] width 193 height 34
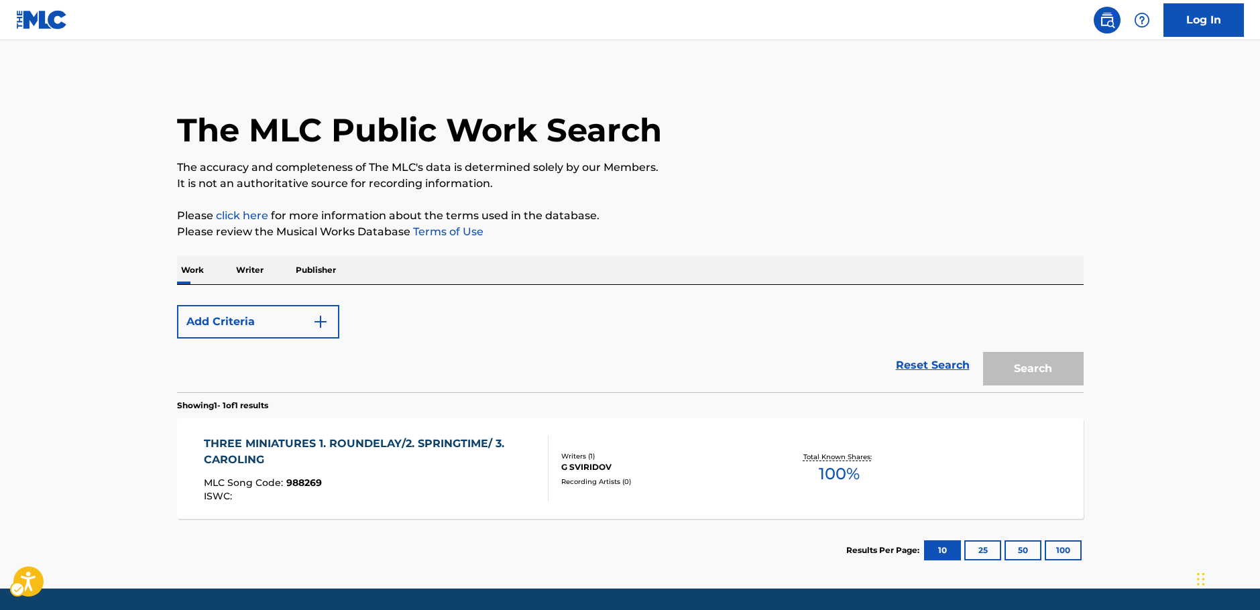
scroll to position [43, 0]
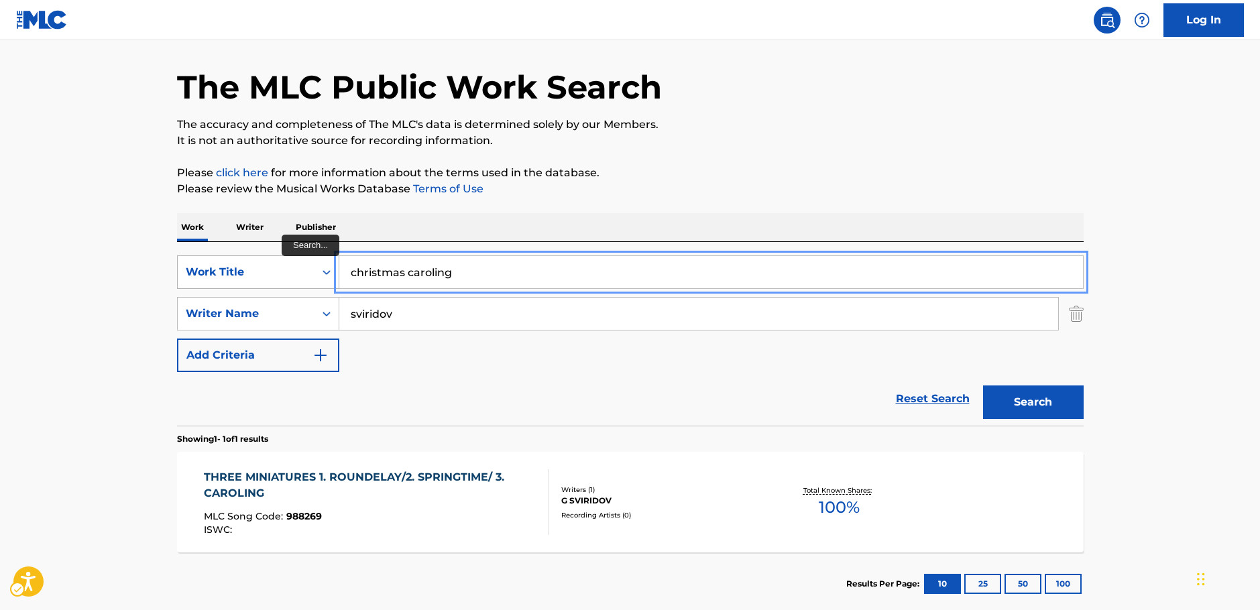
drag, startPoint x: 475, startPoint y: 272, endPoint x: 248, endPoint y: 267, distance: 226.8
click at [248, 267] on div "SearchWithCriteria1b7f3803-9a6c-4b63-b108-a63d308e2454 Work Title christmas car…" at bounding box center [630, 273] width 907 height 34
paste input "The Two Nativities"
type input "The Two Nativities"
click at [134, 270] on main "The MLC Public Work Search The accuracy and completeness of The MLC's data is d…" at bounding box center [630, 309] width 1260 height 625
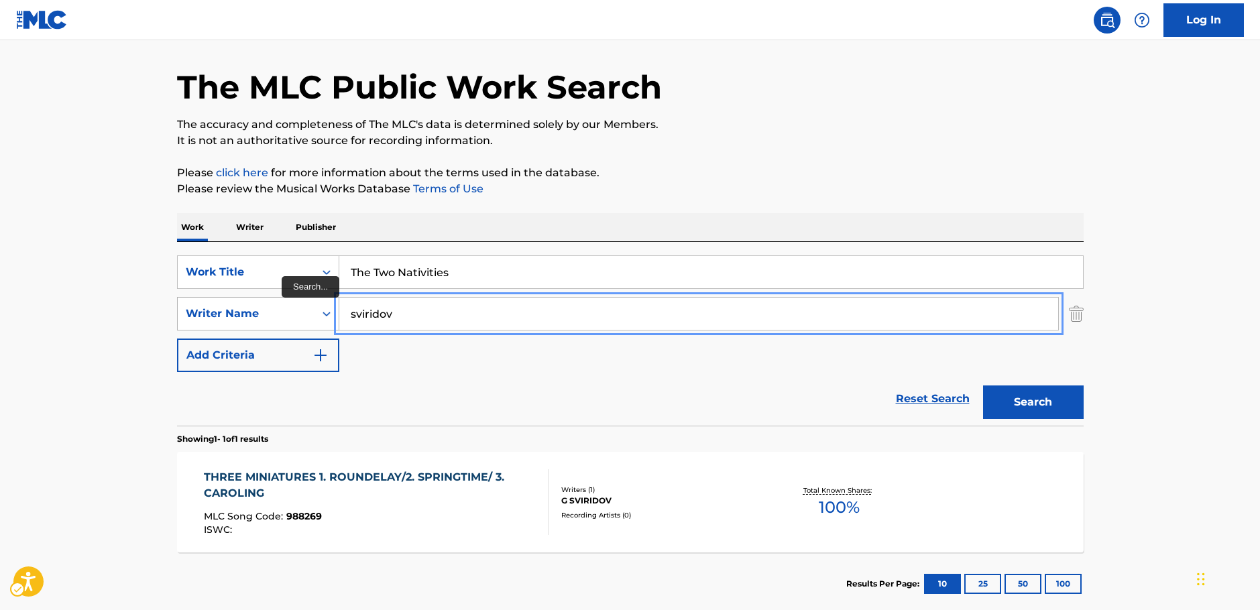
drag, startPoint x: 412, startPoint y: 319, endPoint x: 272, endPoint y: 316, distance: 139.5
click at [272, 316] on div "SearchWithCriteria7344498d-c695-4f2e-ab9b-d78ceebe9bd3 Writer Name [PERSON_NAME]" at bounding box center [630, 314] width 907 height 34
click at [983, 386] on button "Search" at bounding box center [1033, 403] width 101 height 34
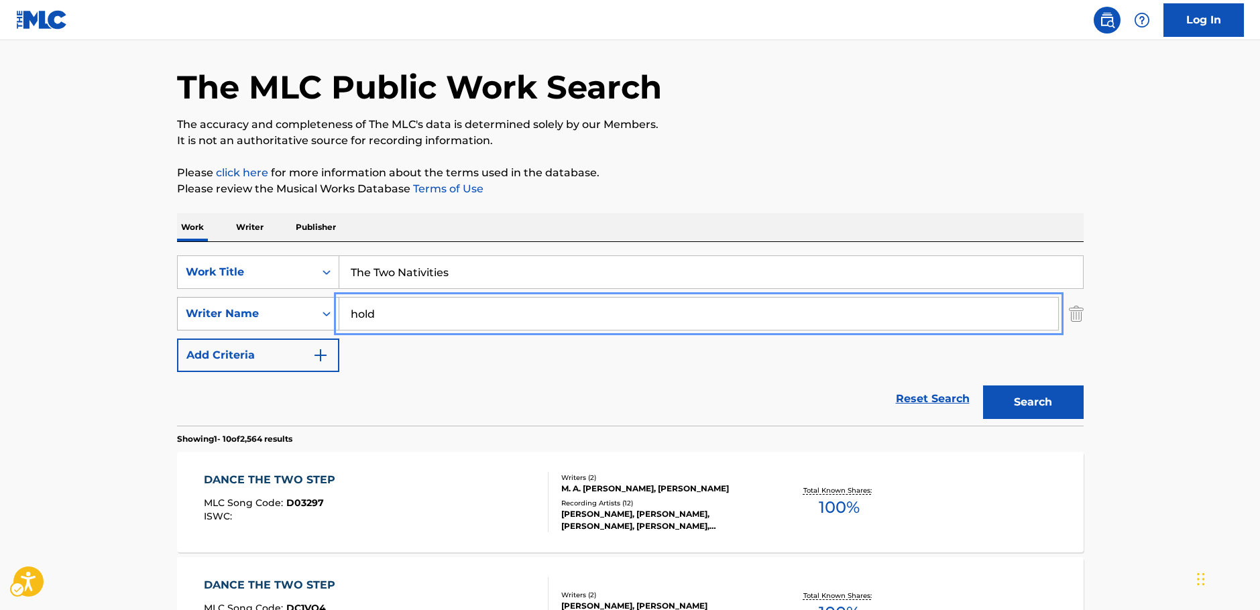
click at [321, 316] on div "SearchWithCriteria7344498d-c695-4f2e-ab9b-d78ceebe9bd3 Writer Name hold" at bounding box center [630, 314] width 907 height 34
click at [983, 386] on button "Search" at bounding box center [1033, 403] width 101 height 34
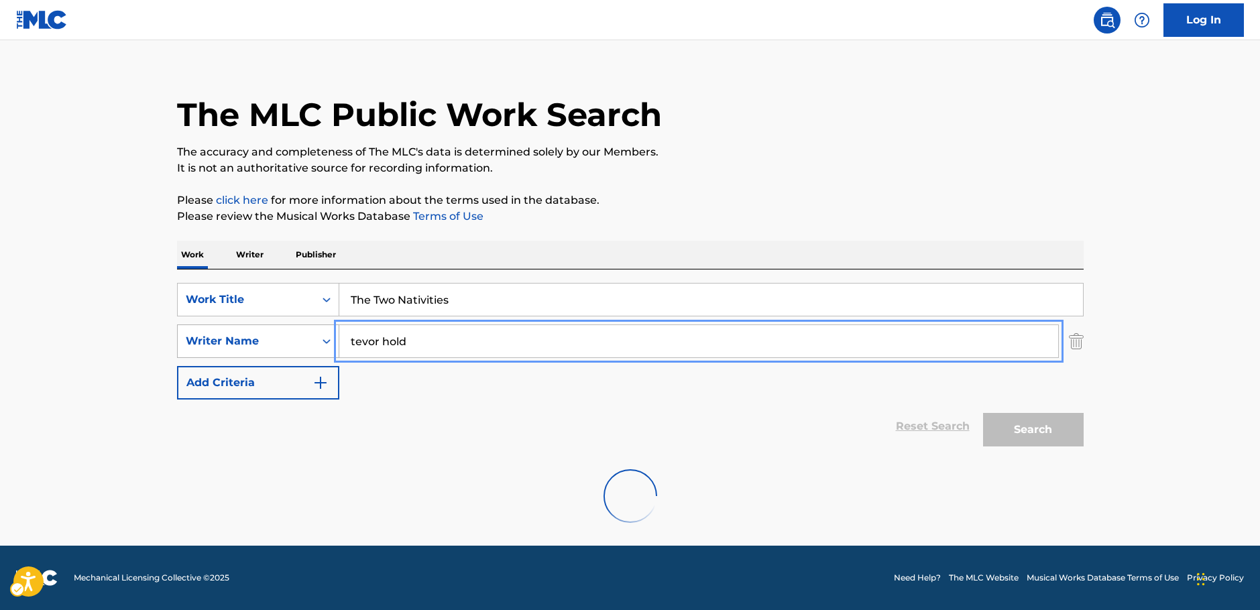
scroll to position [0, 0]
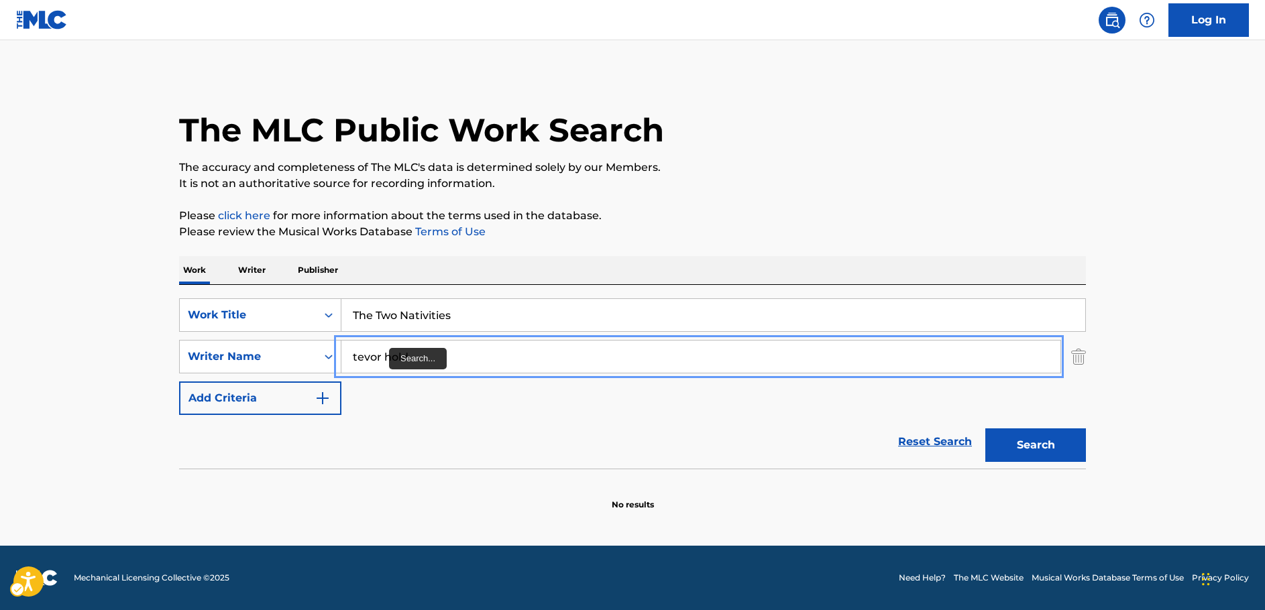
click at [357, 356] on input "tevor hold" at bounding box center [700, 357] width 719 height 32
type input "[PERSON_NAME]"
click at [1061, 445] on button "Search" at bounding box center [1035, 446] width 101 height 34
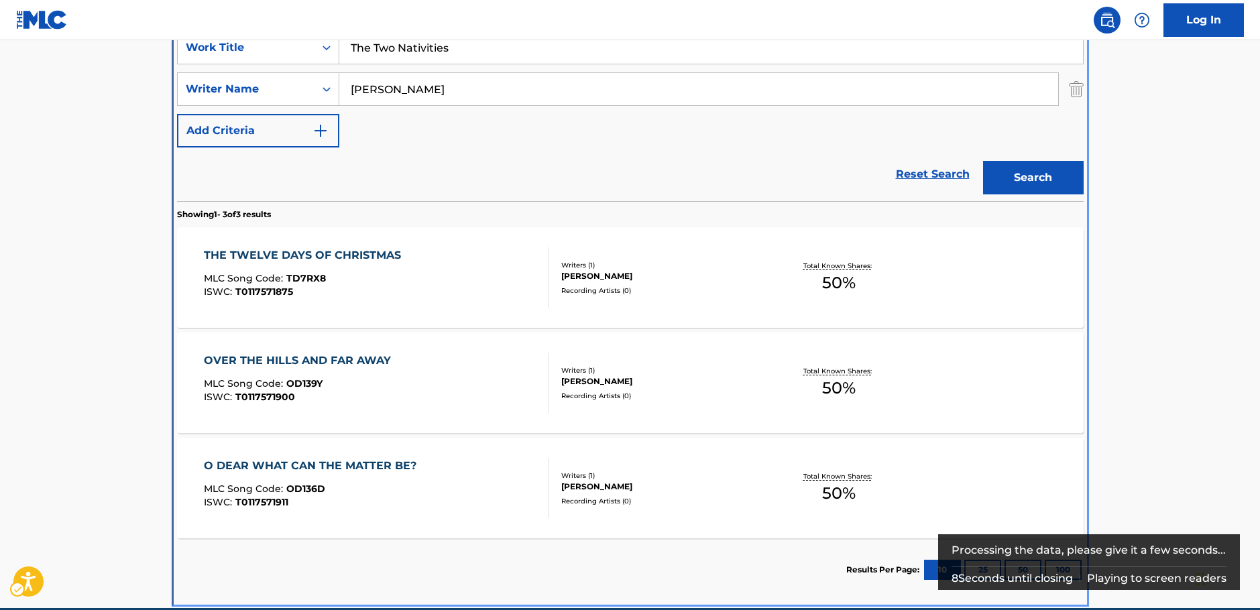
scroll to position [268, 0]
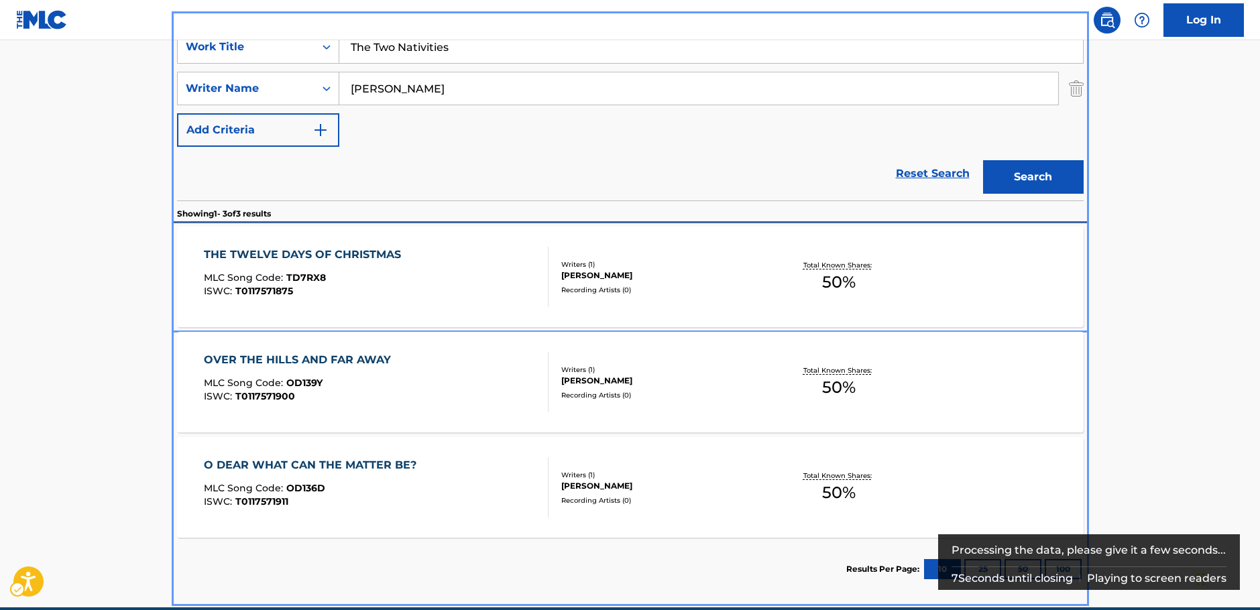
click at [413, 284] on div "THE TWELVE DAYS OF CHRISTMAS MLC Song Code : TD7RX8 ISWC : T0117571875" at bounding box center [376, 277] width 345 height 60
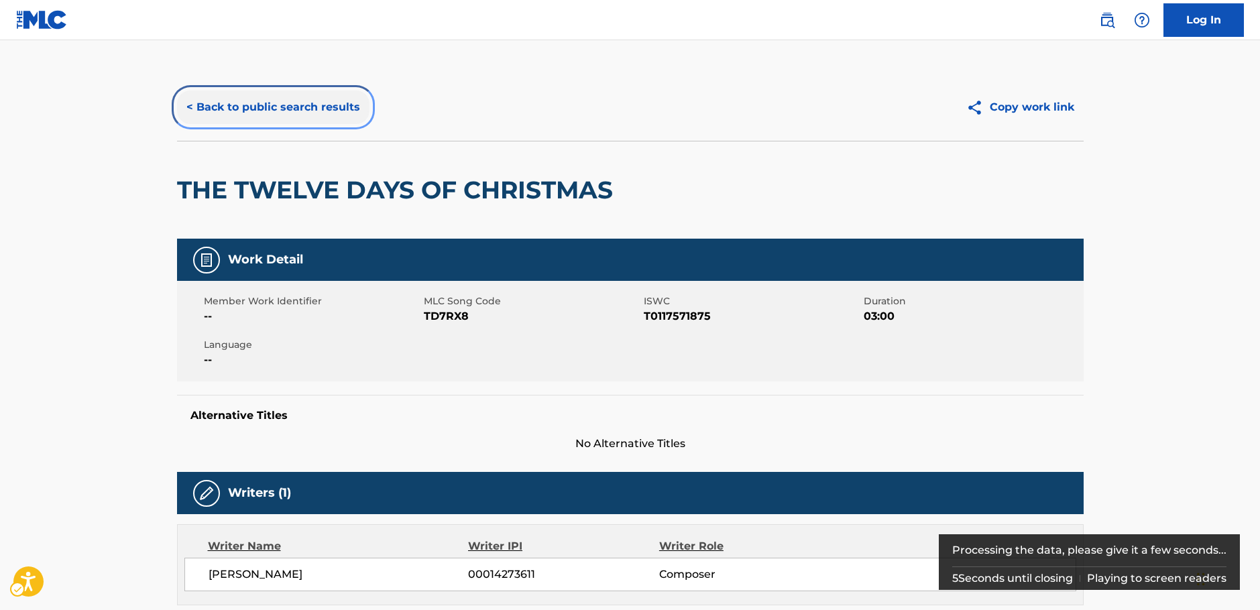
click at [321, 111] on button "< Back to public search results" at bounding box center [273, 108] width 193 height 34
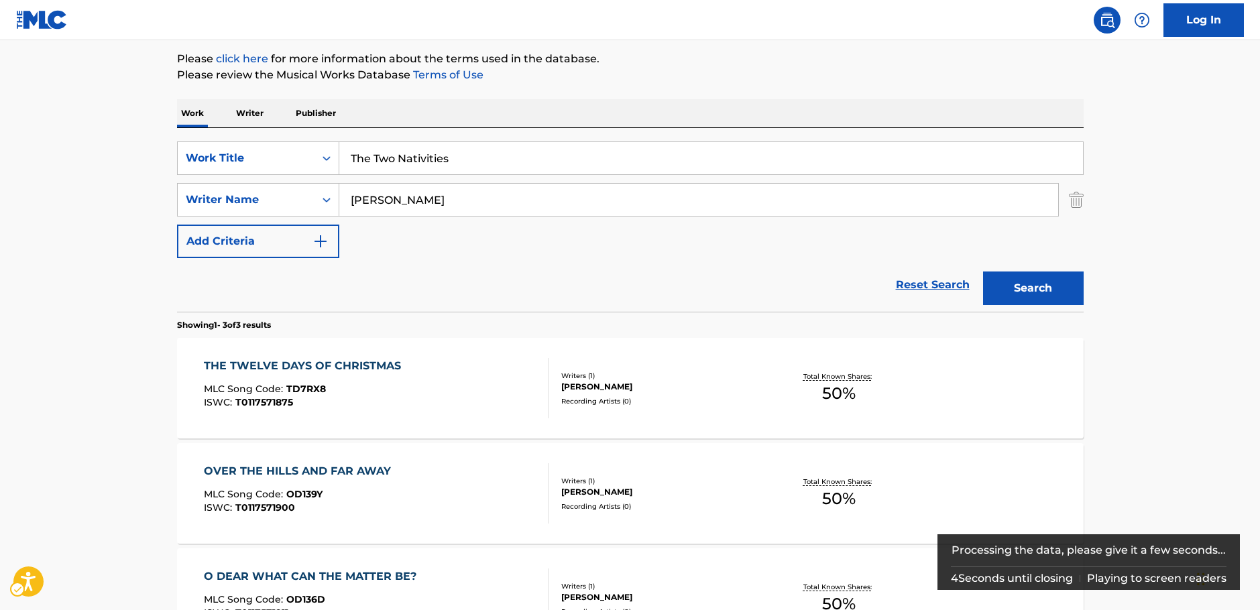
scroll to position [52, 0]
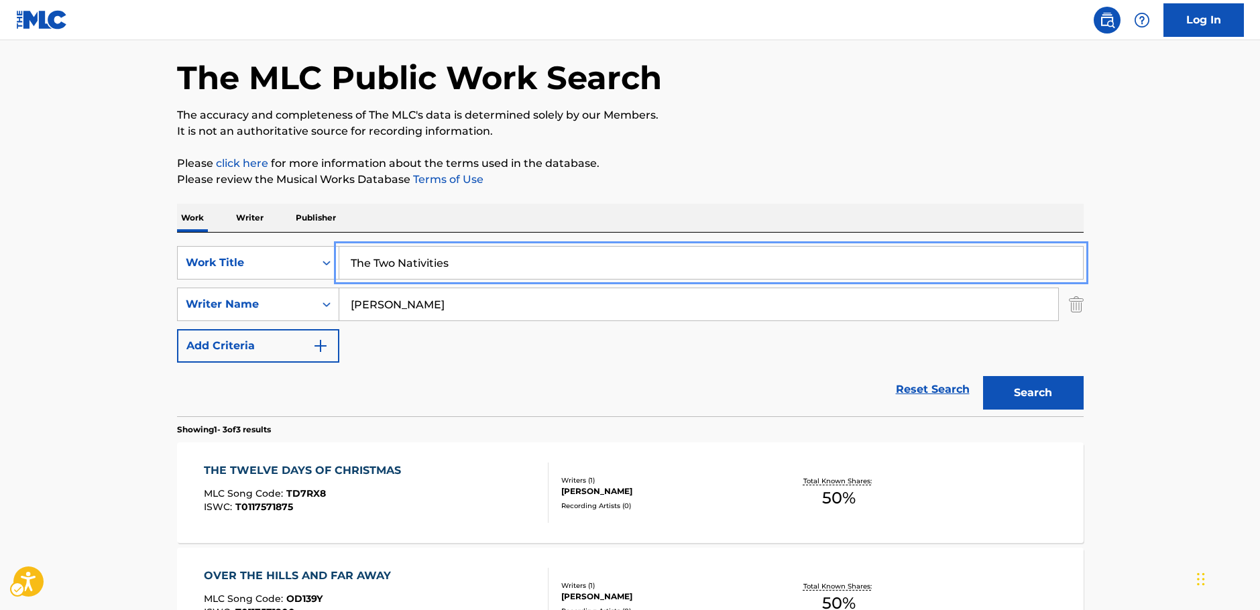
drag, startPoint x: 402, startPoint y: 258, endPoint x: 100, endPoint y: 254, distance: 302.5
click at [296, 258] on div "SearchWithCriteria1b7f3803-9a6c-4b63-b108-a63d308e2454 Work Title The Two Nativ…" at bounding box center [630, 263] width 907 height 34
paste input "Angels' Song"
type input "The Angels' Song"
click at [28, 254] on main "The MLC Public Work Search The accuracy and completeness of The MLC's data is d…" at bounding box center [630, 406] width 1260 height 836
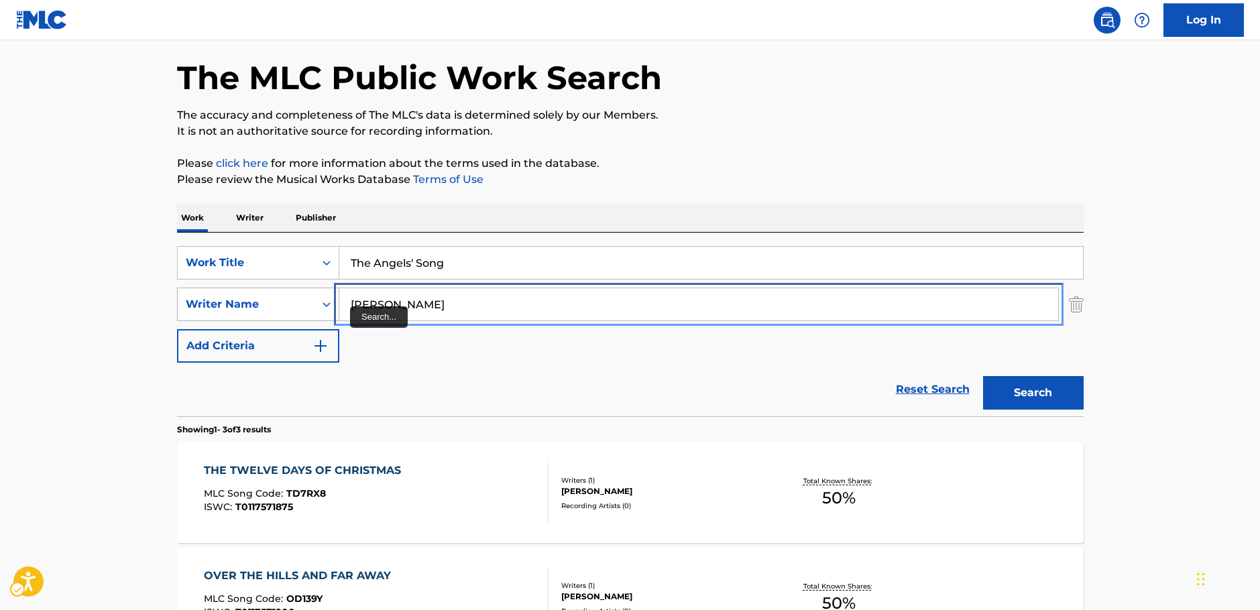
drag, startPoint x: 431, startPoint y: 308, endPoint x: 268, endPoint y: 310, distance: 163.0
click at [268, 310] on div "SearchWithCriteria7344498d-c695-4f2e-ab9b-d78ceebe9bd3 Writer Name [PERSON_NAME]" at bounding box center [630, 305] width 907 height 34
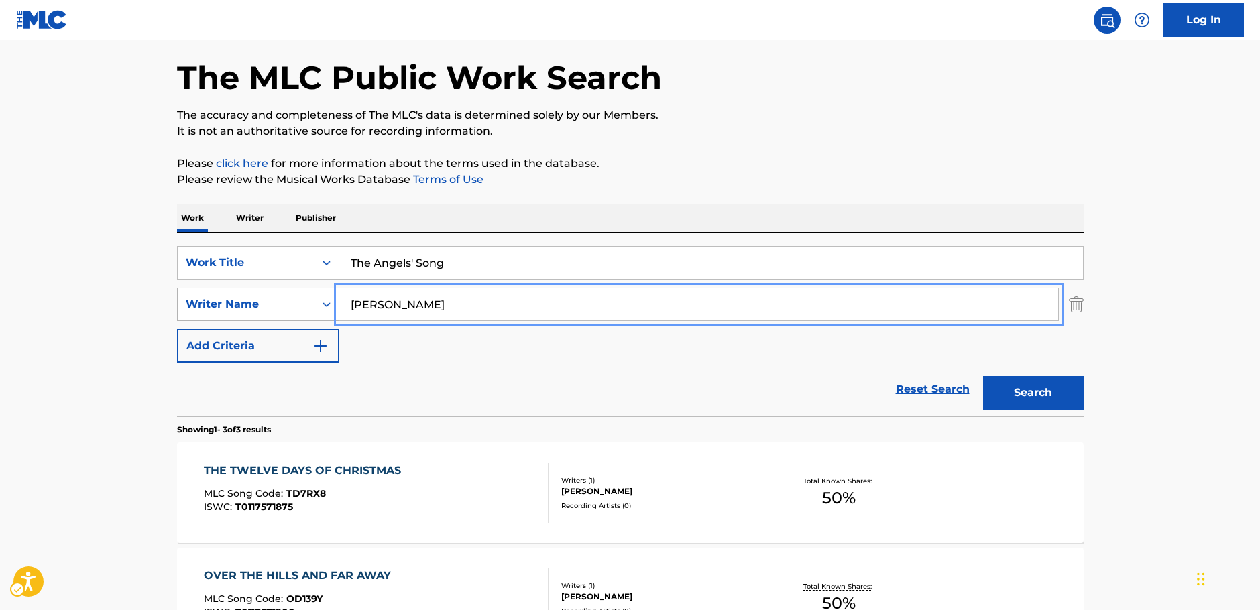
click at [983, 376] on button "Search" at bounding box center [1033, 393] width 101 height 34
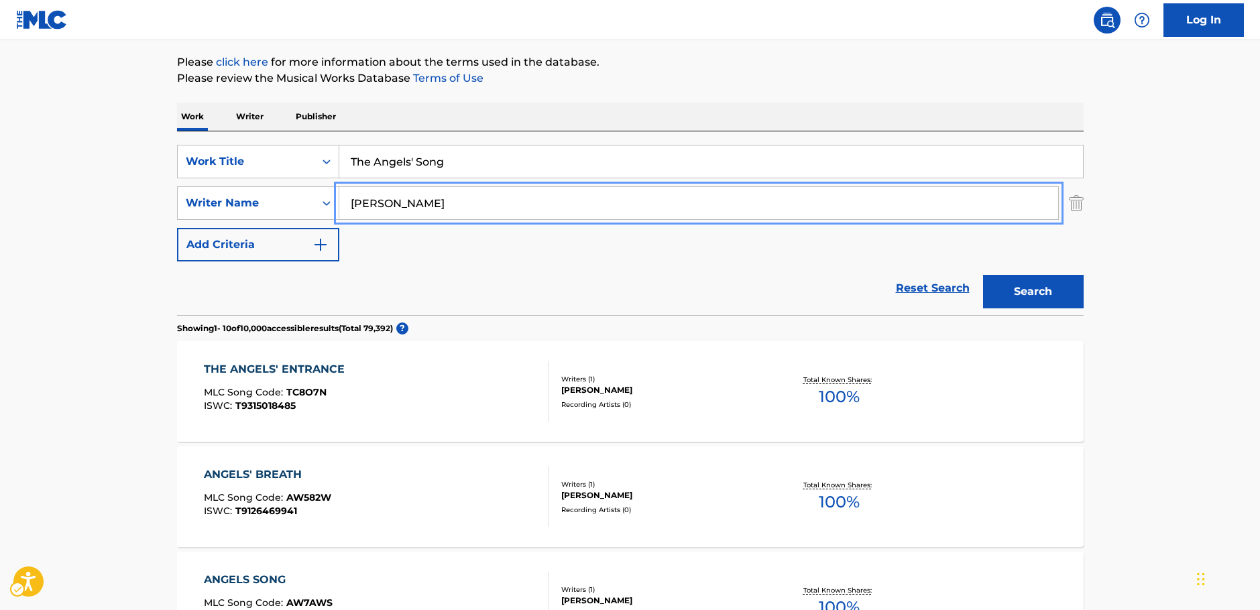
scroll to position [0, 0]
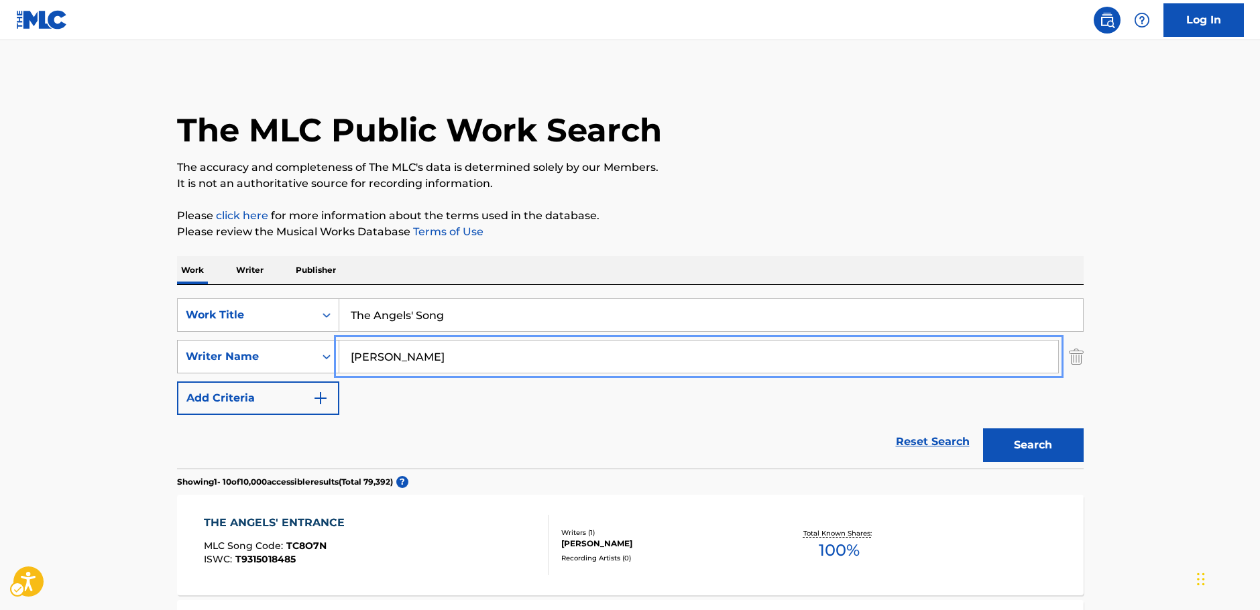
drag, startPoint x: 321, startPoint y: 360, endPoint x: 334, endPoint y: 361, distance: 13.5
click at [313, 357] on div "SearchWithCriteria7344498d-c695-4f2e-ab9b-d78ceebe9bd3 Writer Name [PERSON_NAME]" at bounding box center [630, 357] width 907 height 34
paste input "Tschesnokoff"
type input "Tschesnokoff"
click at [1054, 452] on button "Search" at bounding box center [1033, 446] width 101 height 34
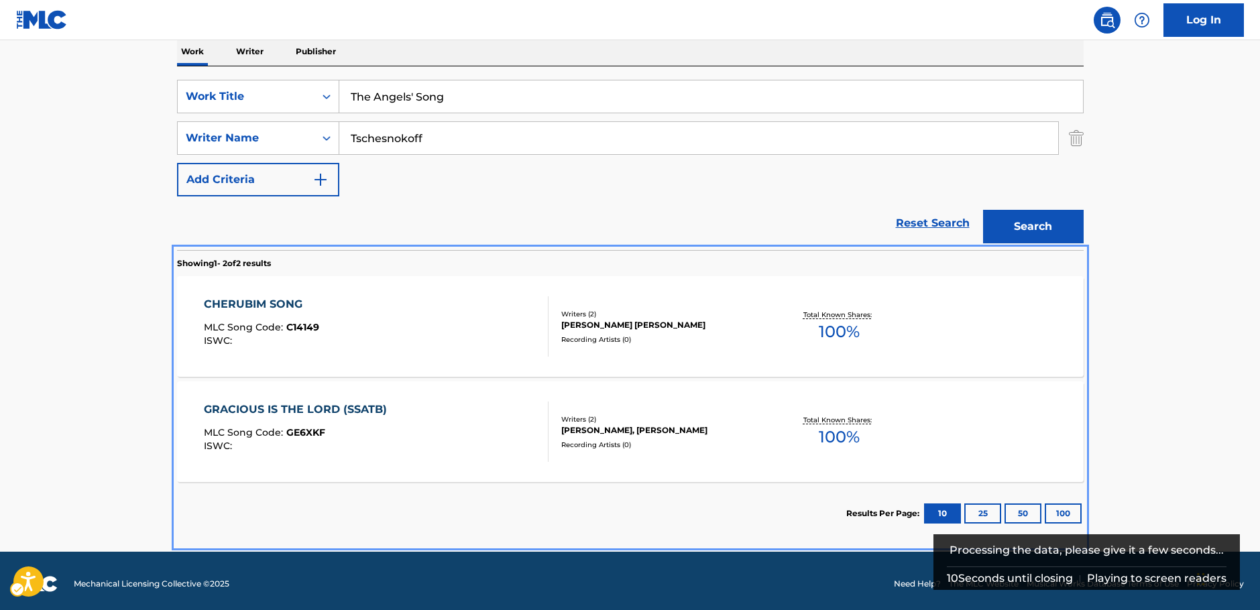
scroll to position [225, 0]
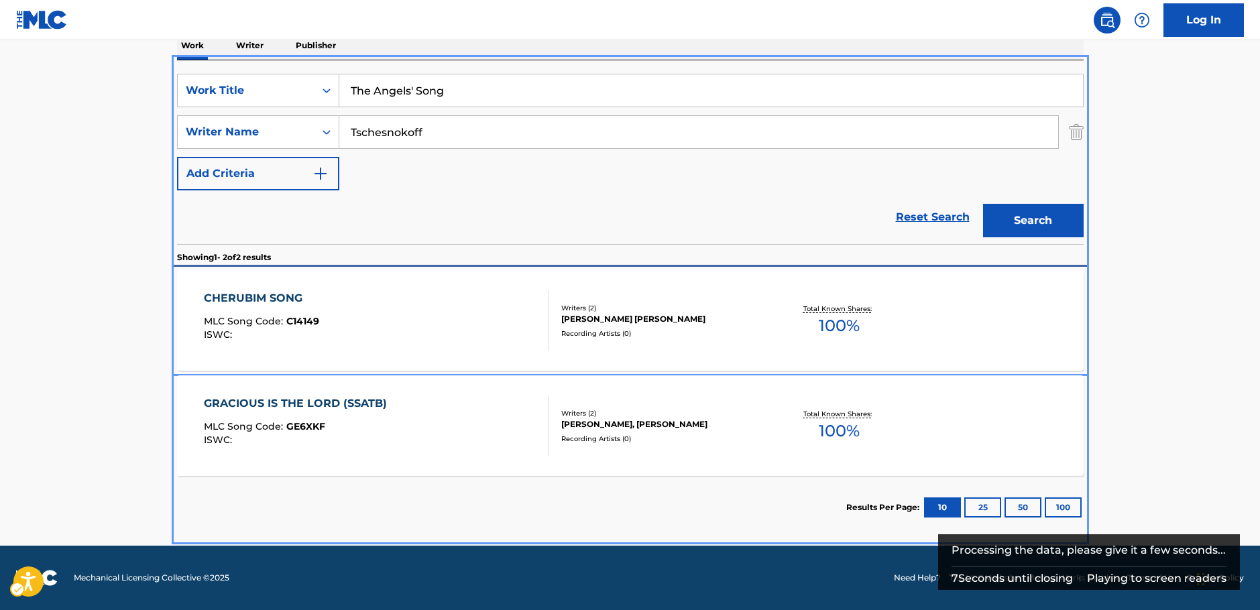
click at [677, 349] on div "CHERUBIM SONG MLC Song Code : C14149 ISWC : Writers ( 2 ) [PERSON_NAME] [PERSON…" at bounding box center [630, 320] width 907 height 101
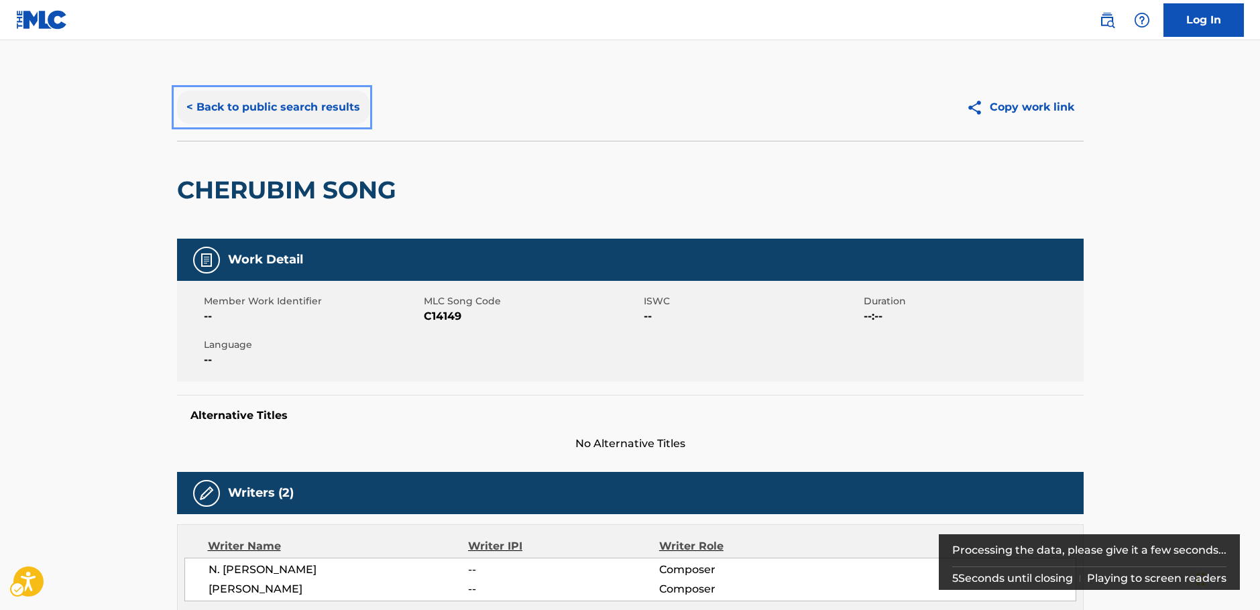
click at [262, 104] on button "< Back to public search results" at bounding box center [273, 108] width 193 height 34
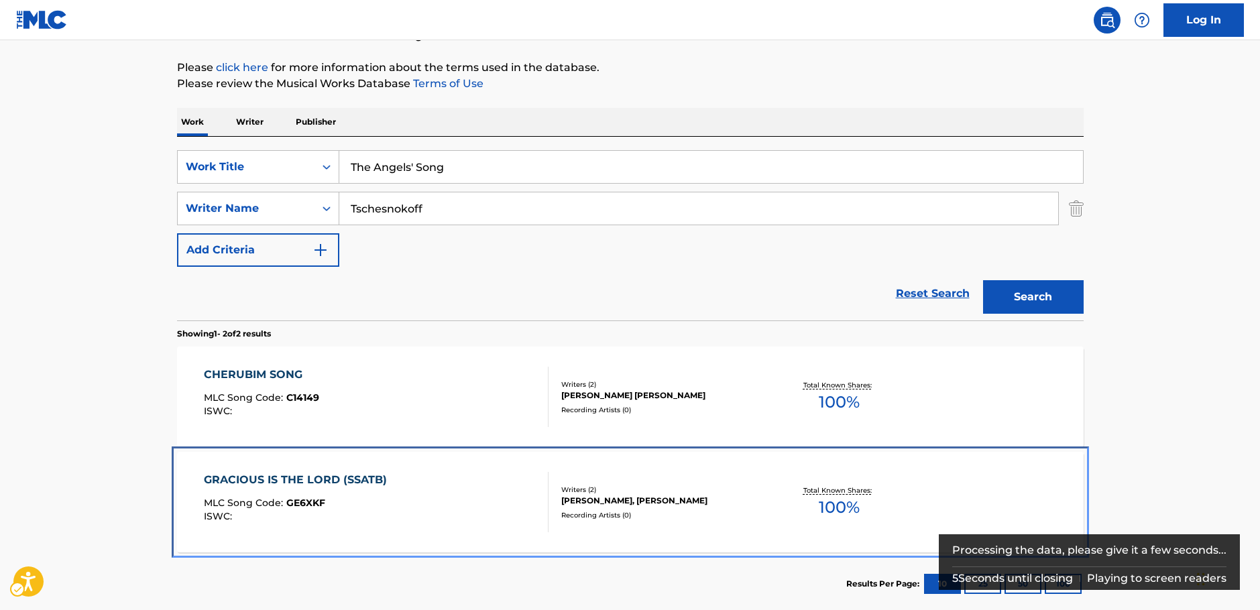
click at [475, 513] on div "GRACIOUS IS THE LORD (SSATB) MLC Song Code : GE6XKF ISWC :" at bounding box center [376, 502] width 345 height 60
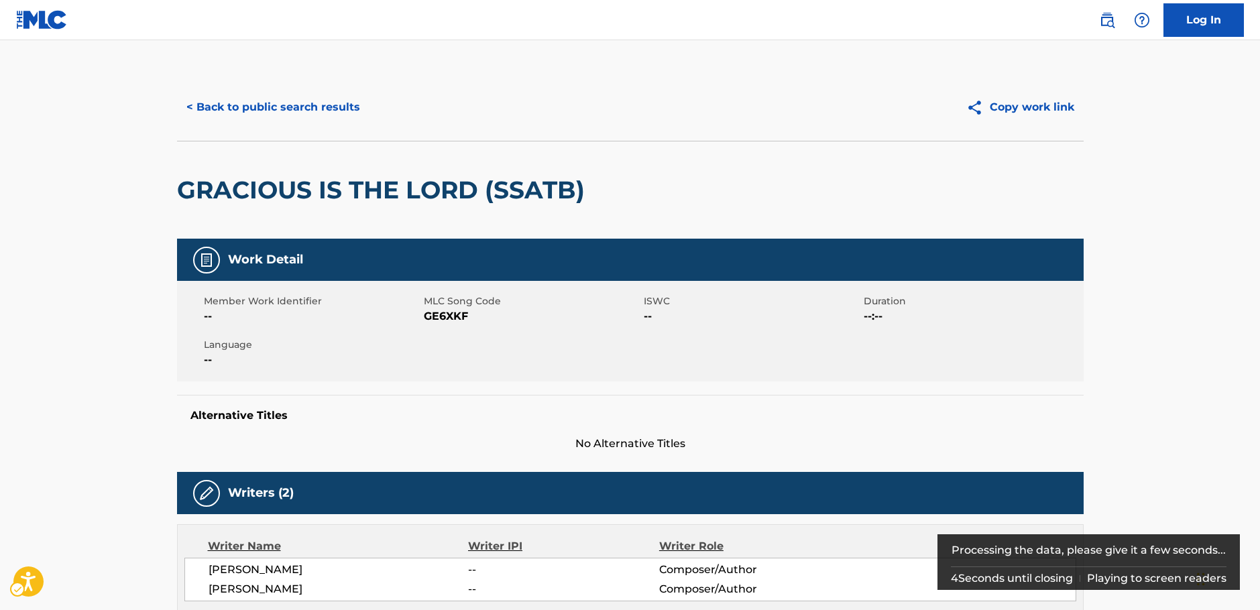
scroll to position [67, 0]
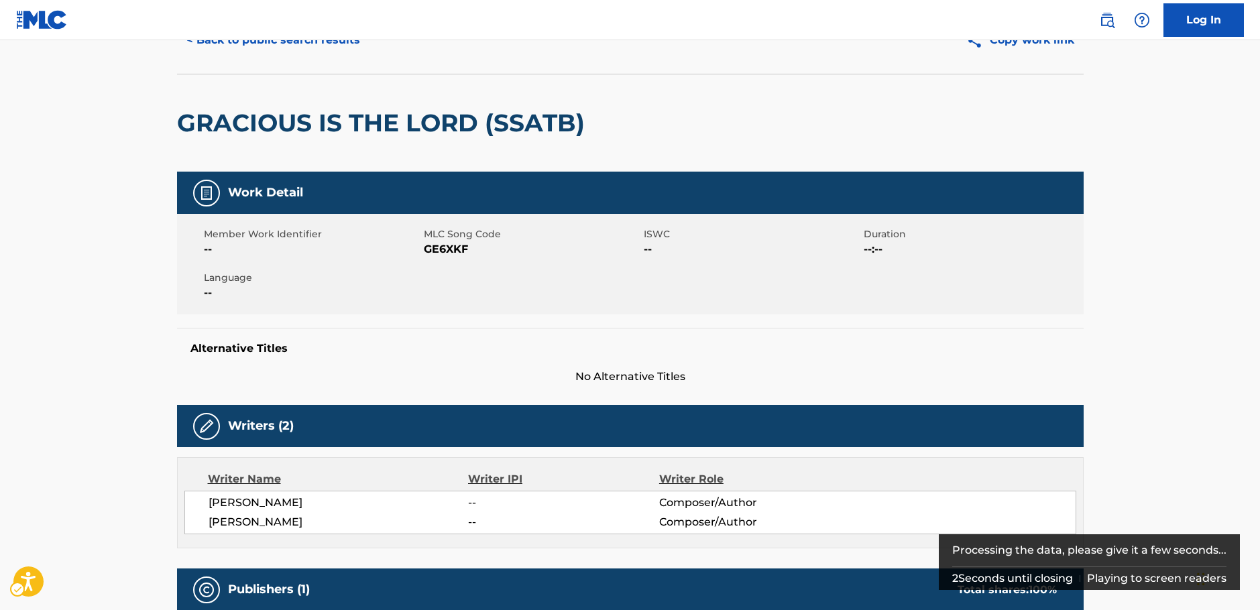
drag, startPoint x: 344, startPoint y: 500, endPoint x: 423, endPoint y: 292, distance: 222.9
click at [209, 497] on span "[PERSON_NAME]" at bounding box center [339, 503] width 260 height 16
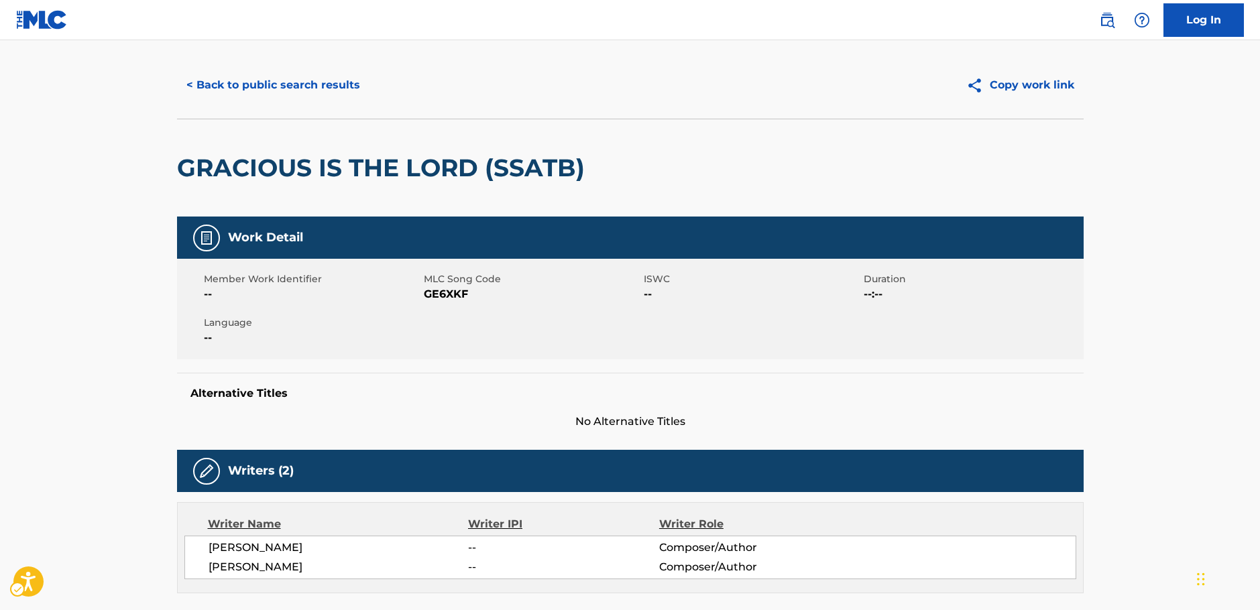
scroll to position [0, 0]
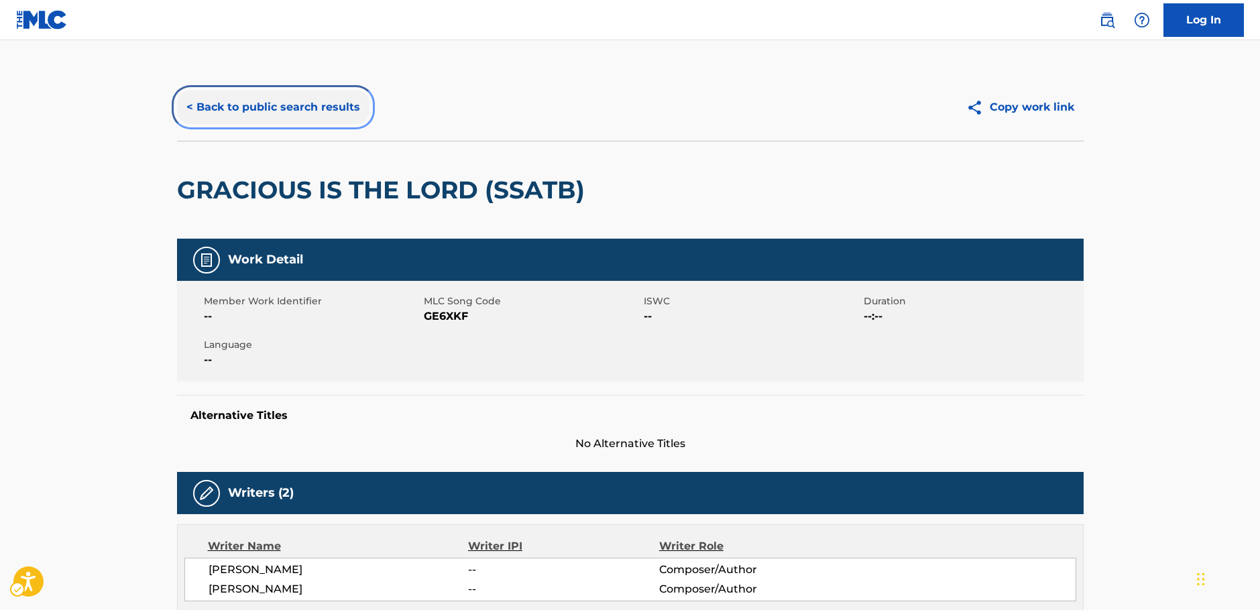
click at [294, 109] on button "< Back to public search results" at bounding box center [273, 108] width 193 height 34
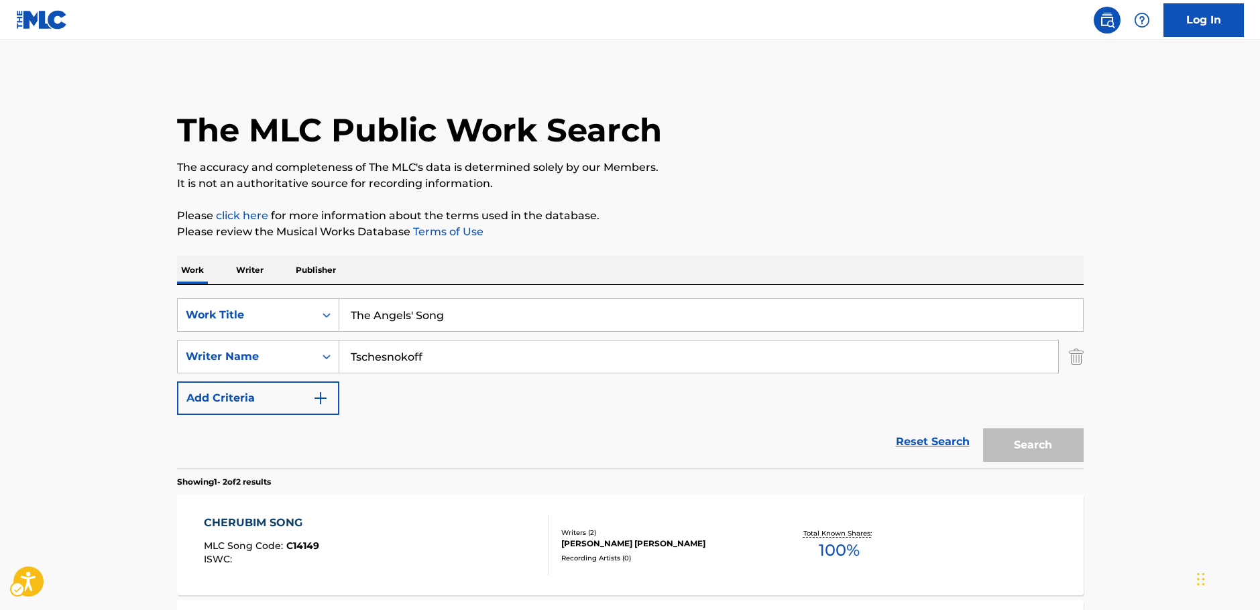
scroll to position [148, 0]
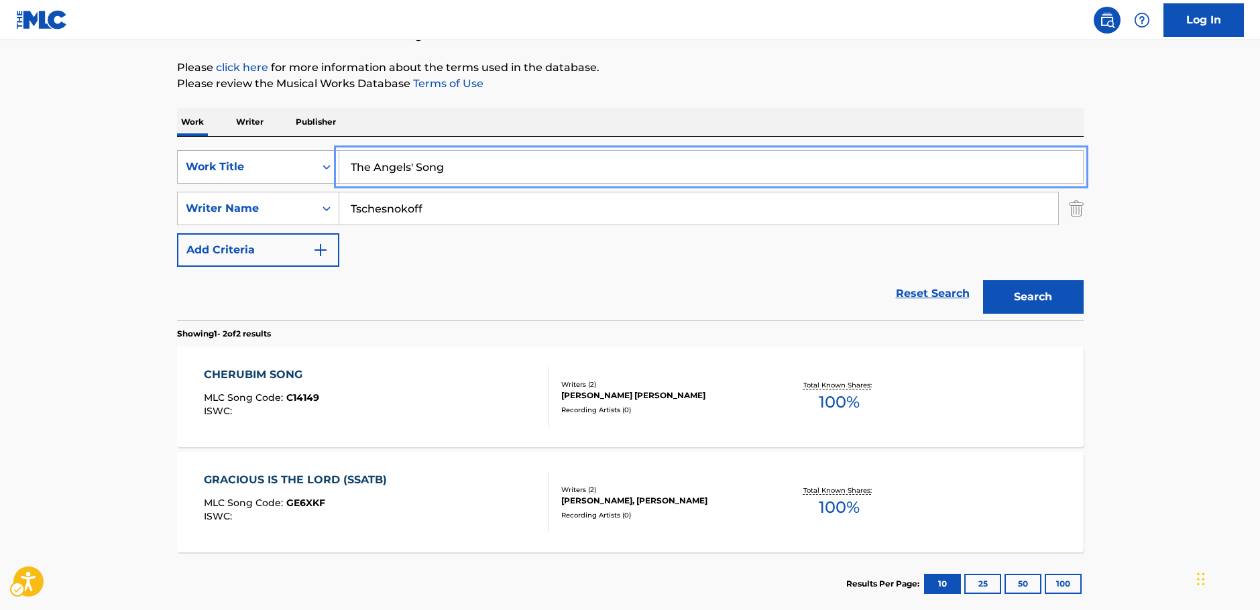
drag, startPoint x: 441, startPoint y: 173, endPoint x: 316, endPoint y: 168, distance: 124.9
click at [316, 168] on div "SearchWithCriteria1b7f3803-9a6c-4b63-b108-a63d308e2454 Work Title The Angels' S…" at bounding box center [630, 167] width 907 height 34
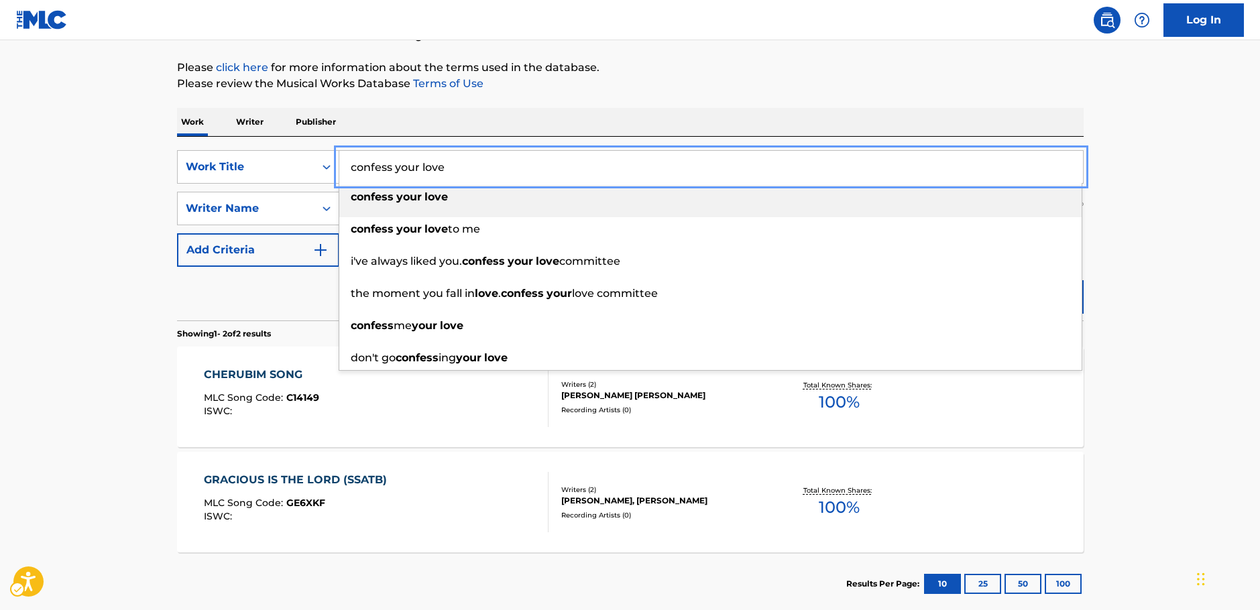
type input "confess your love"
click at [146, 239] on main "The MLC Public Work Search The accuracy and completeness of The MLC's data is d…" at bounding box center [630, 257] width 1260 height 730
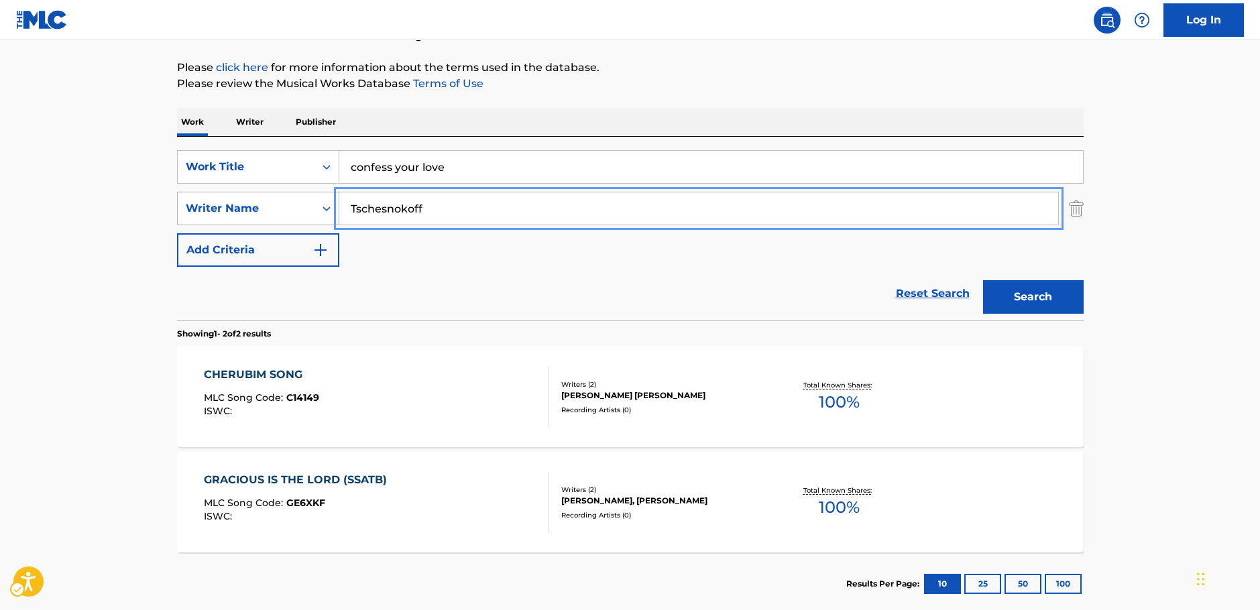
drag, startPoint x: 427, startPoint y: 217, endPoint x: 284, endPoint y: 215, distance: 142.9
click at [284, 215] on div "SearchWithCriteria7344498d-c695-4f2e-ab9b-d78ceebe9bd3 Writer Name [PERSON_NAME]" at bounding box center [630, 209] width 907 height 34
type input "laufey"
click at [983, 280] on button "Search" at bounding box center [1033, 297] width 101 height 34
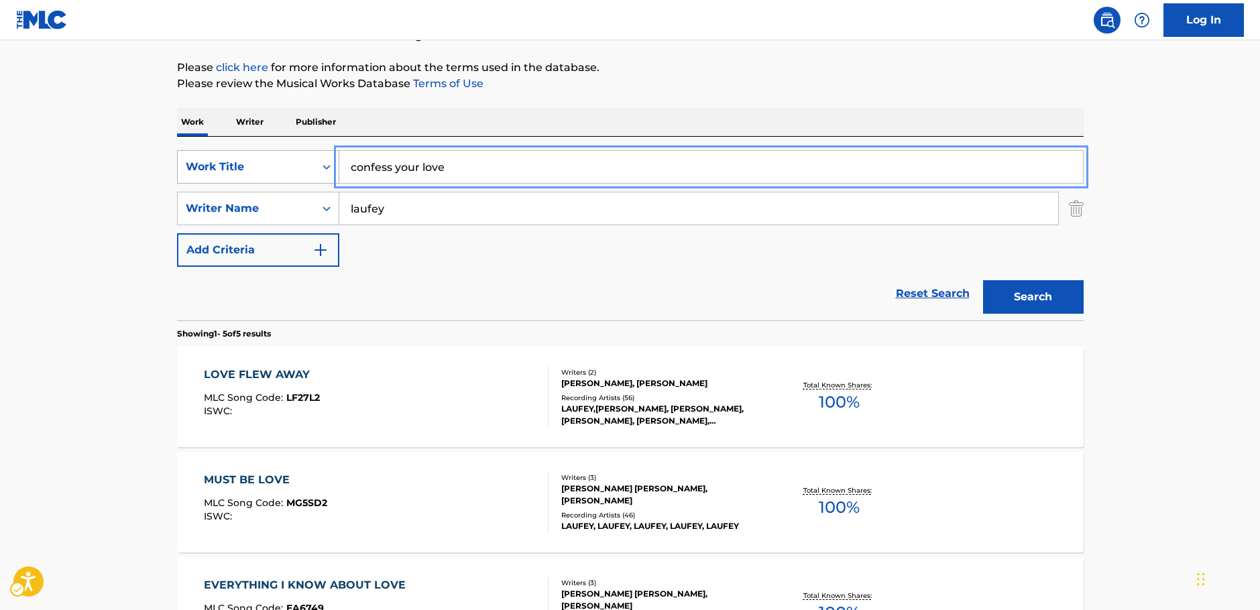
drag, startPoint x: 269, startPoint y: 169, endPoint x: 237, endPoint y: 170, distance: 32.2
click at [237, 170] on div "SearchWithCriteria1b7f3803-9a6c-4b63-b108-a63d308e2454 Work Title confess your …" at bounding box center [630, 167] width 907 height 34
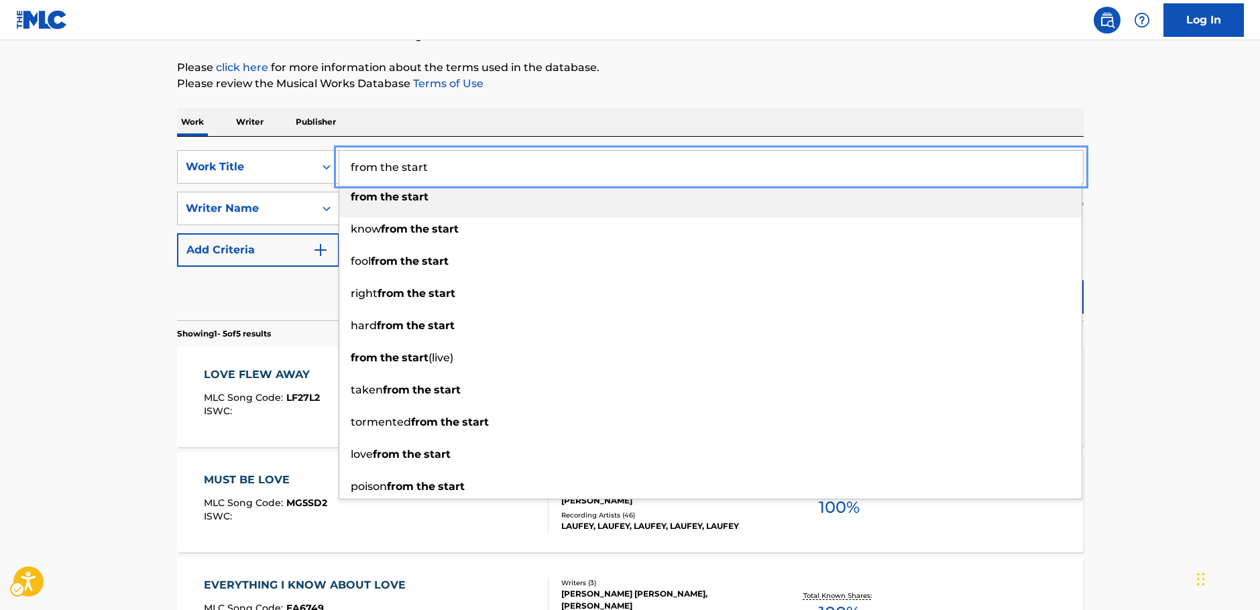
type input "from the start"
click at [133, 227] on main "The MLC Public Work Search The accuracy and completeness of The MLC's data is d…" at bounding box center [630, 415] width 1260 height 1046
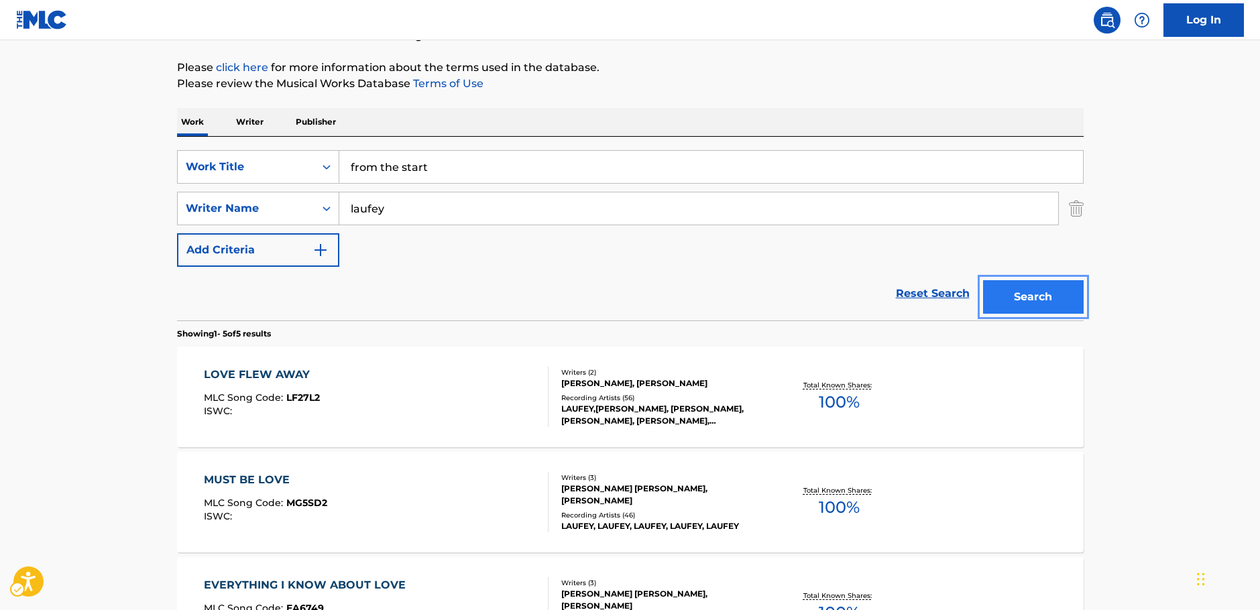
click at [1044, 294] on button "Search" at bounding box center [1033, 297] width 101 height 34
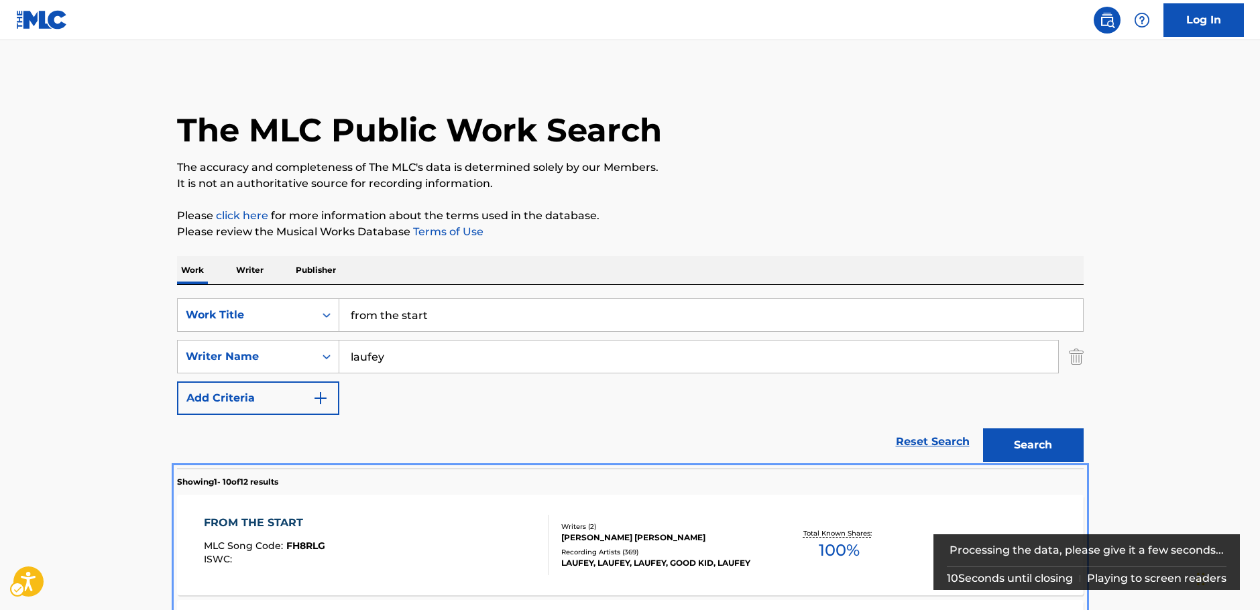
scroll to position [469, 0]
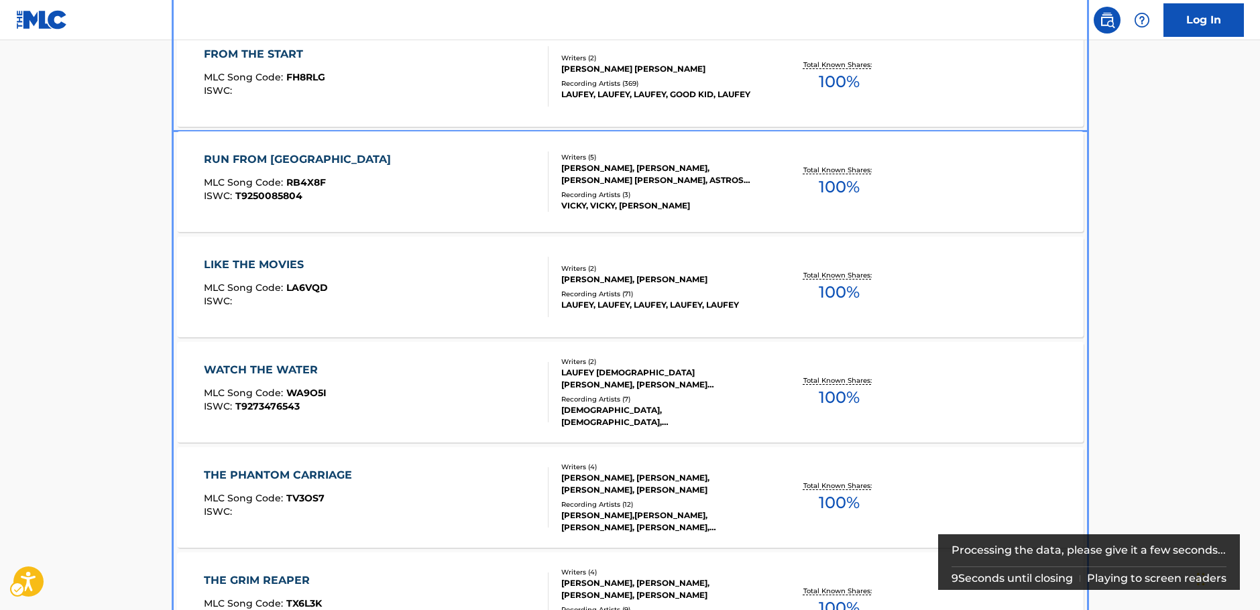
click at [374, 86] on div "FROM THE START MLC Song Code : FH8RLG ISWC :" at bounding box center [376, 76] width 345 height 60
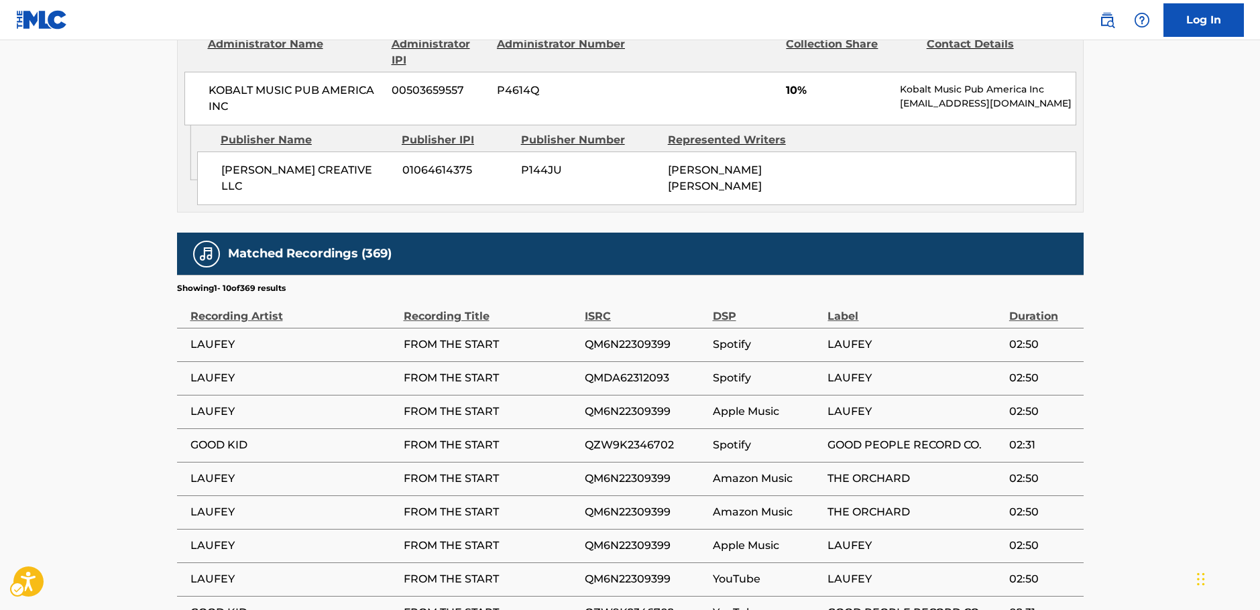
scroll to position [1051, 0]
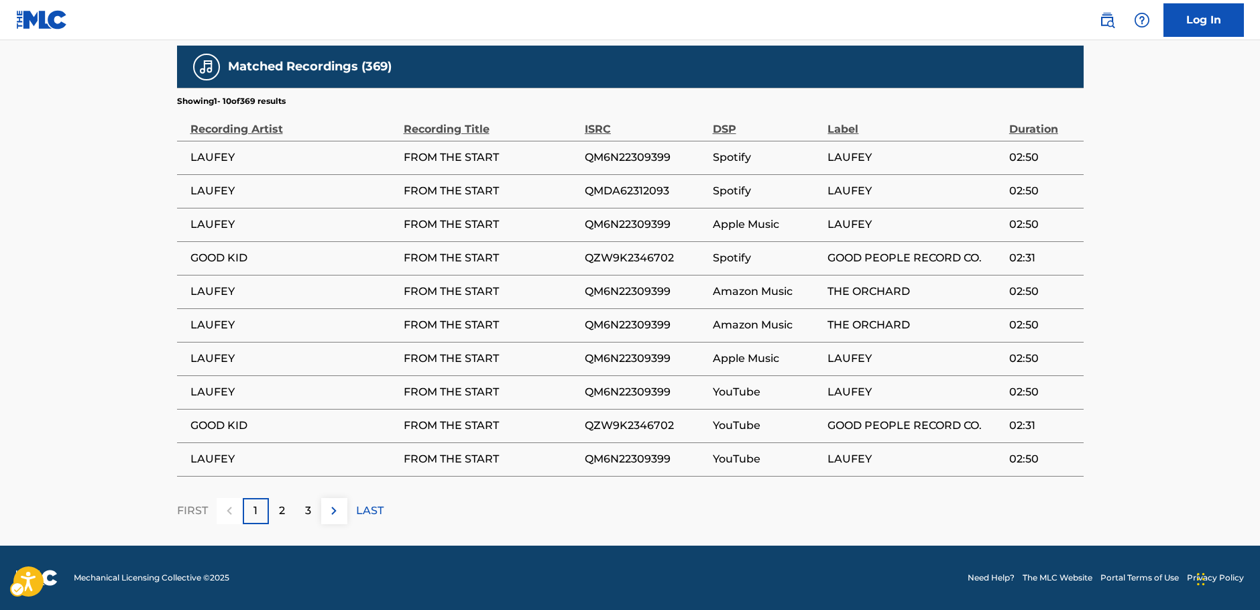
click at [280, 514] on p "2" at bounding box center [282, 511] width 6 height 16
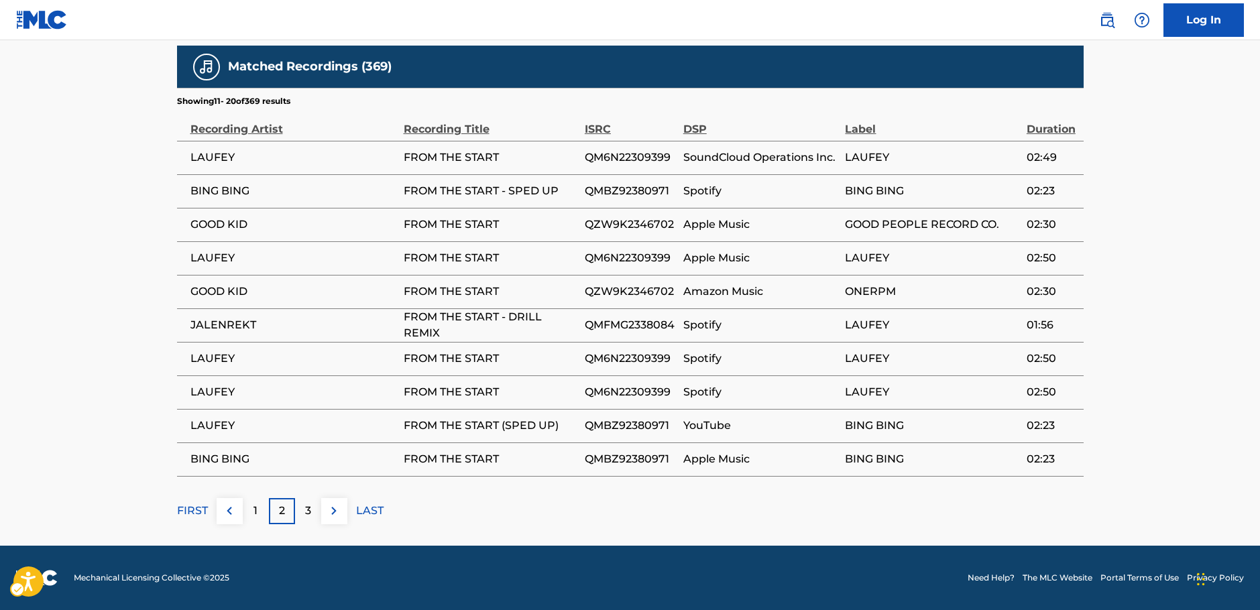
click at [307, 514] on p "3" at bounding box center [308, 511] width 6 height 16
